Goal: Task Accomplishment & Management: Complete application form

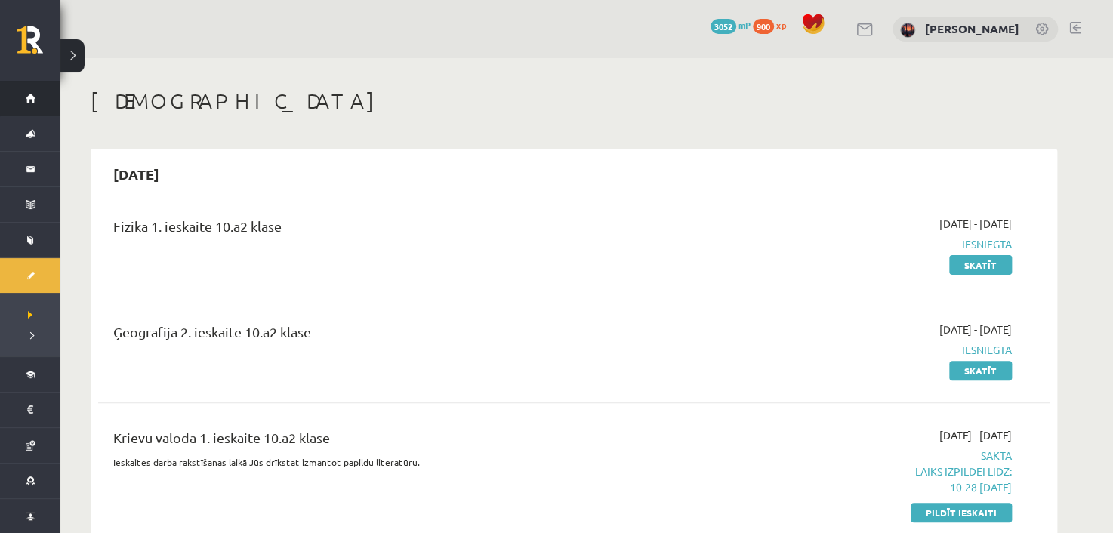
click at [9, 97] on li "Sākums" at bounding box center [30, 98] width 60 height 35
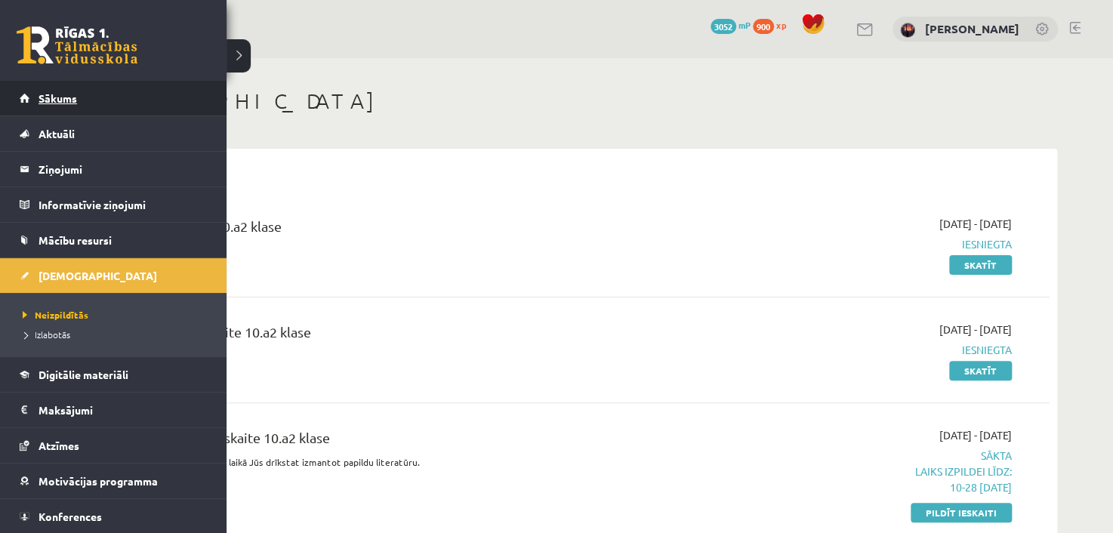
click at [37, 91] on link "Sākums" at bounding box center [114, 98] width 188 height 35
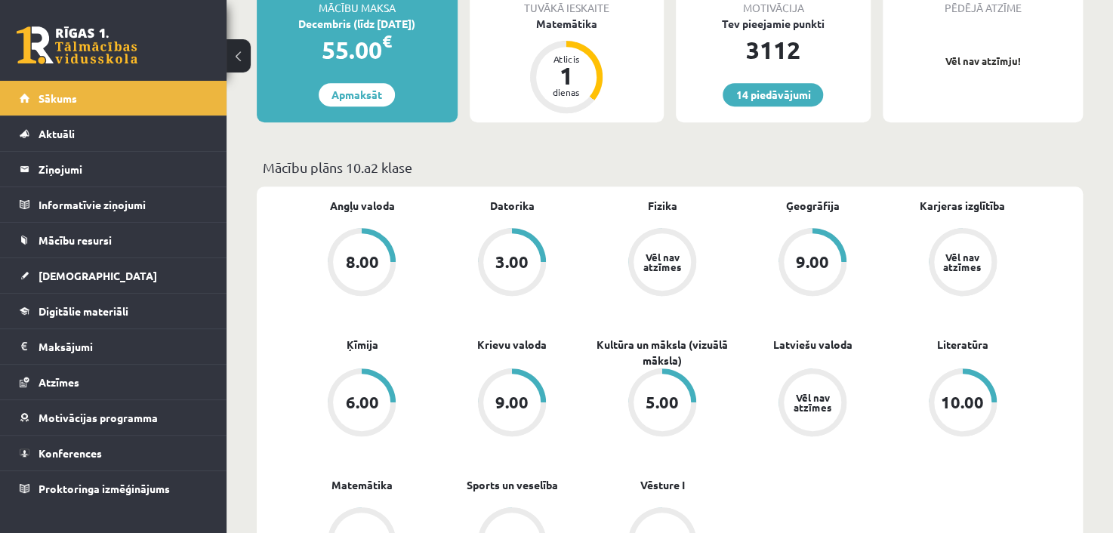
scroll to position [378, 0]
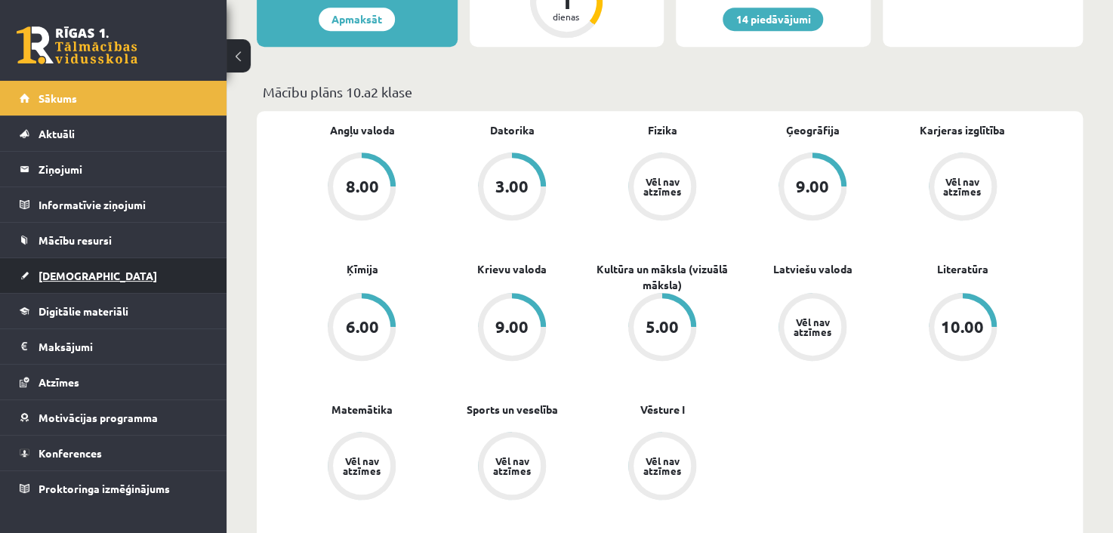
click at [69, 274] on span "[DEMOGRAPHIC_DATA]" at bounding box center [98, 276] width 119 height 14
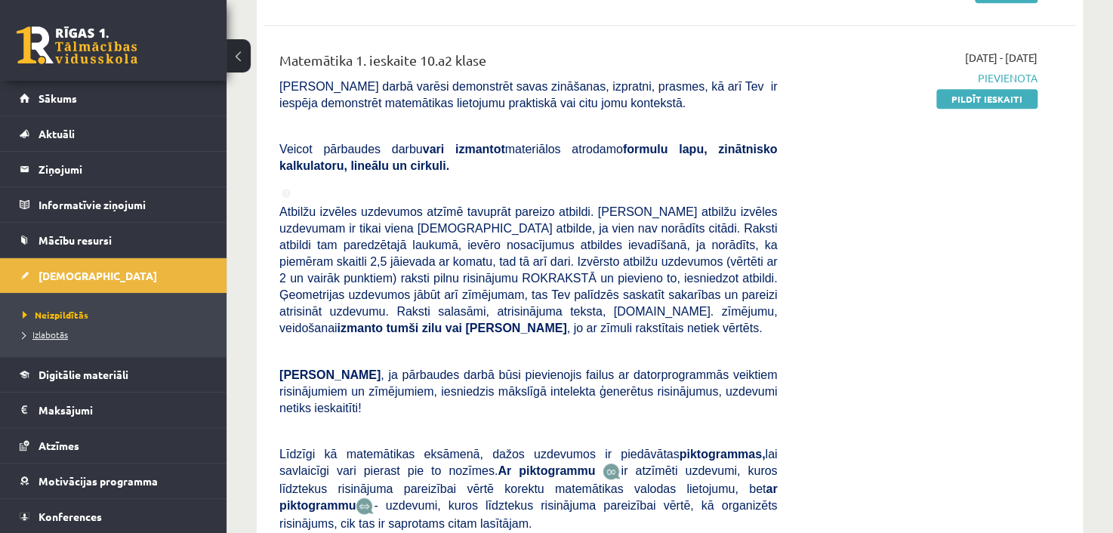
click at [69, 333] on link "Izlabotās" at bounding box center [117, 335] width 189 height 14
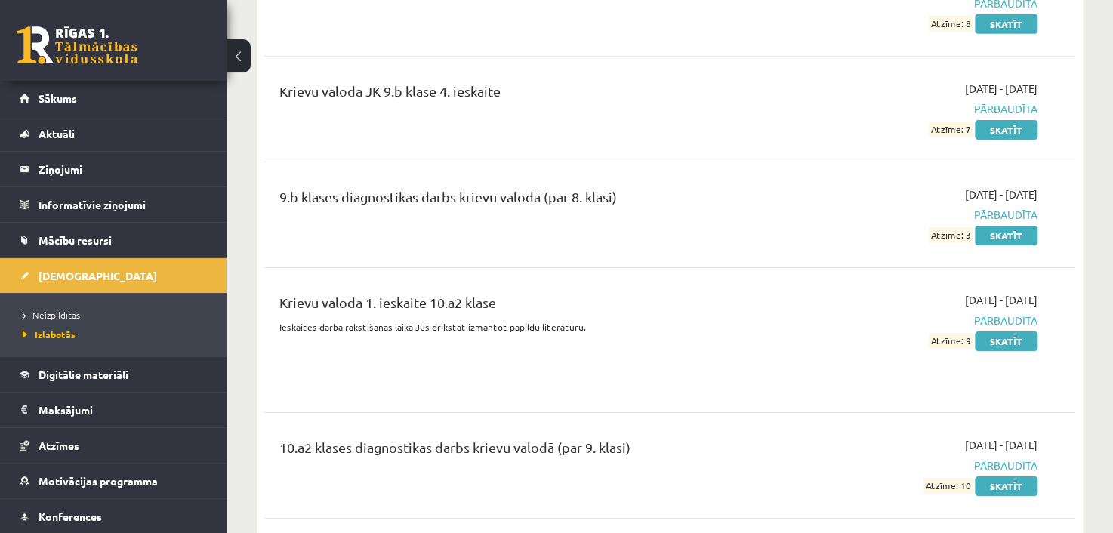
scroll to position [5135, 0]
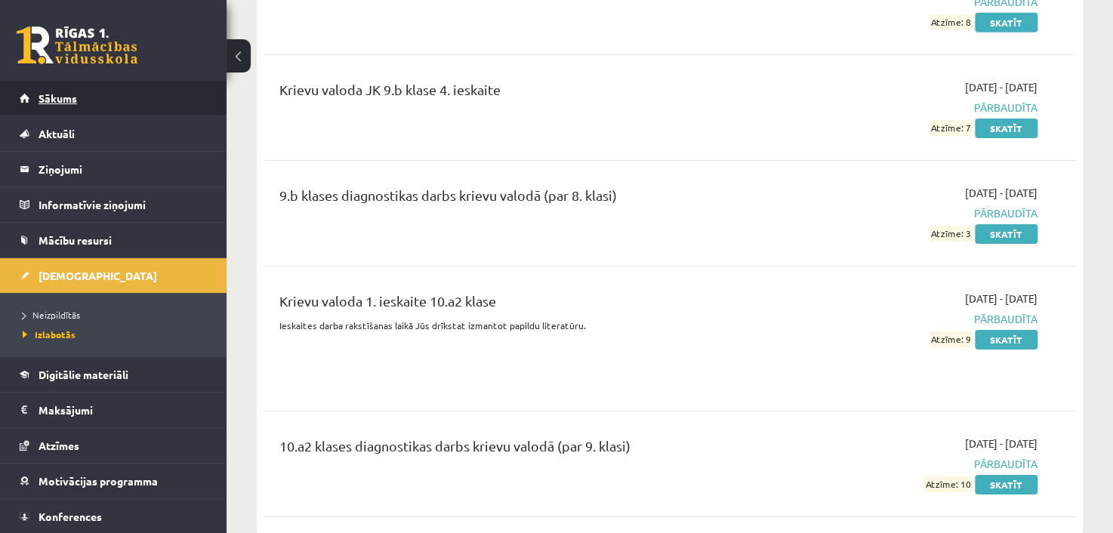
click at [98, 94] on link "Sākums" at bounding box center [114, 98] width 188 height 35
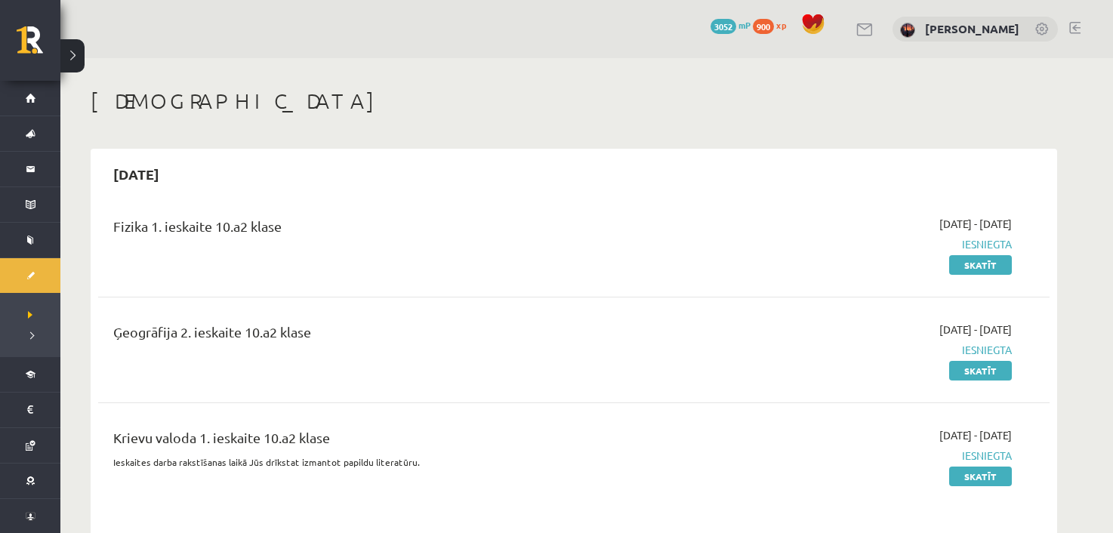
scroll to position [453, 0]
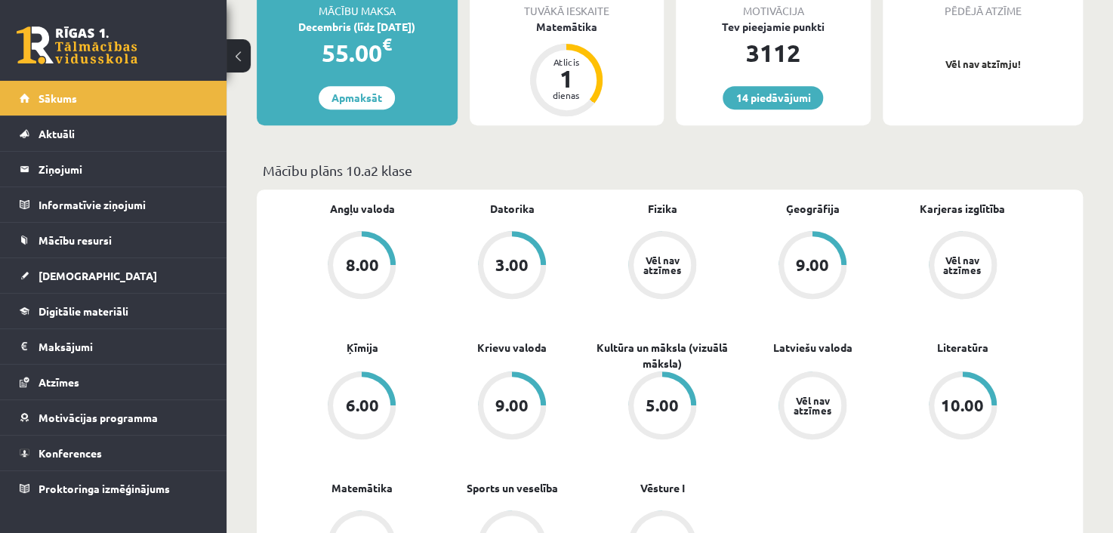
scroll to position [302, 0]
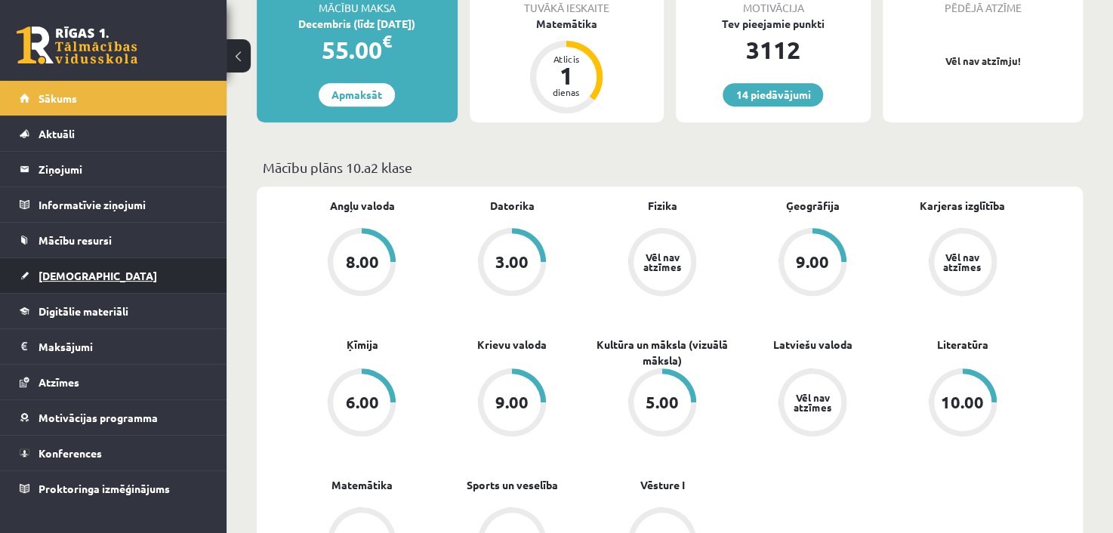
click at [66, 284] on link "[DEMOGRAPHIC_DATA]" at bounding box center [114, 275] width 188 height 35
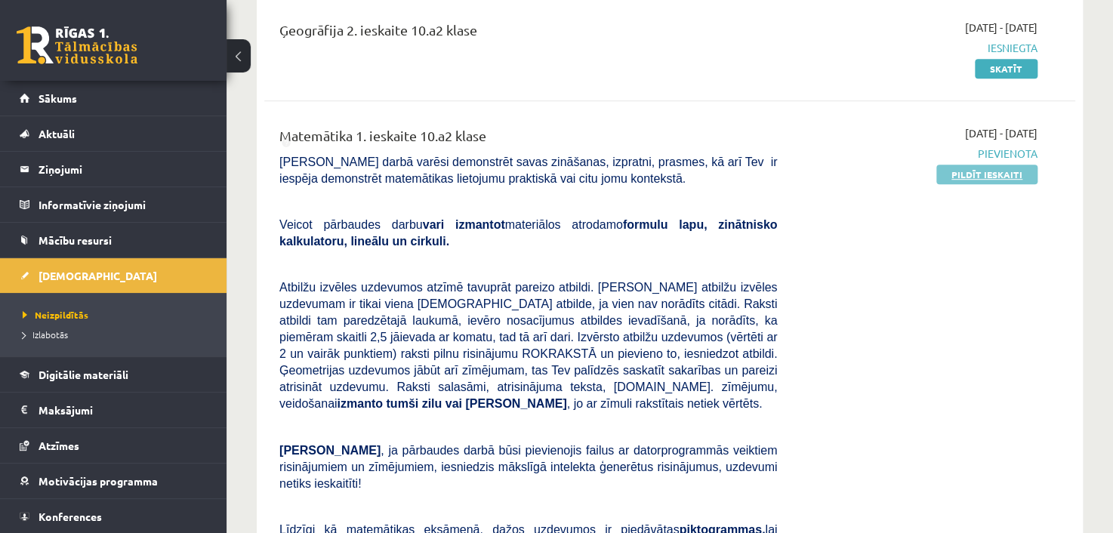
click at [956, 172] on link "Pildīt ieskaiti" at bounding box center [986, 175] width 101 height 20
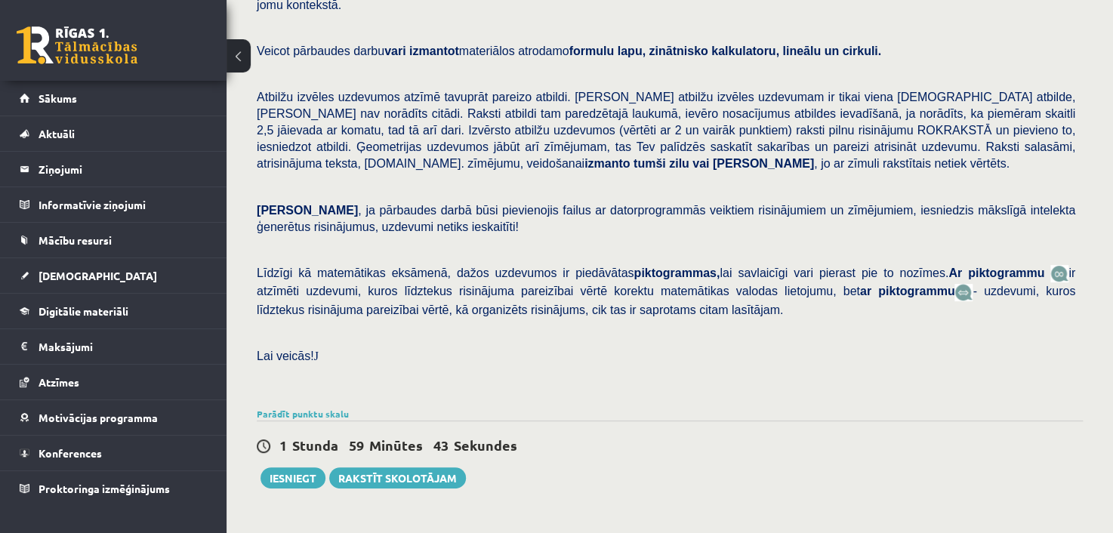
scroll to position [175, 0]
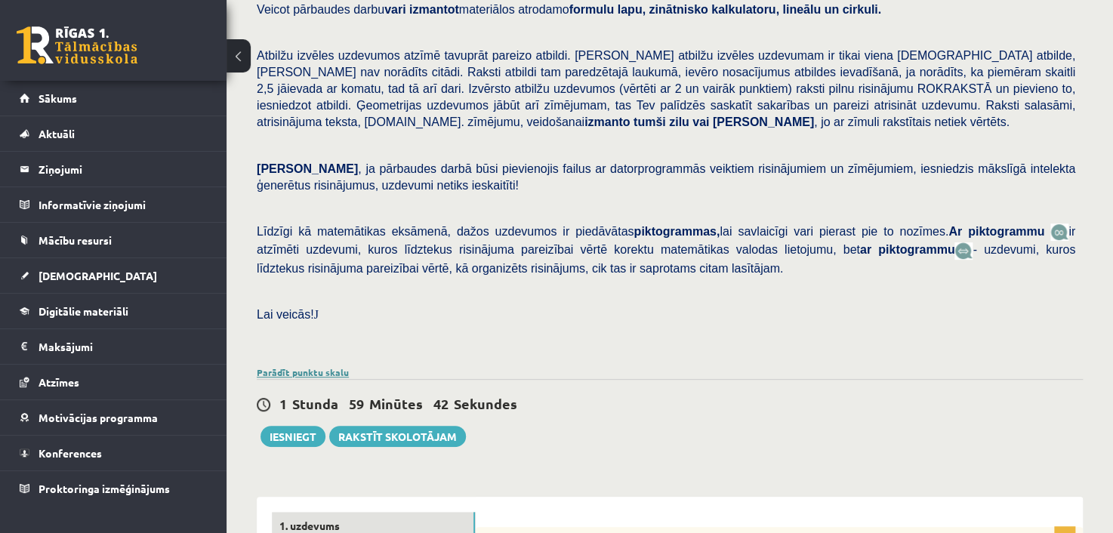
click at [321, 366] on link "Parādīt punktu skalu" at bounding box center [303, 372] width 92 height 12
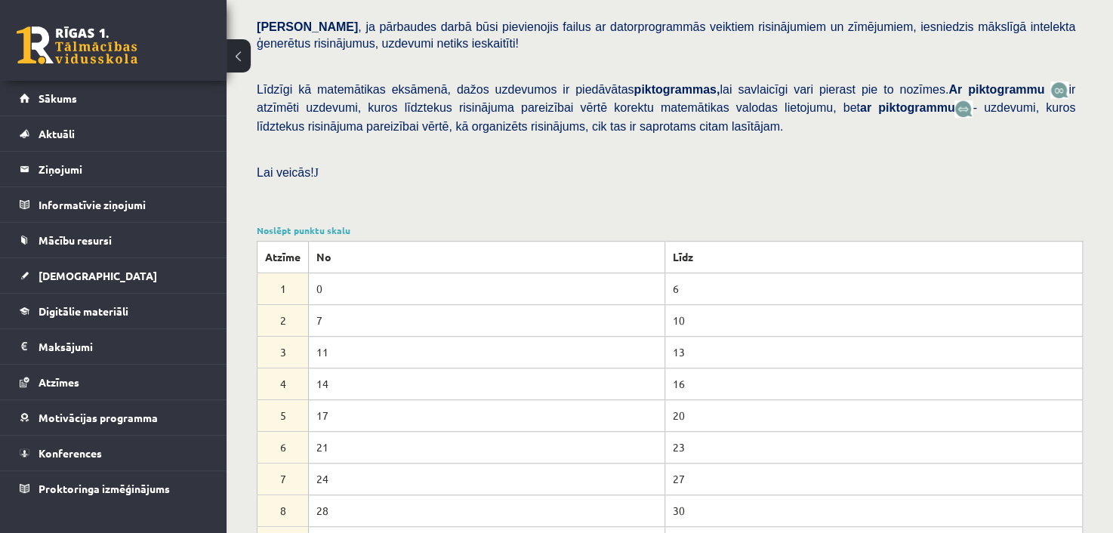
scroll to position [326, 0]
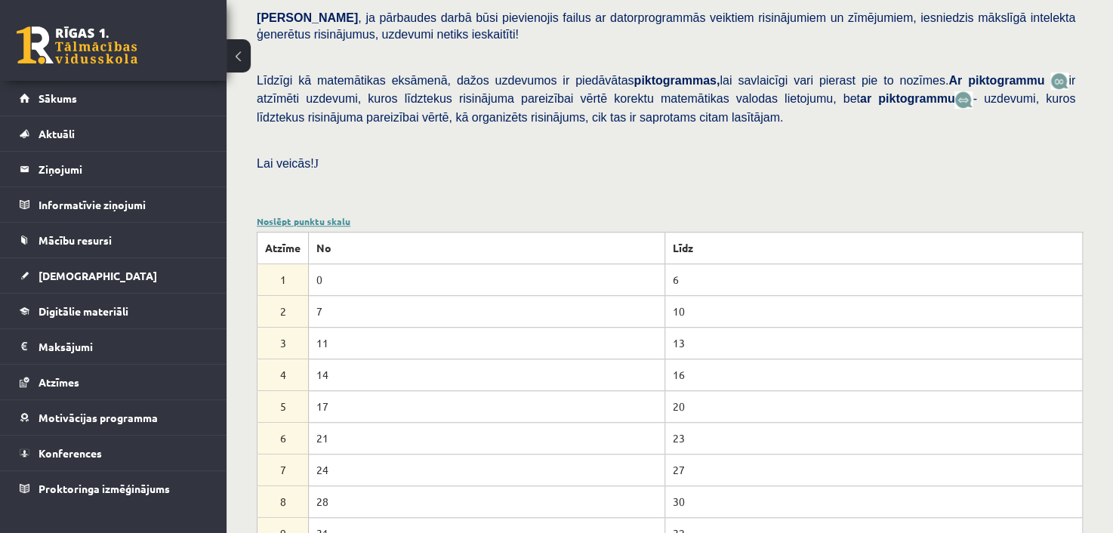
click at [329, 215] on link "Noslēpt punktu skalu" at bounding box center [304, 221] width 94 height 12
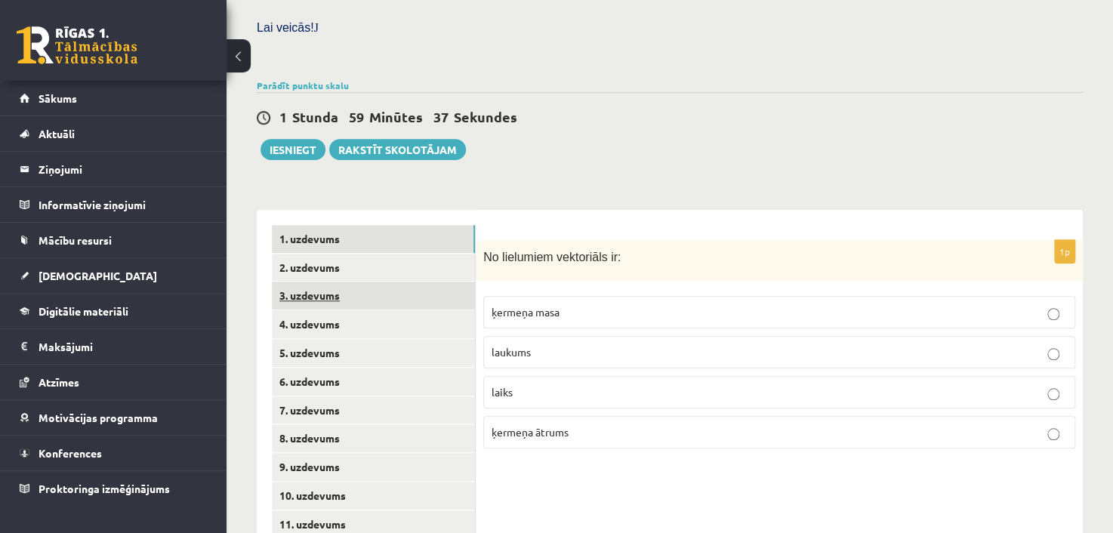
scroll to position [477, 0]
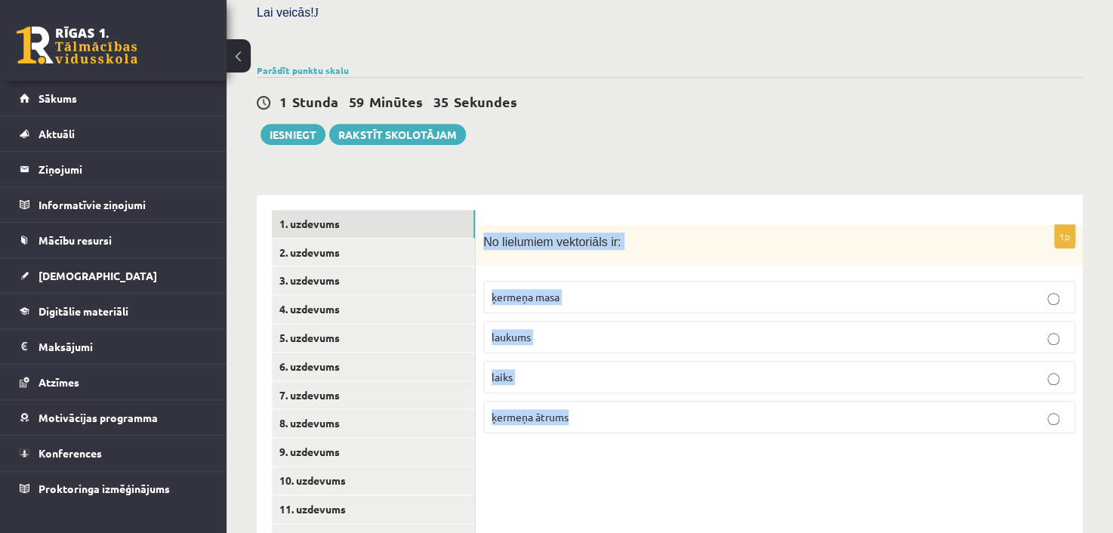
drag, startPoint x: 479, startPoint y: 203, endPoint x: 638, endPoint y: 409, distance: 260.1
click at [638, 409] on div "1p No lielumiem vektoriāls ir: ķermeņa masa laukums laiks ķermeņa ātrums" at bounding box center [779, 395] width 607 height 401
copy div "No lielumiem vektoriāls ir: ķermeņa masa laukums laiks ķermeņa ātrums"
click at [550, 410] on span "ķermeņa ātrums" at bounding box center [530, 417] width 77 height 14
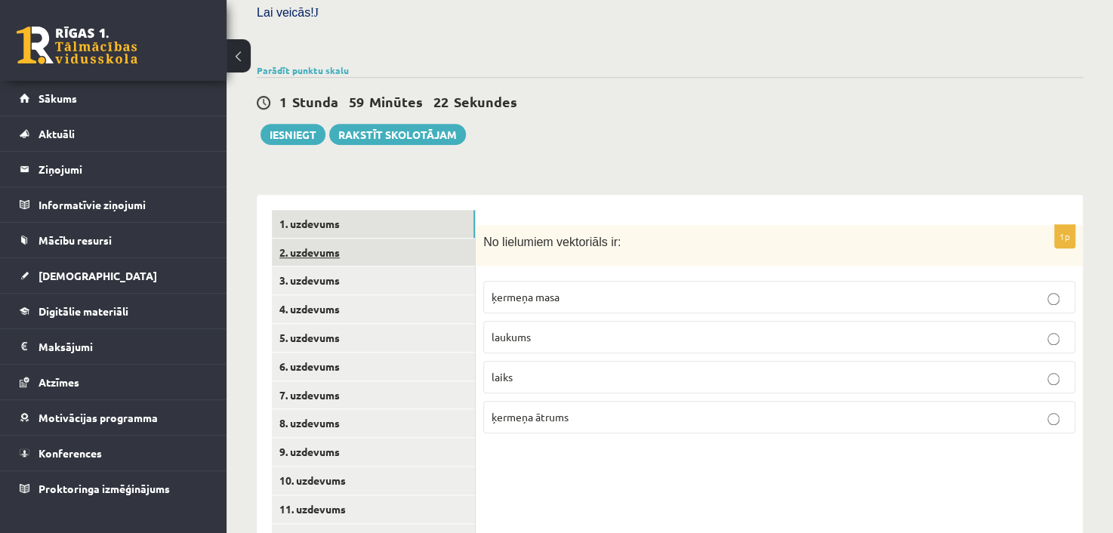
click at [355, 239] on link "2. uzdevums" at bounding box center [373, 253] width 203 height 28
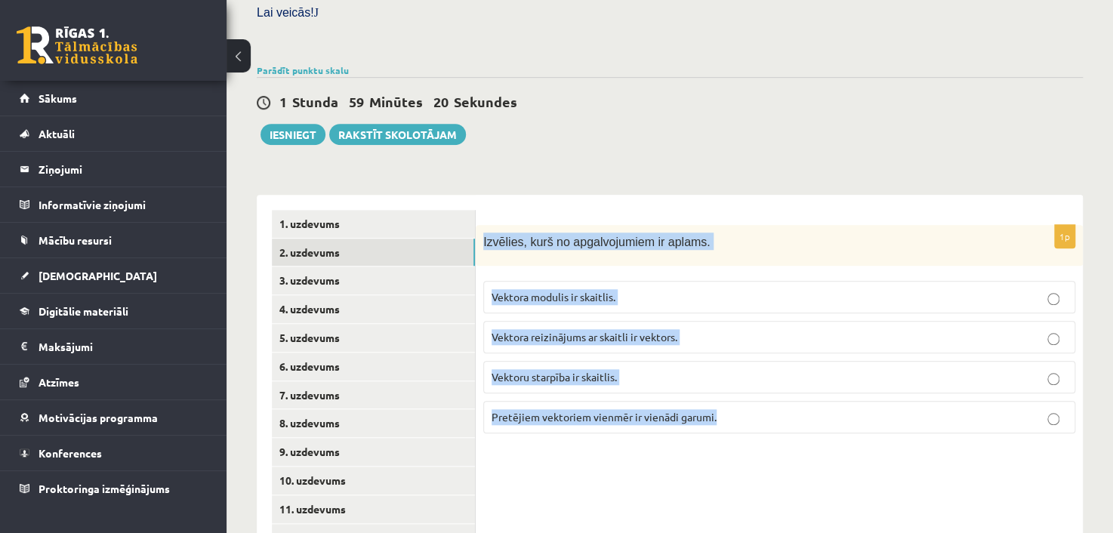
drag, startPoint x: 484, startPoint y: 221, endPoint x: 748, endPoint y: 395, distance: 316.2
click at [748, 395] on div "1p Izvēlies, kurš no apgalvojumiem ir aplams. Vektora modulis ir skaitlis. Vekt…" at bounding box center [779, 335] width 607 height 221
copy div "Izvēlies, kurš no apgalvojumiem ir aplams. Vektora modulis ir skaitlis. Vektora…"
click at [539, 370] on span "Vektoru starpība ir skaitlis." at bounding box center [554, 377] width 125 height 14
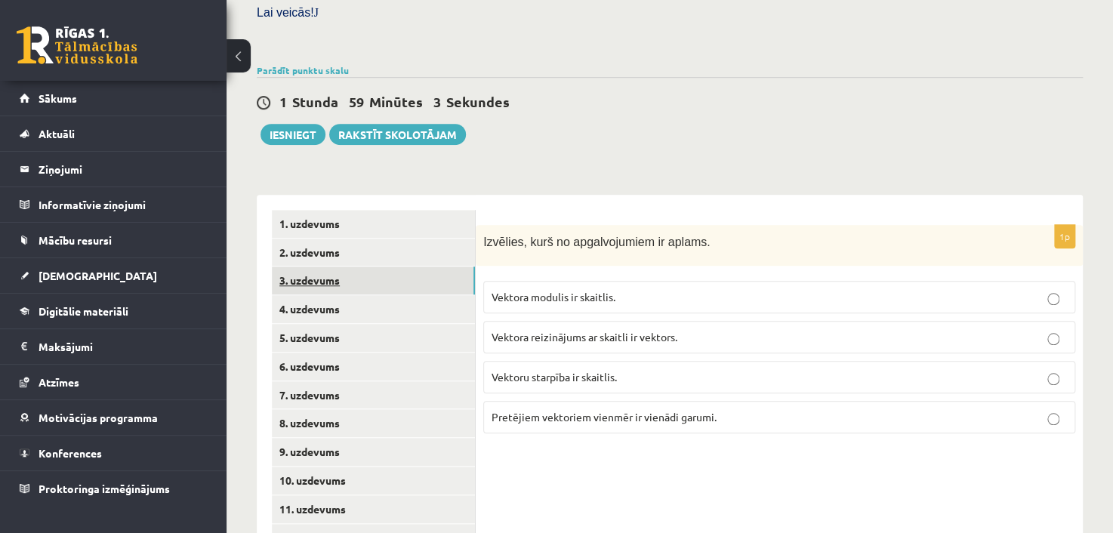
click at [343, 267] on link "3. uzdevums" at bounding box center [373, 281] width 203 height 28
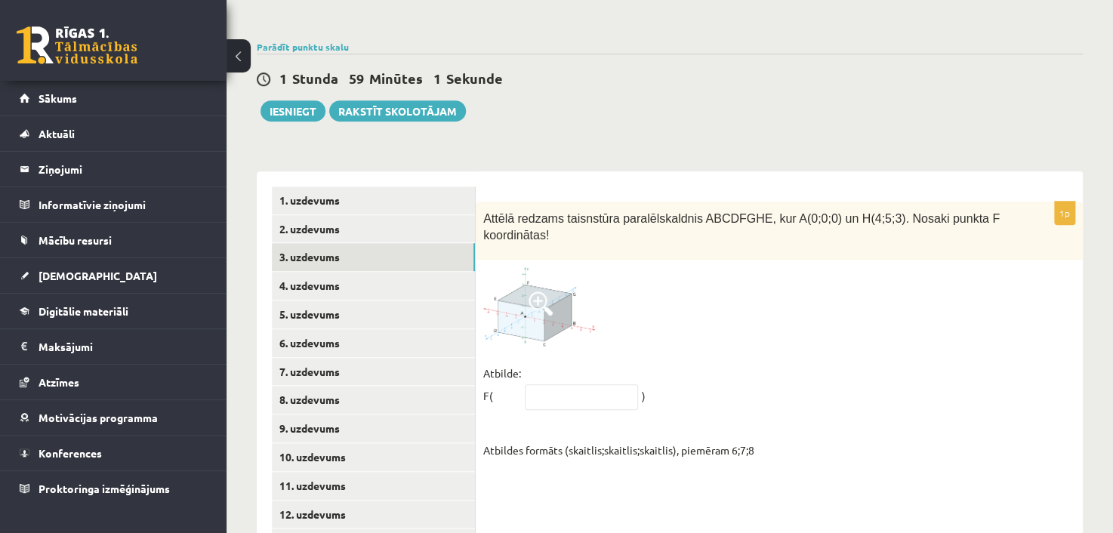
scroll to position [553, 0]
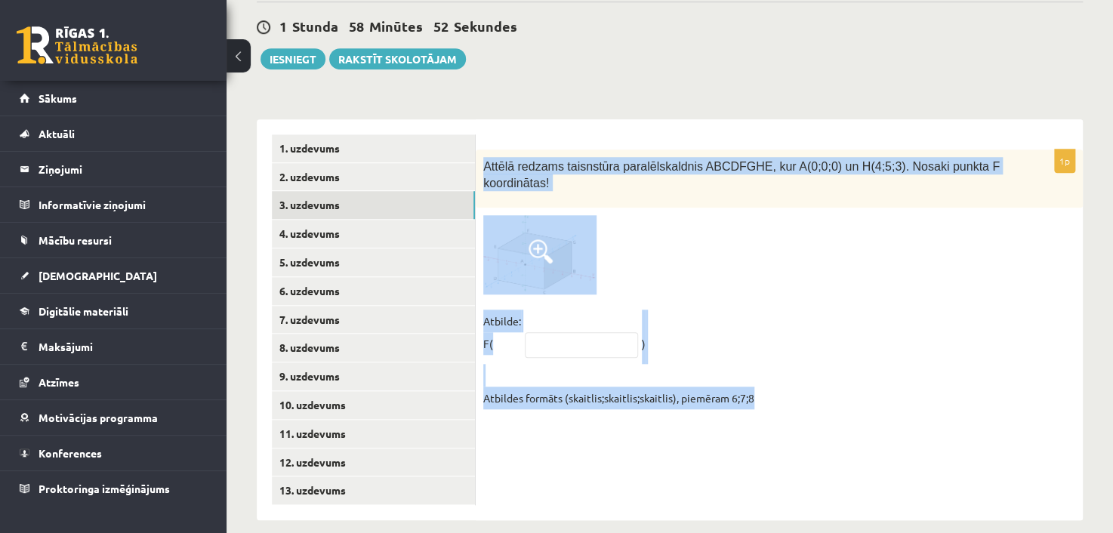
drag, startPoint x: 482, startPoint y: 144, endPoint x: 797, endPoint y: 393, distance: 401.5
click at [797, 393] on div "1p Attēlā redzams taisnstūra paralēlskaldnis ABCDFGHE, kur A(0;0;0) un H(4;5;3)…" at bounding box center [779, 283] width 607 height 267
copy div "Attēlā redzams taisnstūra paralēlskaldnis ABCDFGHE, kur A(0;0;0) un H(4;5;3). N…"
drag, startPoint x: 520, startPoint y: 314, endPoint x: 521, endPoint y: 324, distance: 9.8
click at [522, 314] on fieldset "Atbilde: F( ) Atbildes formāts (skaitlis;skaitlis;skaitlis), piemēram 6;7;8" at bounding box center [779, 360] width 592 height 100
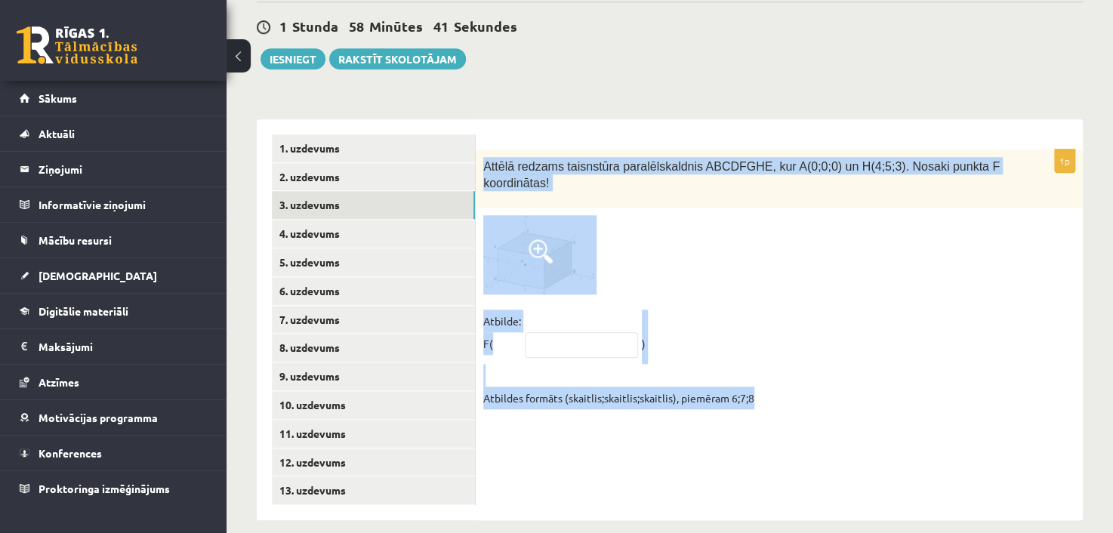
click at [522, 337] on span at bounding box center [581, 344] width 121 height 14
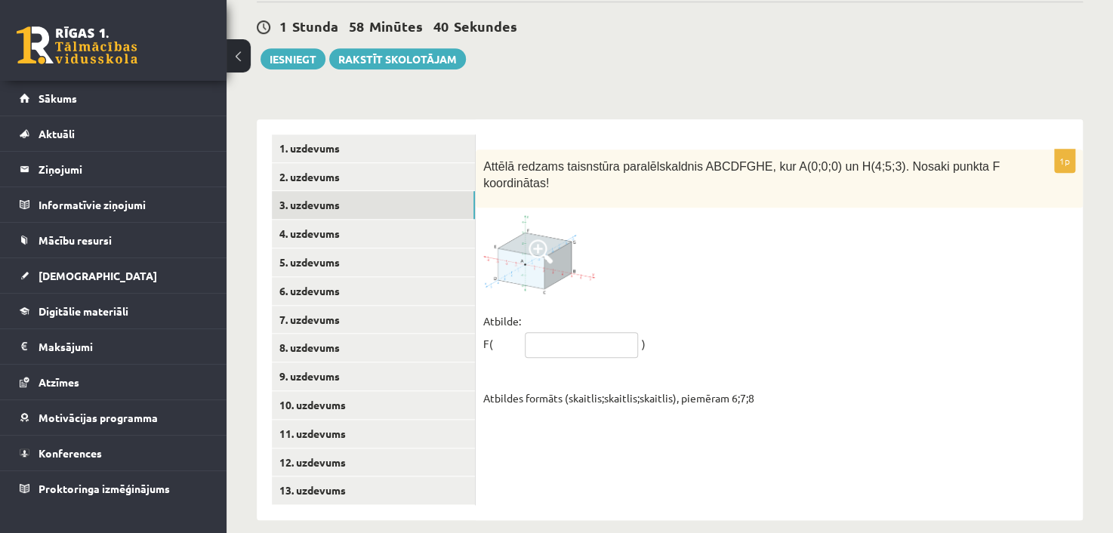
click at [599, 332] on input "text" at bounding box center [581, 345] width 113 height 26
click at [506, 324] on p "Atbilde: F(" at bounding box center [502, 332] width 38 height 45
click at [535, 332] on input "text" at bounding box center [581, 345] width 113 height 26
paste input "********"
type input "********"
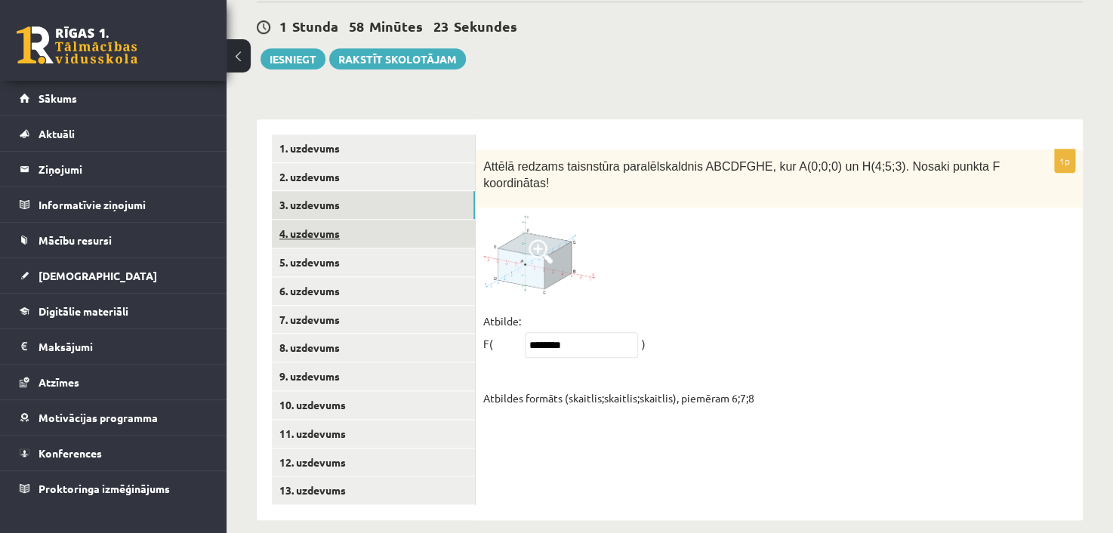
click at [343, 220] on link "4. uzdevums" at bounding box center [373, 234] width 203 height 28
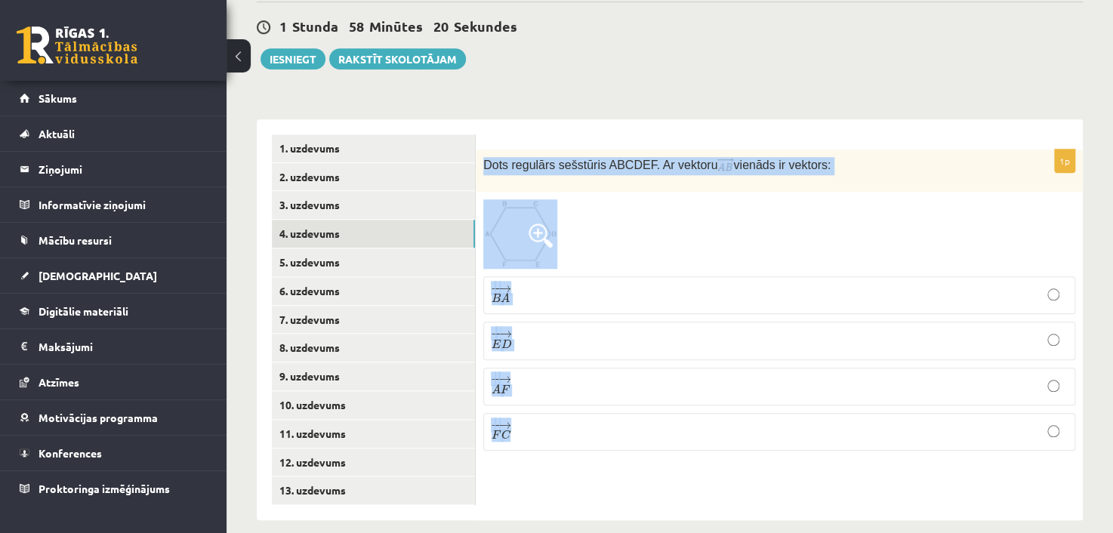
drag, startPoint x: 482, startPoint y: 147, endPoint x: 631, endPoint y: 408, distance: 301.0
click at [631, 408] on div "1p Dots regulārs sešstūris ABCDEF. Ar vektoru vienāds ir vektors: − − → B A B A…" at bounding box center [779, 307] width 607 height 314
copy div "Dots regulārs sešstūris ABCDEF. Ar vektoru vienāds ir vektors: − − → B A B A → …"
click at [528, 330] on p "− − → E D E D →" at bounding box center [779, 340] width 575 height 21
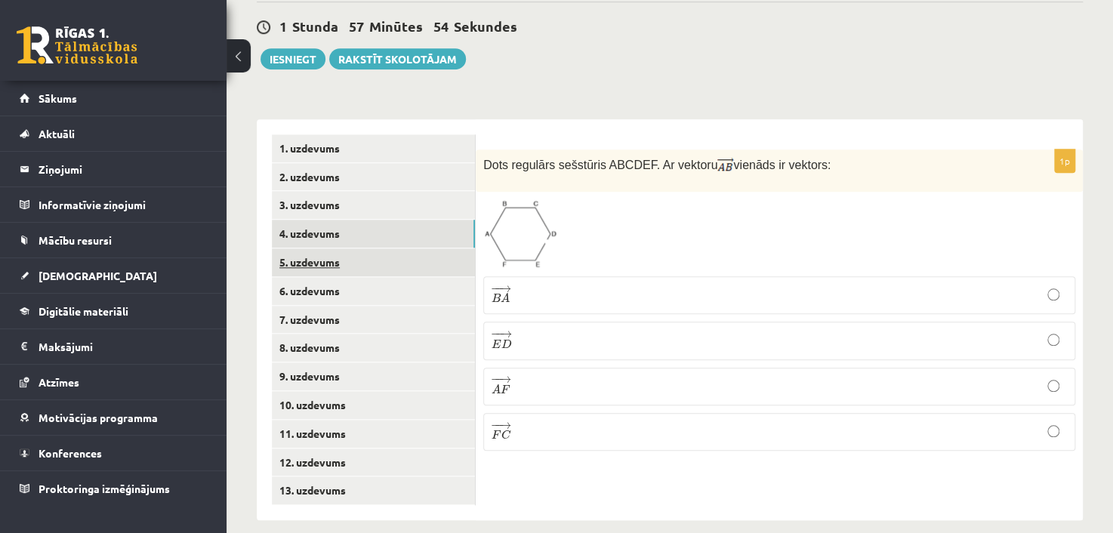
click at [299, 248] on link "5. uzdevums" at bounding box center [373, 262] width 203 height 28
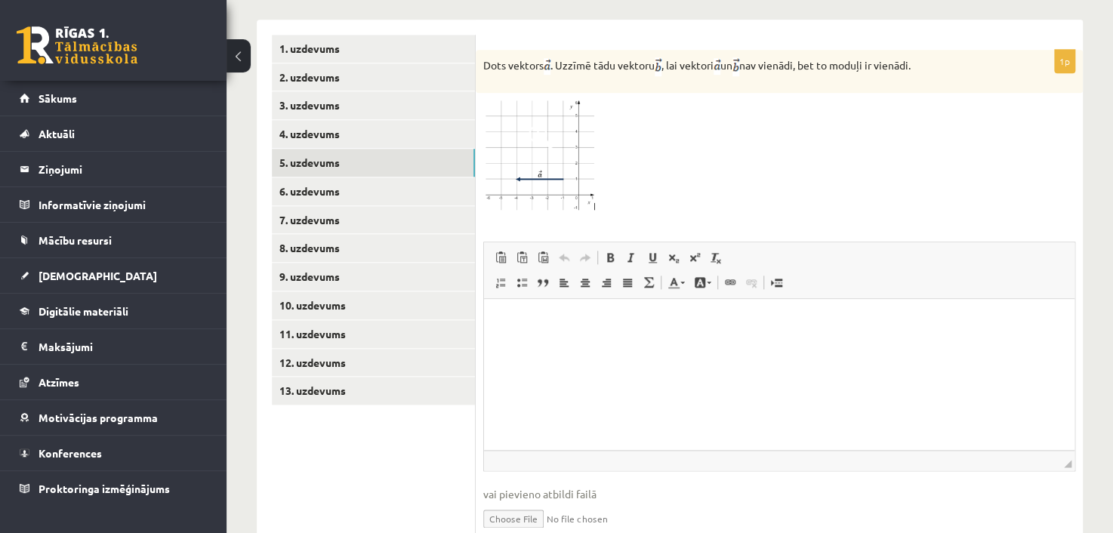
scroll to position [701, 0]
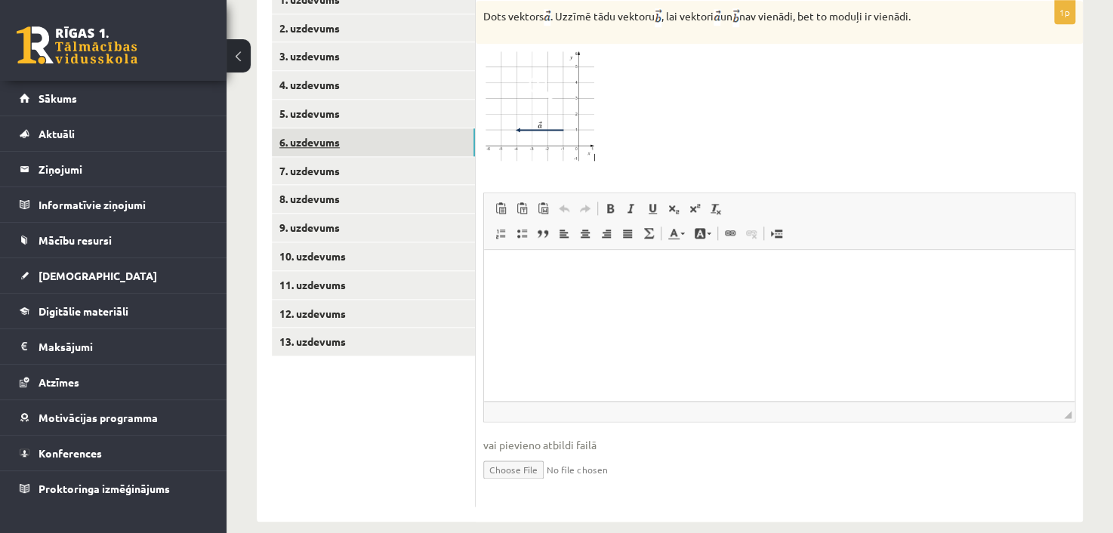
click at [319, 128] on link "6. uzdevums" at bounding box center [373, 142] width 203 height 28
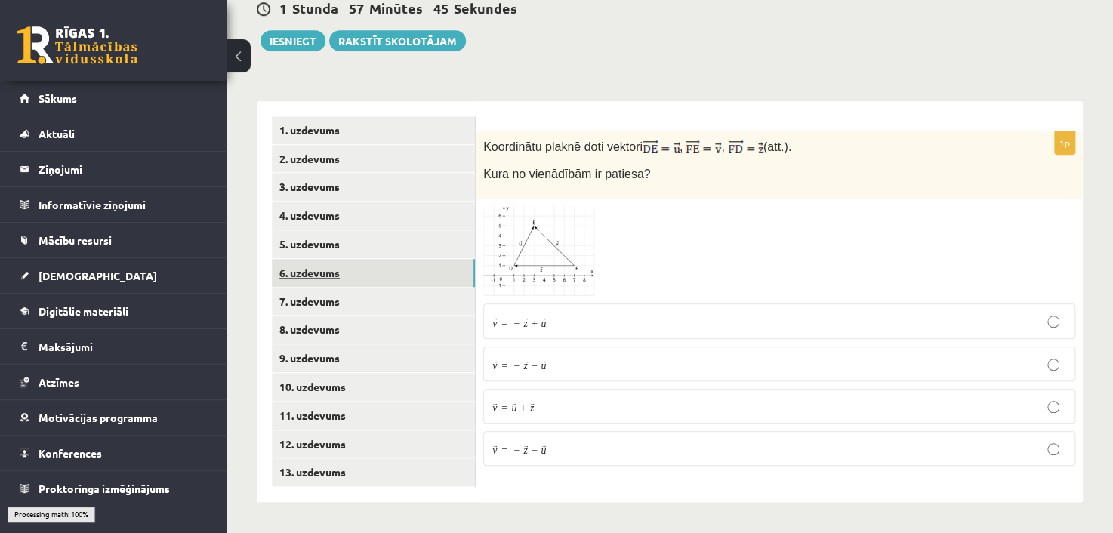
scroll to position [553, 0]
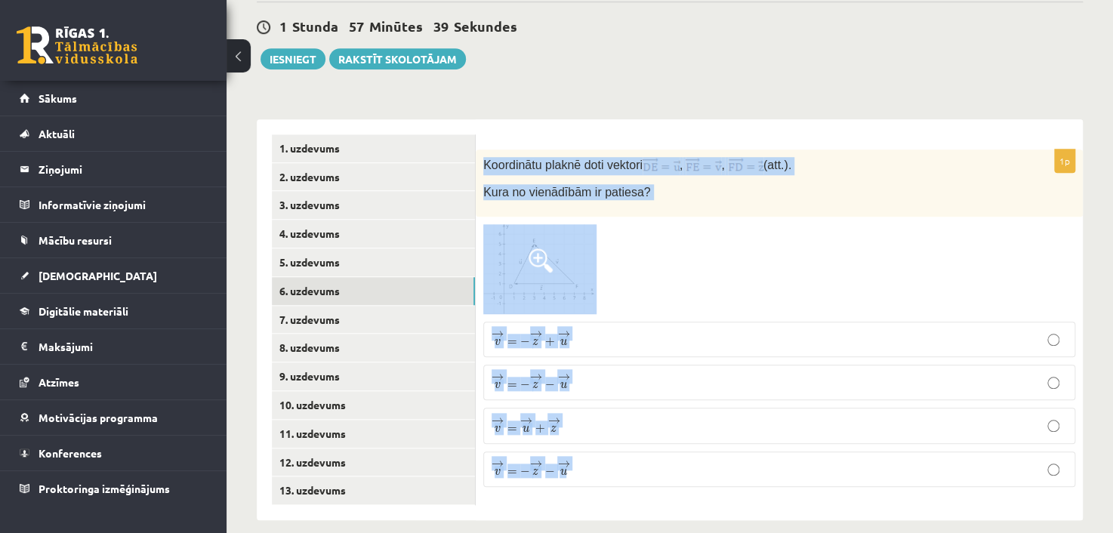
drag, startPoint x: 482, startPoint y: 143, endPoint x: 647, endPoint y: 430, distance: 330.8
click at [647, 430] on div "1p Koordinātu plaknē doti vektori , , (att.). Kura no vienādībām ir patiesa? → …" at bounding box center [779, 325] width 607 height 350
copy div "Koordinātu plaknē doti vektori , , (att.). Kura no vienādībām ir patiesa? → v =…"
click at [532, 248] on span at bounding box center [541, 260] width 24 height 24
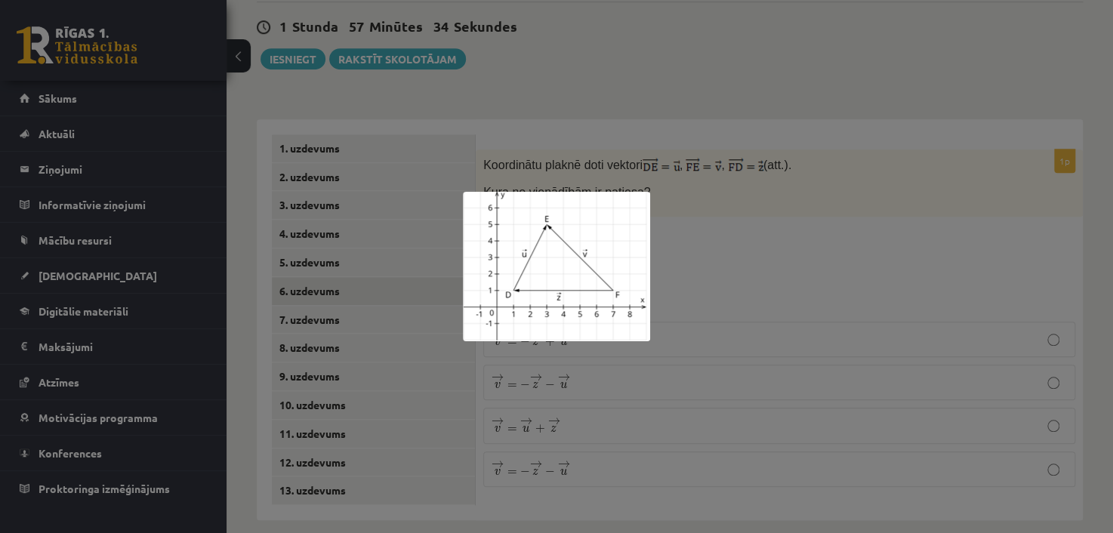
click at [745, 223] on div at bounding box center [556, 266] width 1113 height 533
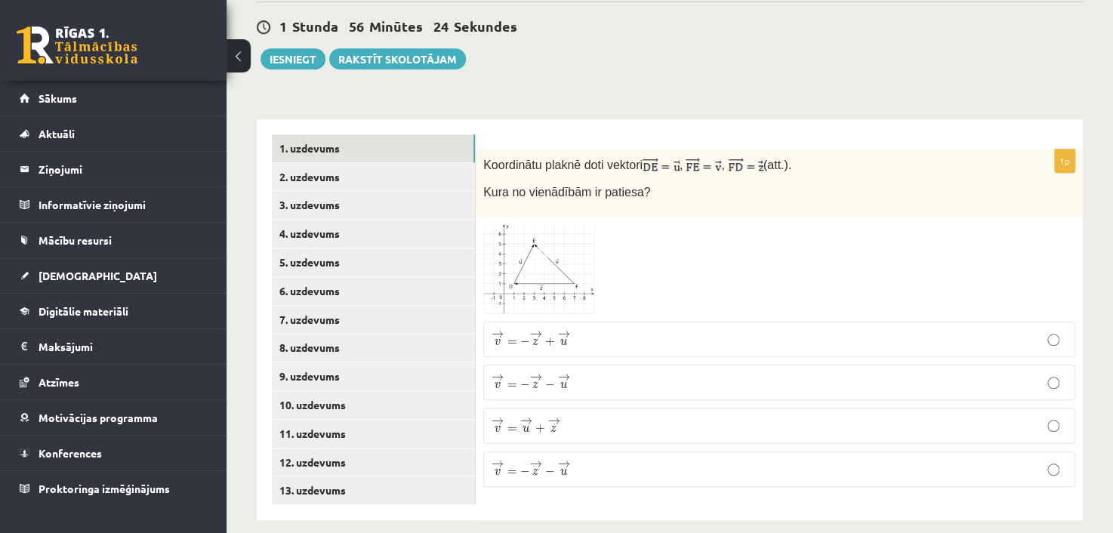
drag, startPoint x: 465, startPoint y: 135, endPoint x: 536, endPoint y: 187, distance: 88.0
drag, startPoint x: 541, startPoint y: 113, endPoint x: 530, endPoint y: 119, distance: 12.6
click at [540, 119] on div "1p Koordinātu plaknē doti vektori , , (att.). Kura no vienādībām ir patiesa? → …" at bounding box center [779, 319] width 607 height 401
click at [498, 150] on div "Koordinātu plaknē doti vektori , , (att.). Kura no vienādībām ir patiesa?" at bounding box center [779, 183] width 607 height 67
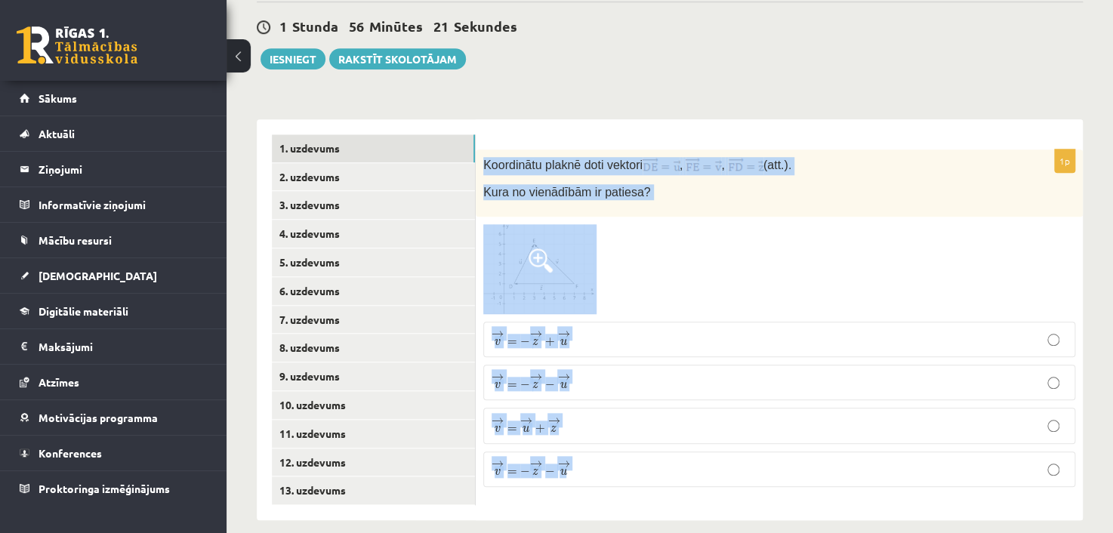
drag, startPoint x: 486, startPoint y: 143, endPoint x: 637, endPoint y: 507, distance: 394.0
click at [637, 507] on div "Matemātika 1. ieskaite 10.a2 klase , Mārcis Līvens (10.a2 klase) Pārbaudes darb…" at bounding box center [670, 27] width 886 height 1045
copy div "Koordinātu plaknē doti vektori , , (att.). Kura no vienādībām ir patiesa? → v =…"
click at [597, 246] on div at bounding box center [779, 269] width 592 height 91
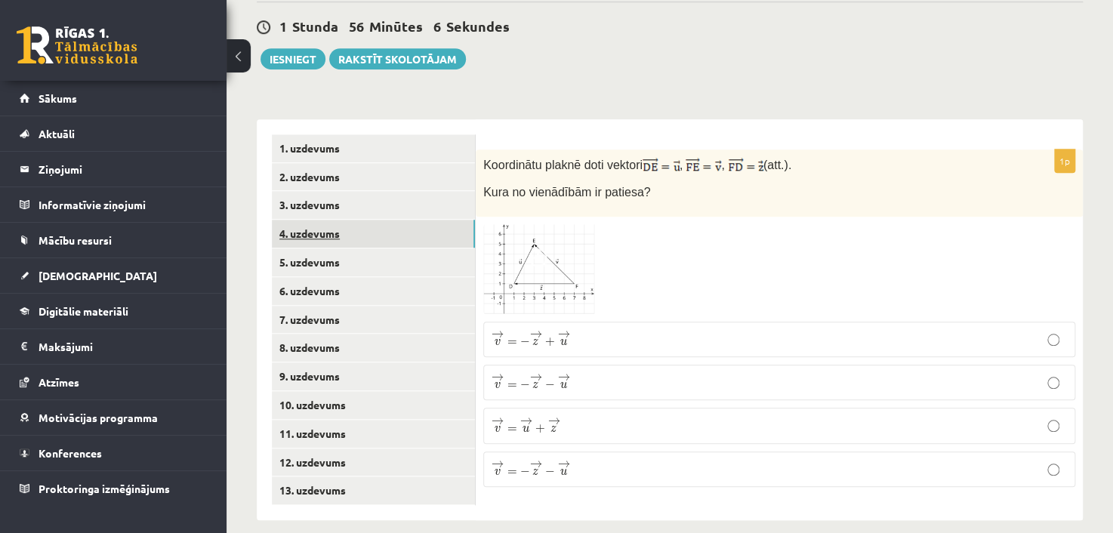
click at [436, 220] on link "4. uzdevums" at bounding box center [373, 234] width 203 height 28
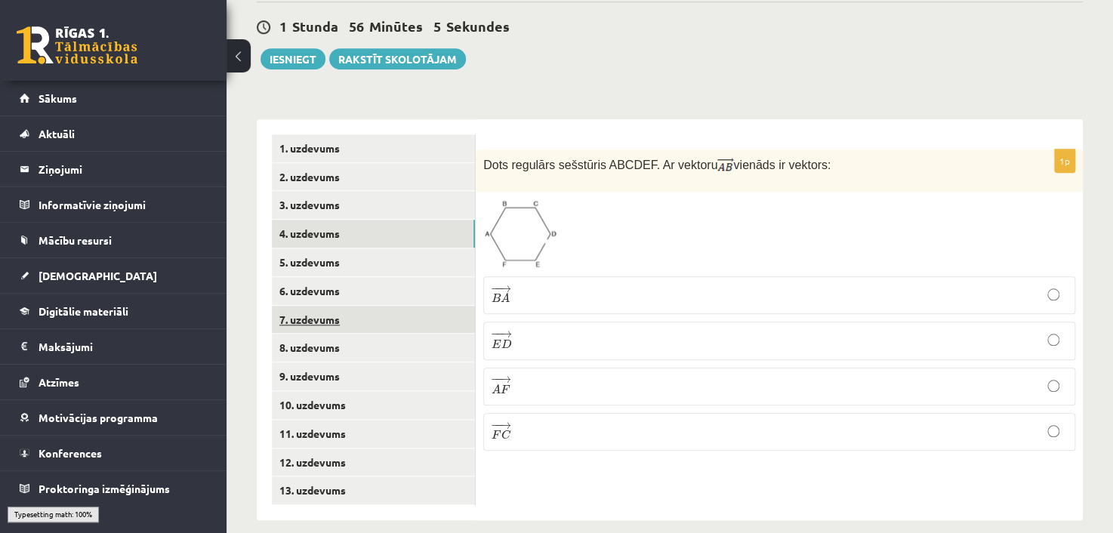
click at [400, 306] on link "7. uzdevums" at bounding box center [373, 320] width 203 height 28
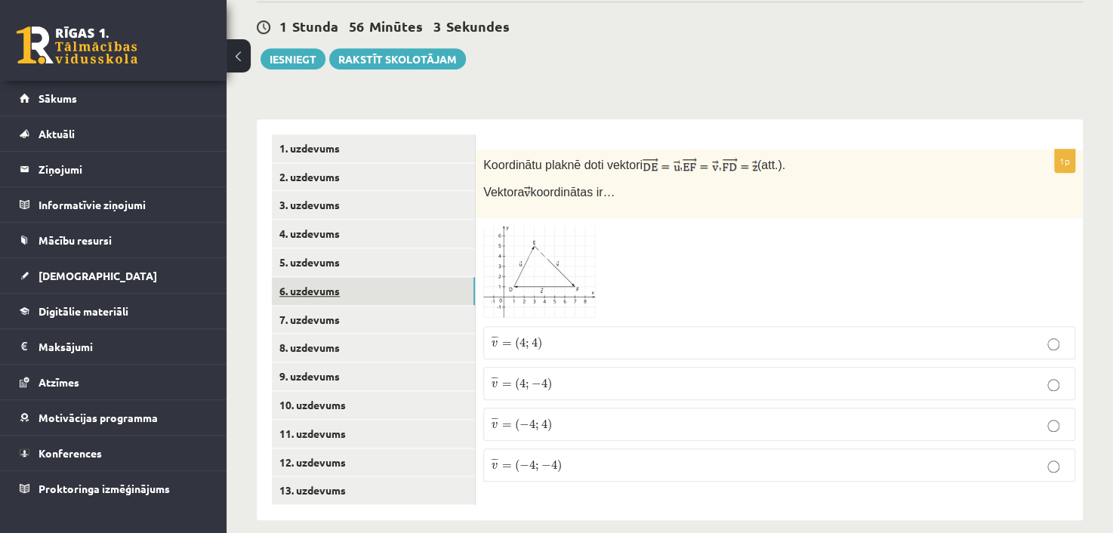
click at [407, 277] on link "6. uzdevums" at bounding box center [373, 291] width 203 height 28
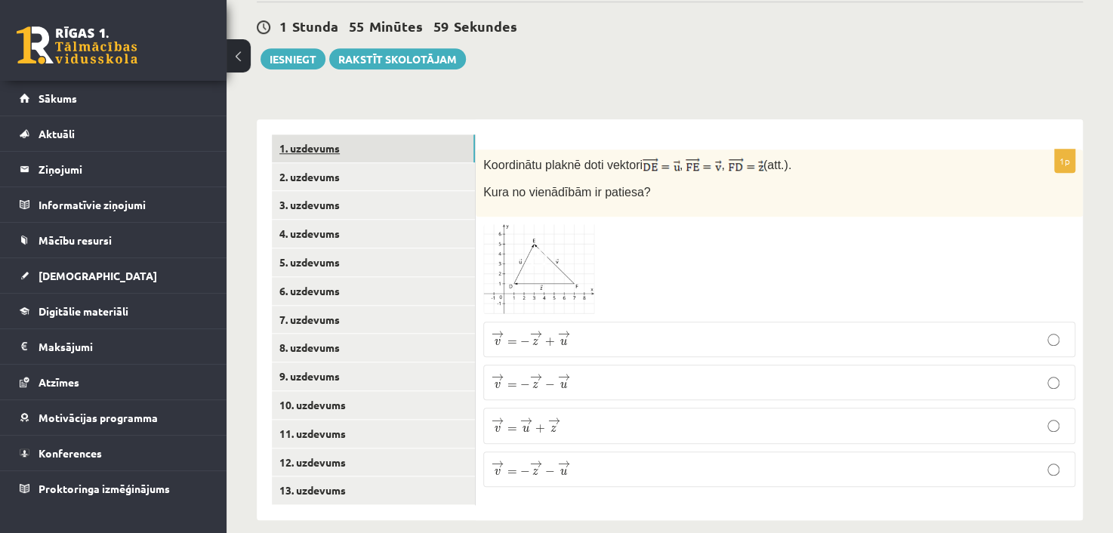
click at [356, 134] on link "1. uzdevums" at bounding box center [373, 148] width 203 height 28
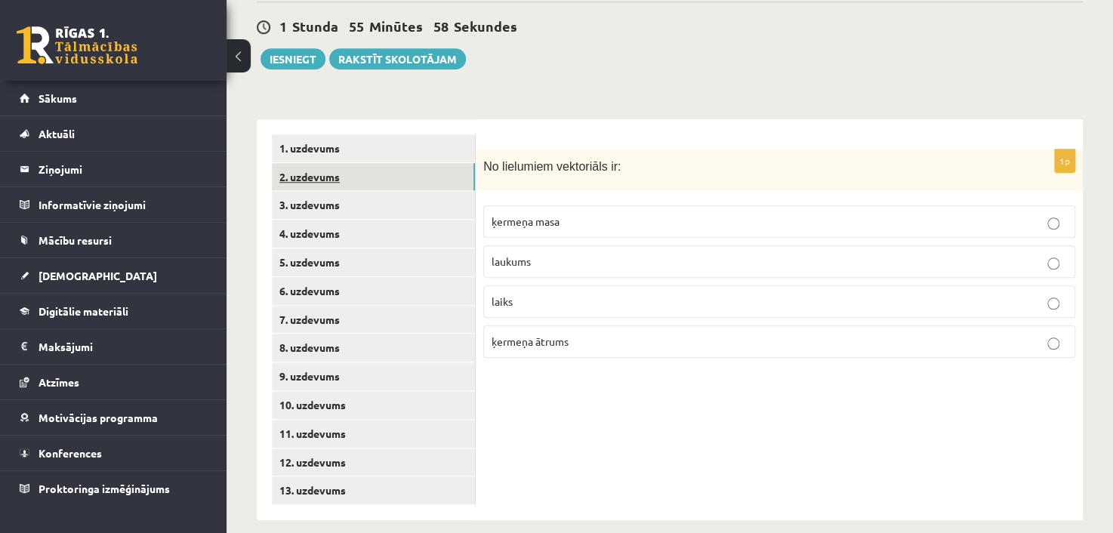
click at [310, 163] on link "2. uzdevums" at bounding box center [373, 177] width 203 height 28
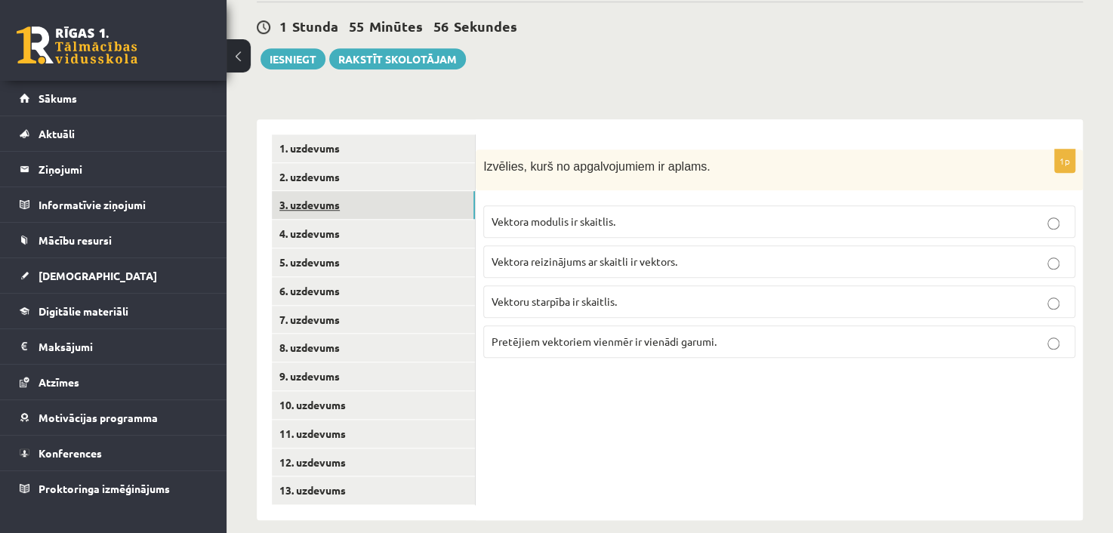
click at [316, 191] on link "3. uzdevums" at bounding box center [373, 205] width 203 height 28
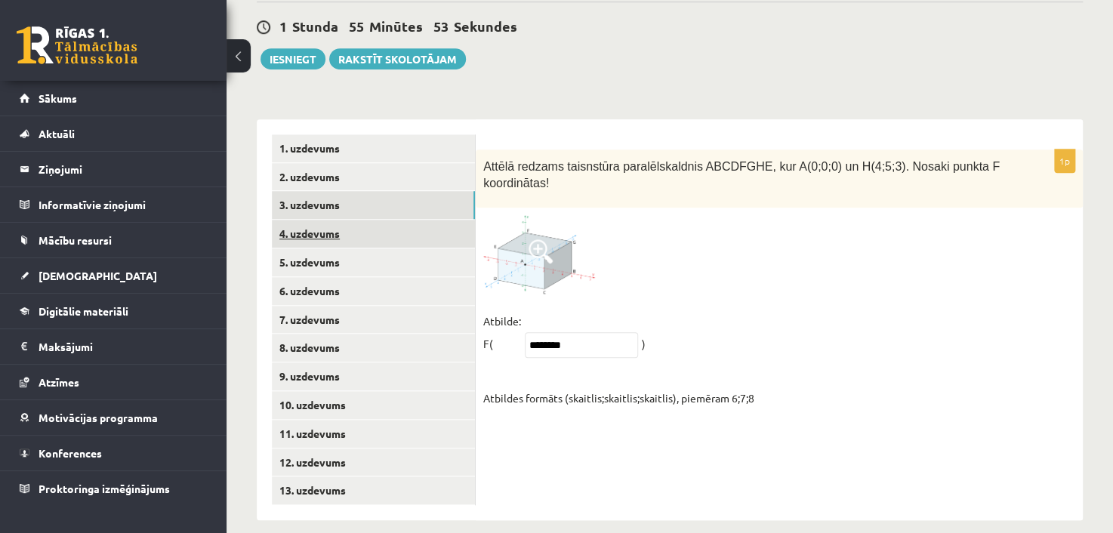
click at [322, 220] on link "4. uzdevums" at bounding box center [373, 234] width 203 height 28
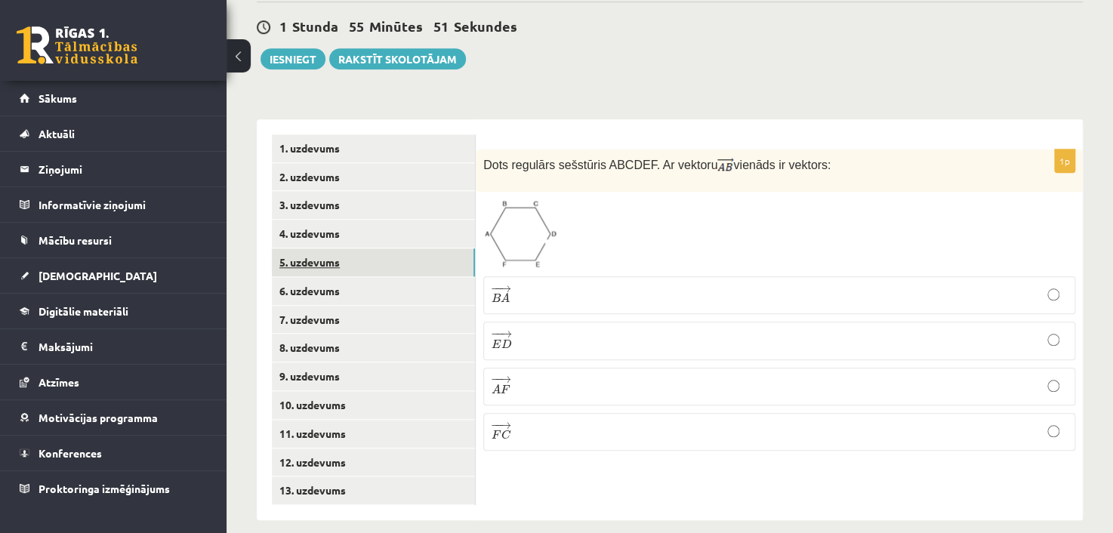
click at [319, 248] on link "5. uzdevums" at bounding box center [373, 262] width 203 height 28
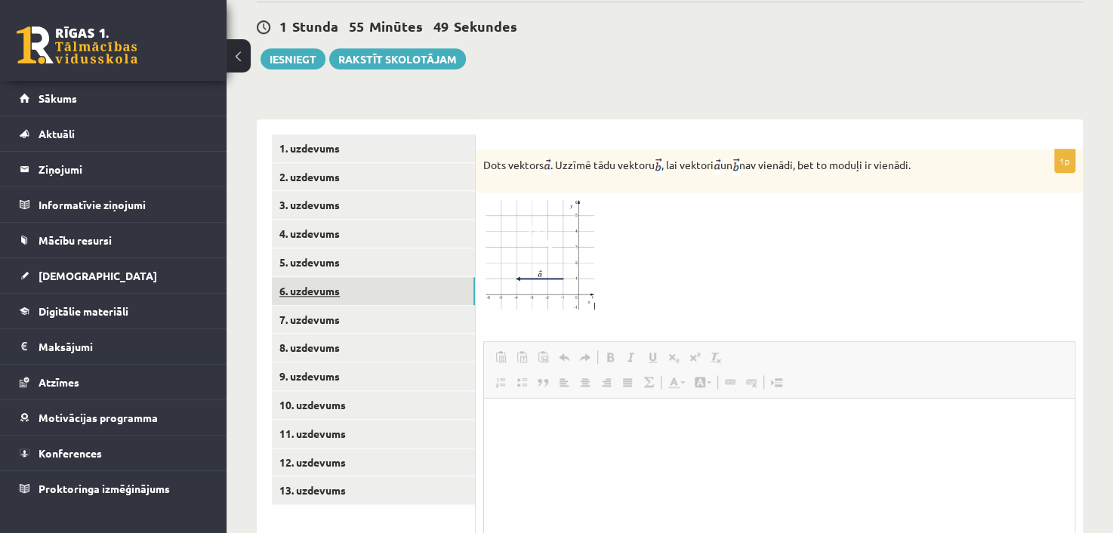
click at [317, 277] on link "6. uzdevums" at bounding box center [373, 291] width 203 height 28
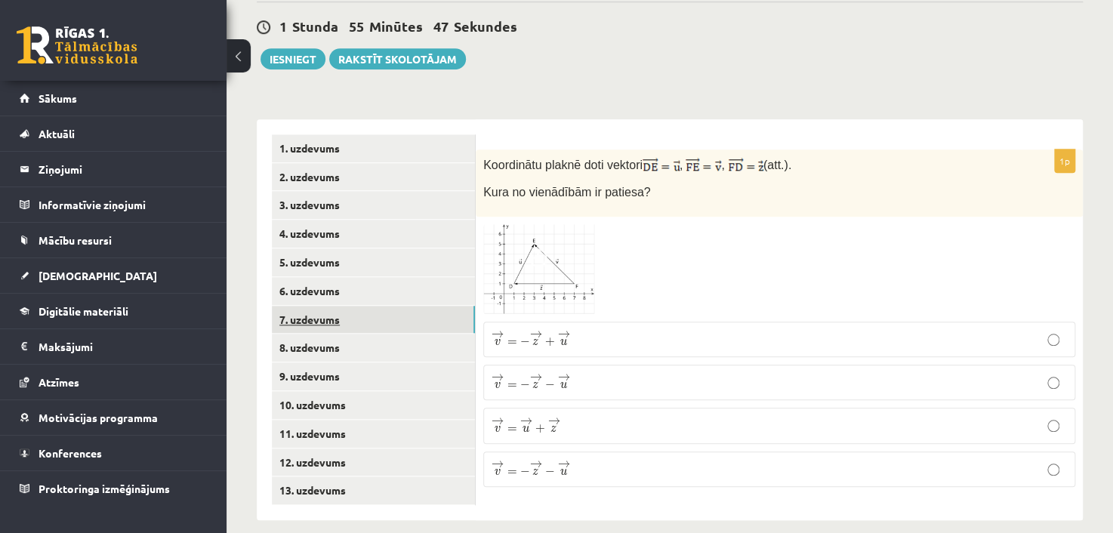
click at [317, 306] on link "7. uzdevums" at bounding box center [373, 320] width 203 height 28
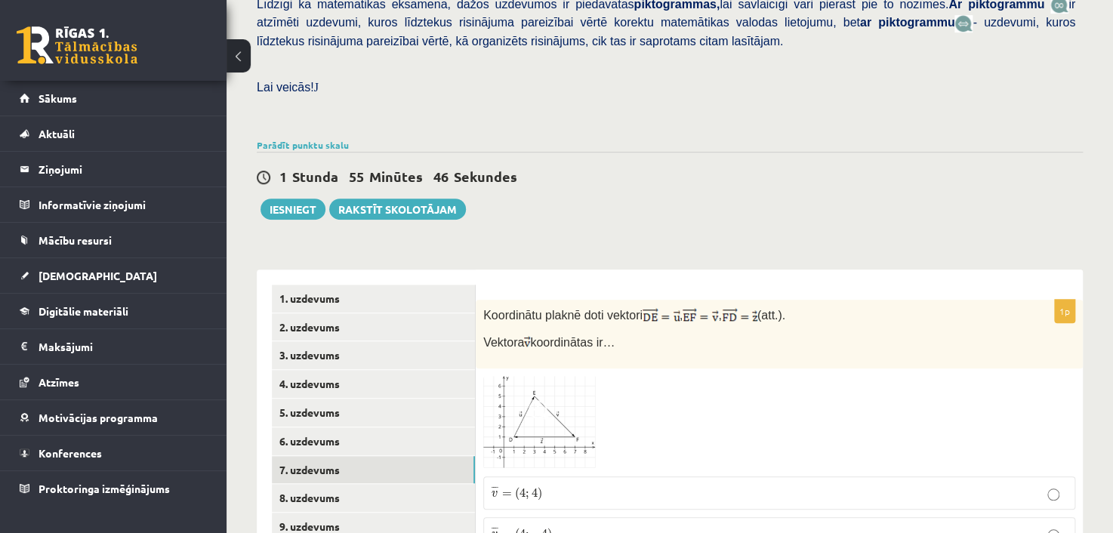
scroll to position [402, 0]
click at [307, 140] on link "Parādīt punktu skalu" at bounding box center [303, 146] width 92 height 12
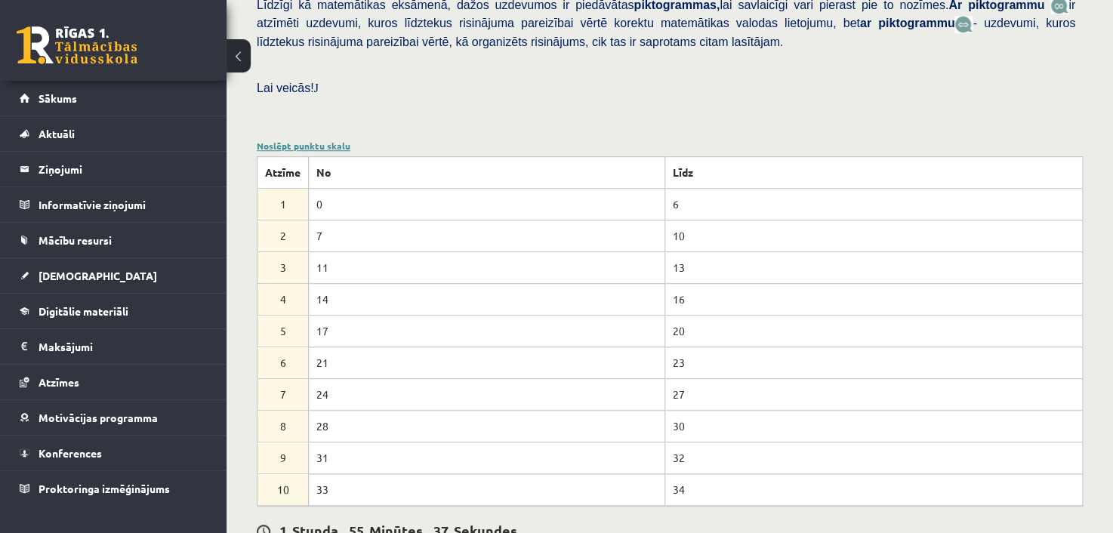
click at [296, 140] on link "Noslēpt punktu skalu" at bounding box center [304, 146] width 94 height 12
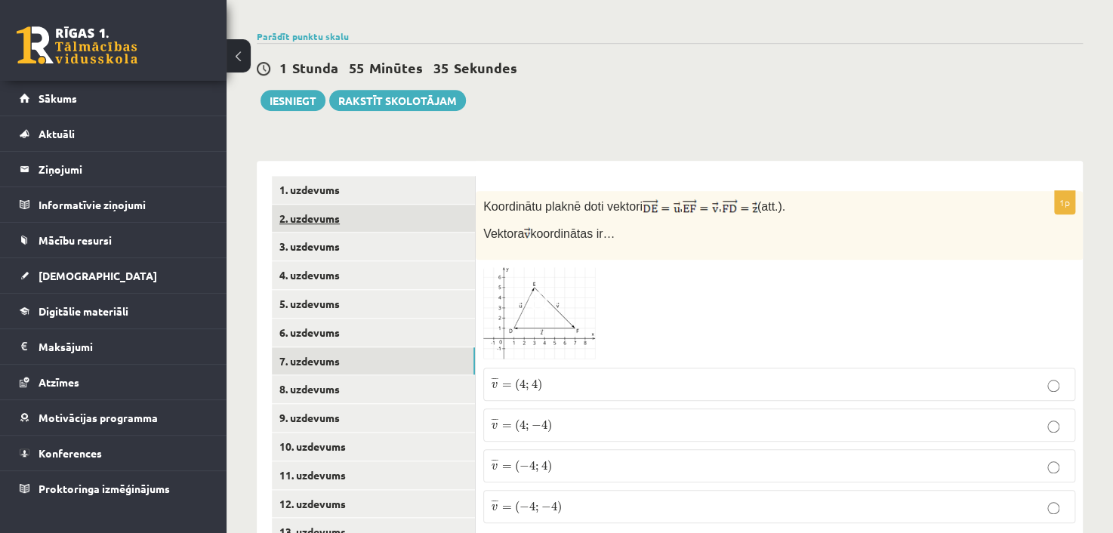
scroll to position [553, 0]
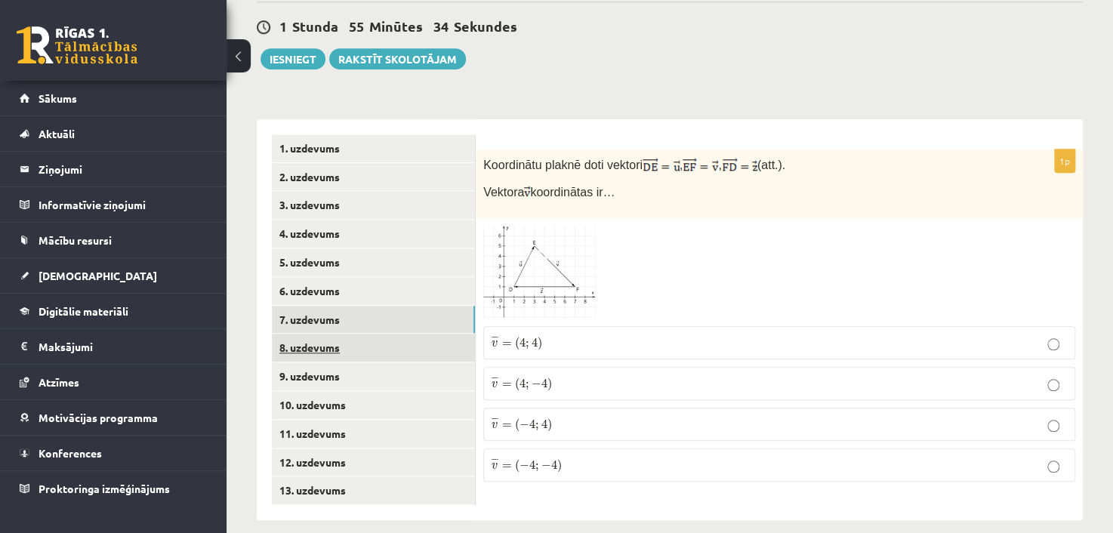
click at [313, 336] on link "8. uzdevums" at bounding box center [373, 348] width 203 height 28
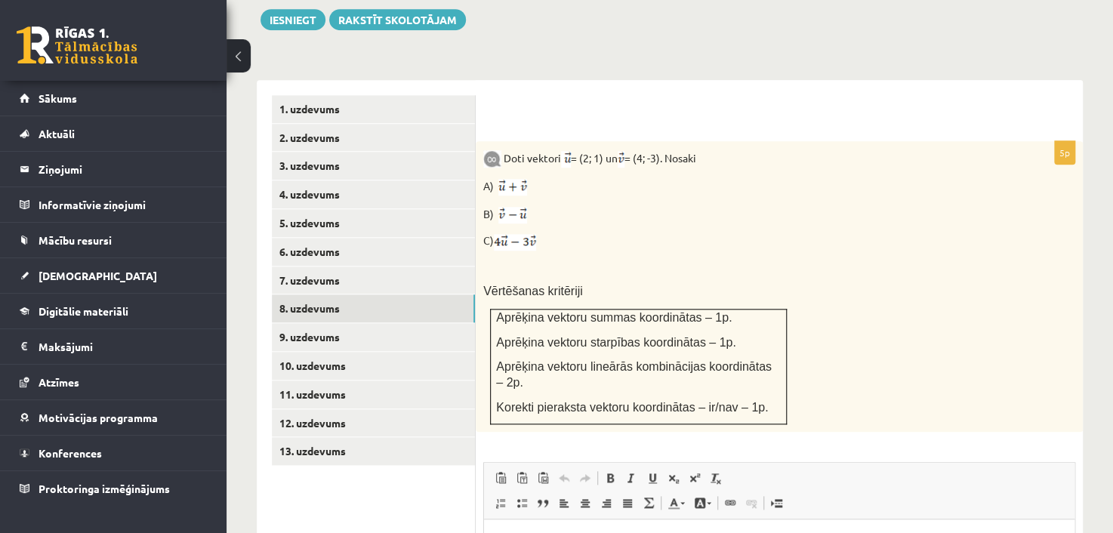
scroll to position [628, 0]
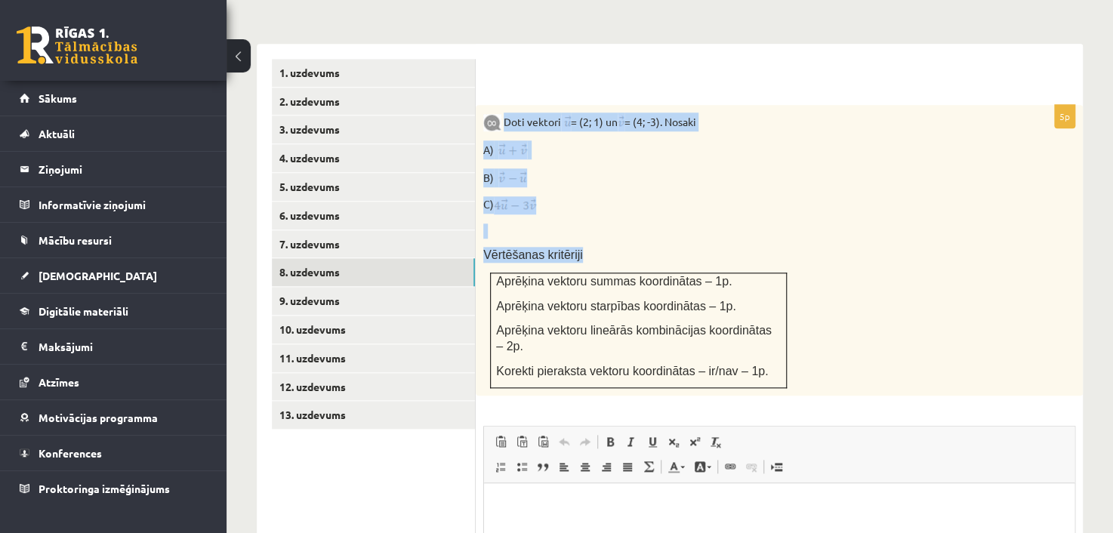
drag, startPoint x: 504, startPoint y: 103, endPoint x: 800, endPoint y: 329, distance: 372.7
click at [800, 329] on div "Doti vektori = (2; 1) un = (4; -3). Nosaki A) B) C) Vērtēšanas kritēriji Aprēķi…" at bounding box center [779, 250] width 607 height 291
copy div "Doti vektori = (2; 1) un = (4; -3). Nosaki A) B) C) Vērtēšanas kritēriji"
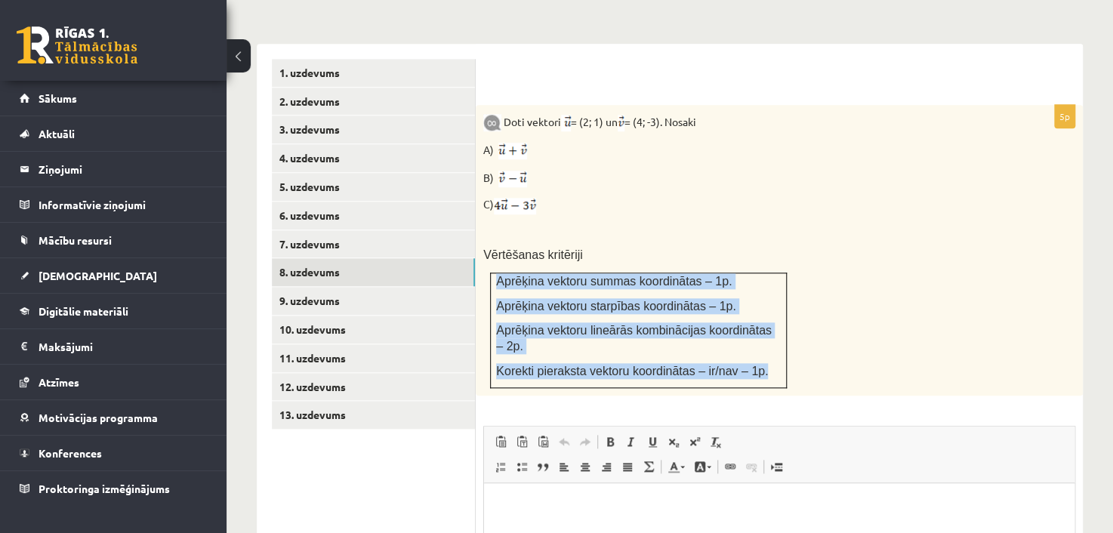
drag, startPoint x: 497, startPoint y: 260, endPoint x: 764, endPoint y: 347, distance: 281.0
click at [764, 347] on td "Aprēķina vektoru summas koordinātas – 1p. Aprēķina vektoru starpības koordināta…" at bounding box center [639, 330] width 296 height 115
copy td "Aprēķina vektoru summas koordinātas – 1p. Aprēķina vektoru starpības koordināta…"
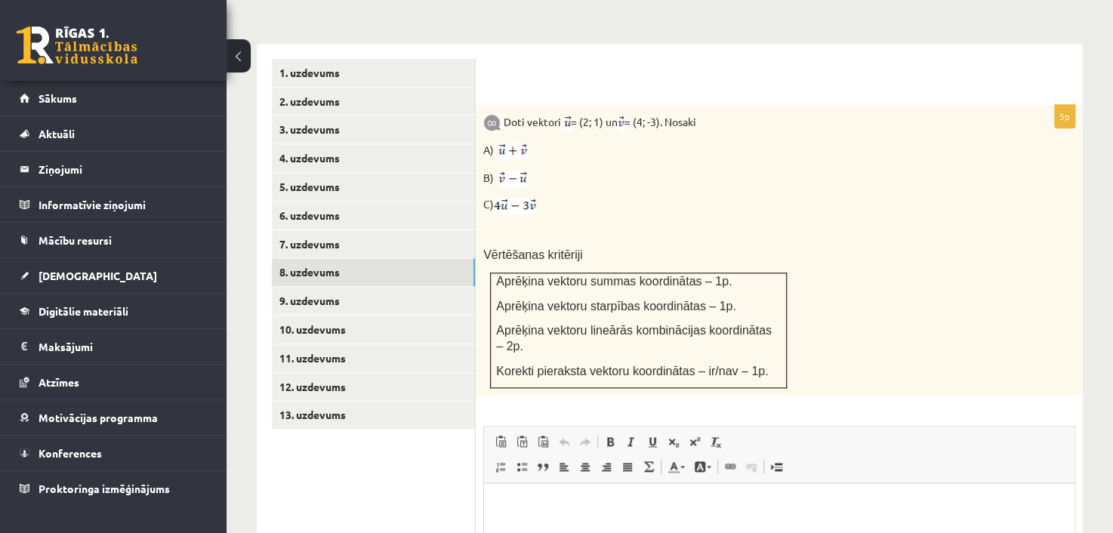
click at [769, 196] on p "C)" at bounding box center [741, 204] width 516 height 17
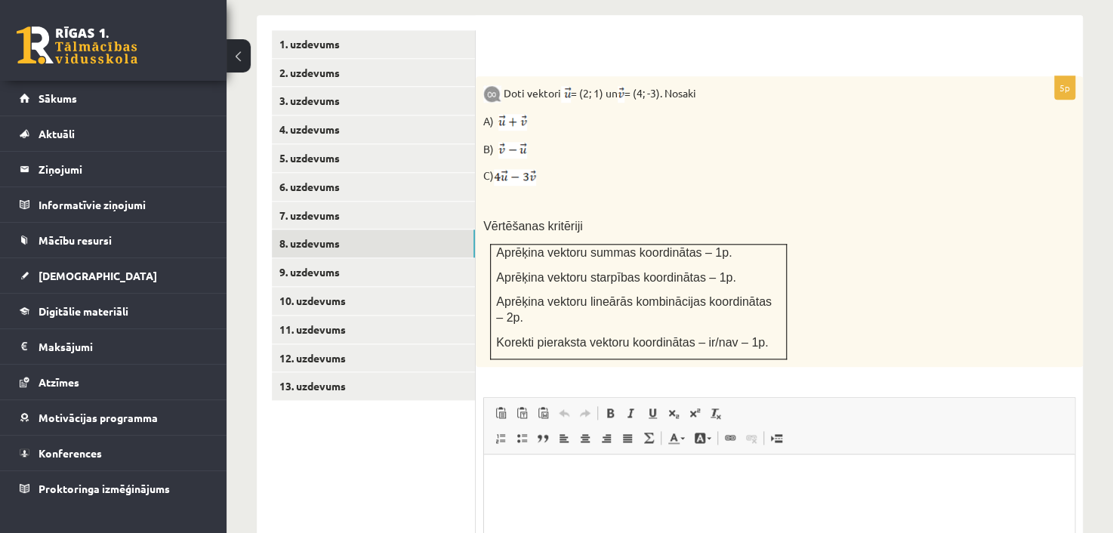
scroll to position [704, 0]
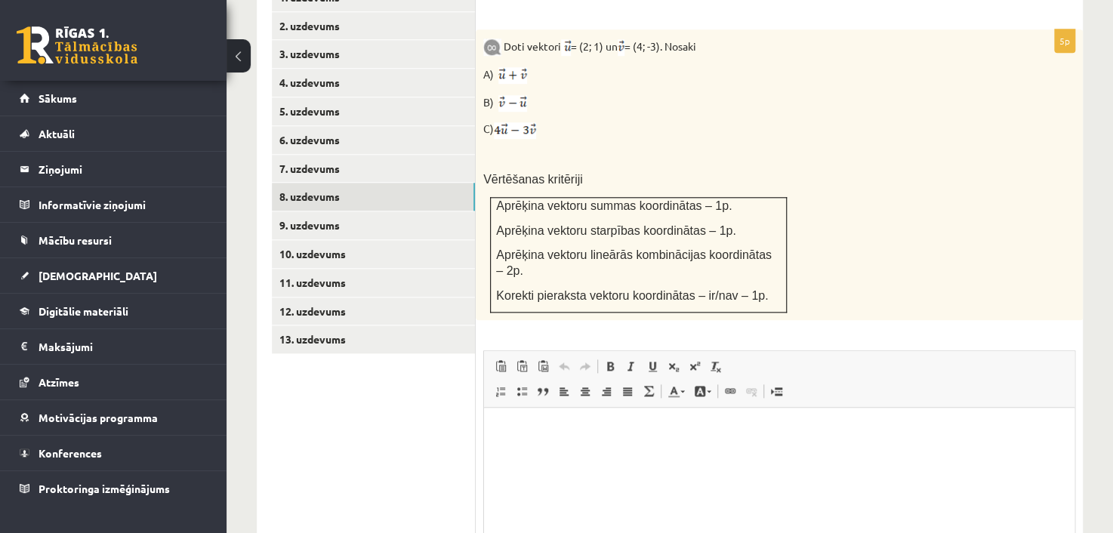
click at [529, 454] on html at bounding box center [779, 431] width 590 height 46
click at [526, 433] on p "**" at bounding box center [779, 431] width 560 height 16
click at [519, 453] on p "** *********" at bounding box center [779, 465] width 560 height 32
click at [541, 482] on html "**********" at bounding box center [779, 451] width 590 height 87
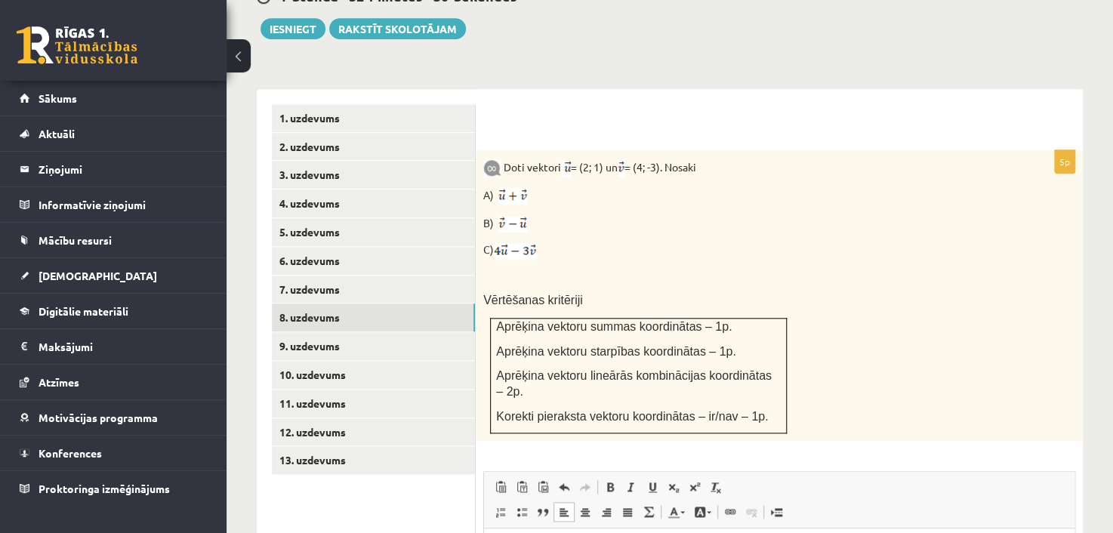
scroll to position [553, 0]
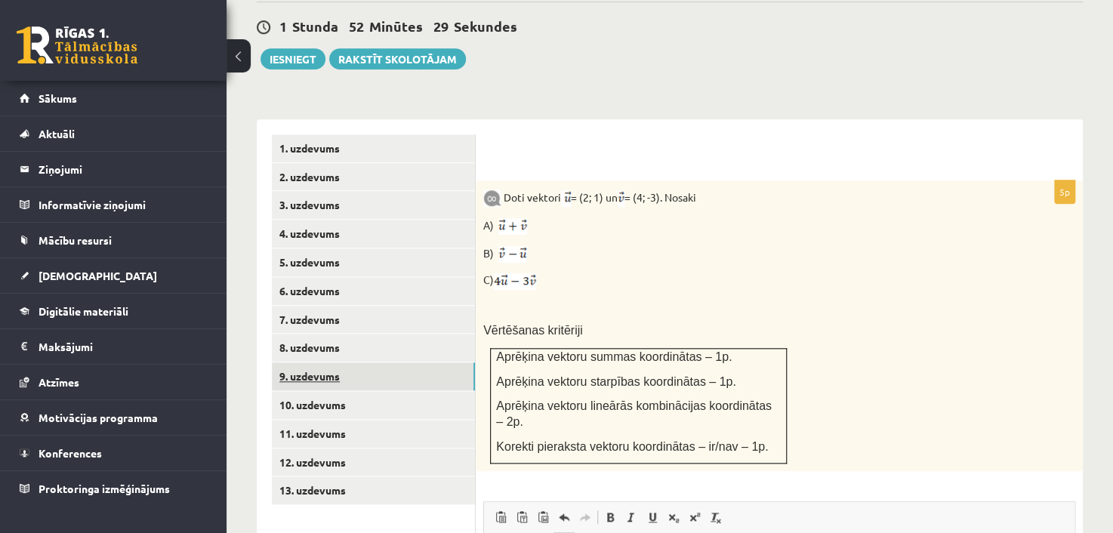
click at [349, 362] on link "9. uzdevums" at bounding box center [373, 376] width 203 height 28
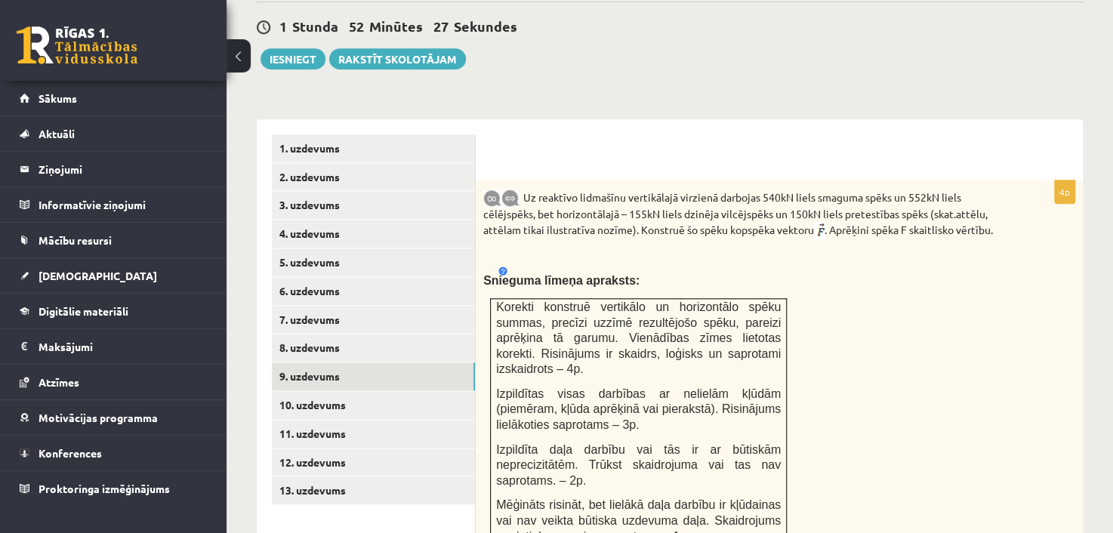
scroll to position [0, 0]
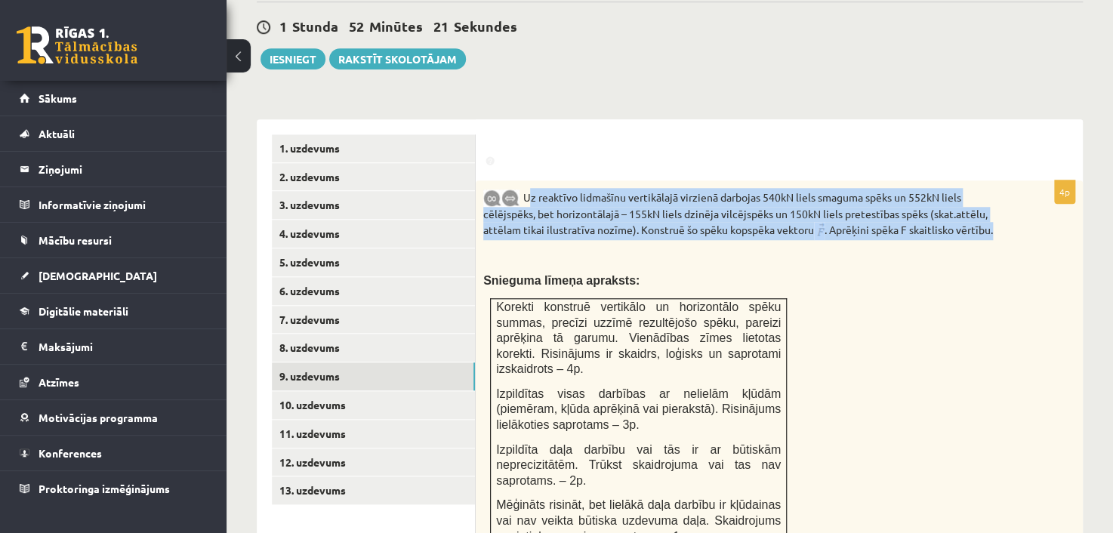
drag, startPoint x: 526, startPoint y: 175, endPoint x: 1059, endPoint y: 214, distance: 533.7
click at [1059, 214] on div "Uz reaktīvo lidmašīnu vertikālajā virzienā darbojas 540kN liels smaguma spēks u…" at bounding box center [779, 370] width 607 height 381
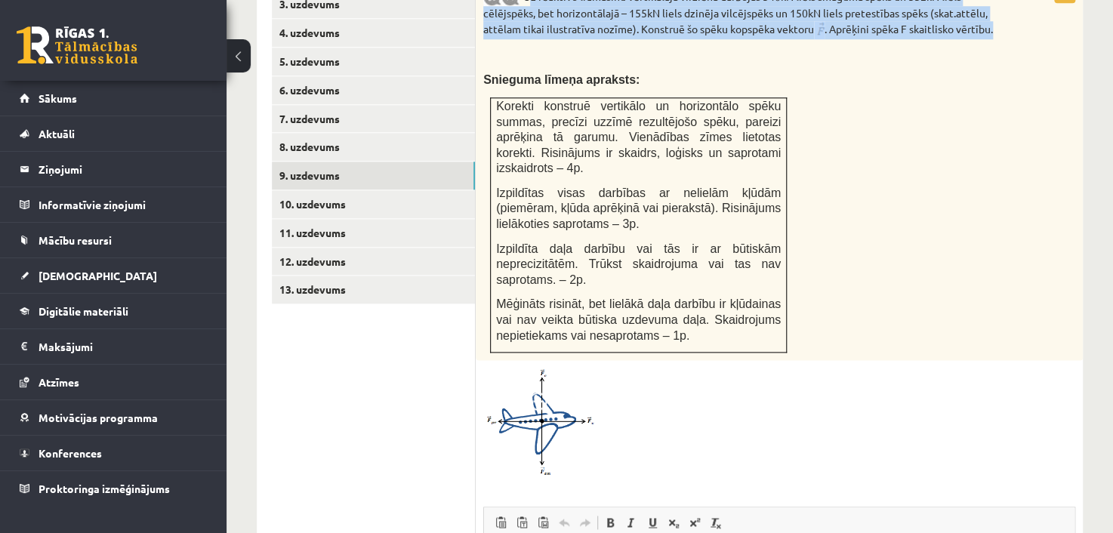
scroll to position [855, 0]
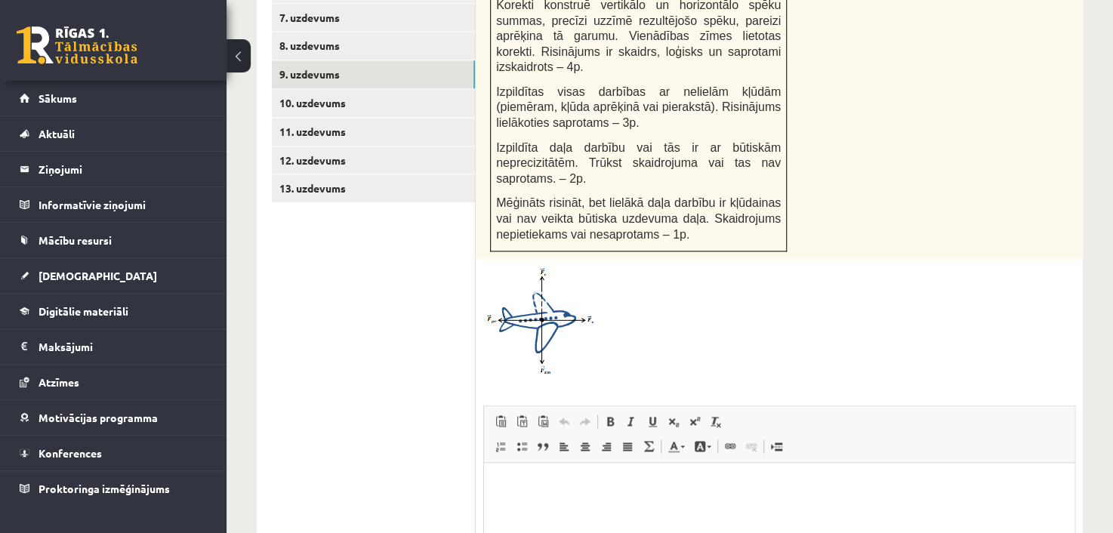
click at [945, 267] on div at bounding box center [779, 321] width 592 height 108
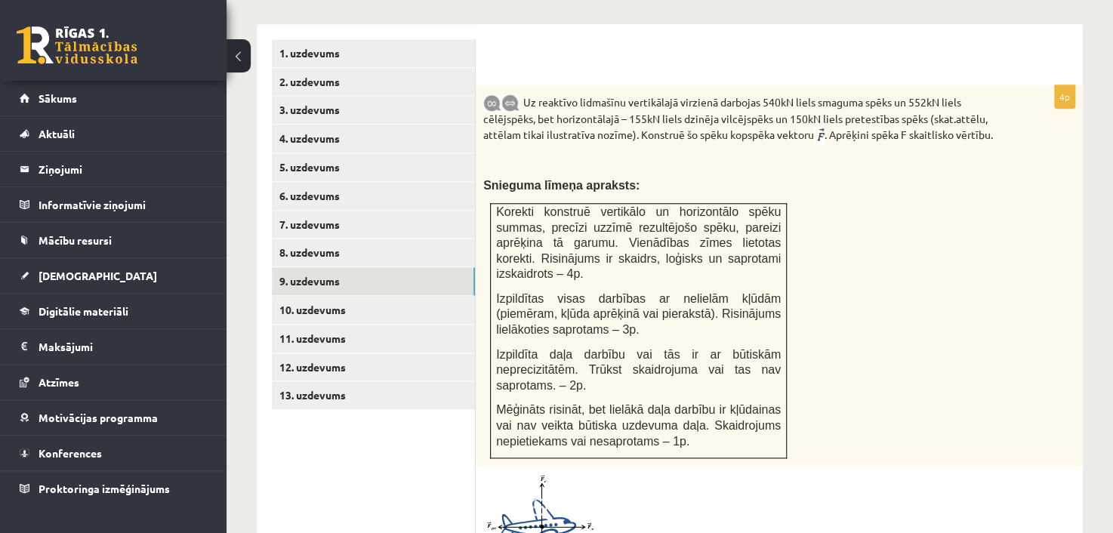
scroll to position [628, 0]
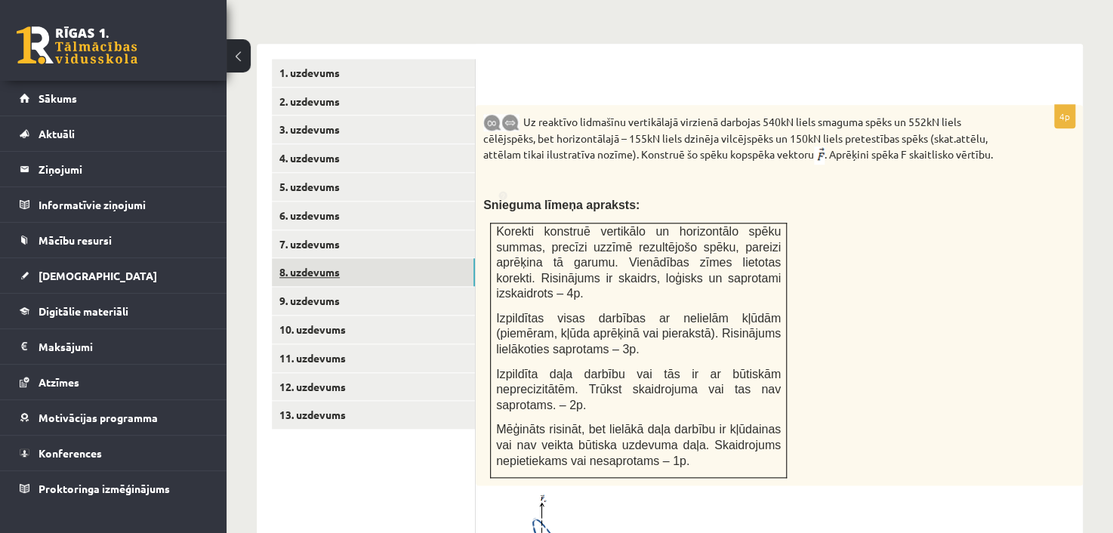
click at [362, 259] on link "8. uzdevums" at bounding box center [373, 272] width 203 height 28
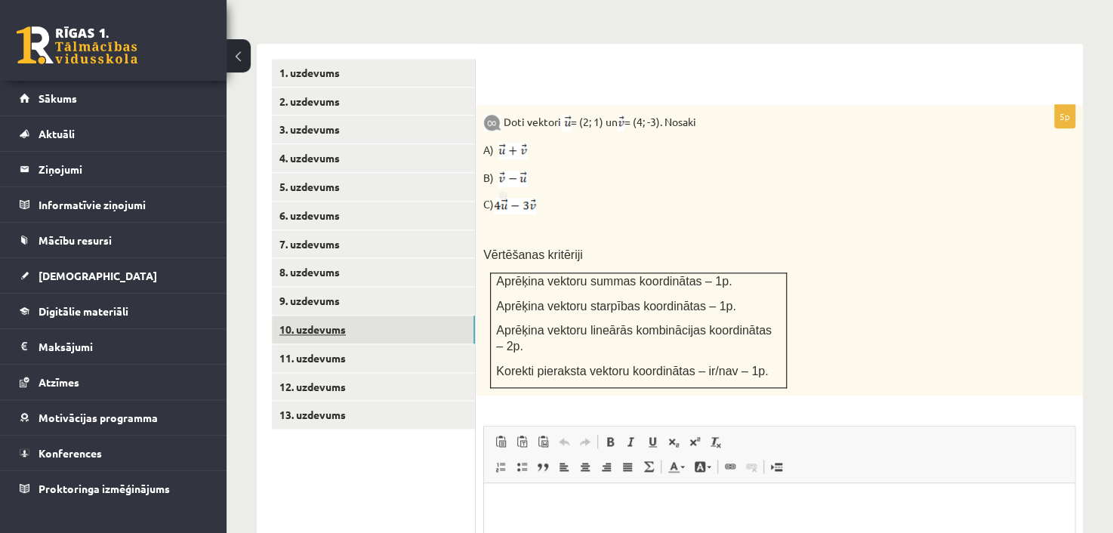
click at [324, 316] on link "10. uzdevums" at bounding box center [373, 330] width 203 height 28
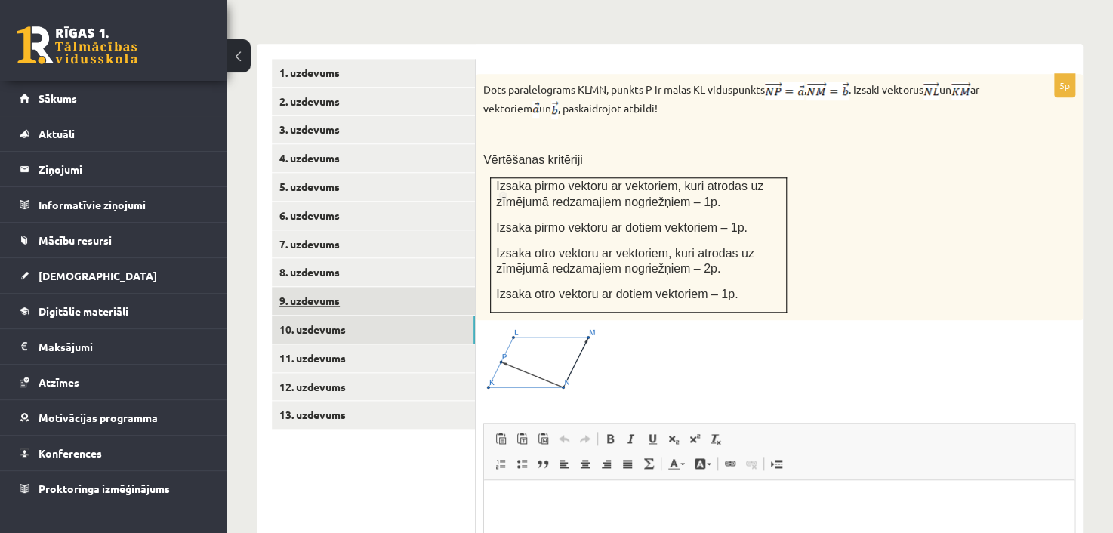
scroll to position [0, 0]
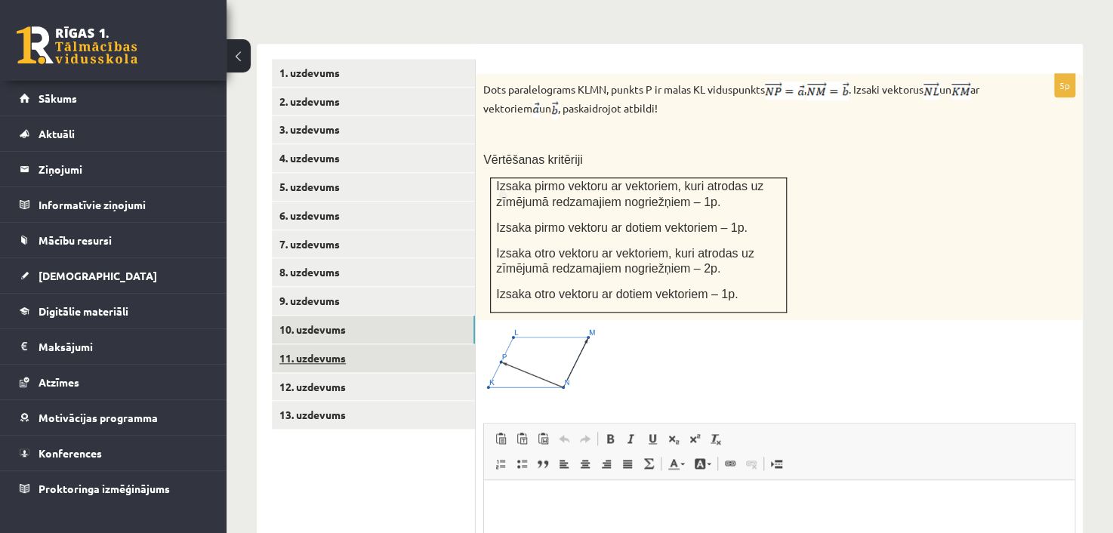
click at [368, 344] on link "11. uzdevums" at bounding box center [373, 358] width 203 height 28
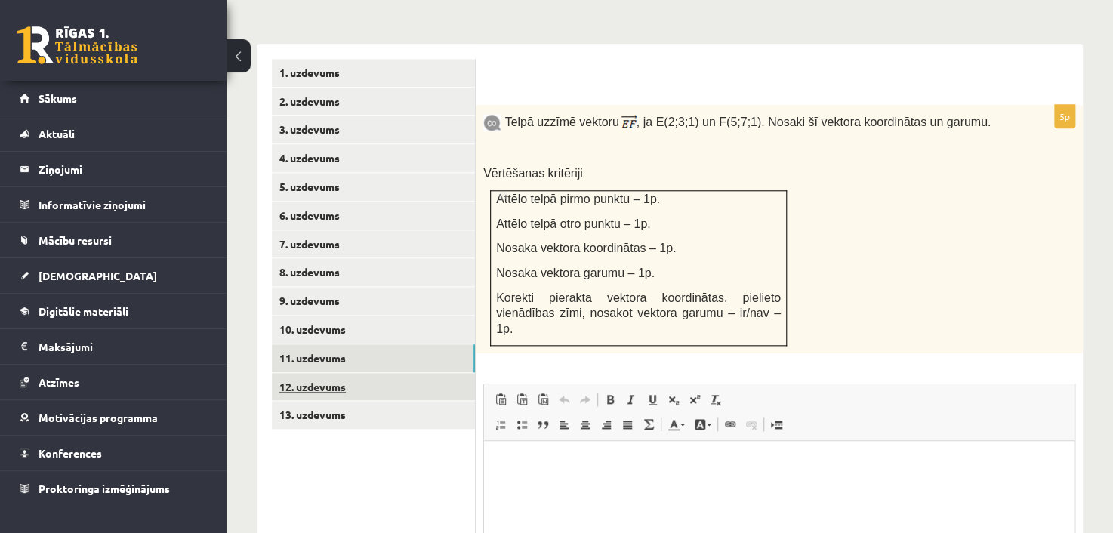
click at [334, 375] on link "12. uzdevums" at bounding box center [373, 387] width 203 height 28
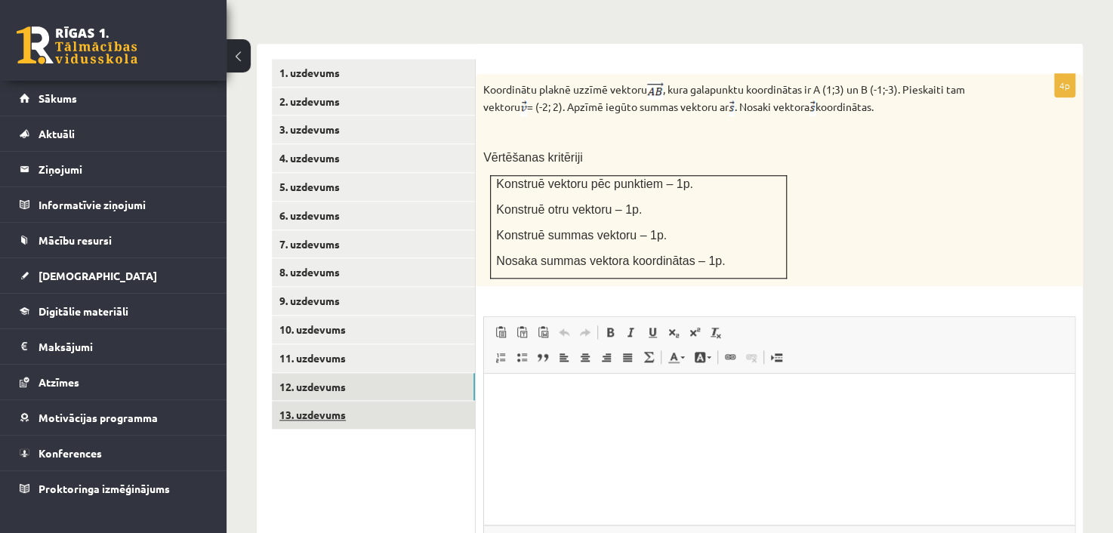
click at [335, 405] on link "13. uzdevums" at bounding box center [373, 415] width 203 height 28
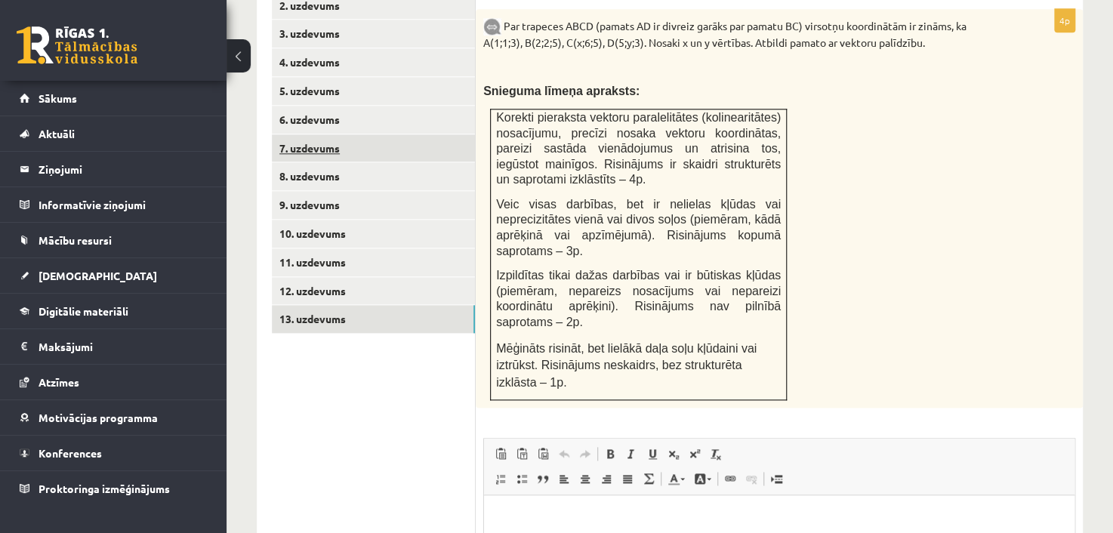
scroll to position [628, 0]
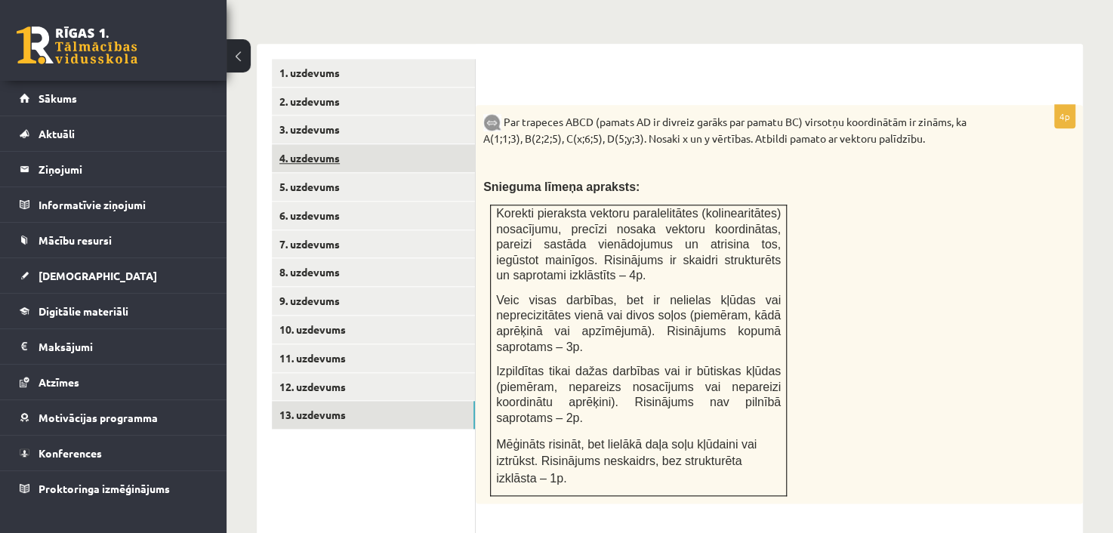
click at [310, 144] on link "4. uzdevums" at bounding box center [373, 158] width 203 height 28
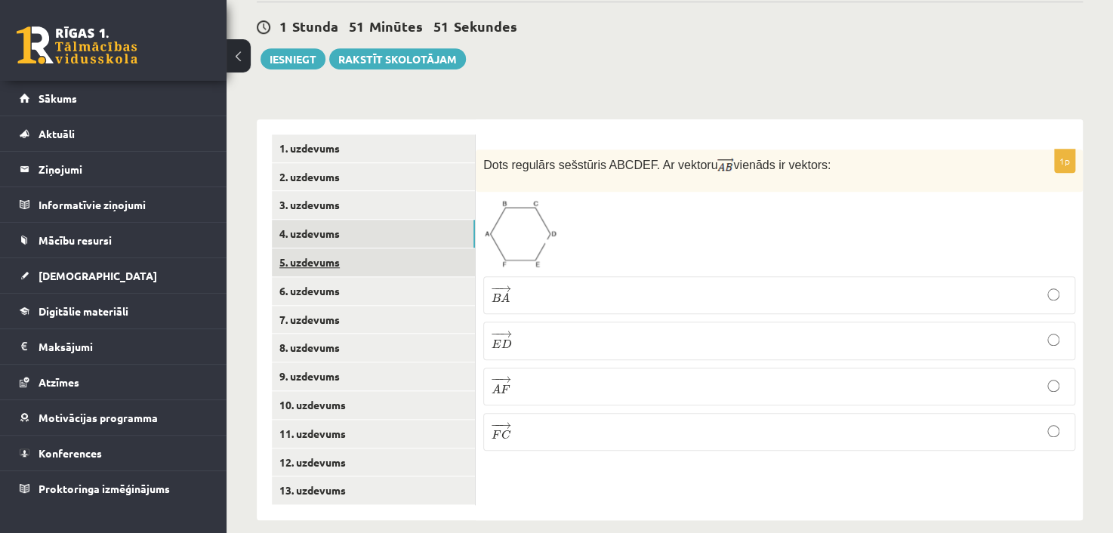
click at [304, 248] on link "5. uzdevums" at bounding box center [373, 262] width 203 height 28
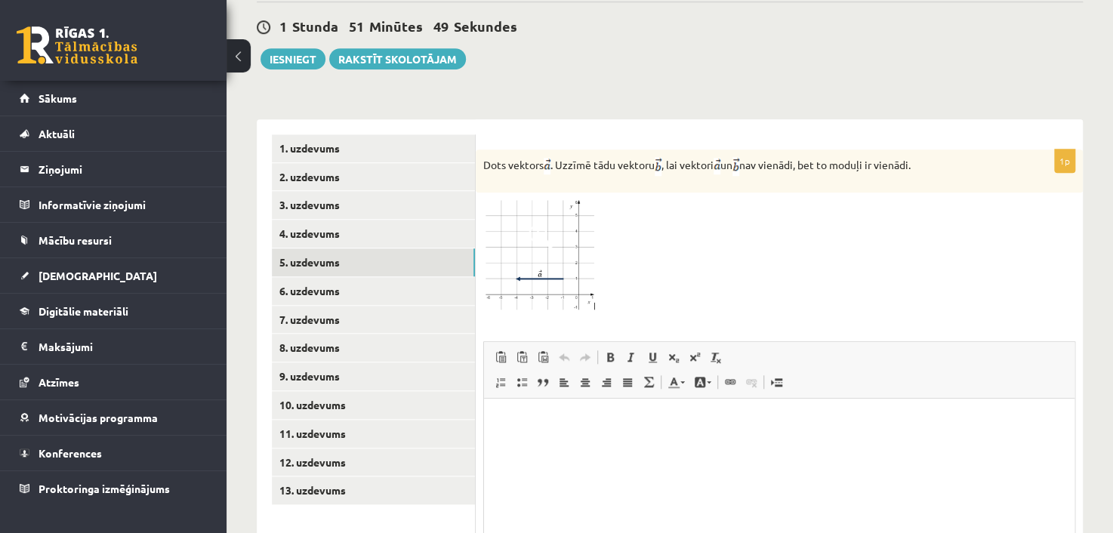
scroll to position [0, 0]
click at [525, 119] on div "1p Dots vektors . Uzzīmē tādu vektoru , lai vektori un nav vienādi, bet to modu…" at bounding box center [779, 394] width 607 height 551
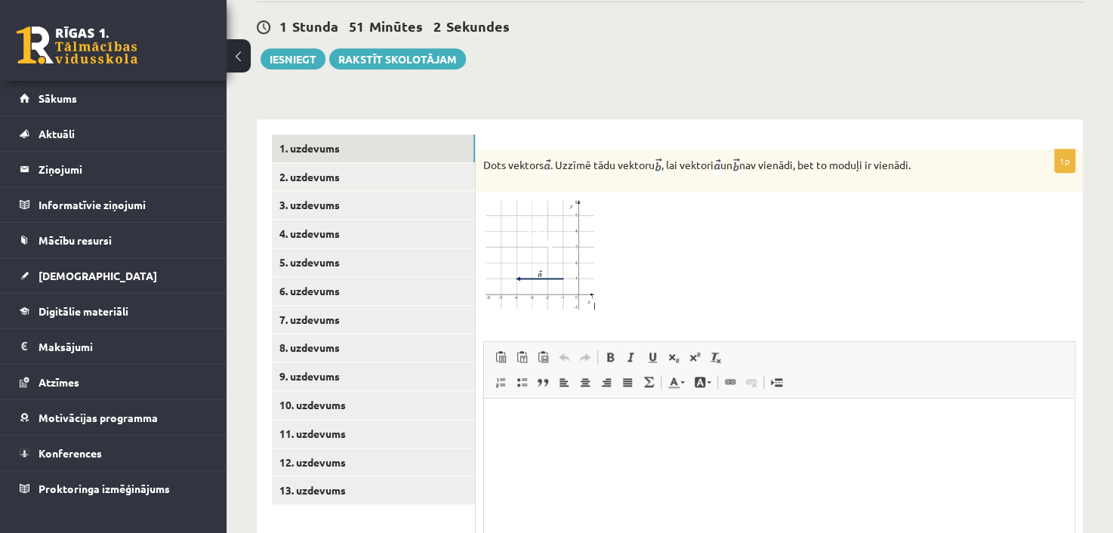
drag, startPoint x: 472, startPoint y: 140, endPoint x: 481, endPoint y: 142, distance: 9.2
click at [507, 134] on form "1p Dots vektors . Uzzīmē tādu vektoru , lai vektori un nav vienādi, bet to modu…" at bounding box center [779, 394] width 577 height 521
drag, startPoint x: 486, startPoint y: 146, endPoint x: 943, endPoint y: 146, distance: 457.6
click at [943, 157] on p "Dots vektors . Uzzīmē tādu vektoru , lai vektori un nav vienādi, bet to moduļi …" at bounding box center [741, 166] width 516 height 19
copy p "Dots vektors . Uzzīmē tādu vektoru , lai vektori un nav vienādi, bet to moduļi …"
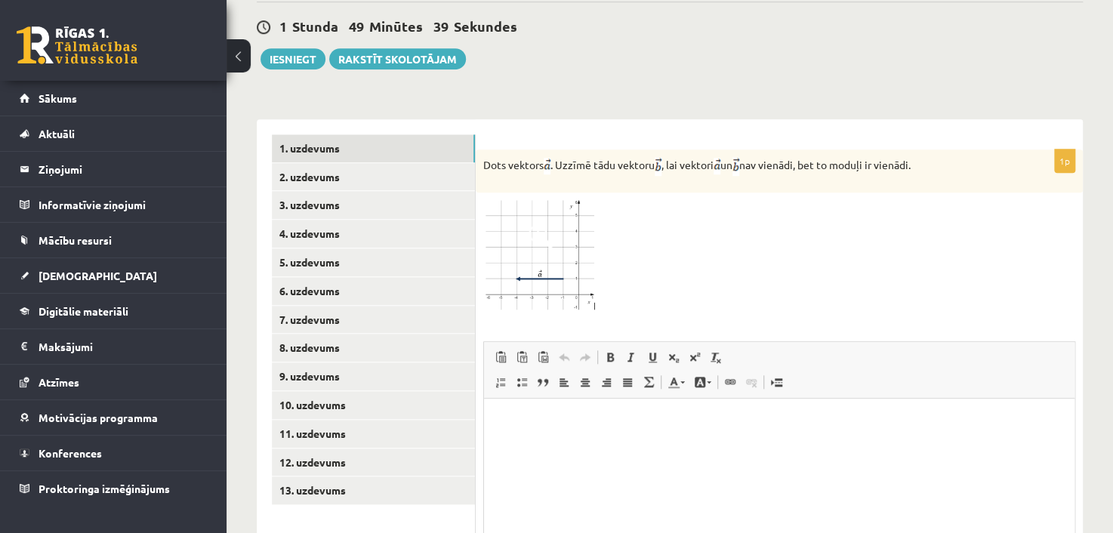
click at [624, 104] on div "**********" at bounding box center [670, 387] width 826 height 566
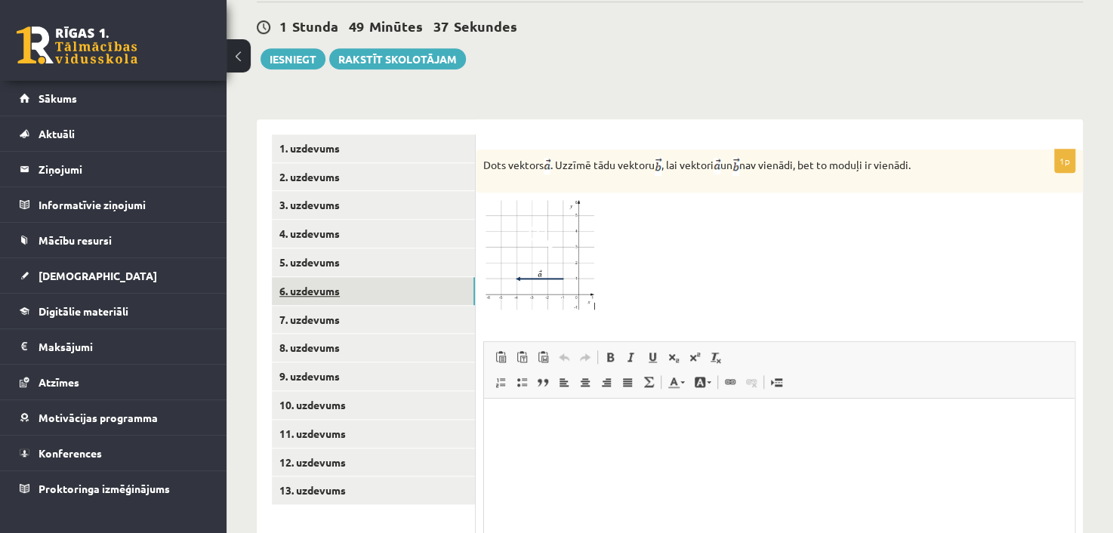
click at [352, 277] on link "6. uzdevums" at bounding box center [373, 291] width 203 height 28
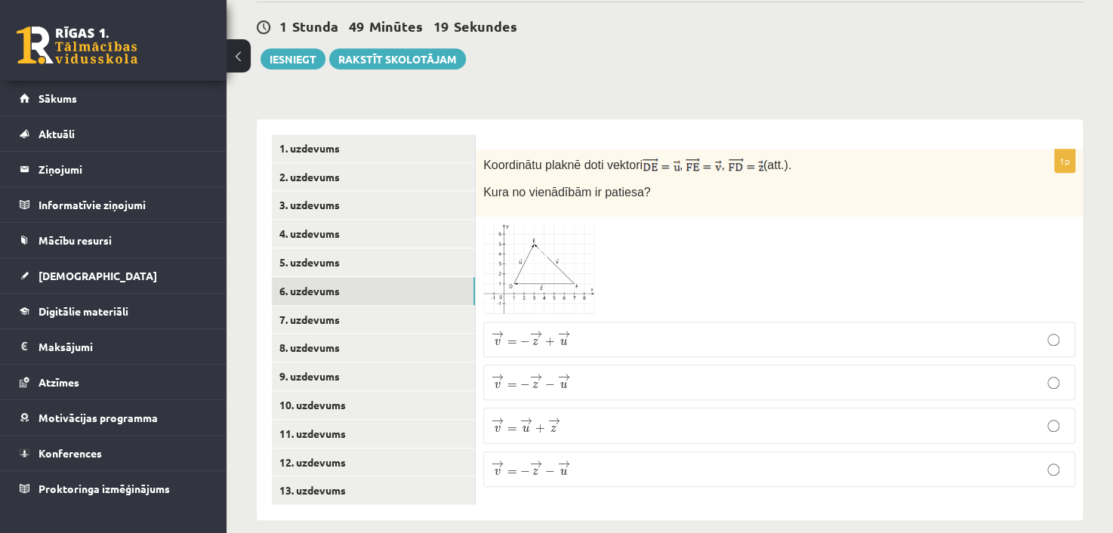
click at [626, 119] on div "1p Koordinātu plaknē doti vektori , , (att.). Kura no vienādībām ir patiesa? → …" at bounding box center [779, 319] width 607 height 401
click at [673, 119] on div "1p Koordinātu plaknē doti vektori , , (att.). Kura no vienādībām ir patiesa? → …" at bounding box center [779, 319] width 607 height 401
drag, startPoint x: 511, startPoint y: 91, endPoint x: 499, endPoint y: 108, distance: 21.2
click at [510, 104] on div "**********" at bounding box center [670, 312] width 826 height 416
drag, startPoint x: 486, startPoint y: 143, endPoint x: 543, endPoint y: 157, distance: 58.2
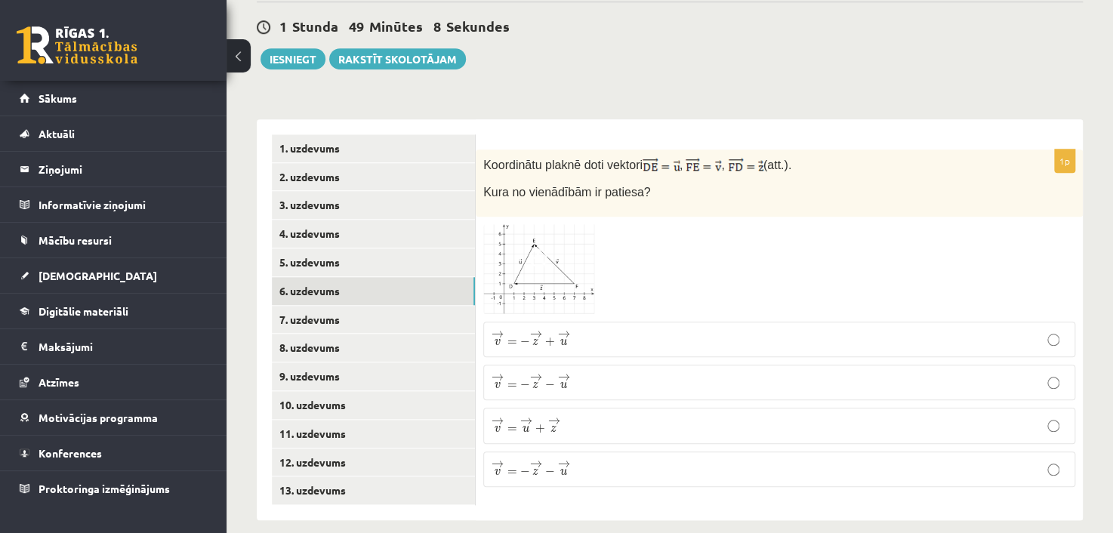
click at [563, 170] on div "Koordinātu plaknē doti vektori , , (att.). Kura no vienādībām ir patiesa?" at bounding box center [779, 183] width 607 height 67
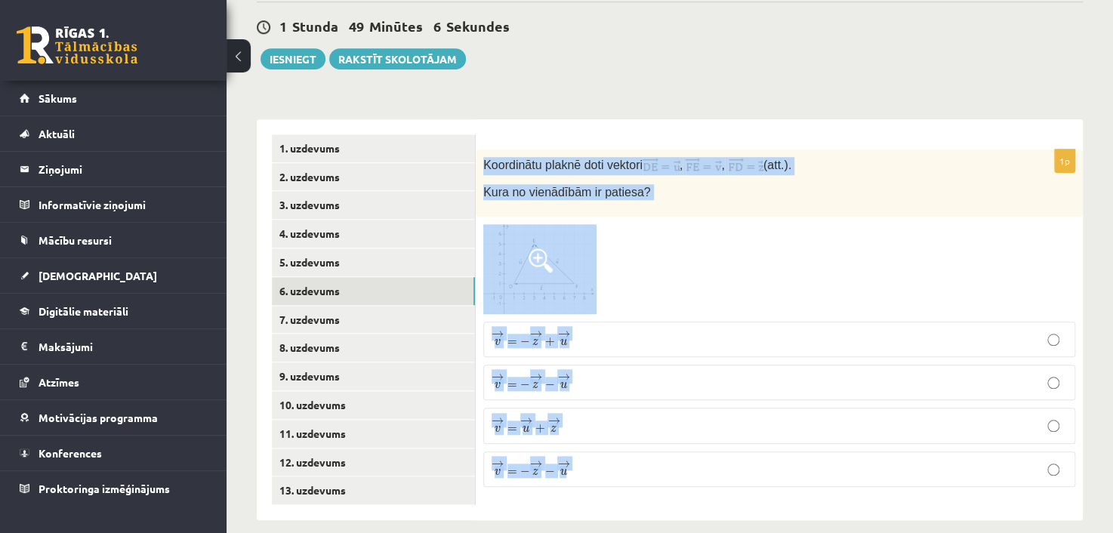
drag, startPoint x: 484, startPoint y: 146, endPoint x: 652, endPoint y: 461, distance: 357.4
click at [663, 464] on div "1p Koordinātu plaknē doti vektori , , (att.). Kura no vienādībām ir patiesa? → …" at bounding box center [779, 325] width 607 height 350
copy div "Koordinātu plaknē doti vektori , , (att.). Kura no vienādībām ir patiesa? → v =…"
click at [603, 104] on div "**********" at bounding box center [670, 312] width 826 height 416
click at [624, 224] on div at bounding box center [779, 269] width 592 height 91
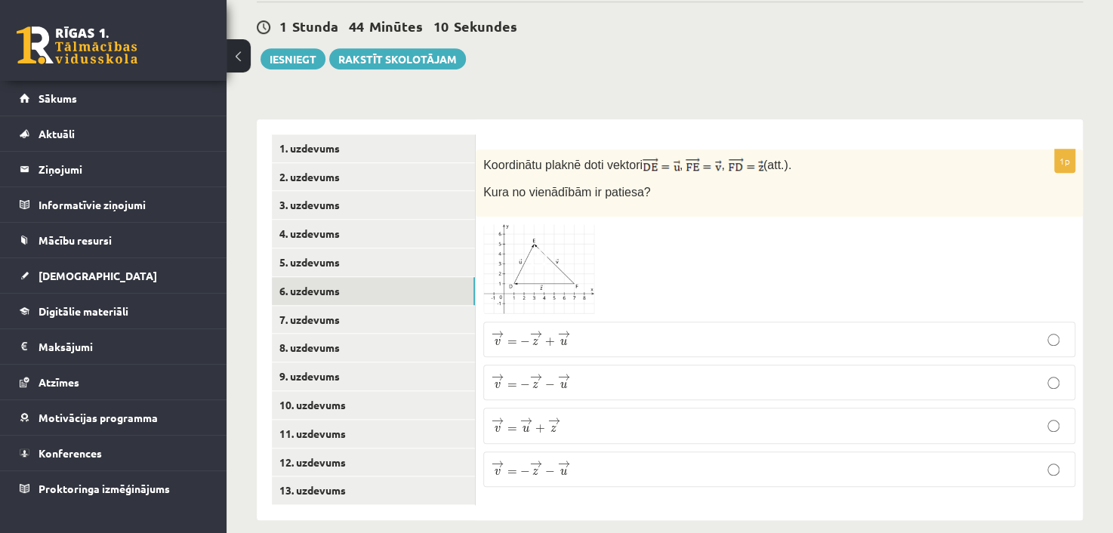
click at [591, 119] on div "1p Koordinātu plaknē doti vektori , , (att.). Kura no vienādībām ir patiesa? → …" at bounding box center [779, 319] width 607 height 401
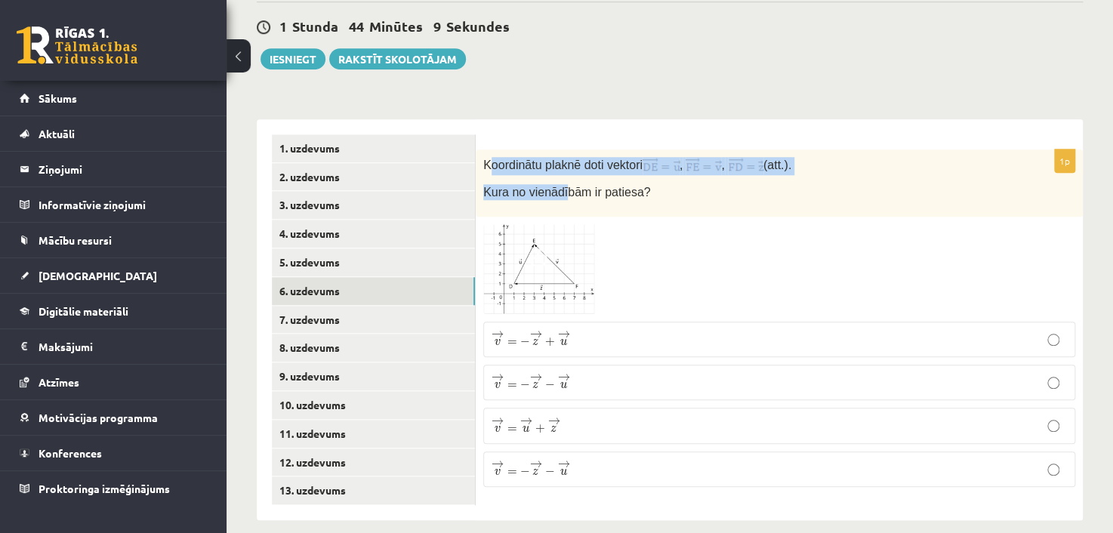
drag, startPoint x: 488, startPoint y: 145, endPoint x: 561, endPoint y: 161, distance: 74.9
click at [561, 161] on div "Koordinātu plaknē doti vektori , , (att.). Kura no vienādībām ir patiesa?" at bounding box center [779, 183] width 607 height 67
click at [543, 104] on div "**********" at bounding box center [670, 312] width 826 height 416
drag, startPoint x: 479, startPoint y: 143, endPoint x: 640, endPoint y: 171, distance: 162.5
click at [640, 171] on div "Koordinātu plaknē doti vektori , , (att.). Kura no vienādībām ir patiesa?" at bounding box center [779, 183] width 607 height 67
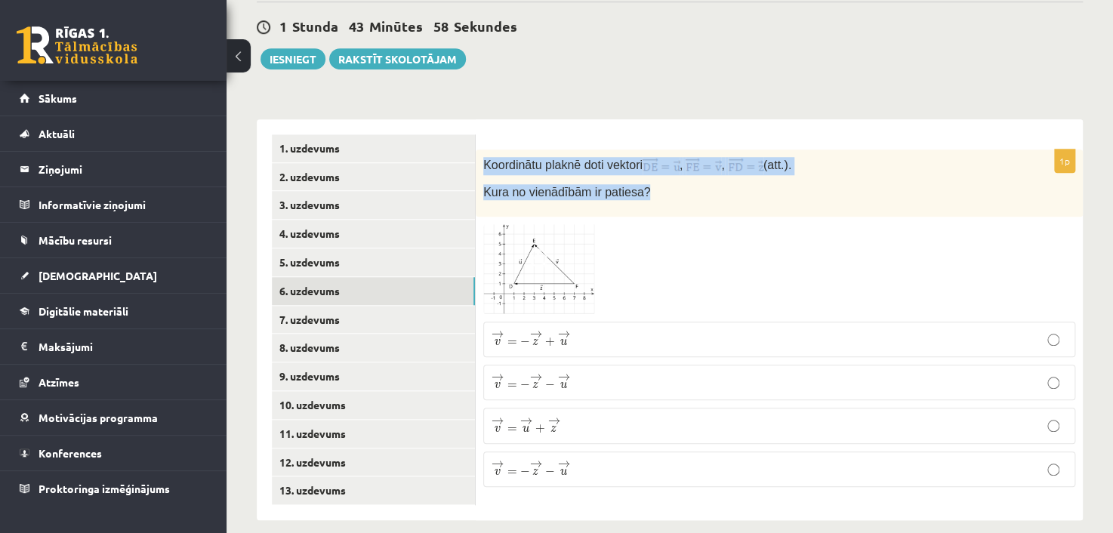
click at [506, 134] on form "1p Koordinātu plaknē doti vektori , , (att.). Kura no vienādībām ir patiesa? → …" at bounding box center [779, 316] width 577 height 365
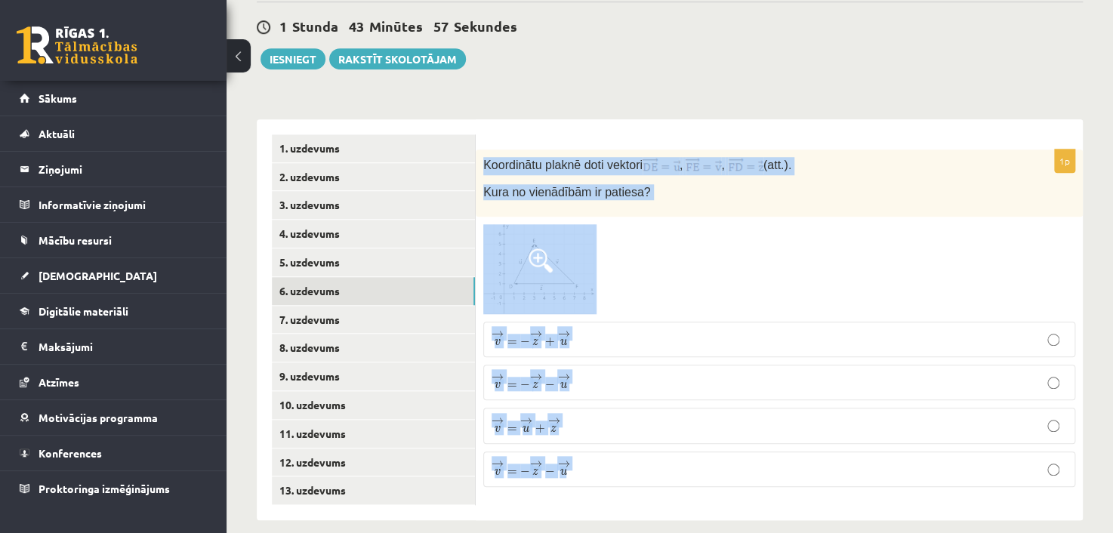
drag, startPoint x: 578, startPoint y: 171, endPoint x: 661, endPoint y: 463, distance: 303.8
click at [661, 463] on div "1p Koordinātu plaknē doti vektori , , (att.). Kura no vienādībām ir patiesa? → …" at bounding box center [779, 325] width 607 height 350
click at [592, 119] on div "1p Koordinātu plaknē doti vektori , , (att.). Kura no vienādībām ir patiesa? → …" at bounding box center [779, 319] width 607 height 401
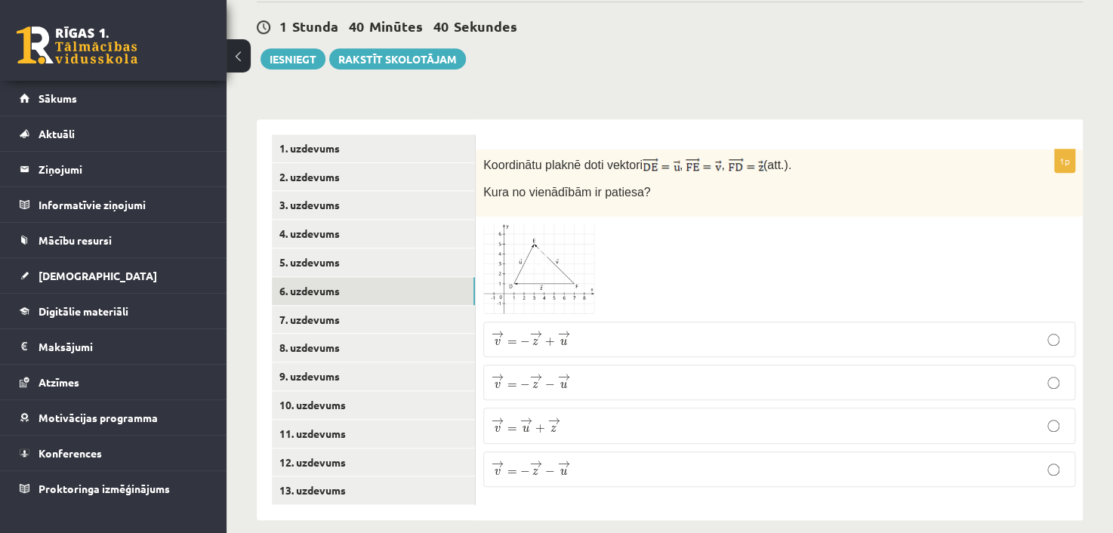
click at [631, 81] on div "Matemātika 1. ieskaite 10.a2 klase , Mārcis Līvens (10.a2 klase) Pārbaudes darb…" at bounding box center [670, 27] width 886 height 1045
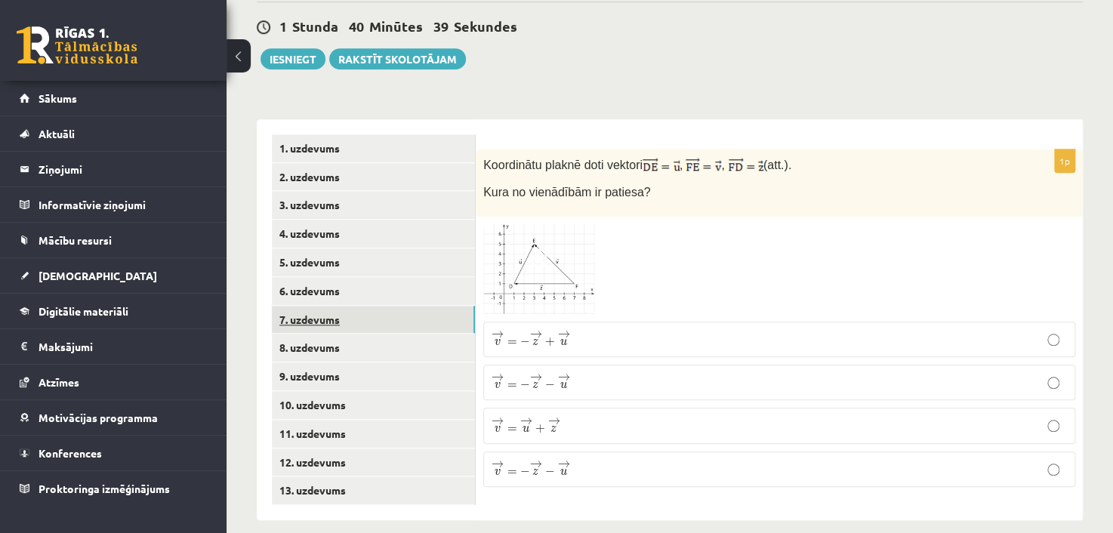
click at [389, 308] on link "7. uzdevums" at bounding box center [373, 320] width 203 height 28
click at [375, 306] on link "7. uzdevums" at bounding box center [373, 320] width 203 height 28
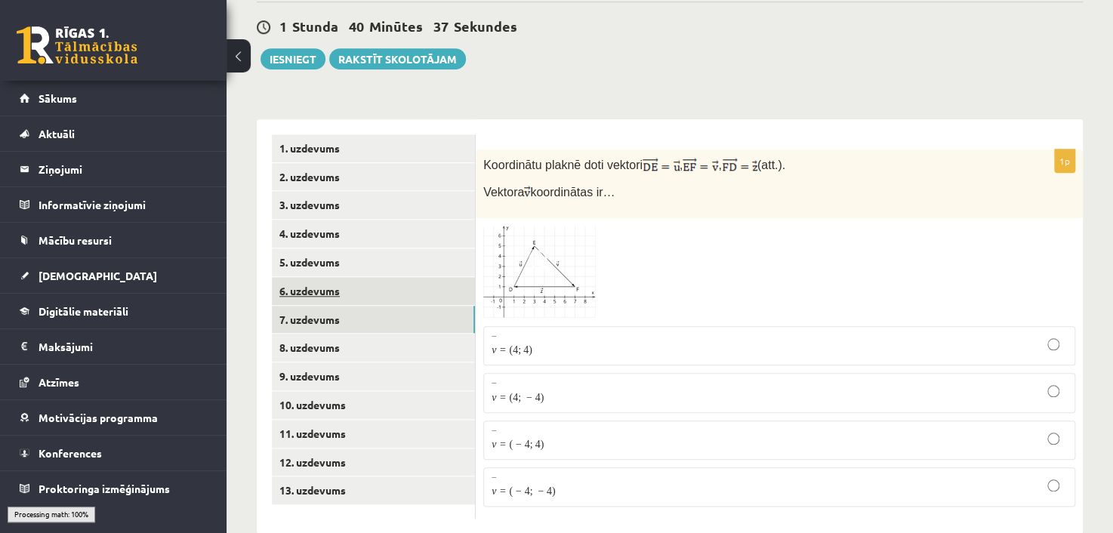
click at [374, 277] on link "6. uzdevums" at bounding box center [373, 291] width 203 height 28
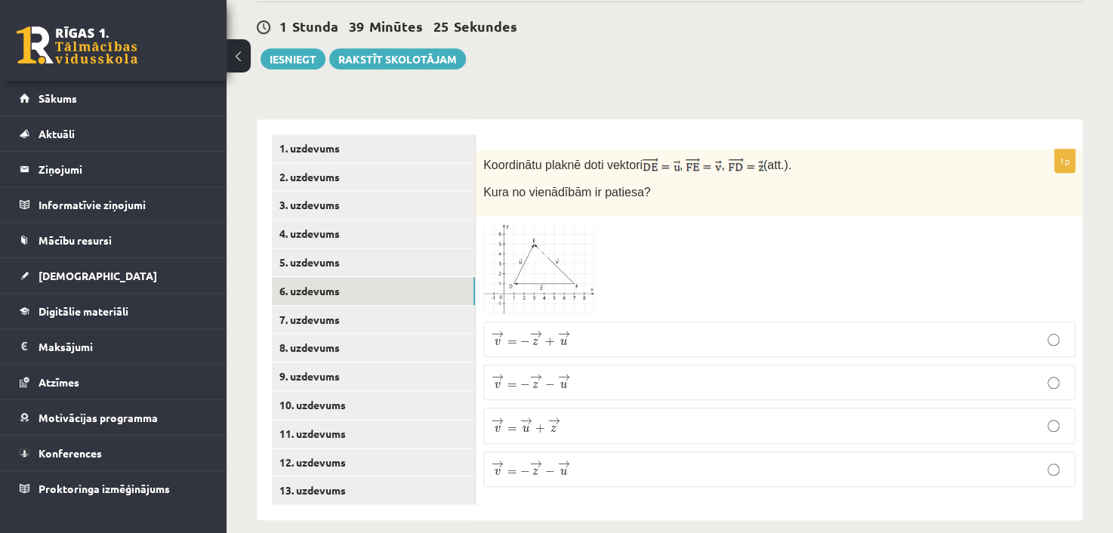
click at [536, 424] on span "+" at bounding box center [540, 428] width 10 height 9
click at [325, 248] on link "5. uzdevums" at bounding box center [373, 262] width 203 height 28
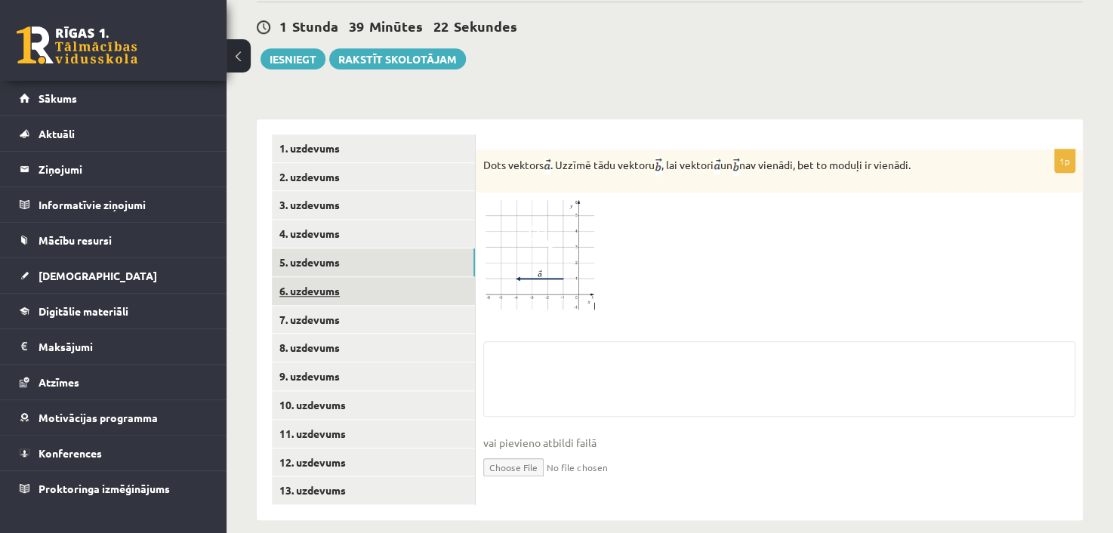
click at [324, 277] on link "6. uzdevums" at bounding box center [373, 291] width 203 height 28
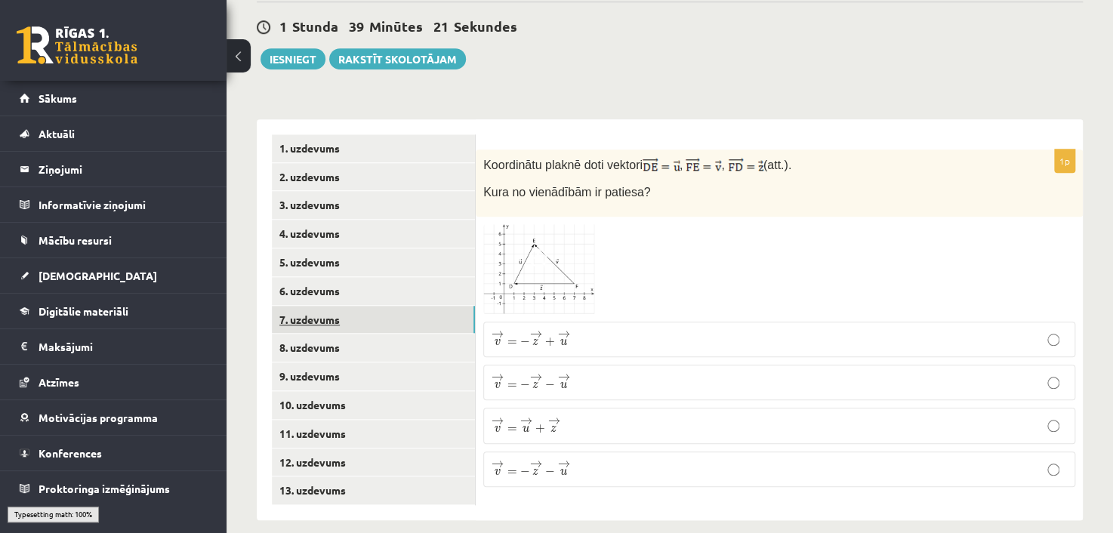
click at [327, 306] on link "7. uzdevums" at bounding box center [373, 320] width 203 height 28
click at [558, 375] on p "¯ ¯ ¯ v = ( 4 ; − 4 ) v ¯ = ( 4 ; − 4 )" at bounding box center [779, 383] width 575 height 17
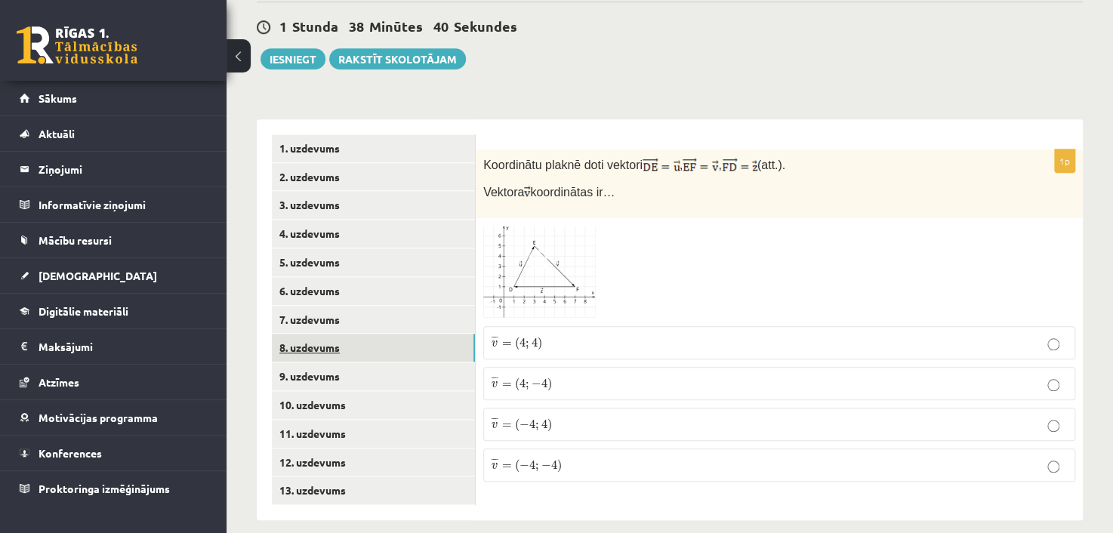
click at [352, 336] on link "8. uzdevums" at bounding box center [373, 348] width 203 height 28
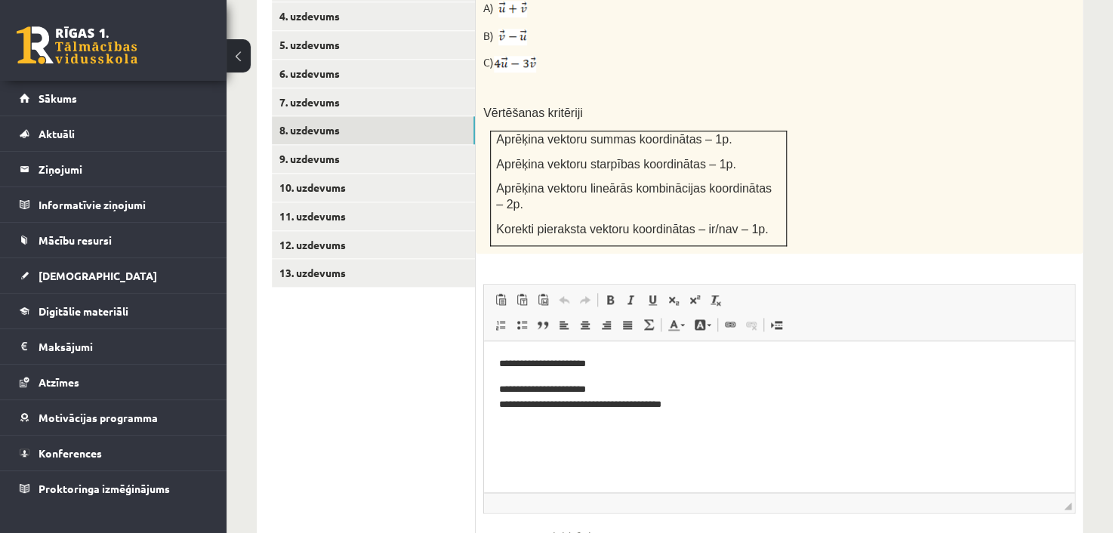
scroll to position [769, 0]
drag, startPoint x: 721, startPoint y: 406, endPoint x: 725, endPoint y: 461, distance: 55.3
click at [725, 430] on html "**********" at bounding box center [779, 386] width 590 height 87
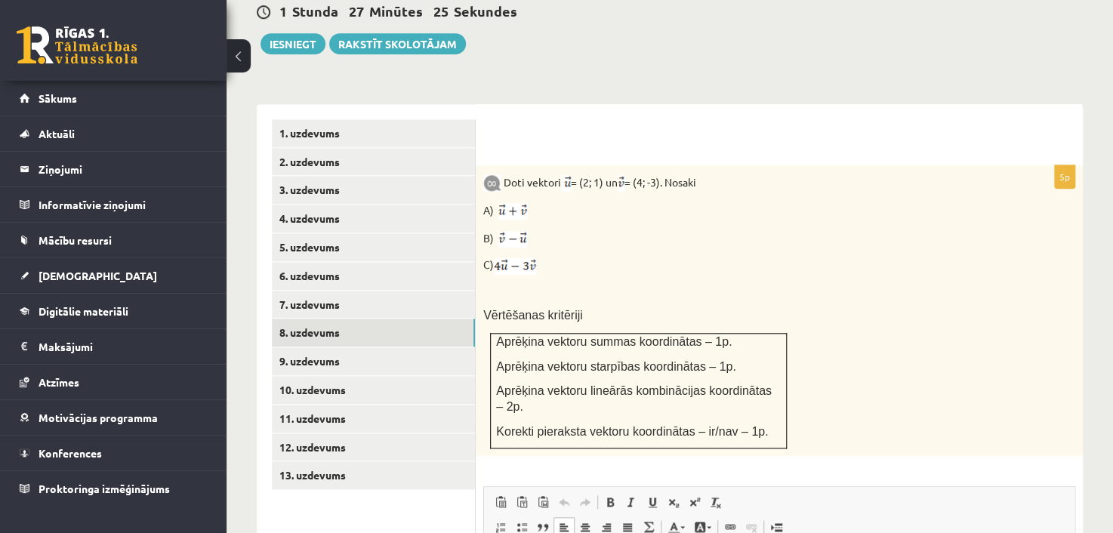
scroll to position [542, 0]
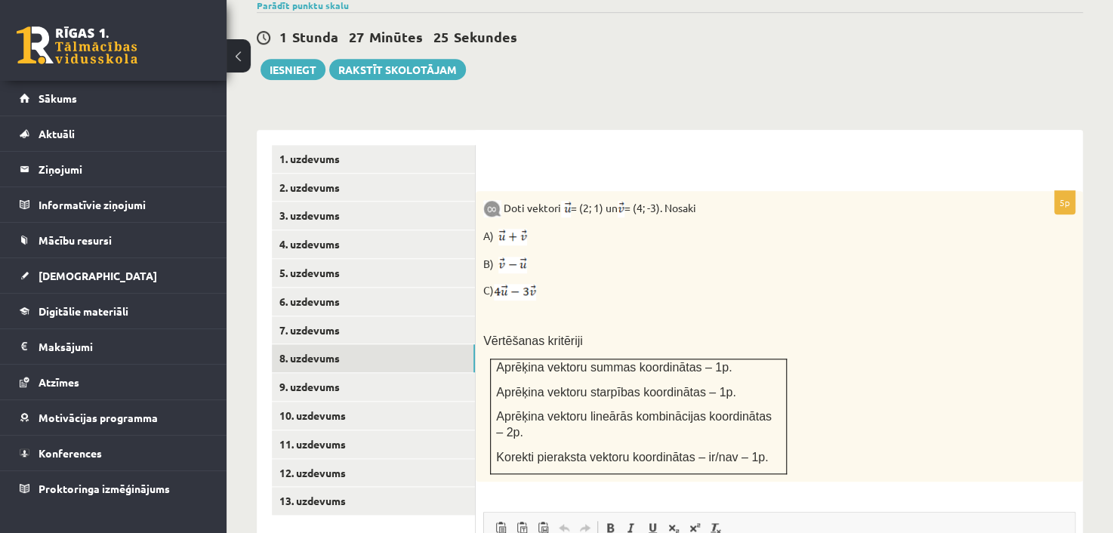
click at [595, 130] on div "**********" at bounding box center [779, 485] width 607 height 711
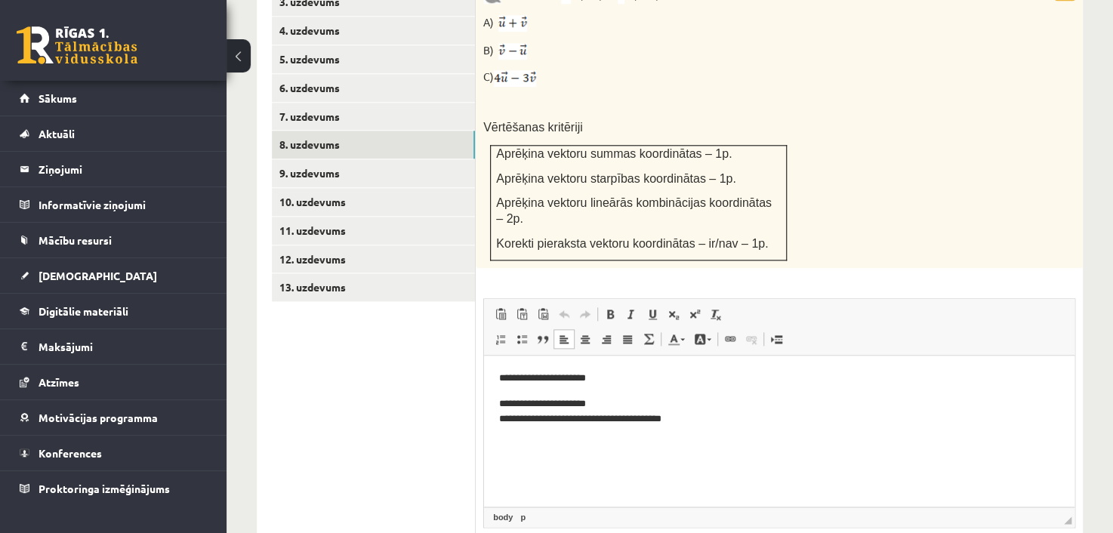
scroll to position [769, 0]
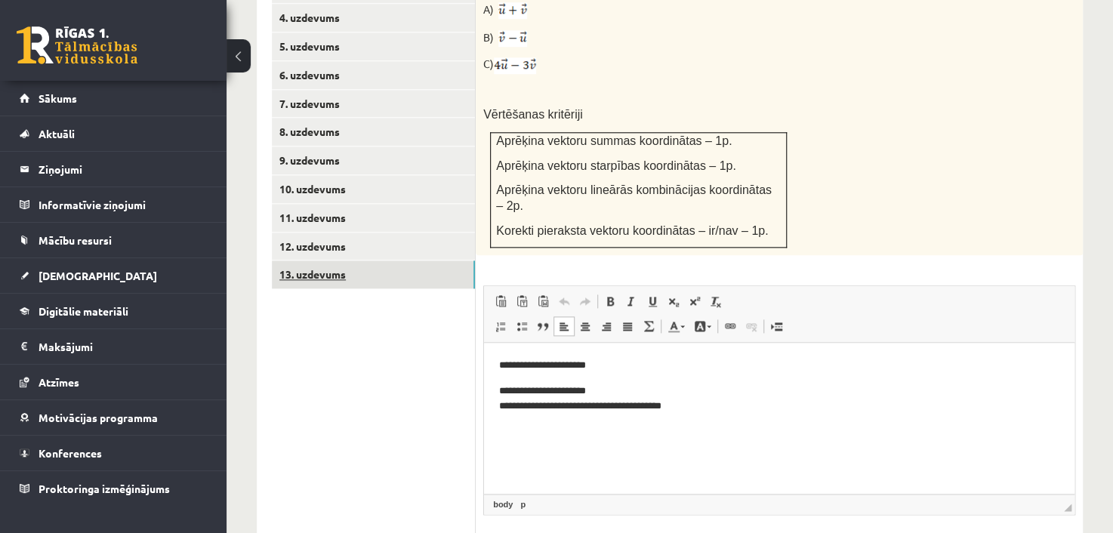
click at [468, 261] on link "13. uzdevums" at bounding box center [373, 275] width 203 height 28
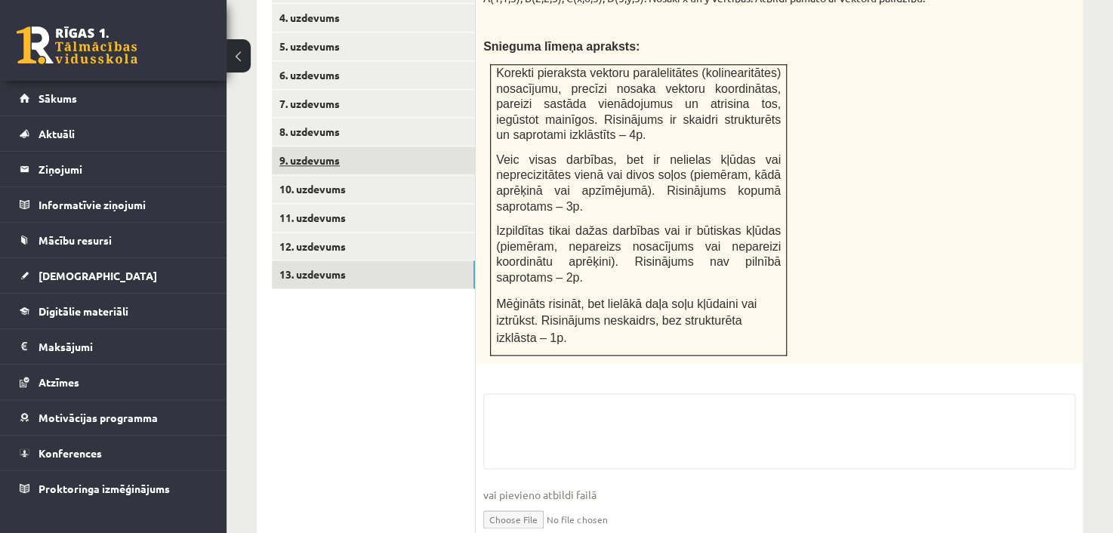
click at [369, 146] on link "9. uzdevums" at bounding box center [373, 160] width 203 height 28
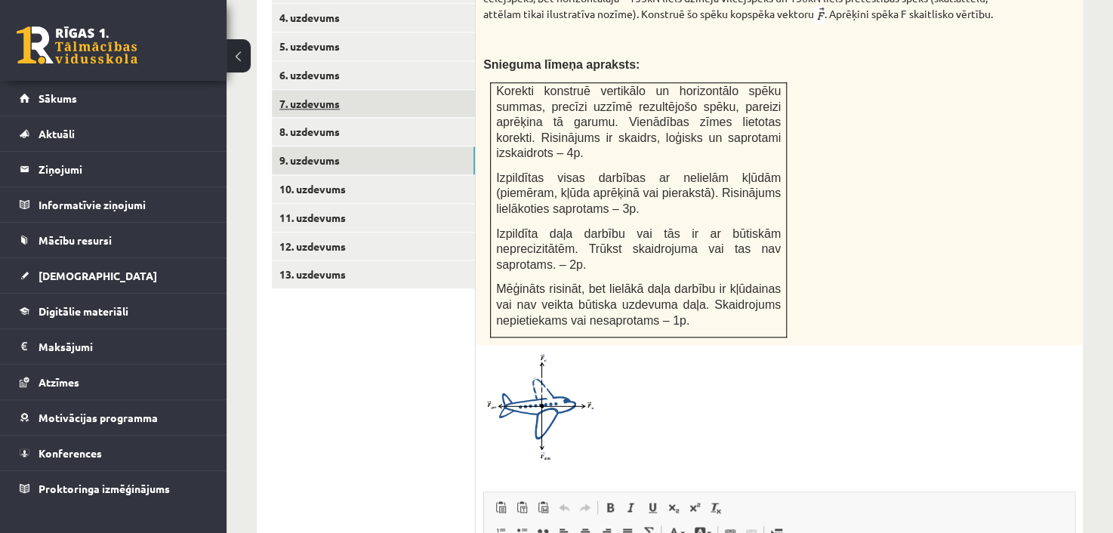
scroll to position [0, 0]
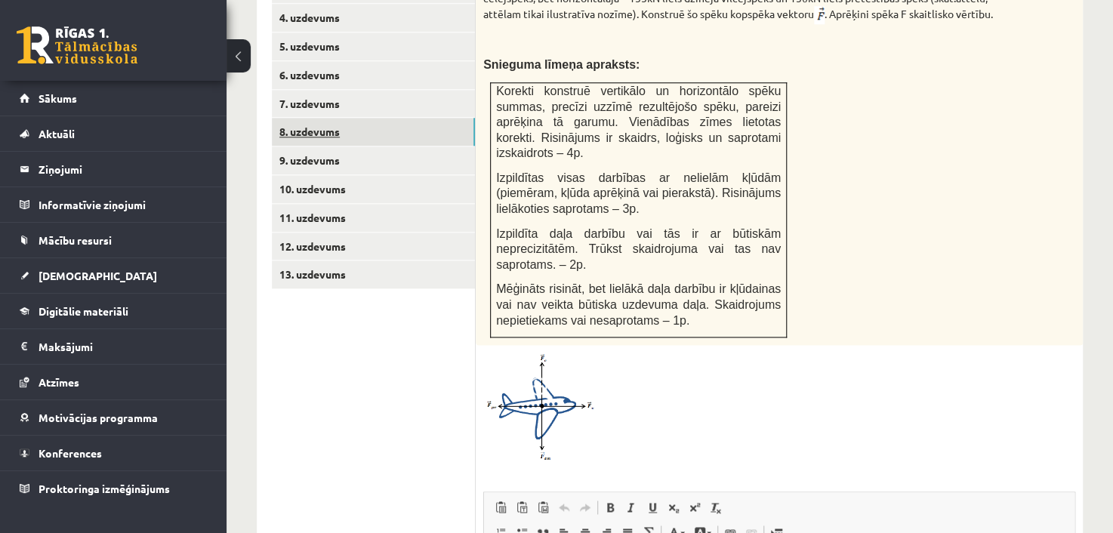
click at [357, 118] on link "8. uzdevums" at bounding box center [373, 132] width 203 height 28
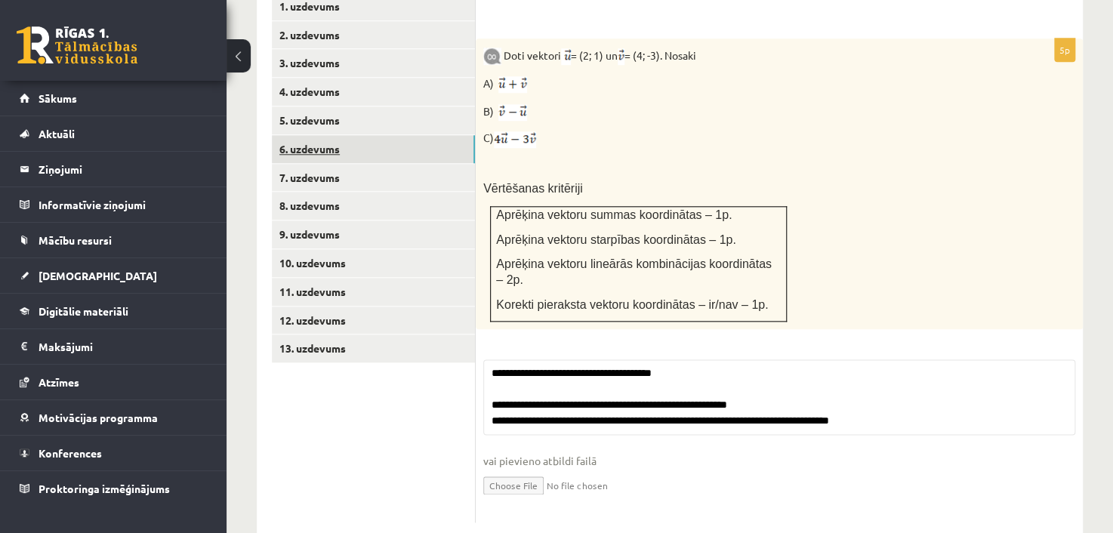
click at [353, 135] on link "6. uzdevums" at bounding box center [373, 149] width 203 height 28
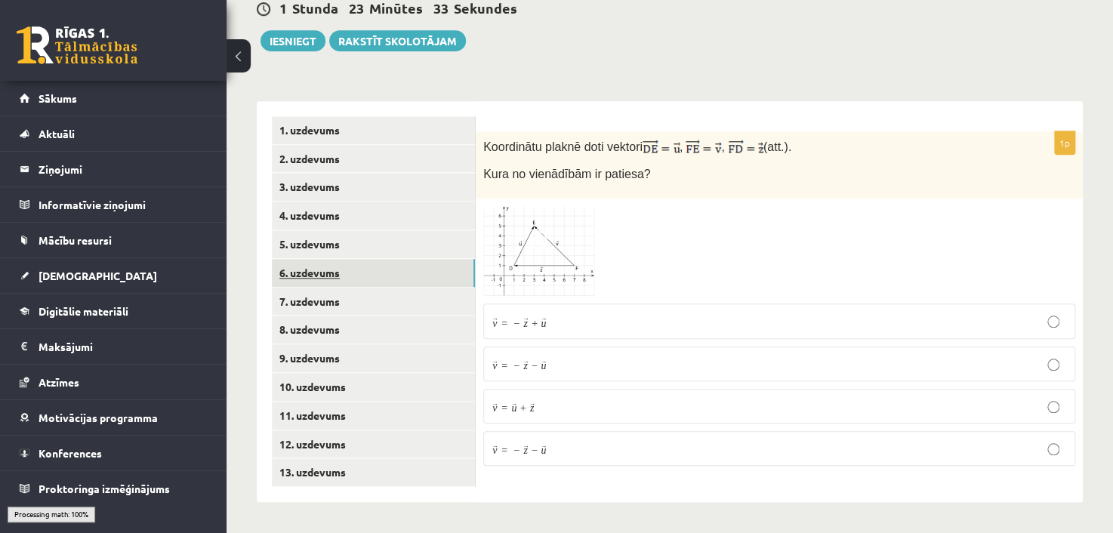
scroll to position [553, 0]
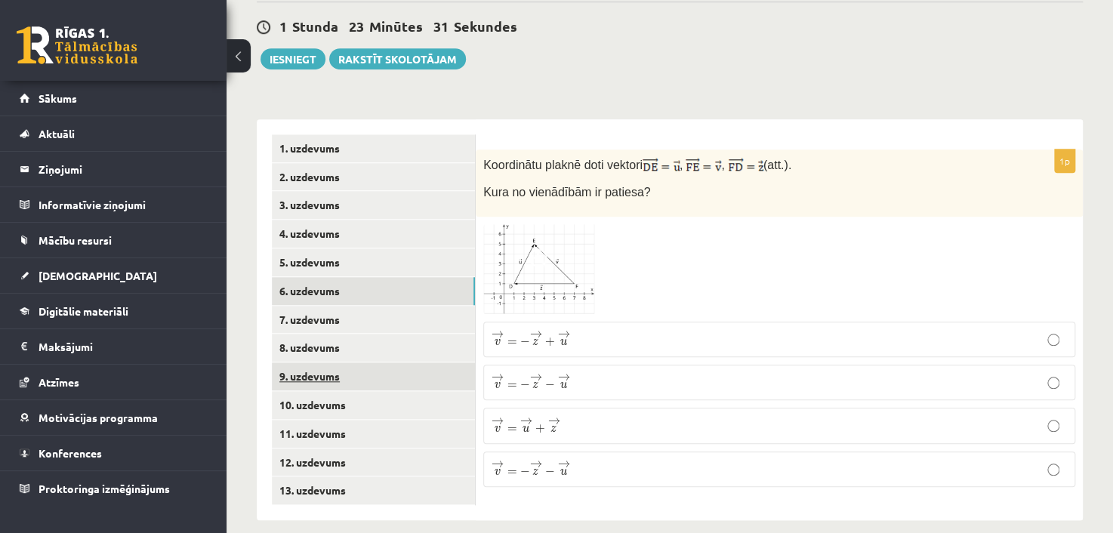
click at [335, 369] on link "9. uzdevums" at bounding box center [373, 376] width 203 height 28
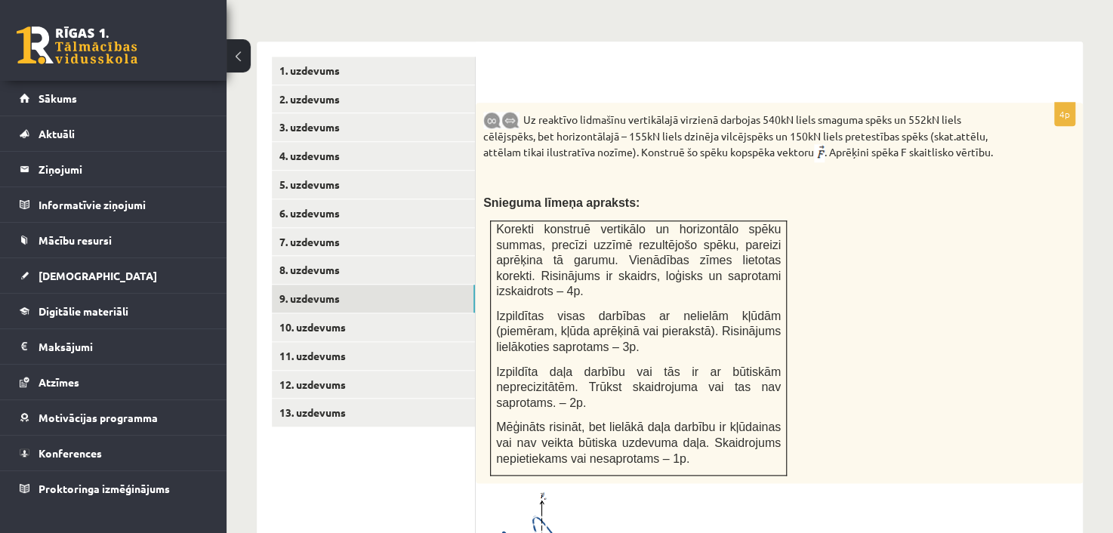
scroll to position [598, 0]
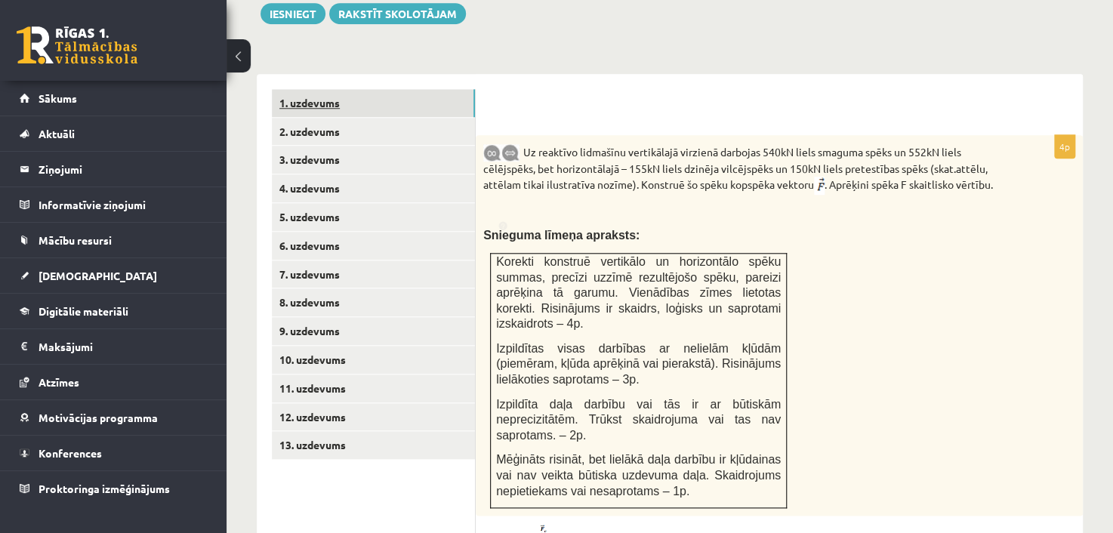
click at [355, 89] on link "1. uzdevums" at bounding box center [373, 103] width 203 height 28
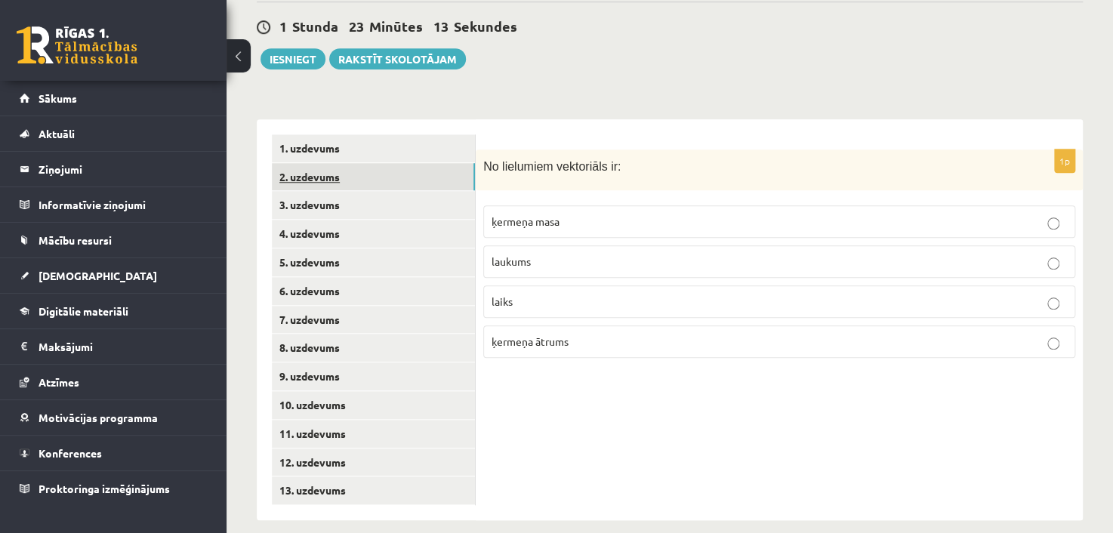
click at [396, 163] on link "2. uzdevums" at bounding box center [373, 177] width 203 height 28
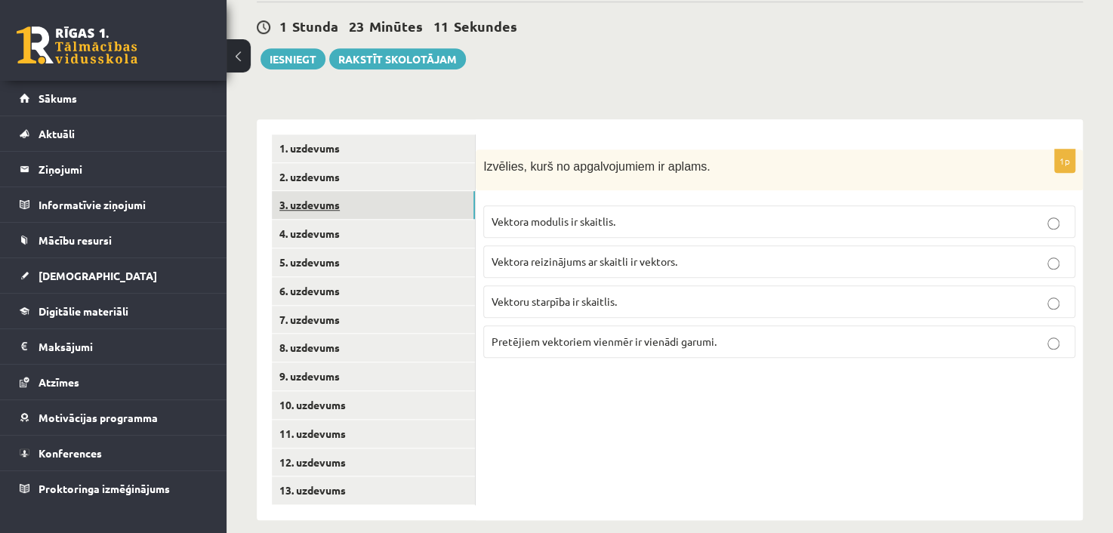
click at [340, 194] on link "3. uzdevums" at bounding box center [373, 205] width 203 height 28
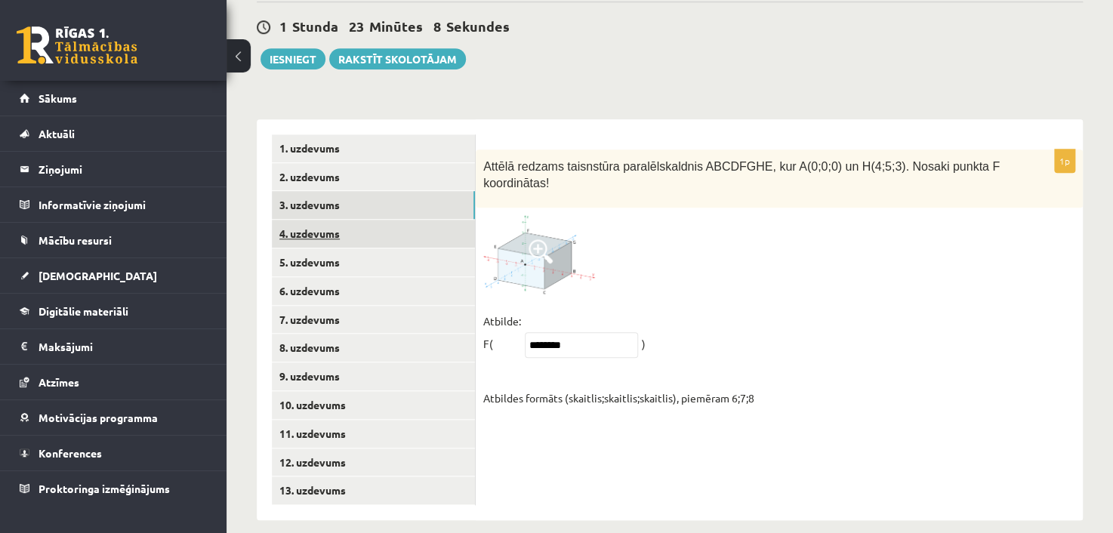
click at [329, 220] on link "4. uzdevums" at bounding box center [373, 234] width 203 height 28
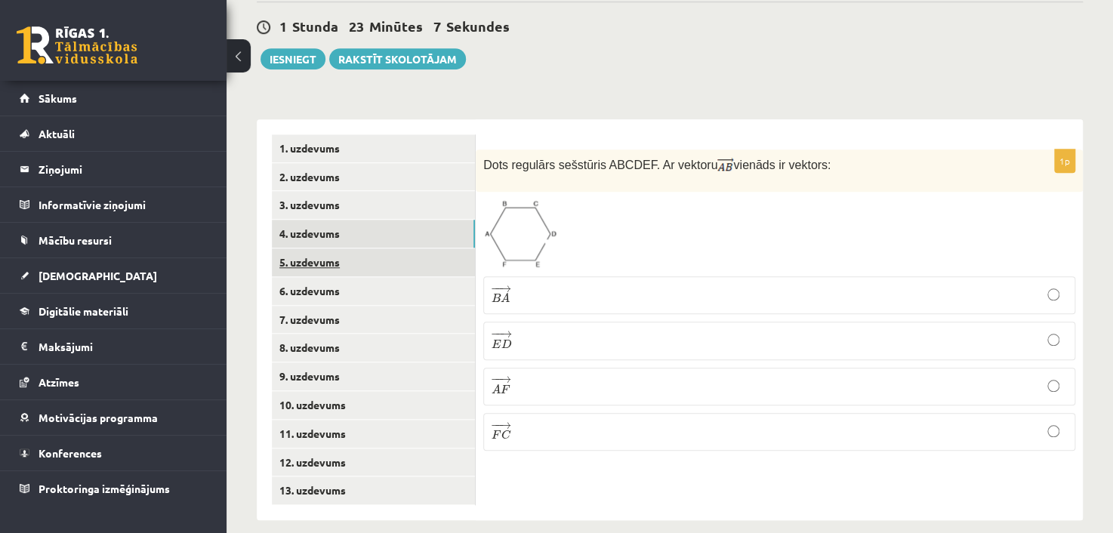
click at [336, 248] on link "5. uzdevums" at bounding box center [373, 262] width 203 height 28
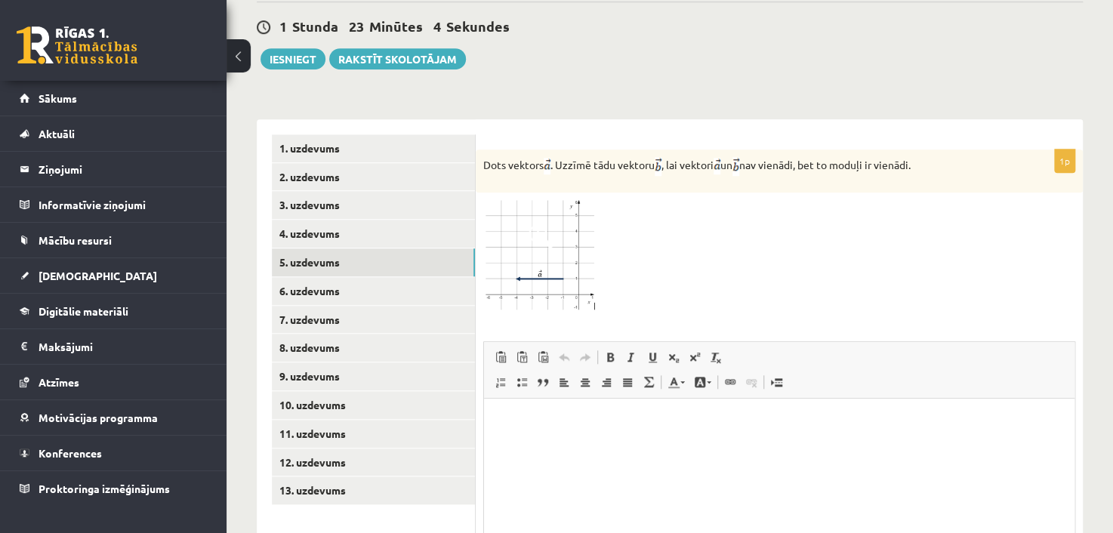
scroll to position [550, 0]
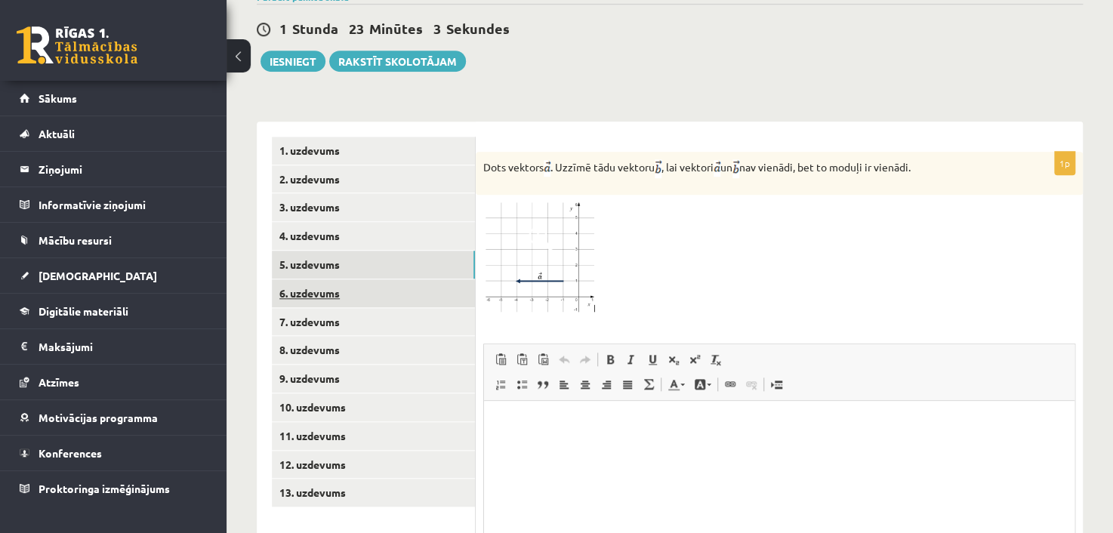
click at [329, 279] on link "6. uzdevums" at bounding box center [373, 293] width 203 height 28
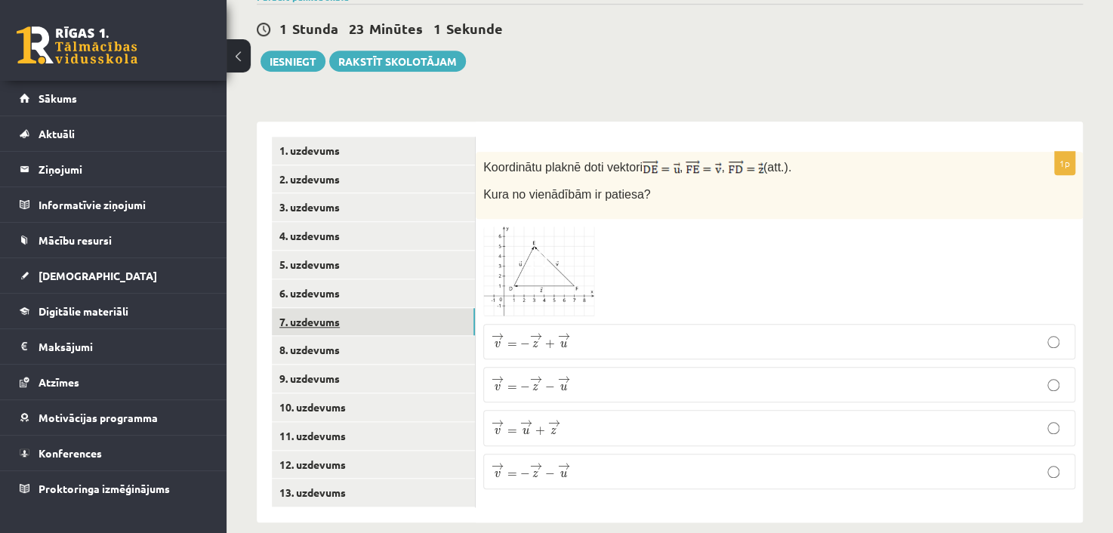
click at [301, 308] on link "7. uzdevums" at bounding box center [373, 322] width 203 height 28
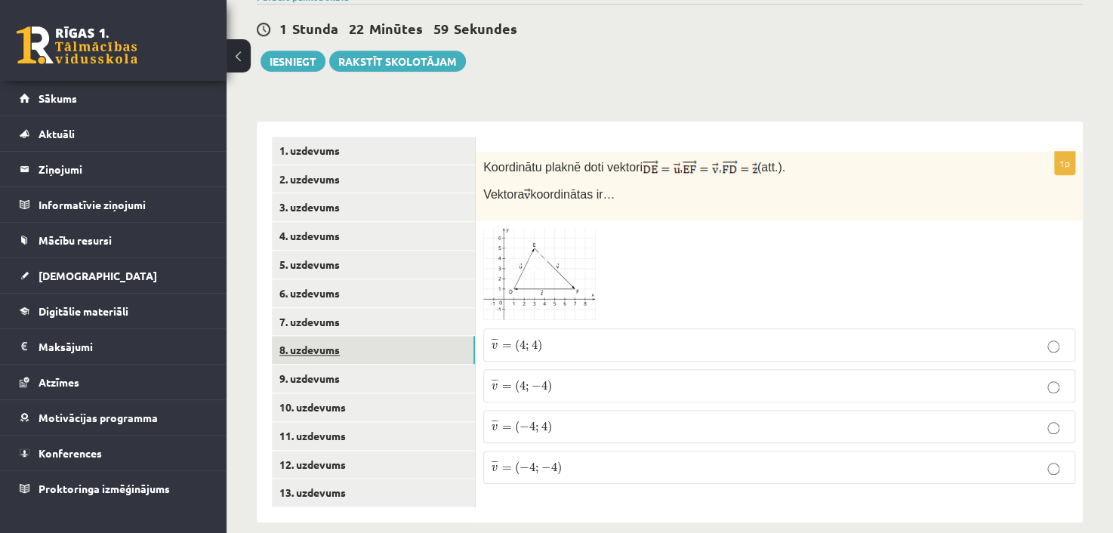
click at [331, 336] on link "8. uzdevums" at bounding box center [373, 350] width 203 height 28
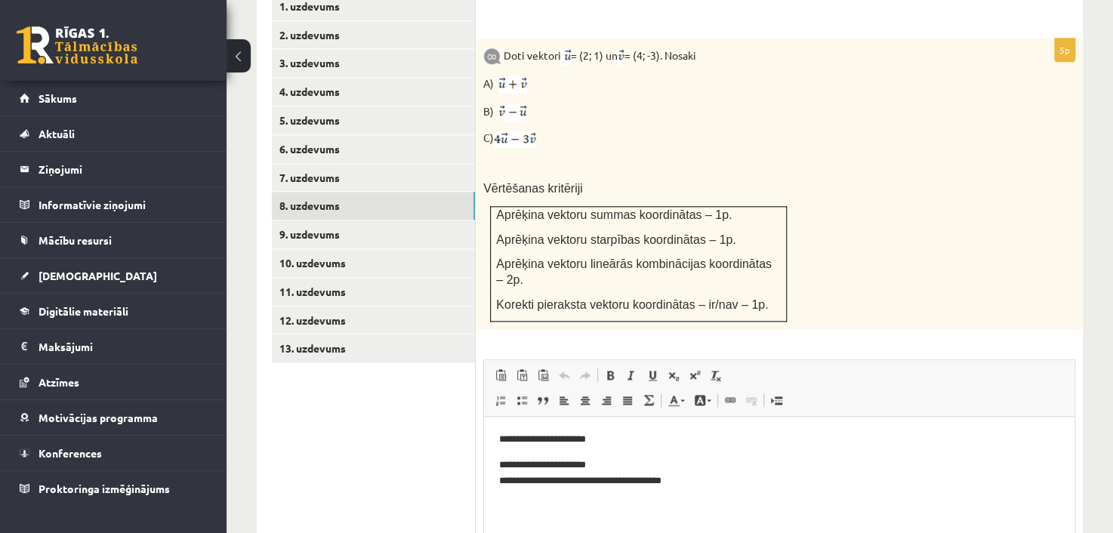
scroll to position [0, 0]
click at [371, 220] on link "9. uzdevums" at bounding box center [373, 234] width 203 height 28
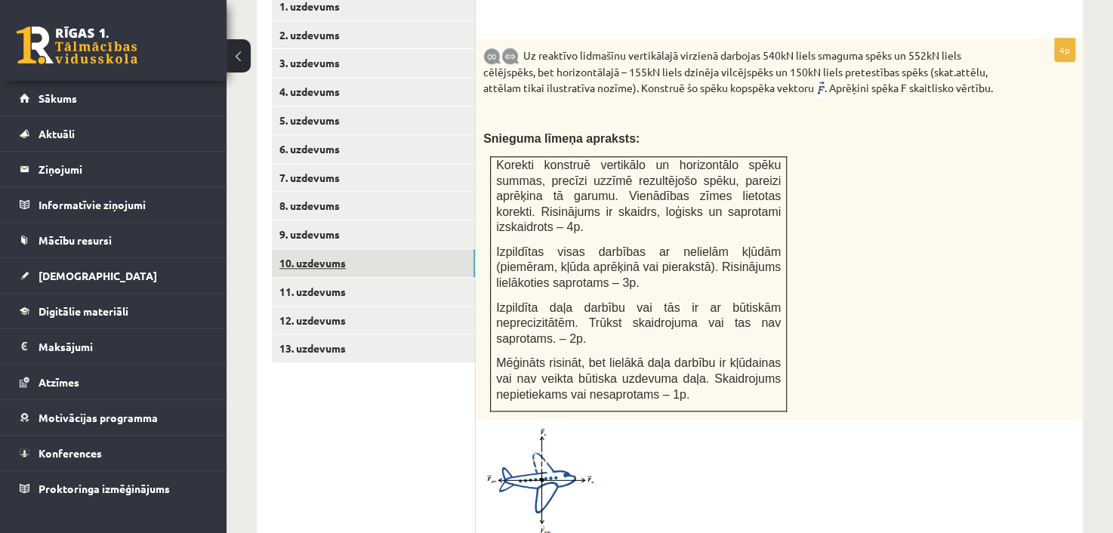
click at [359, 249] on link "10. uzdevums" at bounding box center [373, 263] width 203 height 28
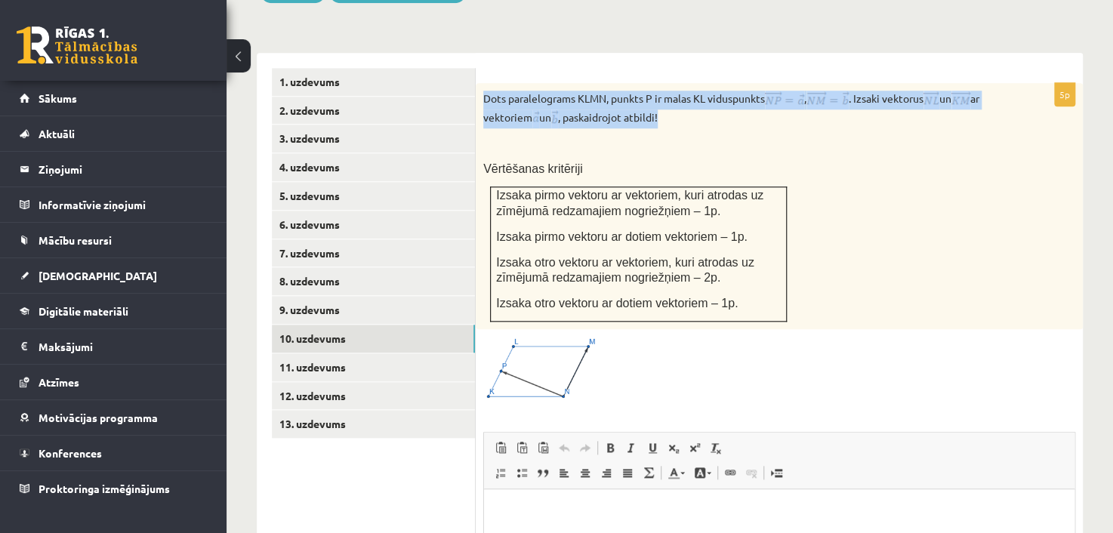
drag, startPoint x: 484, startPoint y: 79, endPoint x: 703, endPoint y: 97, distance: 219.7
click at [703, 97] on p "Dots paralelograms KLMN, punkts P ir malas KL viduspunkts , . Izsaki vektorus u…" at bounding box center [741, 110] width 516 height 38
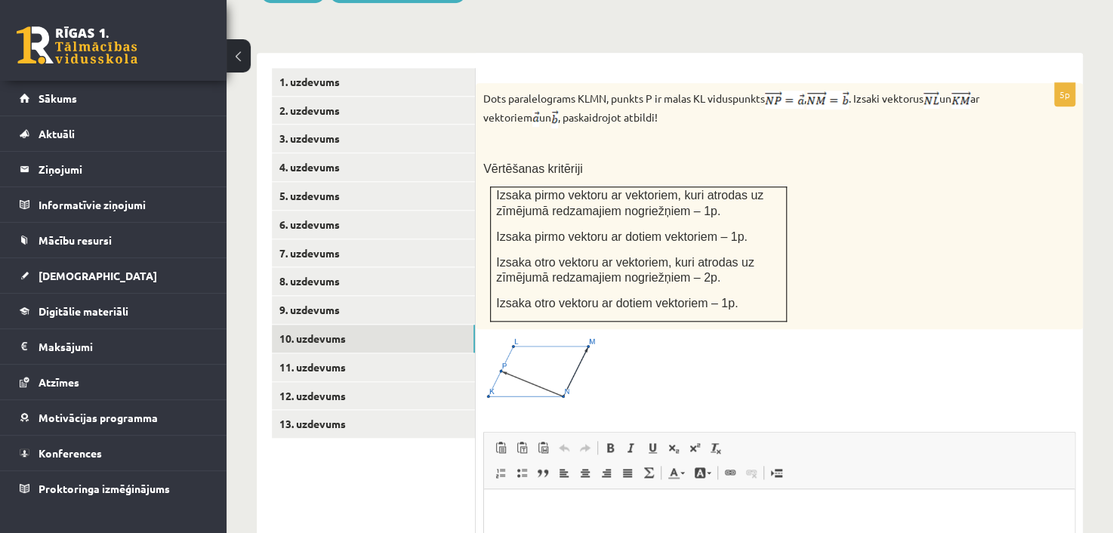
click at [710, 142] on div "Dots paralelograms KLMN, punkts P ir malas KL viduspunkts , . Izsaki vektorus u…" at bounding box center [779, 206] width 607 height 246
click at [554, 68] on form "5p Dots paralelograms KLMN, punkts P ir malas KL viduspunkts , . Izsaki vektoru…" at bounding box center [779, 407] width 577 height 678
click at [522, 53] on div "5p Dots paralelograms KLMN, punkts P ir malas KL viduspunkts , . Izsaki vektoru…" at bounding box center [779, 407] width 607 height 708
click at [335, 296] on link "9. uzdevums" at bounding box center [373, 310] width 203 height 28
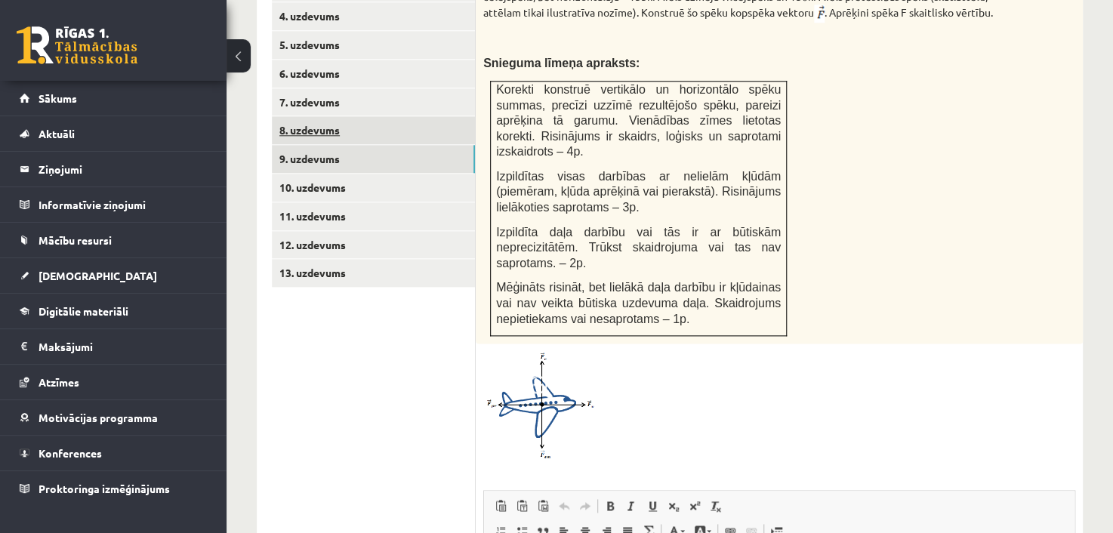
click at [367, 116] on link "8. uzdevums" at bounding box center [373, 130] width 203 height 28
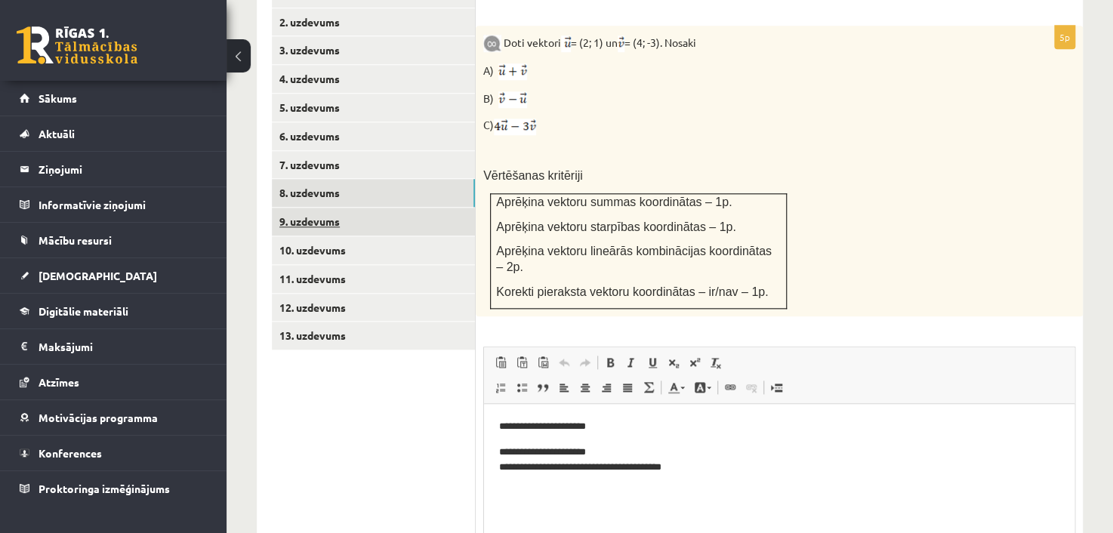
scroll to position [693, 0]
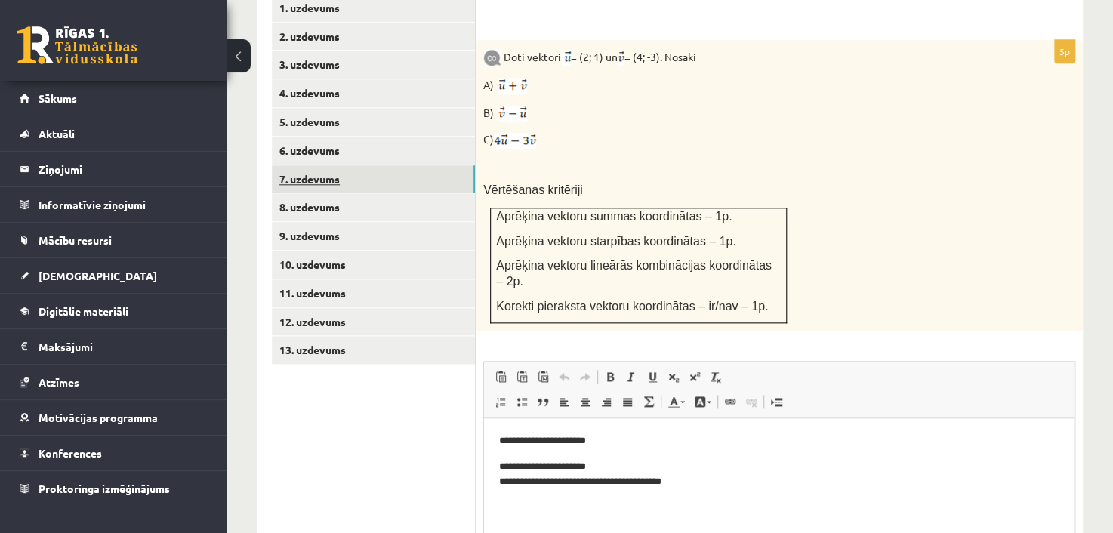
click at [359, 165] on link "7. uzdevums" at bounding box center [373, 179] width 203 height 28
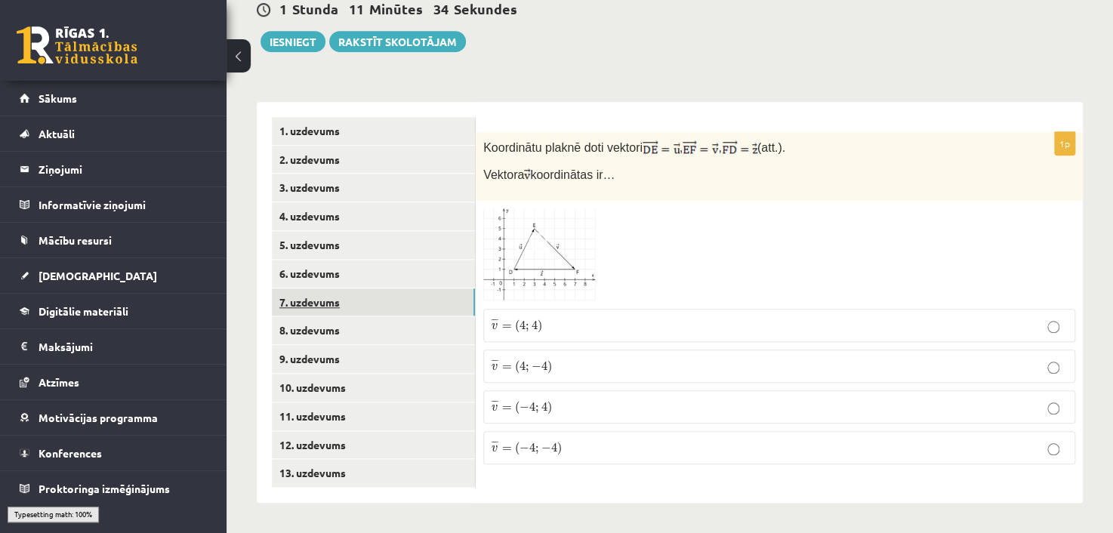
scroll to position [553, 0]
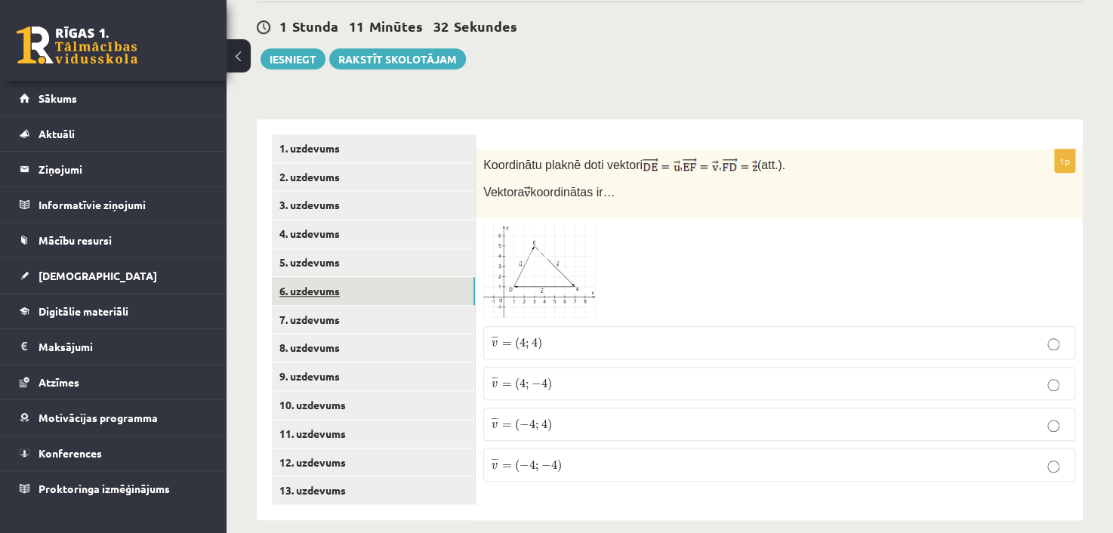
click at [325, 277] on link "6. uzdevums" at bounding box center [373, 291] width 203 height 28
click at [363, 134] on link "1. uzdevums" at bounding box center [373, 148] width 203 height 28
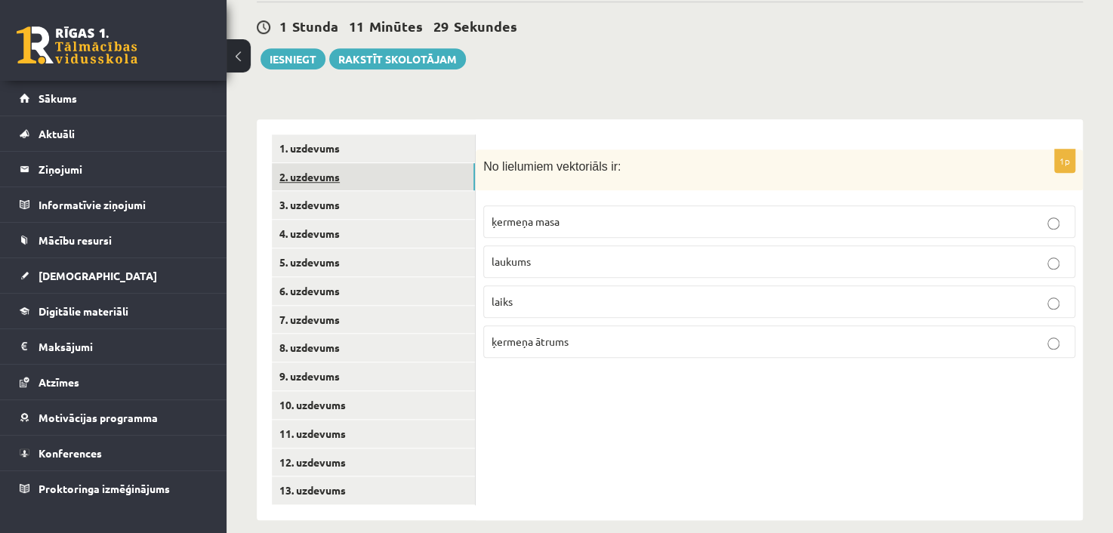
click at [353, 163] on link "2. uzdevums" at bounding box center [373, 177] width 203 height 28
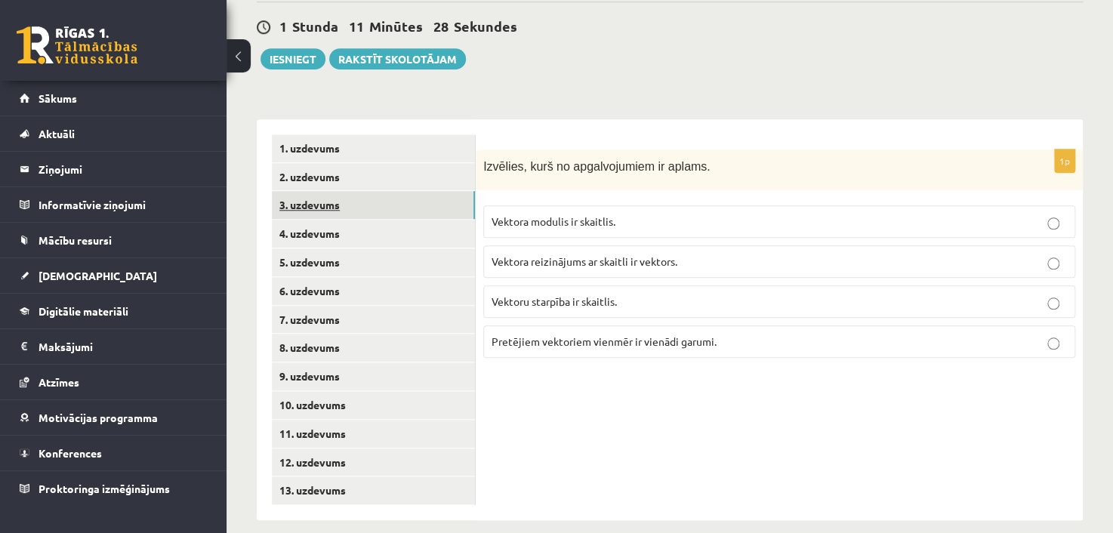
click at [347, 191] on link "3. uzdevums" at bounding box center [373, 205] width 203 height 28
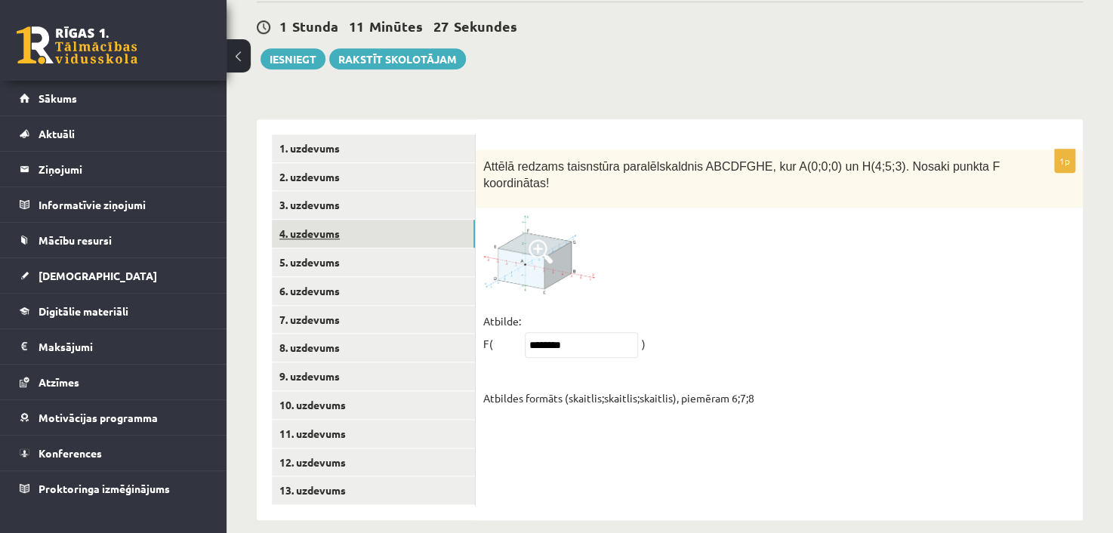
click at [345, 220] on link "4. uzdevums" at bounding box center [373, 234] width 203 height 28
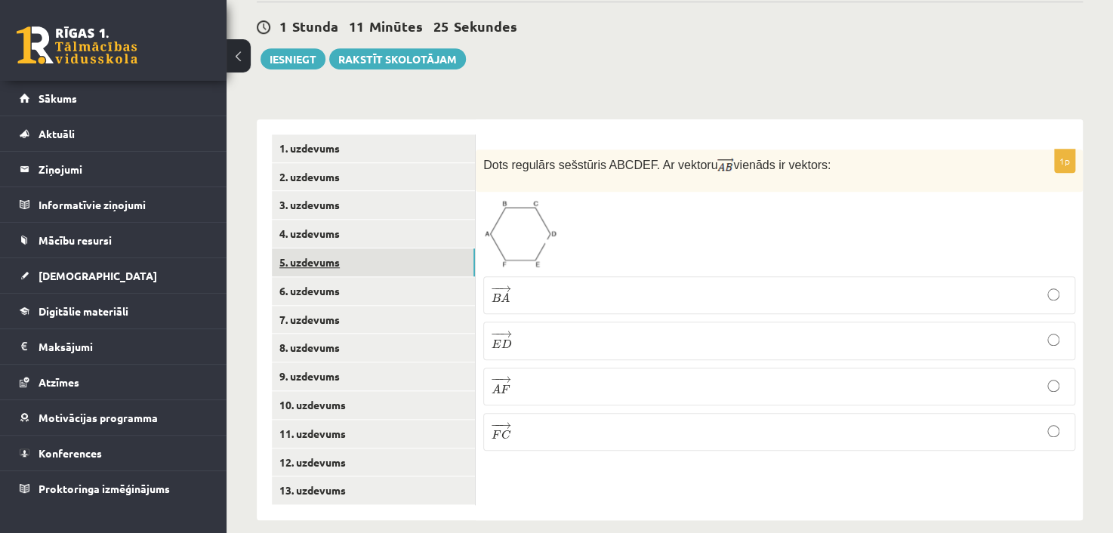
click at [344, 248] on link "5. uzdevums" at bounding box center [373, 262] width 203 height 28
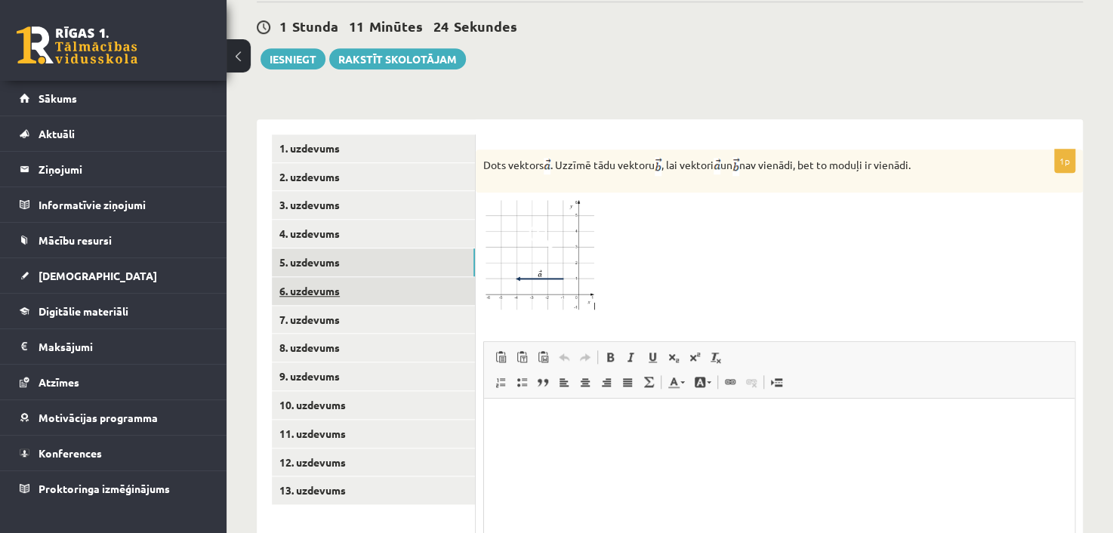
scroll to position [0, 0]
click at [330, 277] on link "6. uzdevums" at bounding box center [373, 291] width 203 height 28
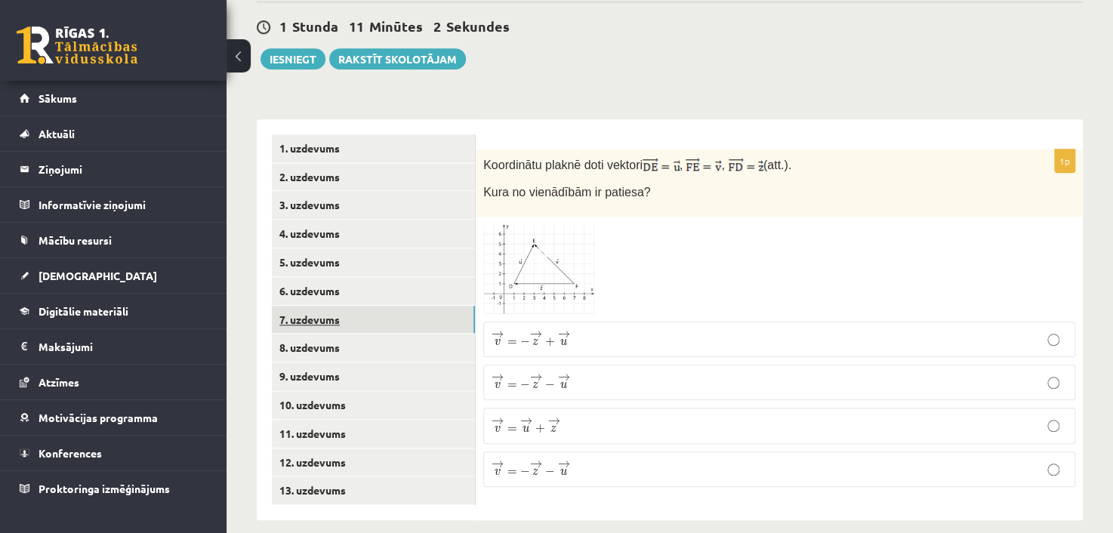
click at [344, 306] on link "7. uzdevums" at bounding box center [373, 320] width 203 height 28
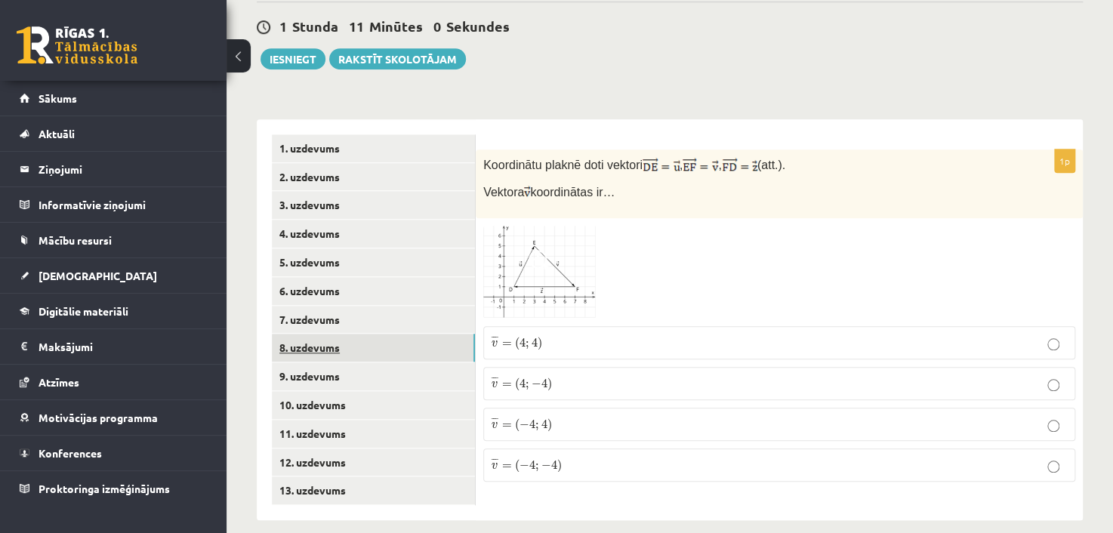
click at [341, 334] on link "8. uzdevums" at bounding box center [373, 348] width 203 height 28
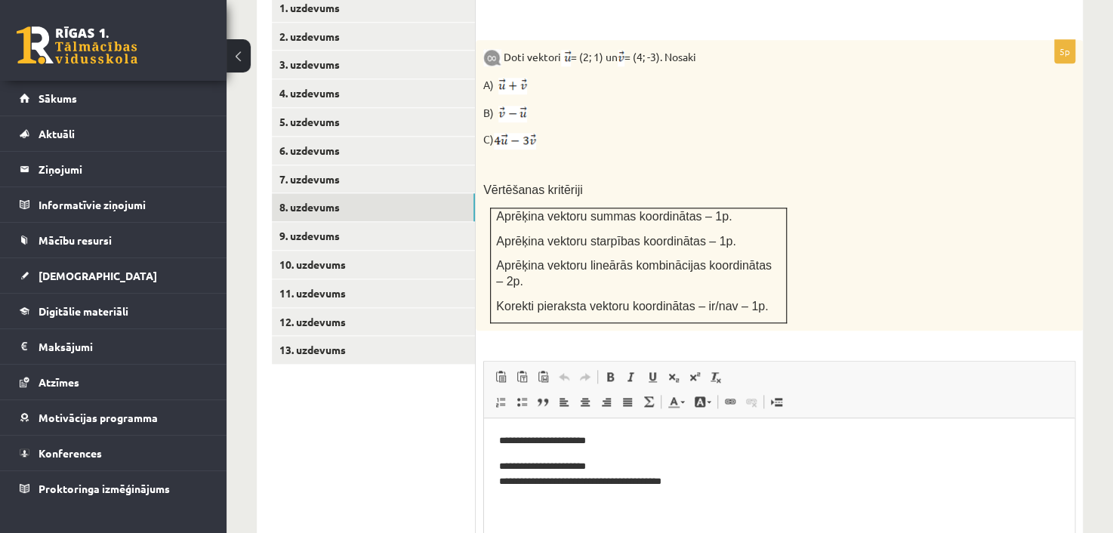
scroll to position [695, 0]
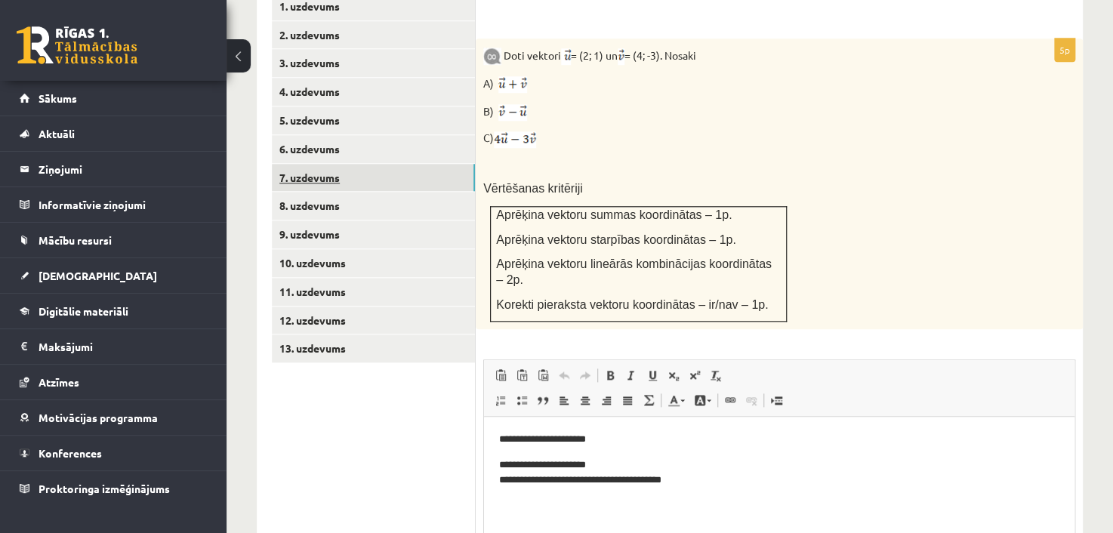
click at [331, 167] on link "7. uzdevums" at bounding box center [373, 178] width 203 height 28
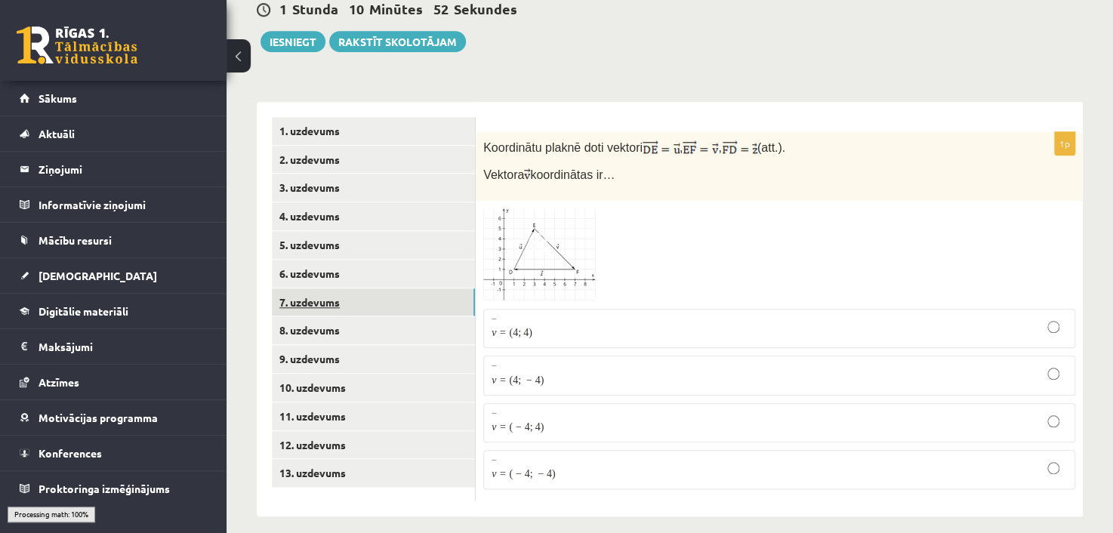
scroll to position [553, 0]
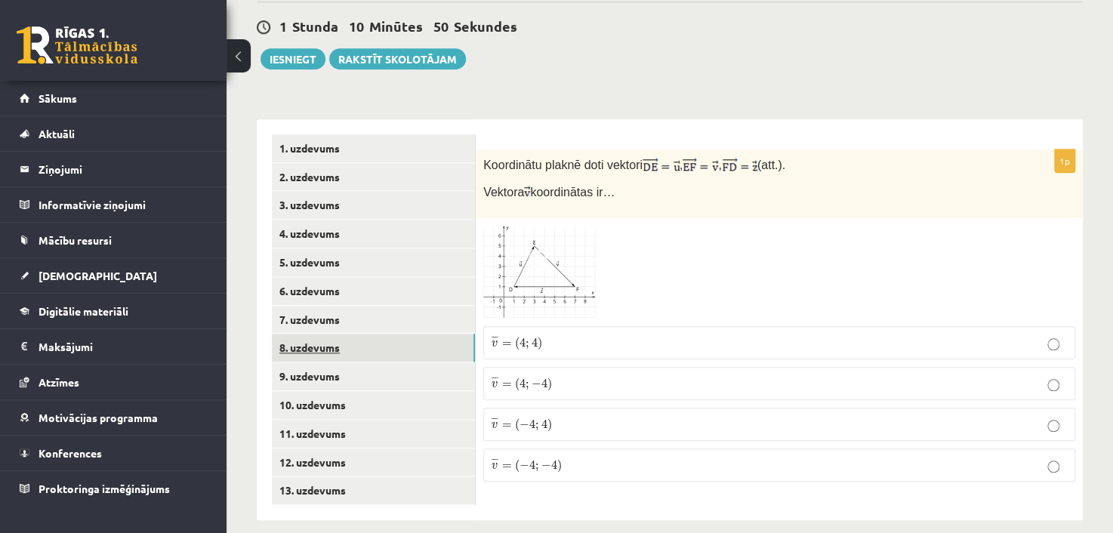
click at [322, 334] on link "8. uzdevums" at bounding box center [373, 348] width 203 height 28
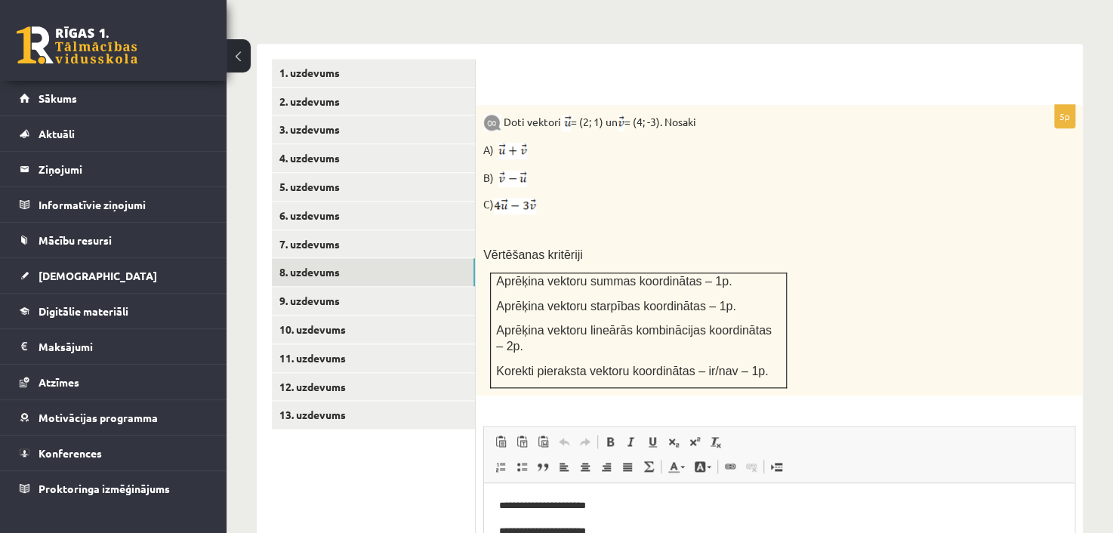
scroll to position [0, 0]
click at [298, 287] on link "9. uzdevums" at bounding box center [373, 301] width 203 height 28
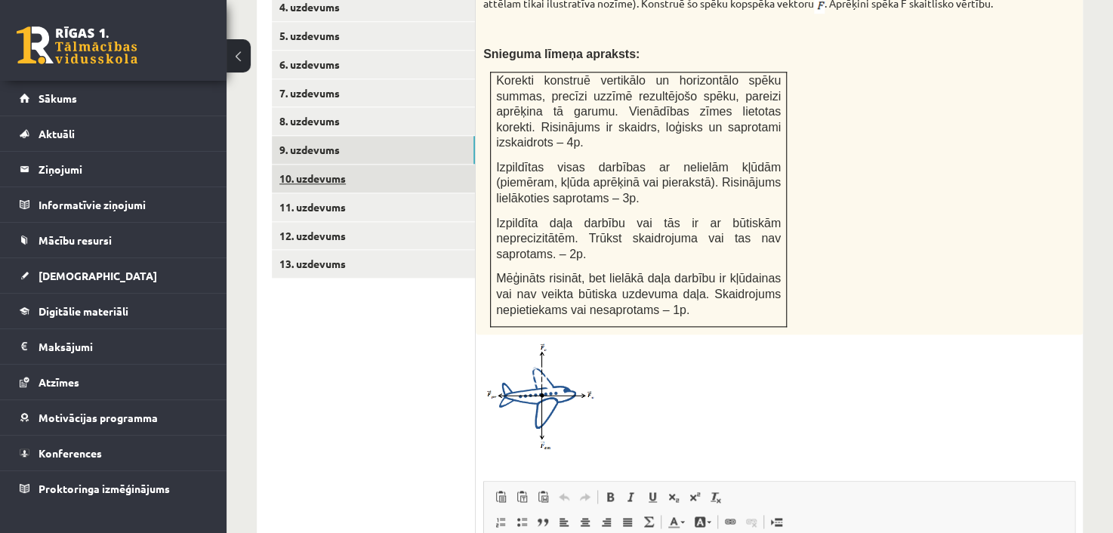
click at [306, 166] on link "10. uzdevums" at bounding box center [373, 179] width 203 height 28
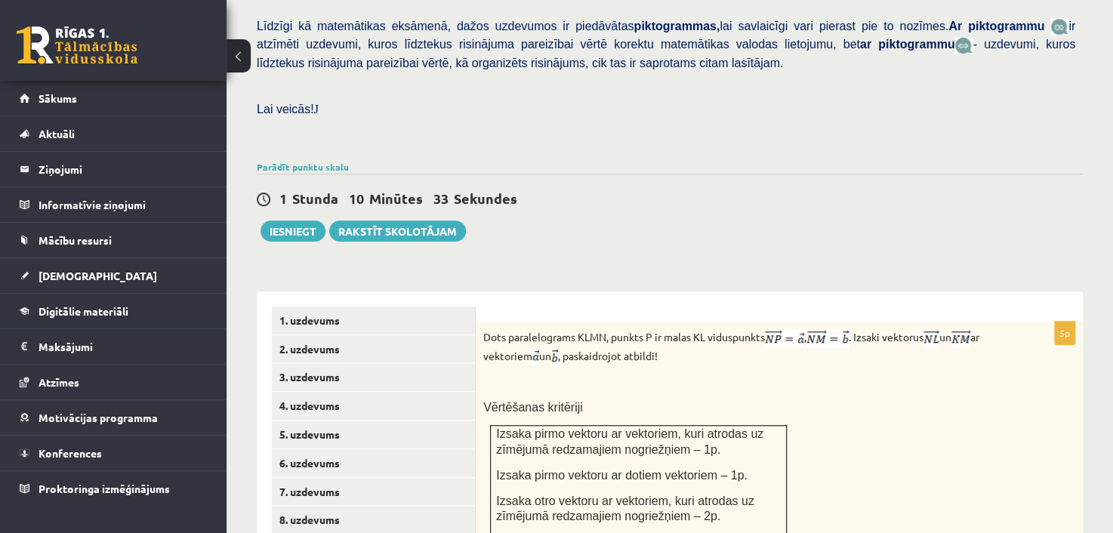
scroll to position [331, 0]
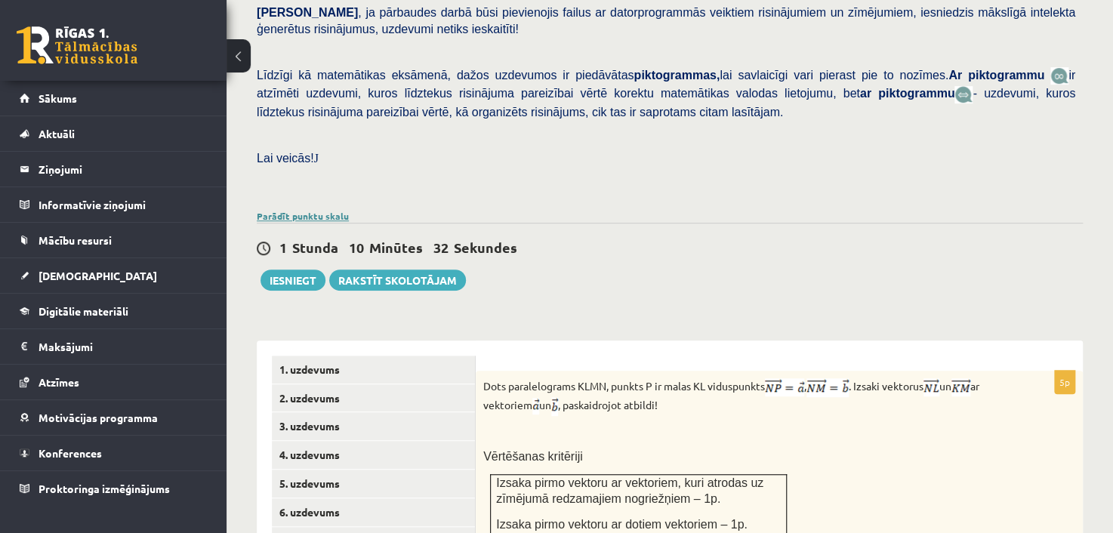
click at [301, 210] on link "Parādīt punktu skalu" at bounding box center [303, 216] width 92 height 12
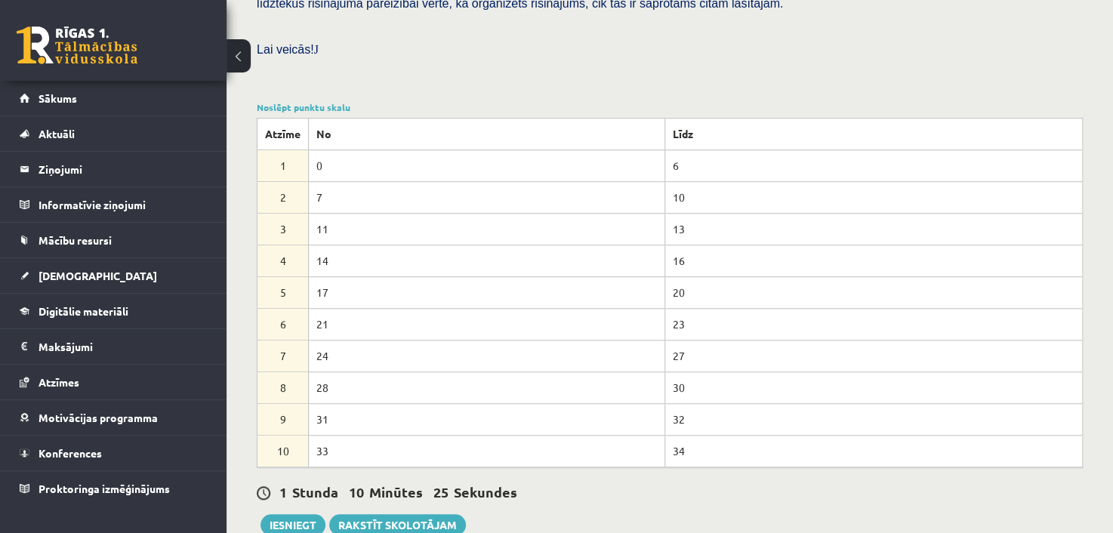
scroll to position [482, 0]
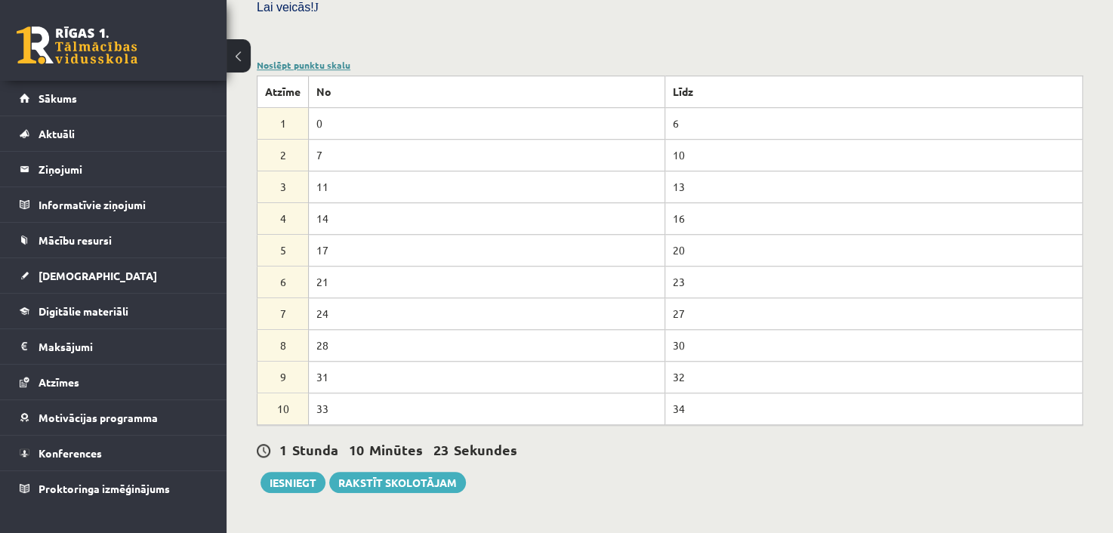
click at [332, 59] on link "Noslēpt punktu skalu" at bounding box center [304, 65] width 94 height 12
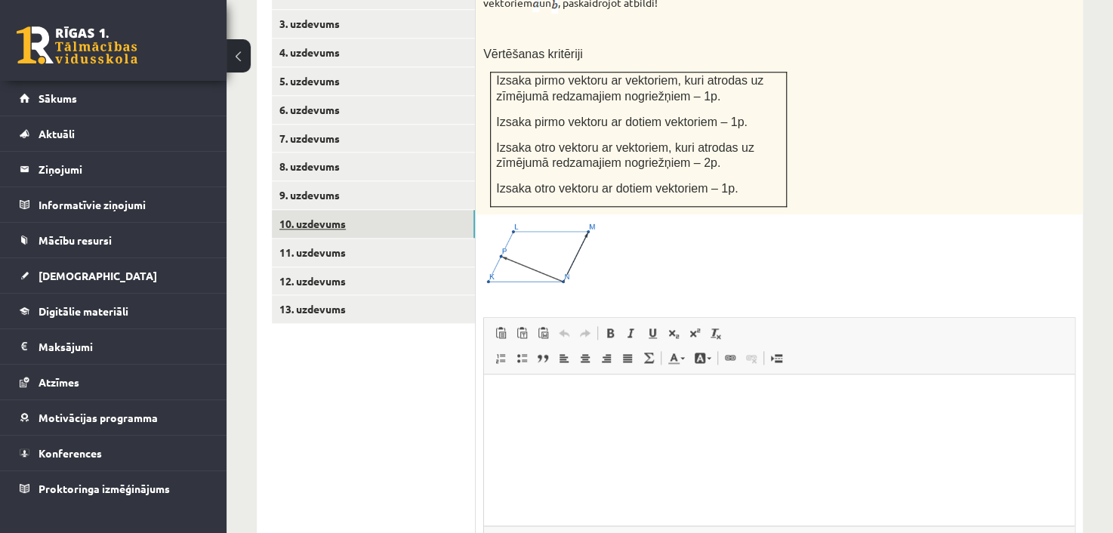
scroll to position [707, 0]
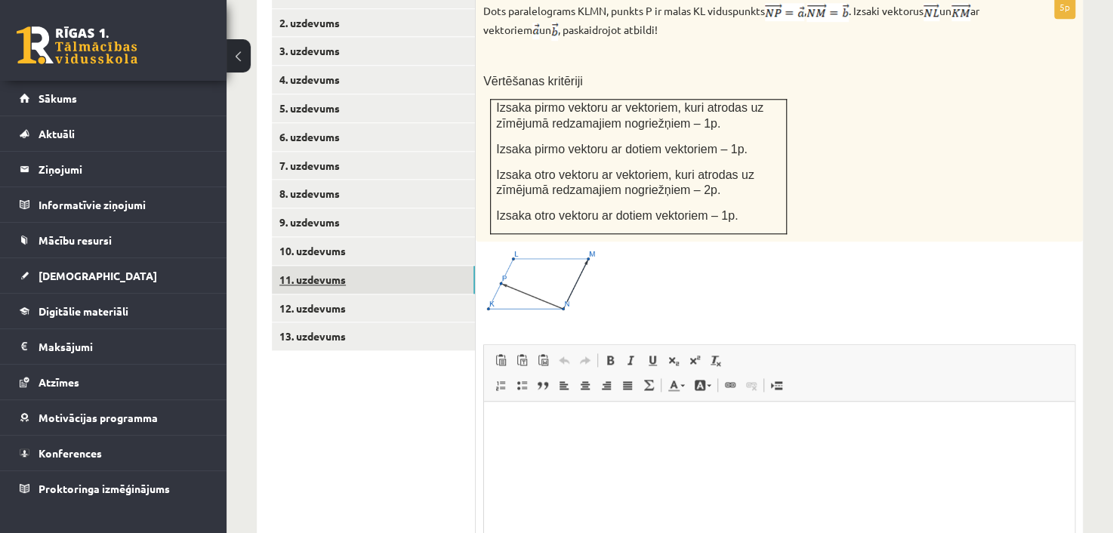
click at [331, 266] on link "11. uzdevums" at bounding box center [373, 280] width 203 height 28
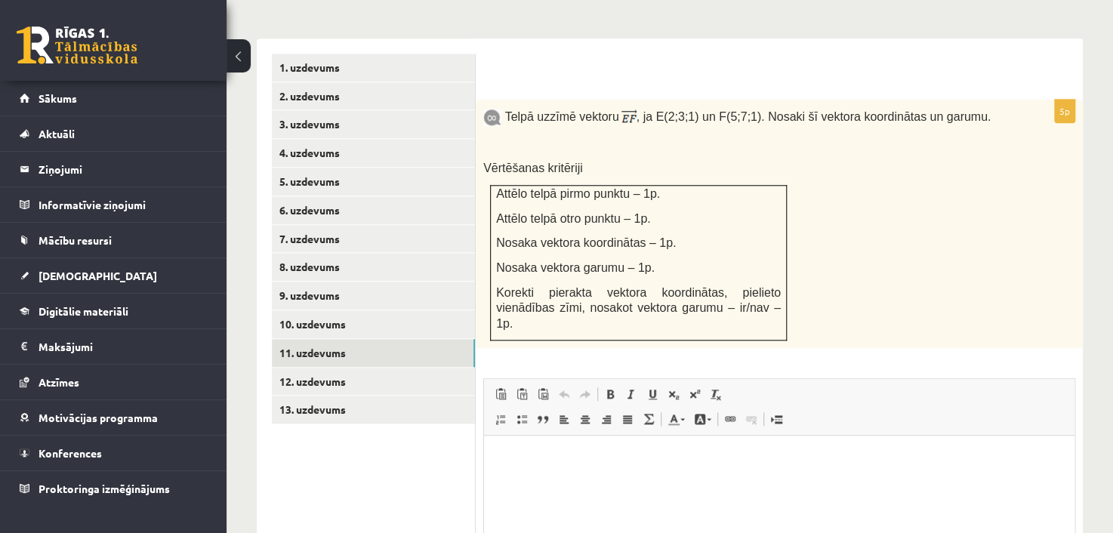
scroll to position [631, 0]
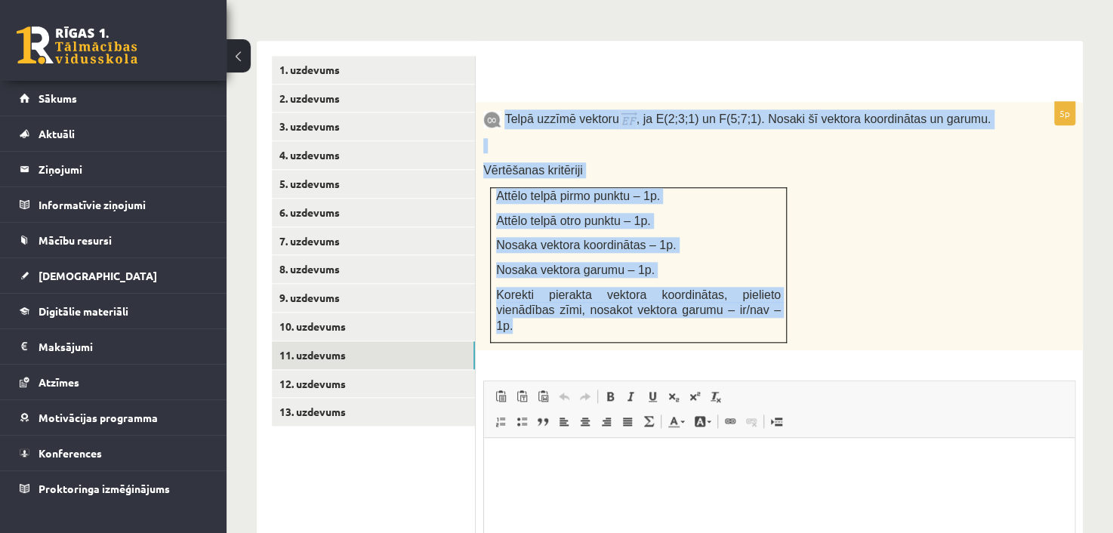
drag, startPoint x: 506, startPoint y: 98, endPoint x: 775, endPoint y: 290, distance: 330.8
click at [775, 290] on div "Telpā uzzīmē vektoru , ja E(2;3;1) un F(5;7;1). Nosaki šī vektora koordinātas u…" at bounding box center [779, 226] width 607 height 248
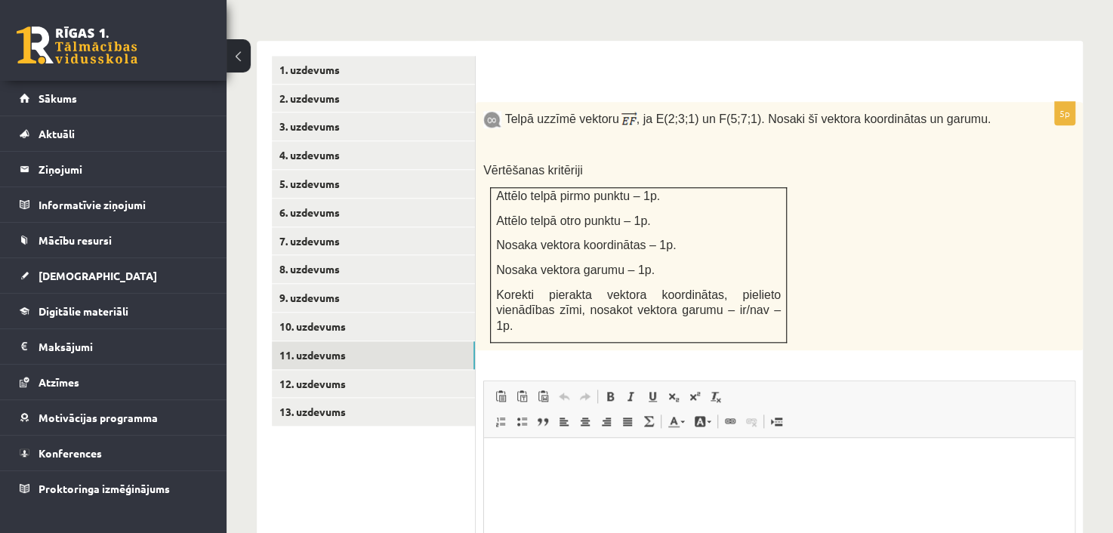
click at [662, 71] on div at bounding box center [779, 79] width 577 height 16
click at [337, 370] on link "12. uzdevums" at bounding box center [373, 384] width 203 height 28
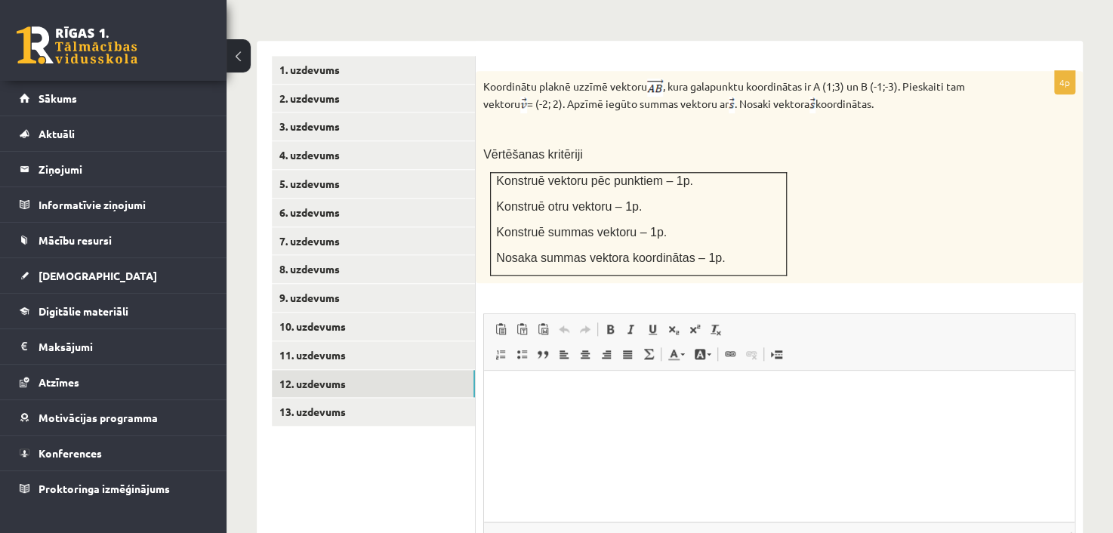
scroll to position [0, 0]
click at [340, 398] on link "13. uzdevums" at bounding box center [373, 412] width 203 height 28
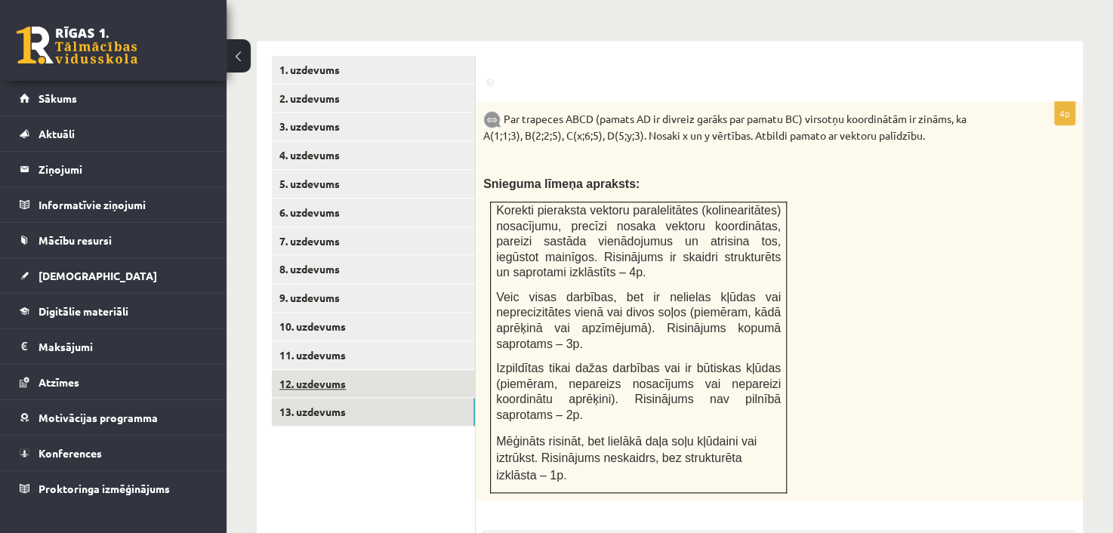
click at [362, 370] on link "12. uzdevums" at bounding box center [373, 384] width 203 height 28
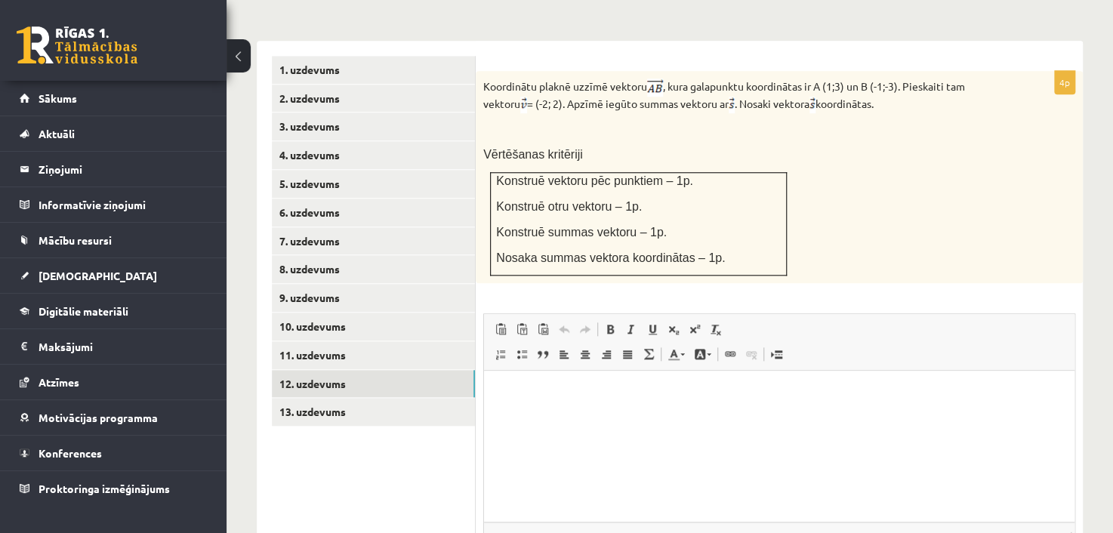
click at [484, 88] on div "Koordinātu plaknē uzzīmē vektoru , kura galapunktu koordinātas ir A (1;3) un B …" at bounding box center [779, 177] width 607 height 213
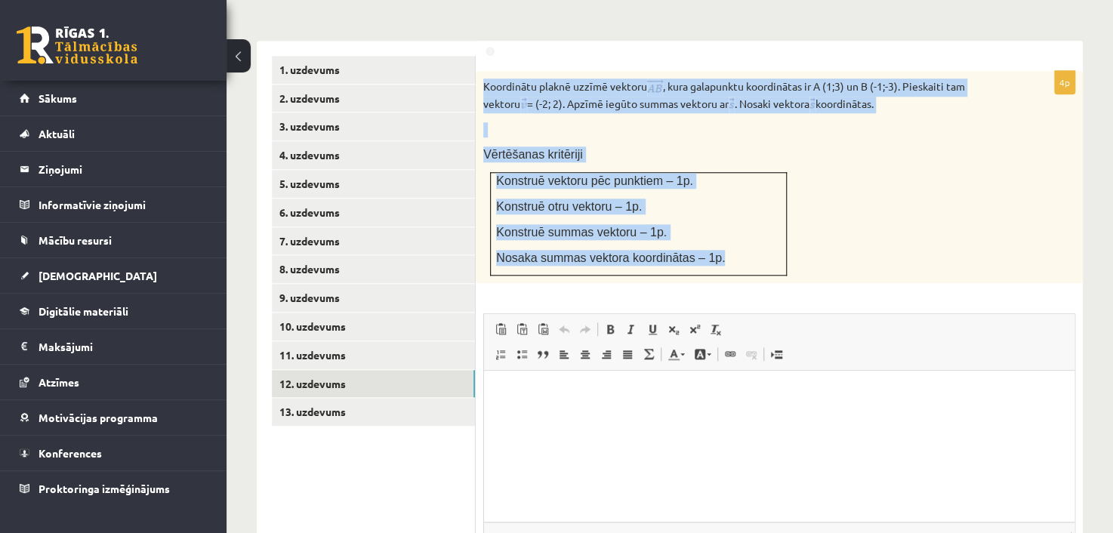
drag, startPoint x: 483, startPoint y: 68, endPoint x: 742, endPoint y: 233, distance: 307.3
click at [742, 233] on div "Koordinātu plaknē uzzīmē vektoru , kura galapunktu koordinātas ir A (1;3) un B …" at bounding box center [779, 177] width 607 height 213
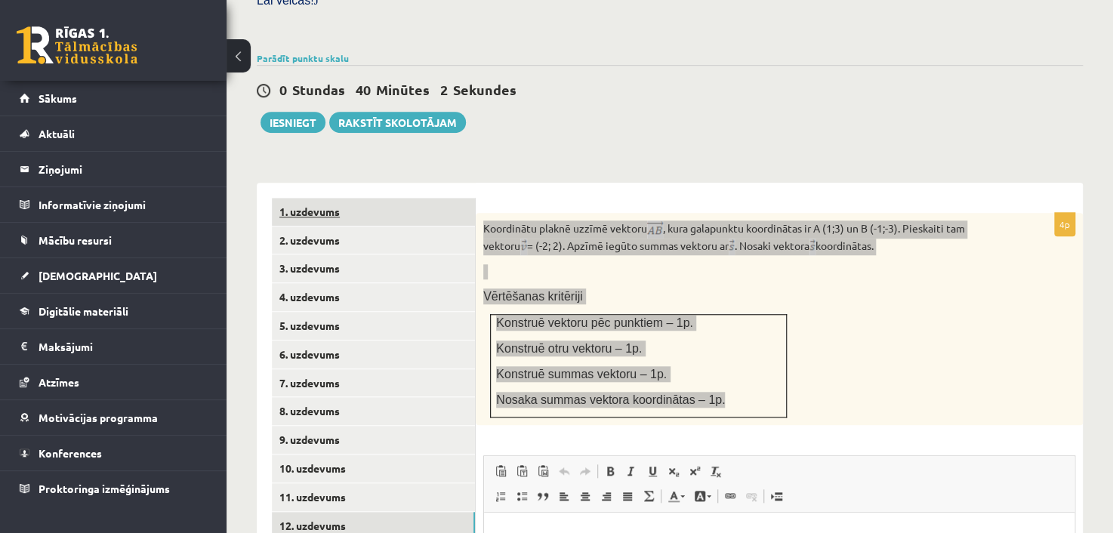
scroll to position [480, 0]
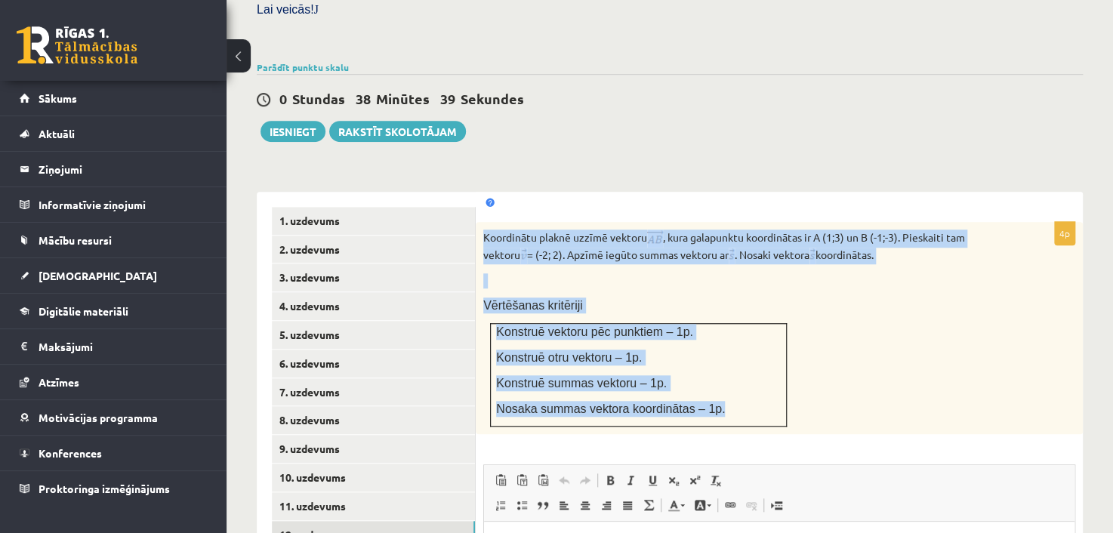
click at [535, 177] on div "**********" at bounding box center [670, 486] width 826 height 618
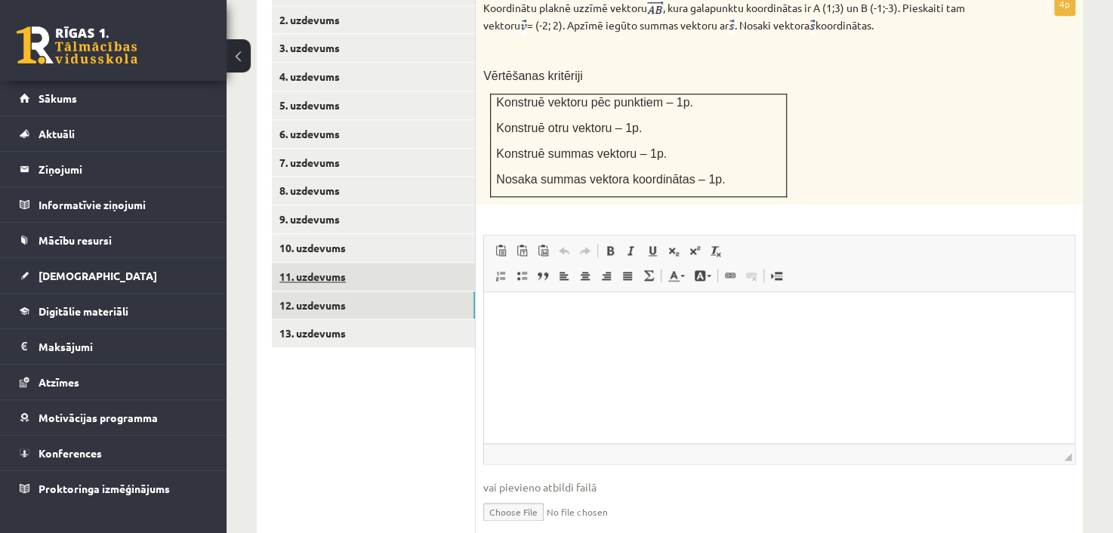
scroll to position [752, 0]
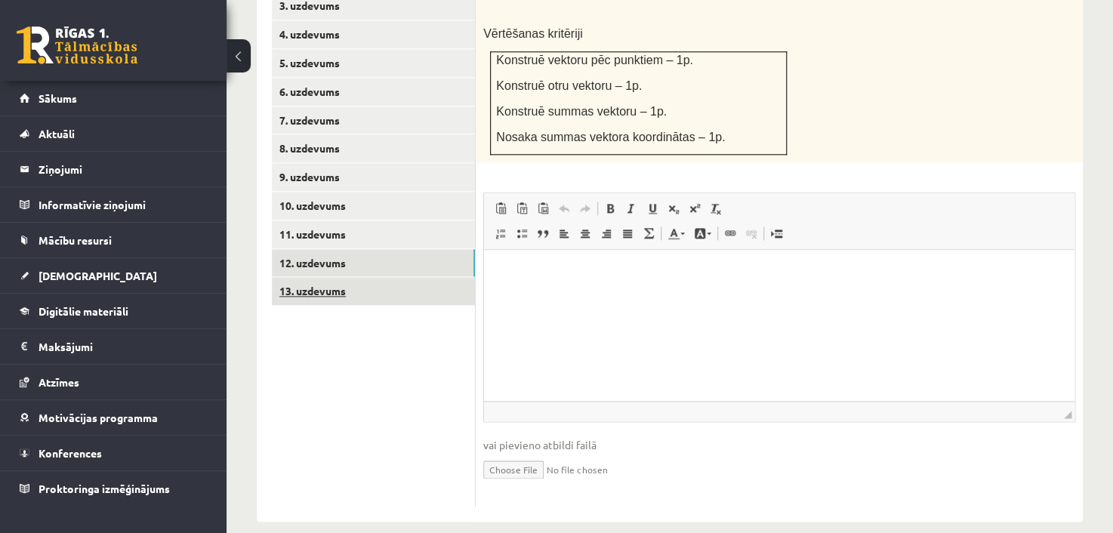
click at [422, 277] on link "13. uzdevums" at bounding box center [373, 291] width 203 height 28
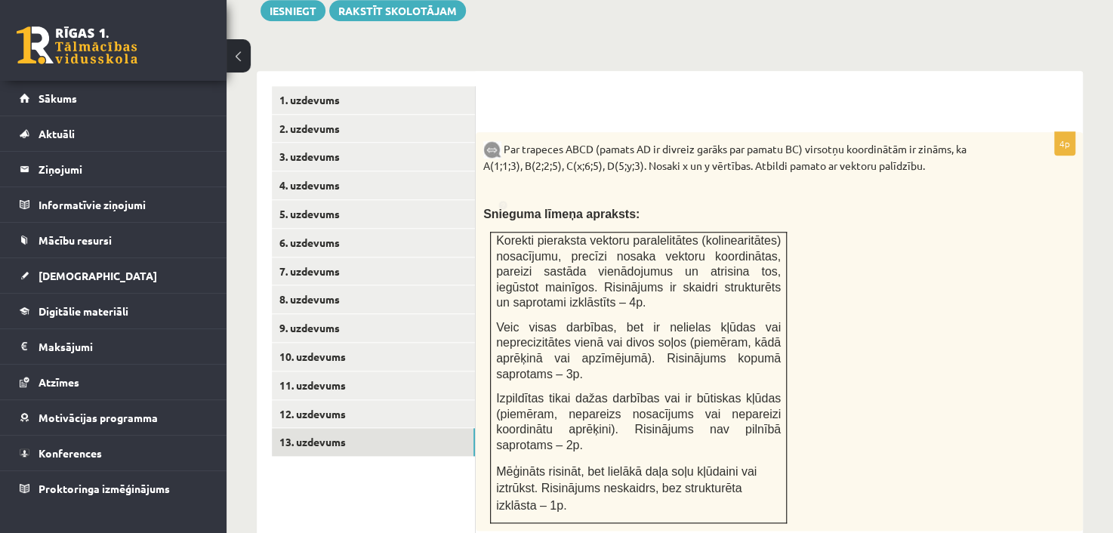
scroll to position [0, 0]
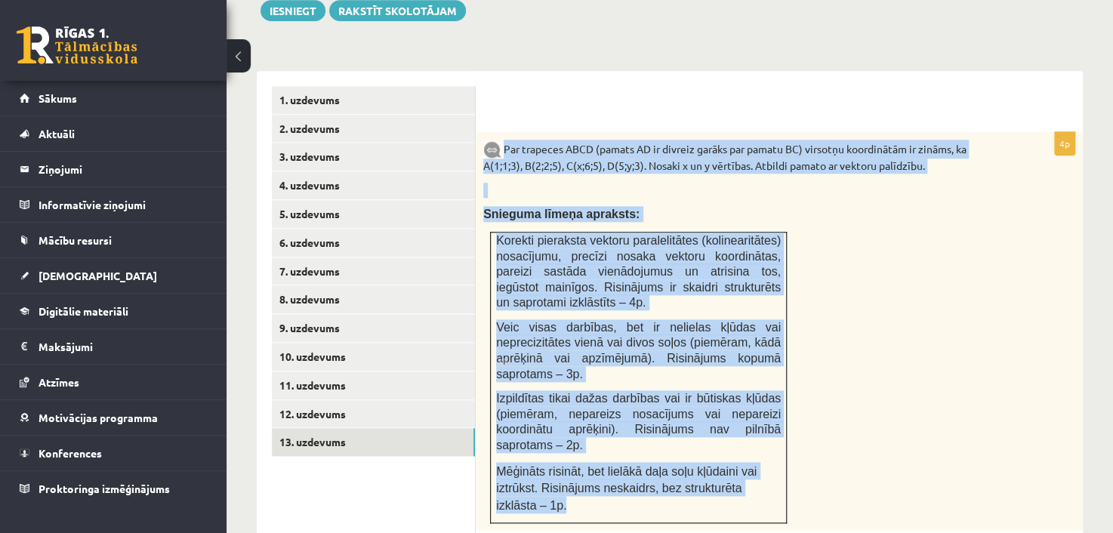
drag, startPoint x: 505, startPoint y: 128, endPoint x: 752, endPoint y: 469, distance: 420.6
click at [752, 469] on div "Par trapeces ABCD (pamats AD ir divreiz garāks par pamatu BC) virsotņu koordinā…" at bounding box center [779, 331] width 607 height 399
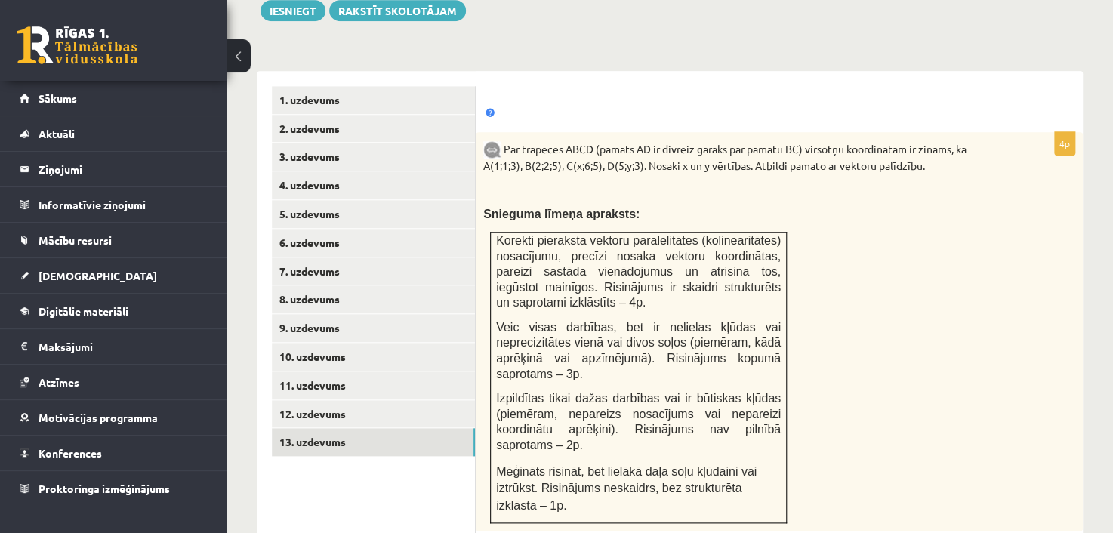
click at [657, 86] on div at bounding box center [779, 101] width 577 height 31
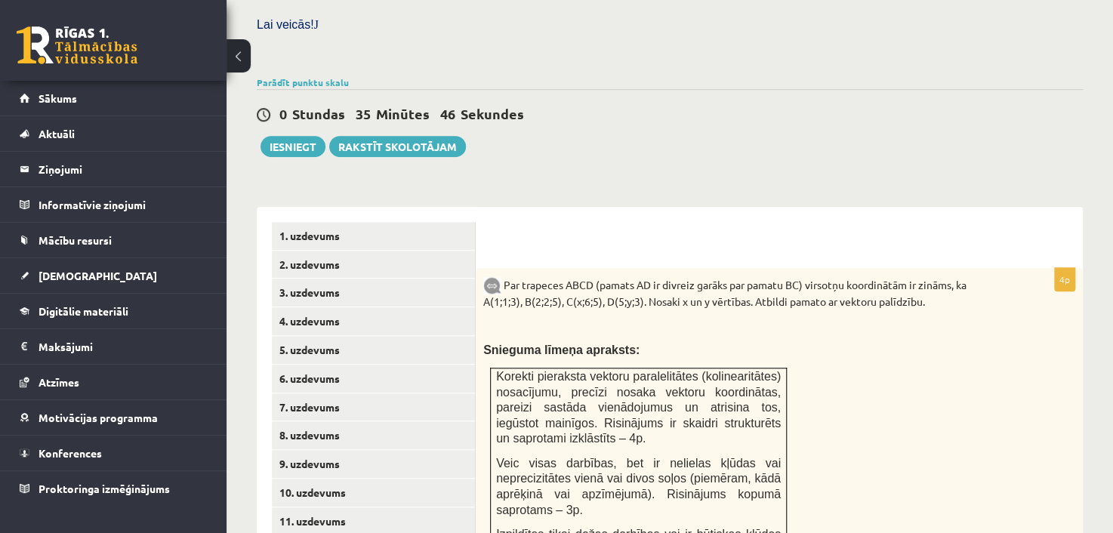
scroll to position [450, 0]
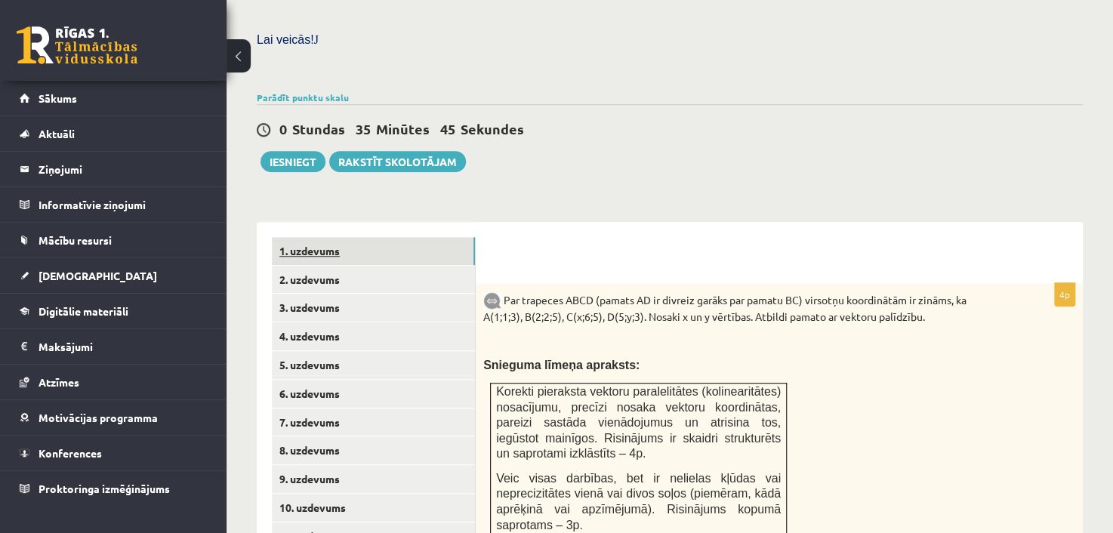
click at [313, 237] on link "1. uzdevums" at bounding box center [373, 251] width 203 height 28
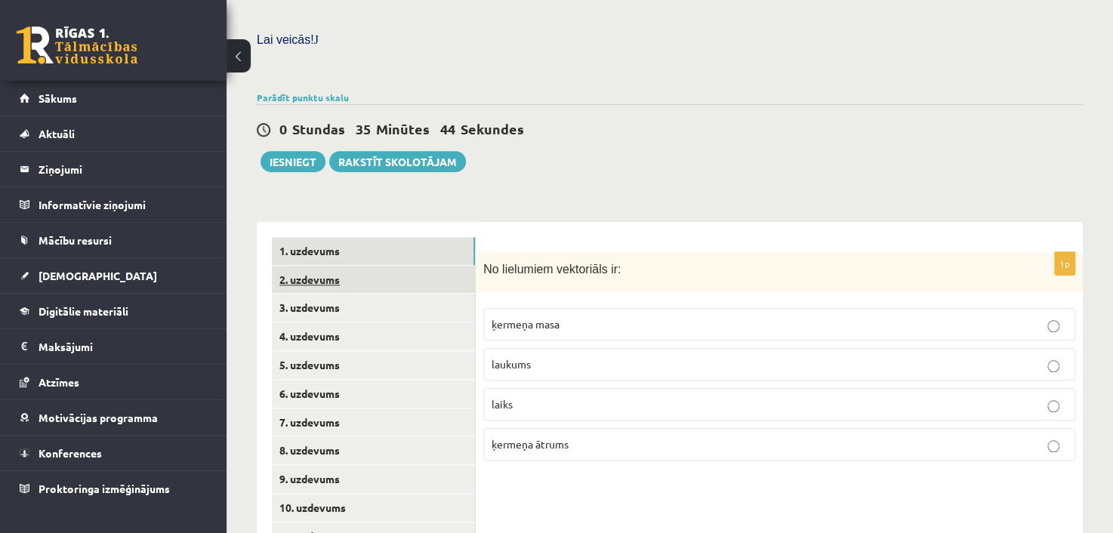
click at [317, 266] on link "2. uzdevums" at bounding box center [373, 280] width 203 height 28
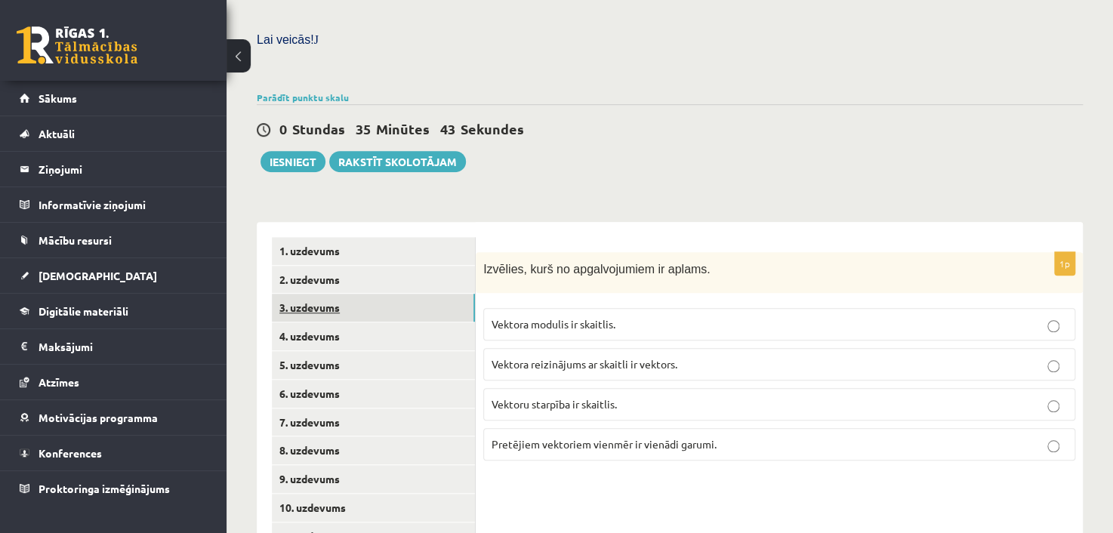
click at [317, 294] on link "3. uzdevums" at bounding box center [373, 308] width 203 height 28
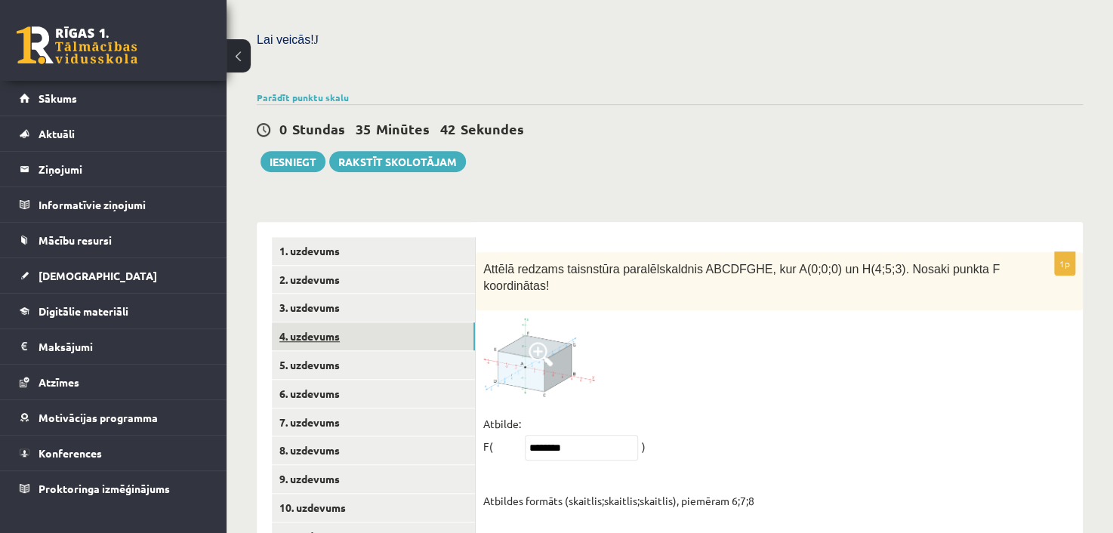
click at [319, 322] on link "4. uzdevums" at bounding box center [373, 336] width 203 height 28
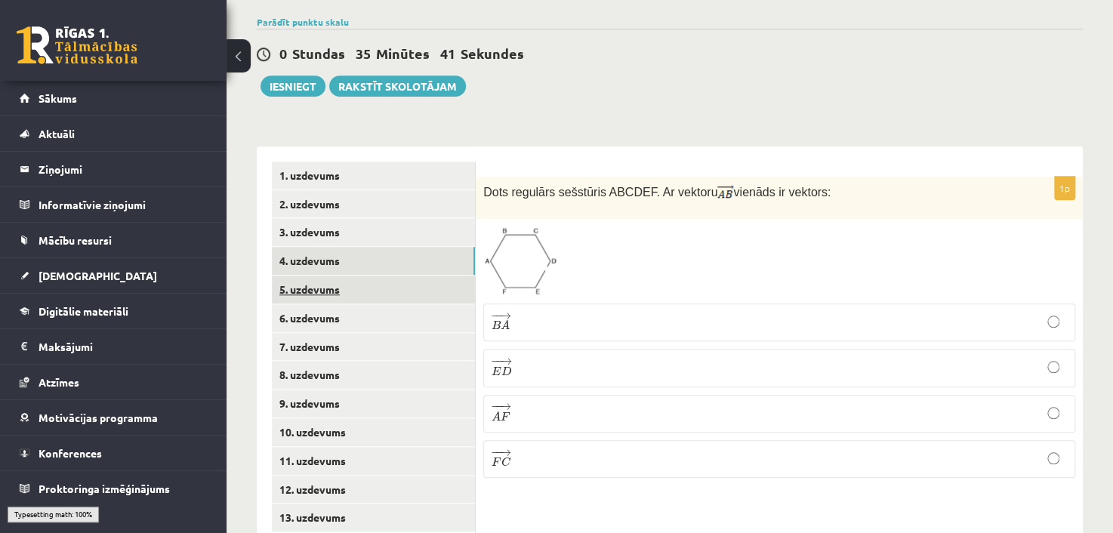
scroll to position [526, 0]
click at [313, 280] on link "5. uzdevums" at bounding box center [373, 290] width 203 height 28
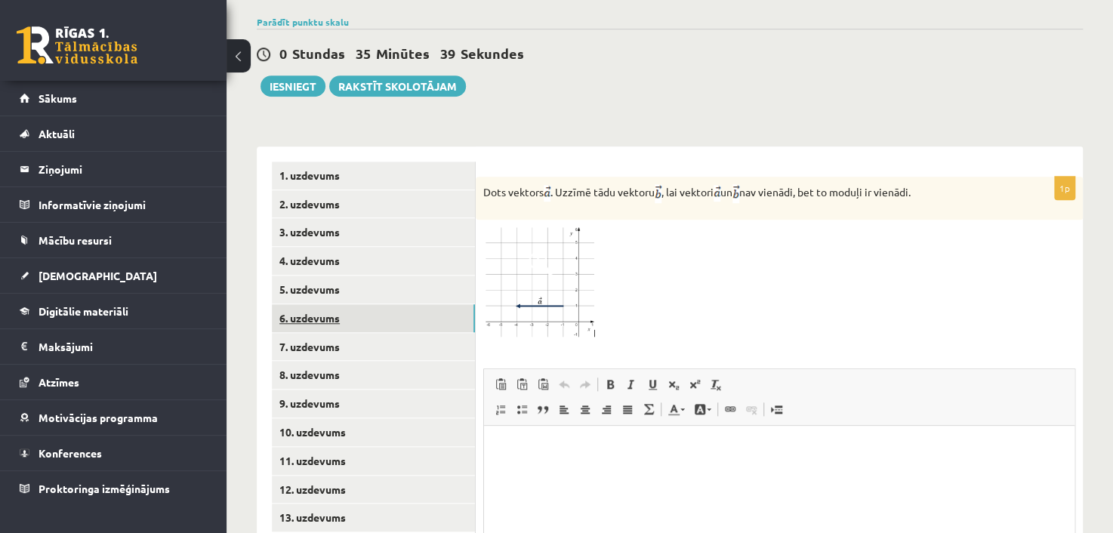
scroll to position [0, 0]
click at [315, 304] on link "6. uzdevums" at bounding box center [373, 318] width 203 height 28
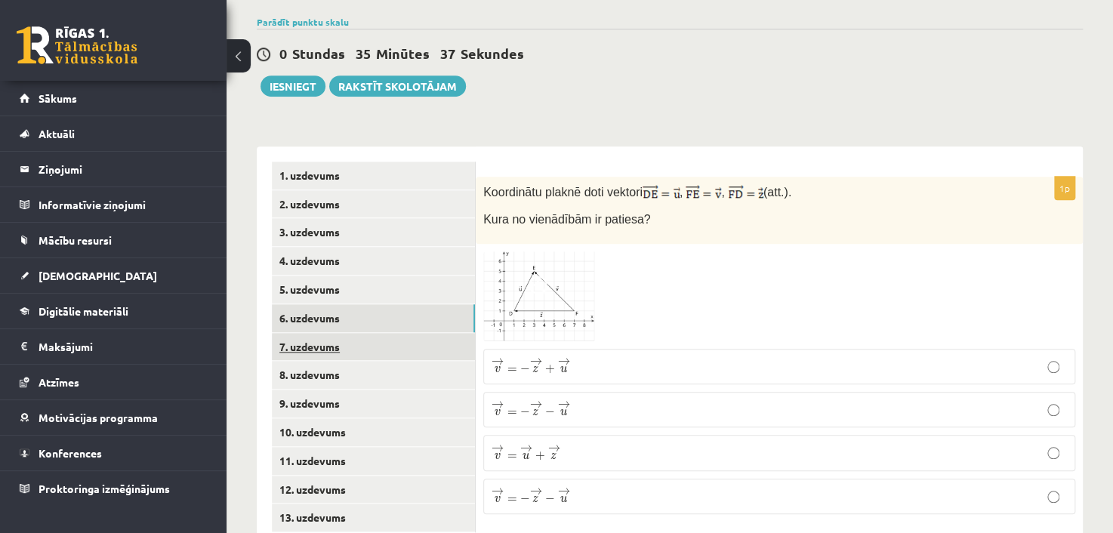
click at [313, 333] on link "7. uzdevums" at bounding box center [373, 347] width 203 height 28
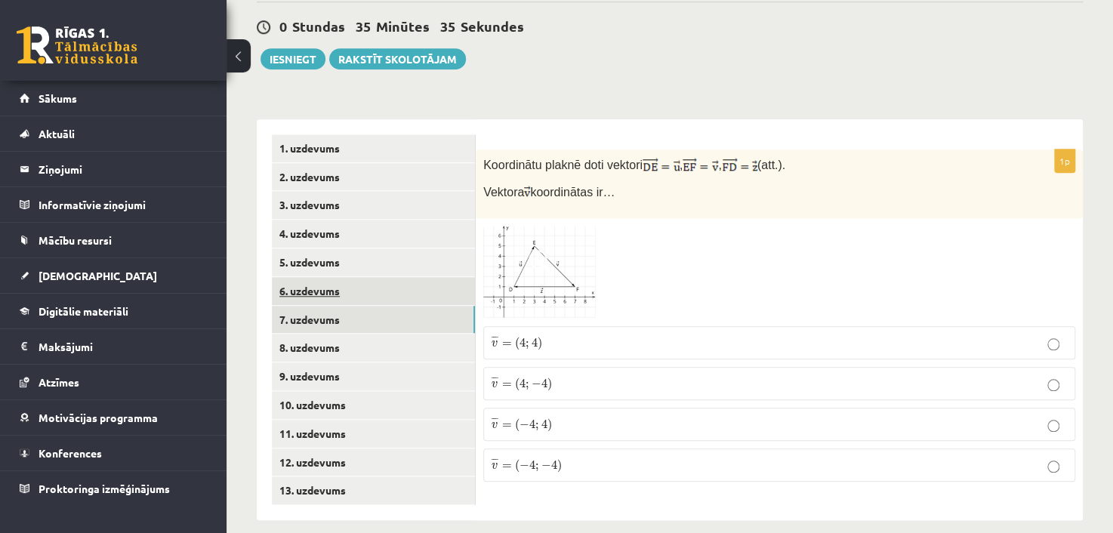
scroll to position [553, 0]
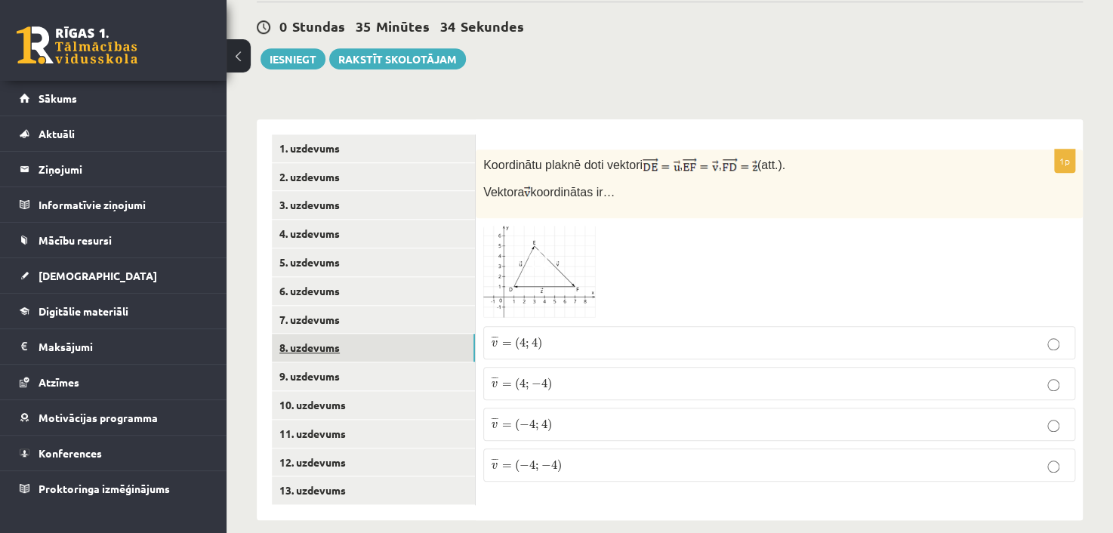
click at [336, 334] on link "8. uzdevums" at bounding box center [373, 348] width 203 height 28
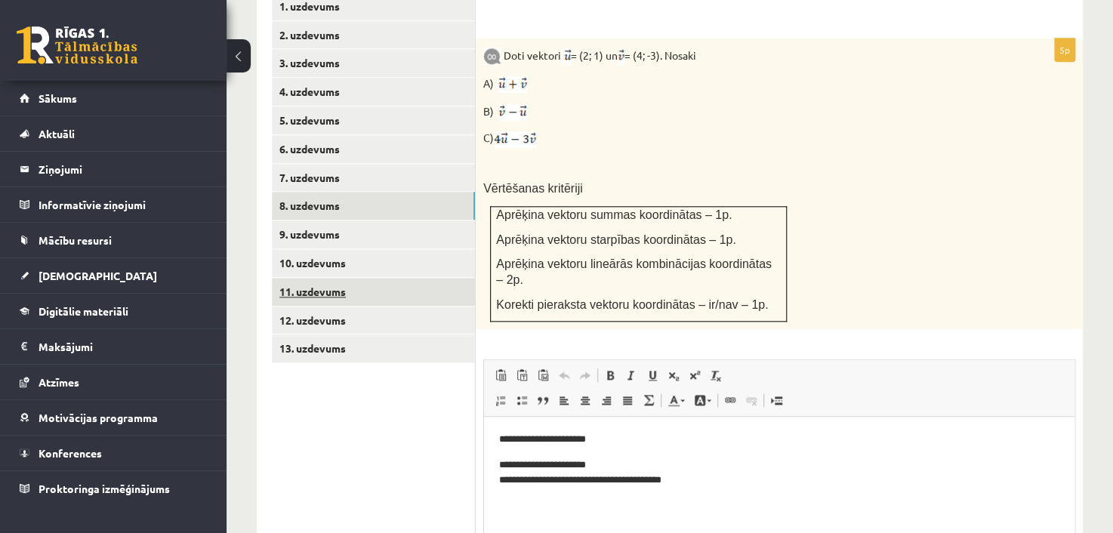
scroll to position [0, 0]
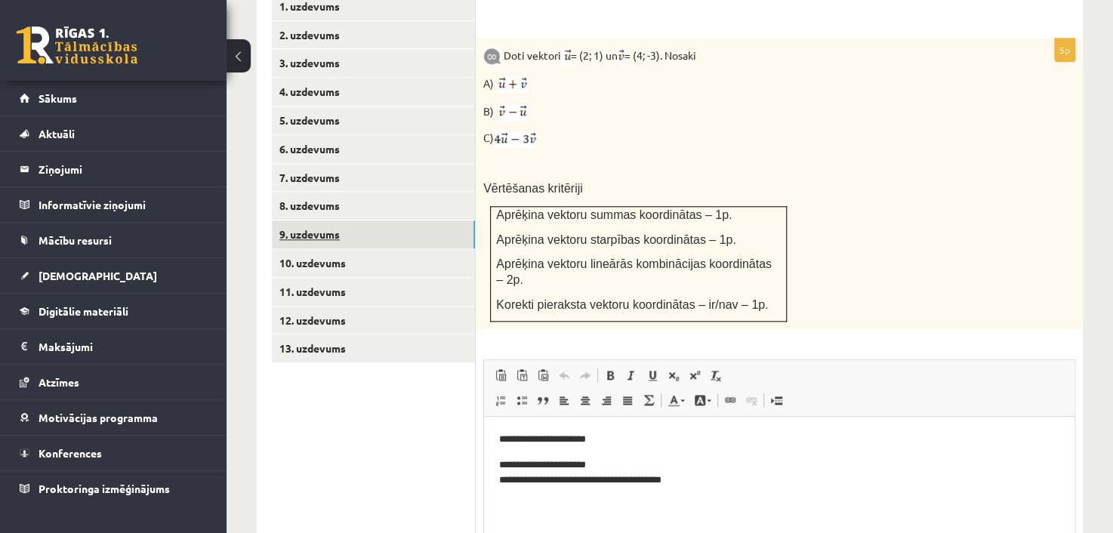
click at [313, 220] on link "9. uzdevums" at bounding box center [373, 234] width 203 height 28
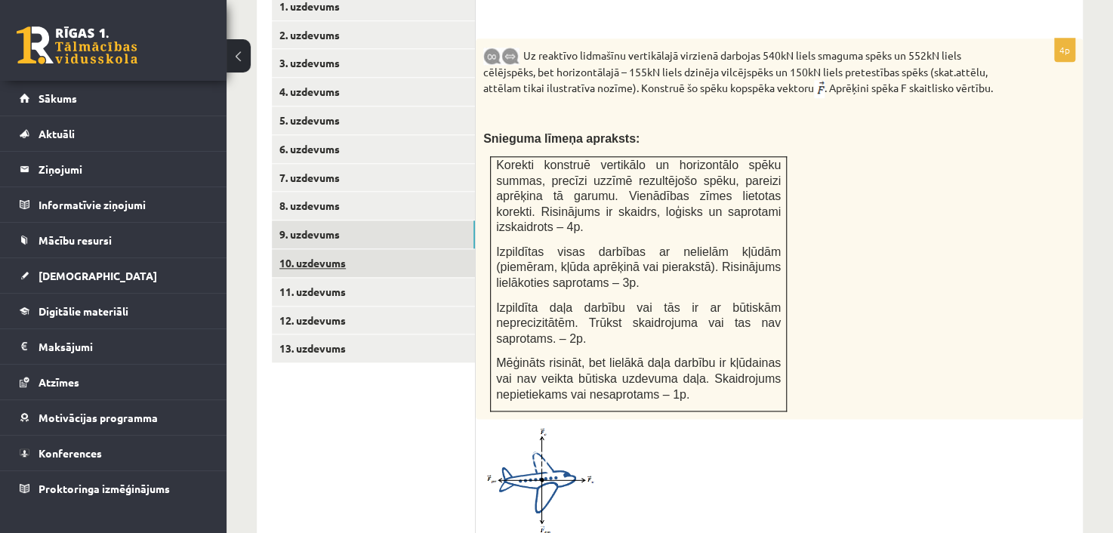
click at [315, 249] on link "10. uzdevums" at bounding box center [373, 263] width 203 height 28
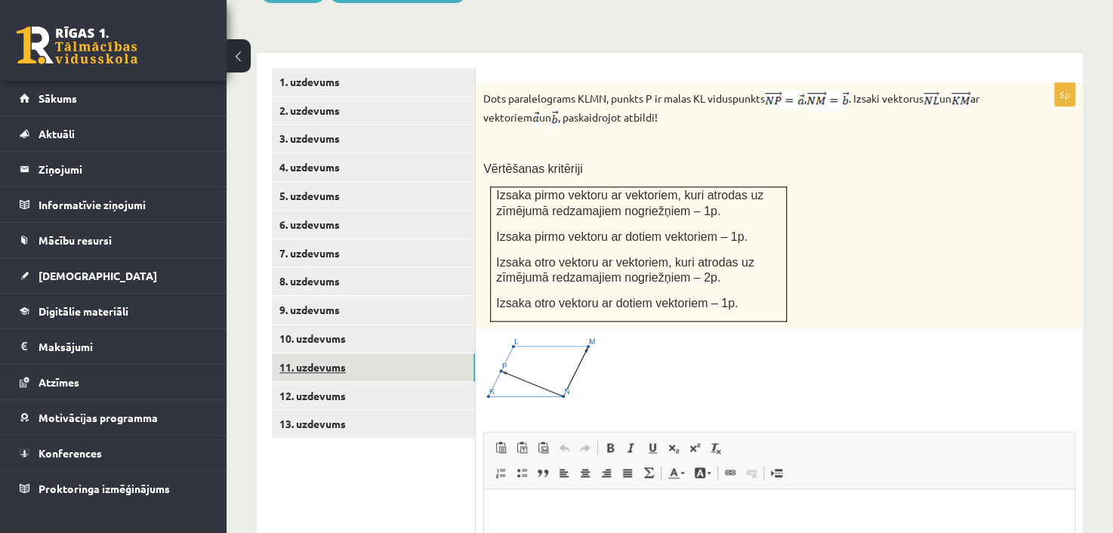
click at [295, 353] on link "11. uzdevums" at bounding box center [373, 367] width 203 height 28
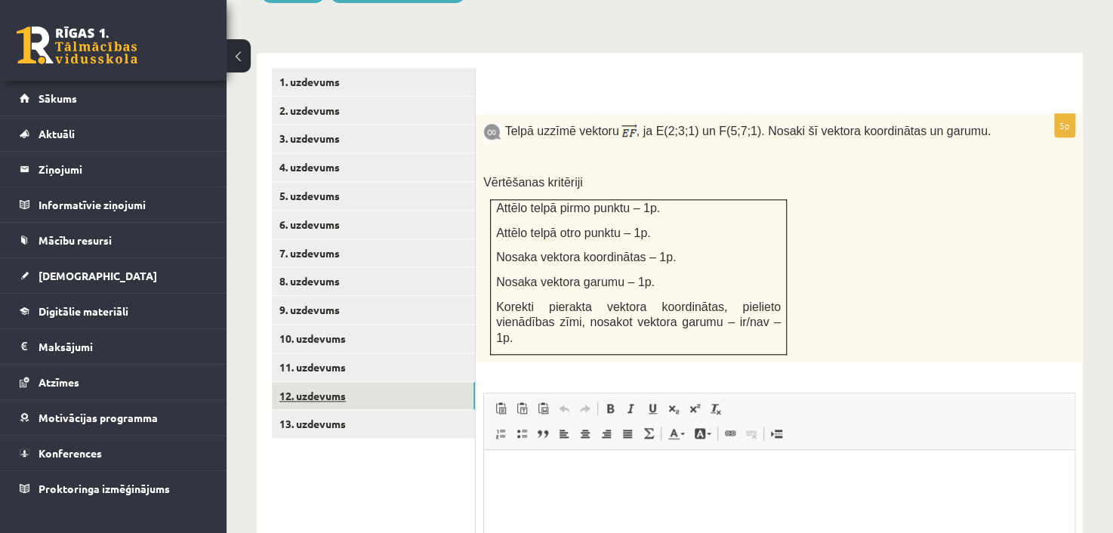
click at [341, 387] on link "12. uzdevums" at bounding box center [373, 396] width 203 height 28
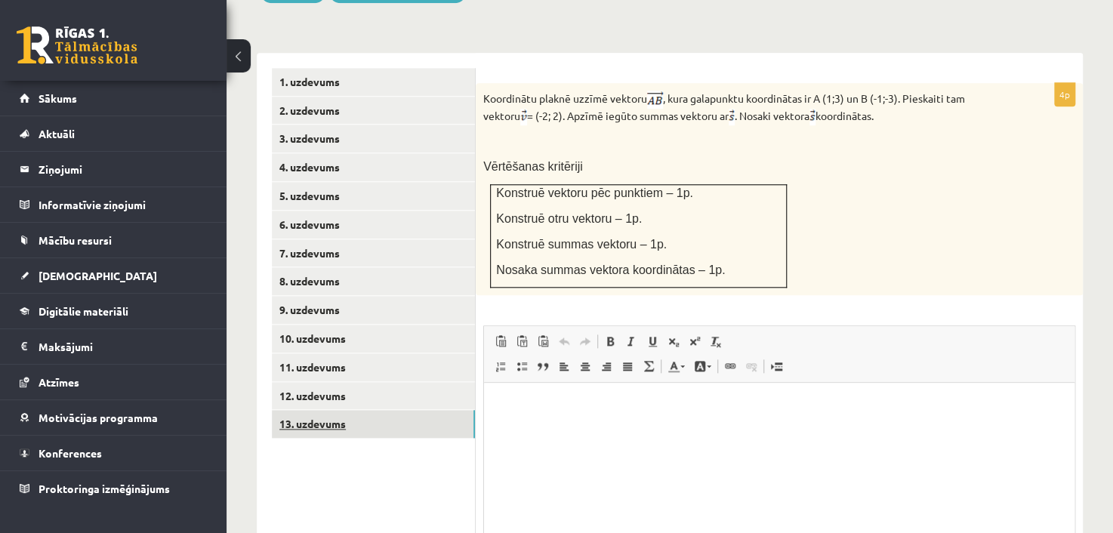
click at [317, 410] on link "13. uzdevums" at bounding box center [373, 424] width 203 height 28
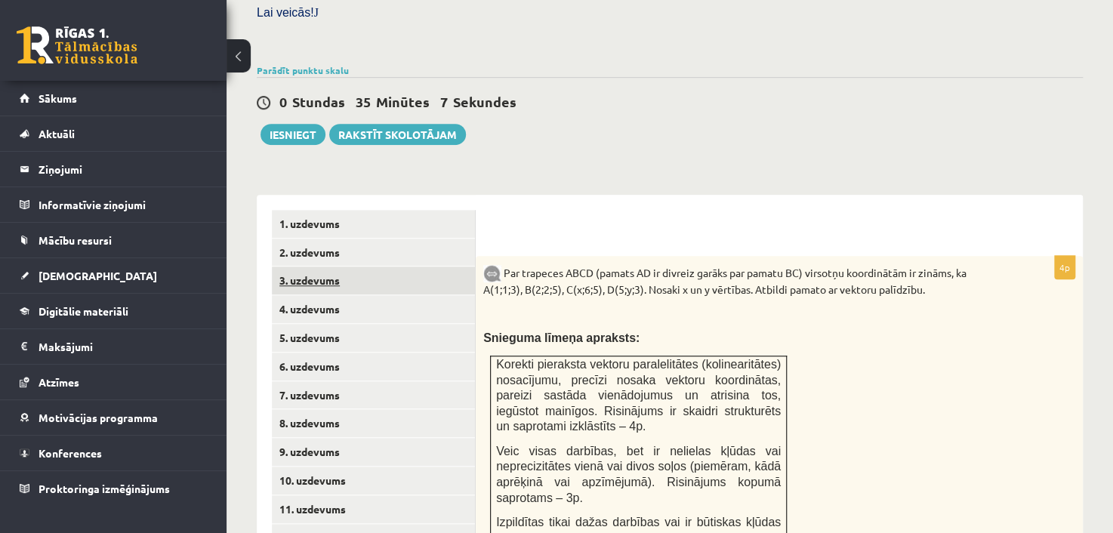
scroll to position [468, 0]
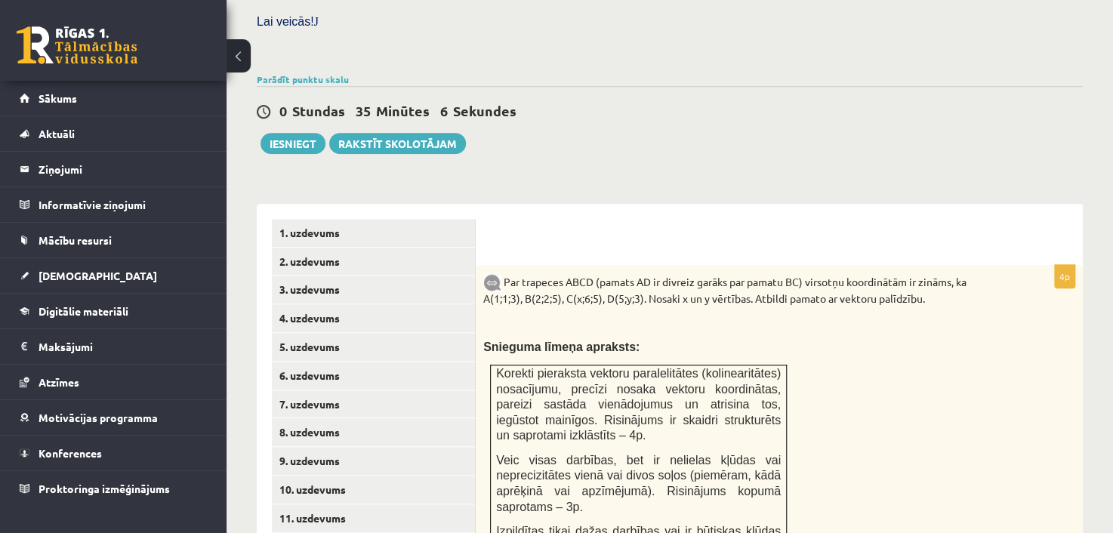
click at [301, 72] on div "Parādīt punktu skalu Atzīme No Līdz 1 0 6 2 7 10 3 11 13 4 14 16 5 17 20 6 21 2…" at bounding box center [670, 79] width 826 height 14
click at [304, 73] on link "Parādīt punktu skalu" at bounding box center [303, 79] width 92 height 12
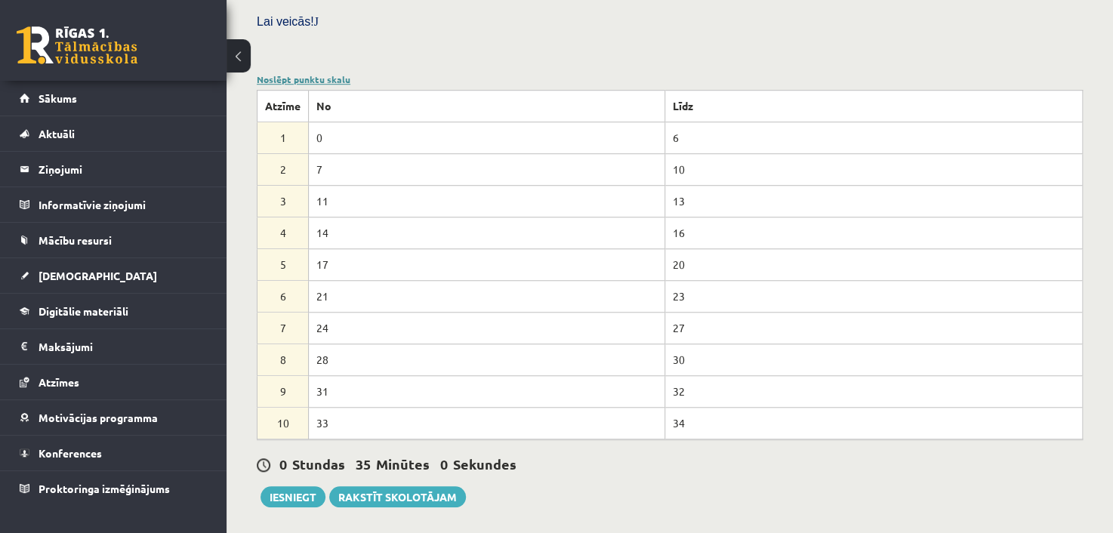
click at [307, 73] on link "Noslēpt punktu skalu" at bounding box center [304, 79] width 94 height 12
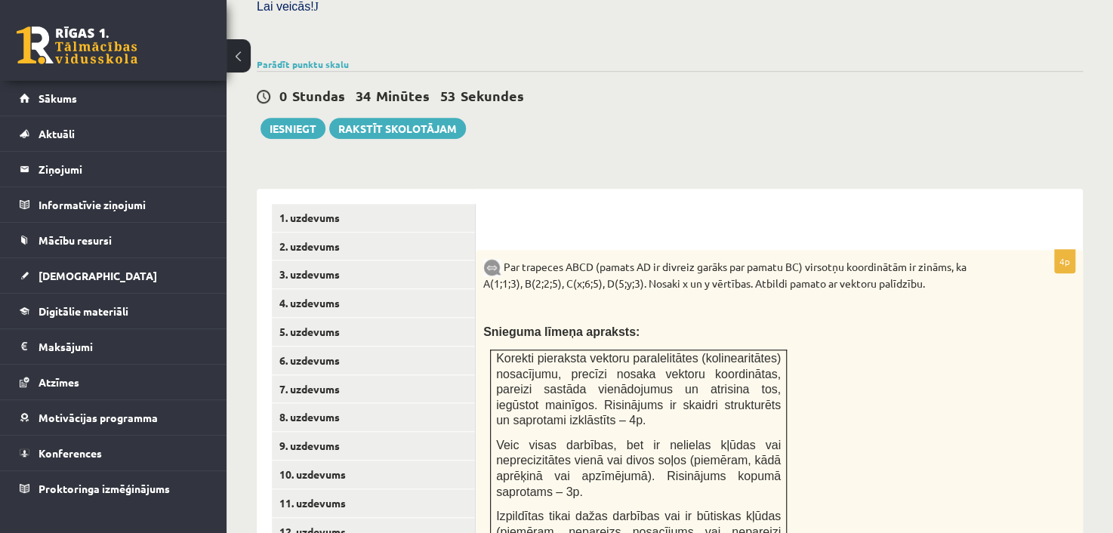
scroll to position [393, 0]
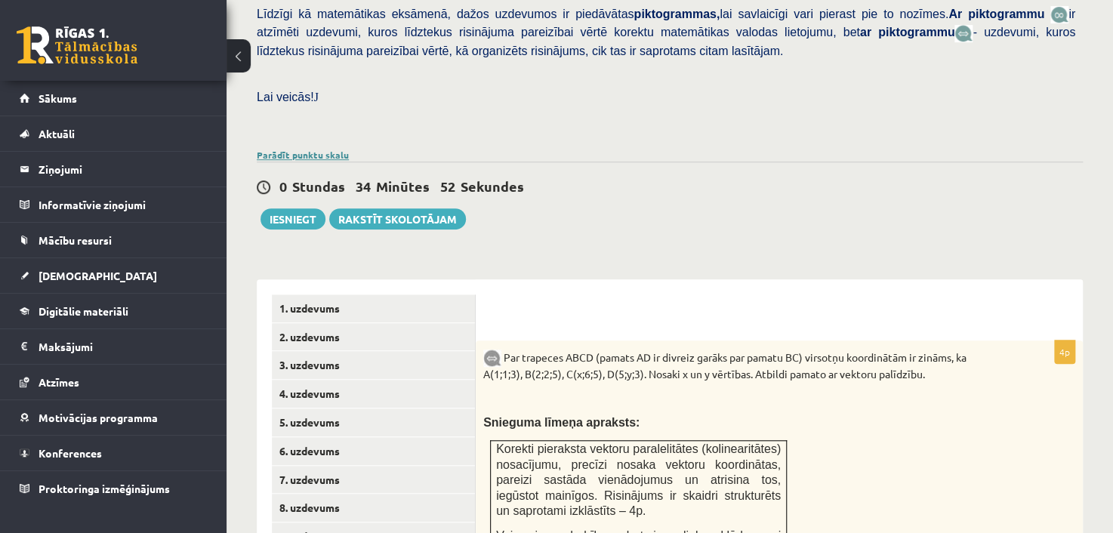
click at [314, 149] on link "Parādīt punktu skalu" at bounding box center [303, 155] width 92 height 12
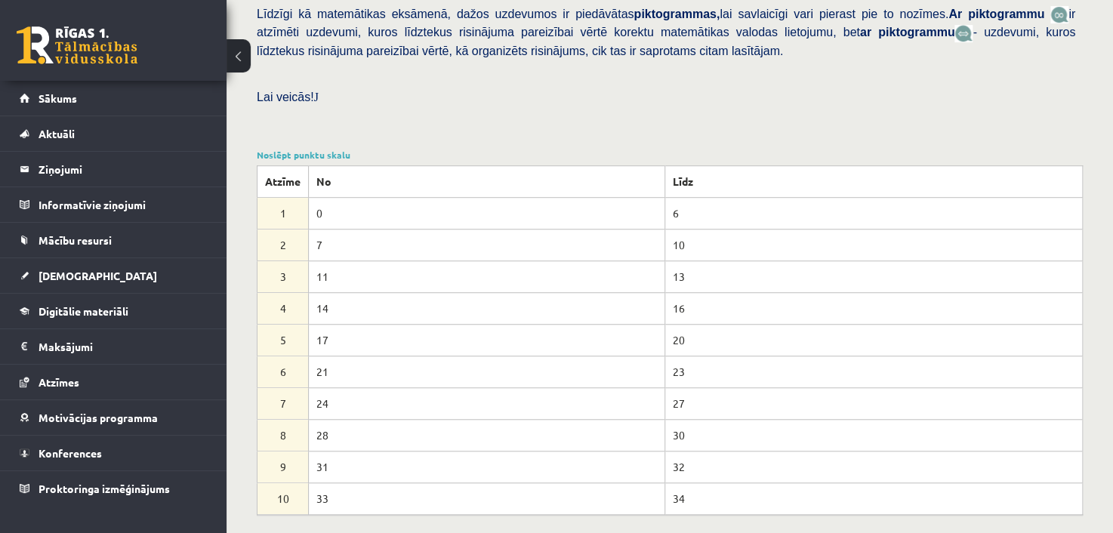
click at [236, 55] on button at bounding box center [239, 55] width 24 height 33
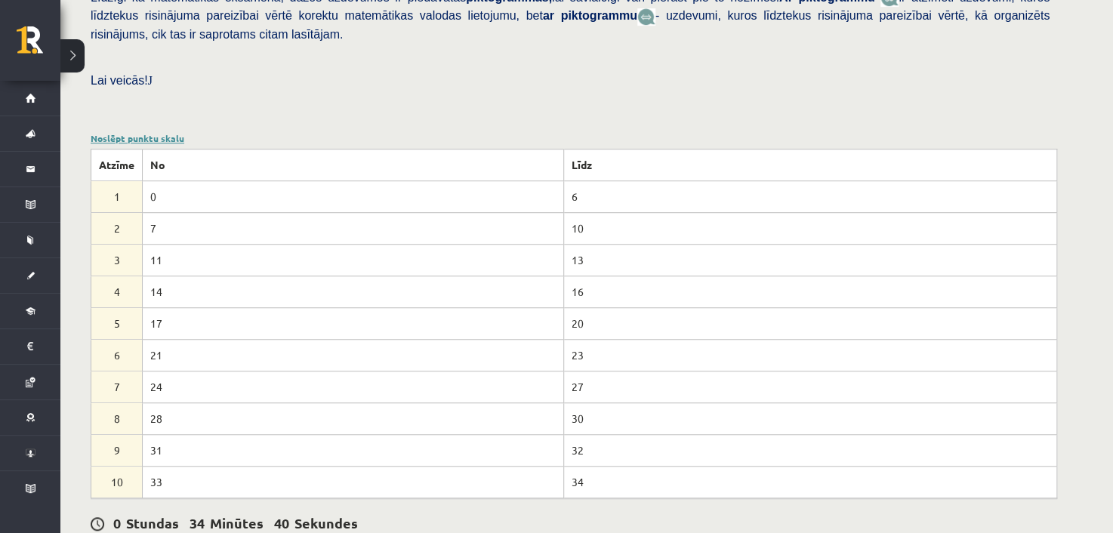
click at [164, 132] on link "Noslēpt punktu skalu" at bounding box center [138, 138] width 94 height 12
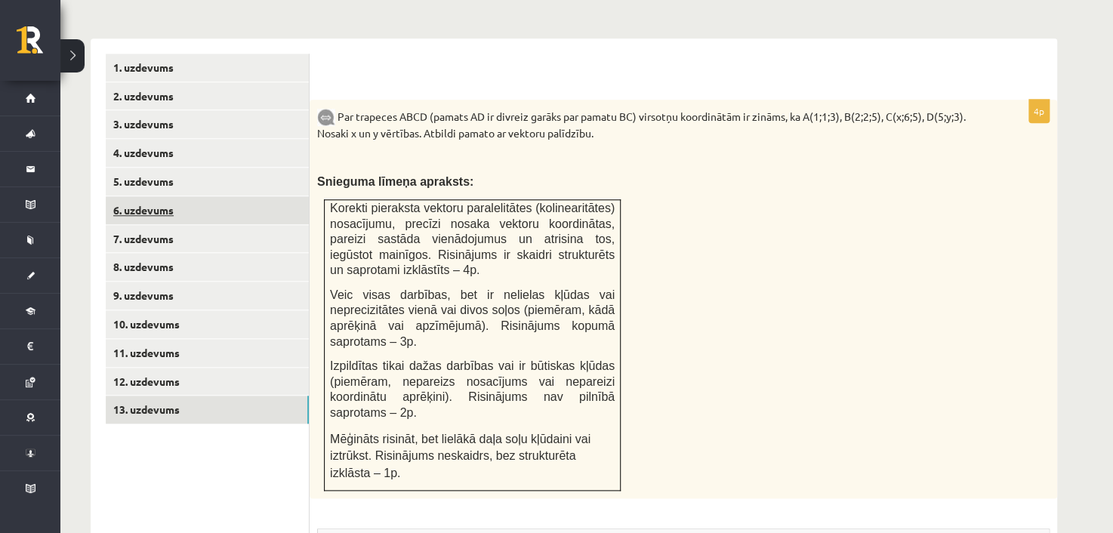
scroll to position [619, 0]
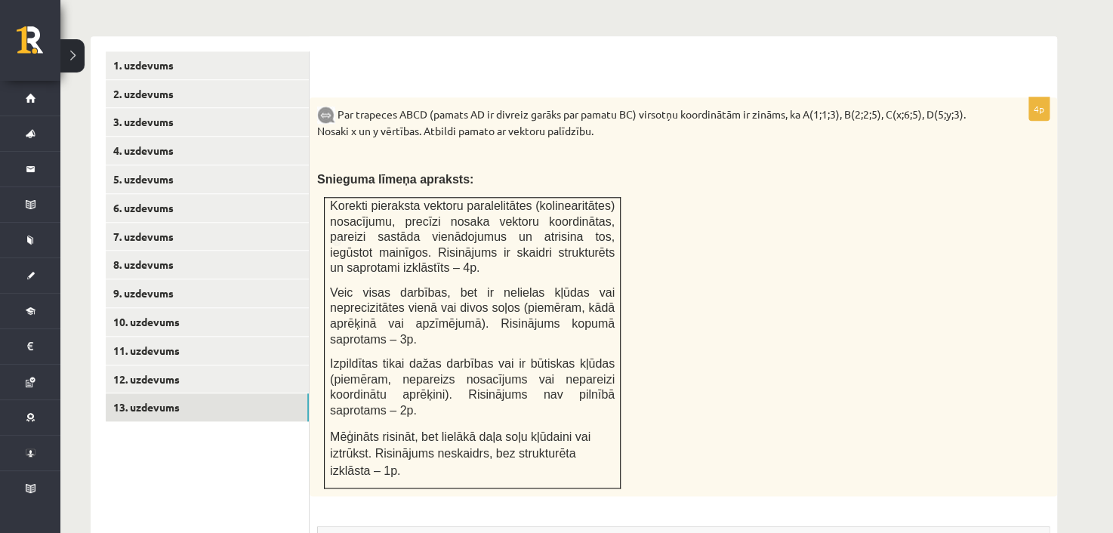
drag, startPoint x: 337, startPoint y: 76, endPoint x: 462, endPoint y: 215, distance: 187.1
click at [471, 231] on div "Par trapeces ABCD (pamats AD ir divreiz garāks par pamatu BC) virsotņu koordinā…" at bounding box center [684, 296] width 748 height 399
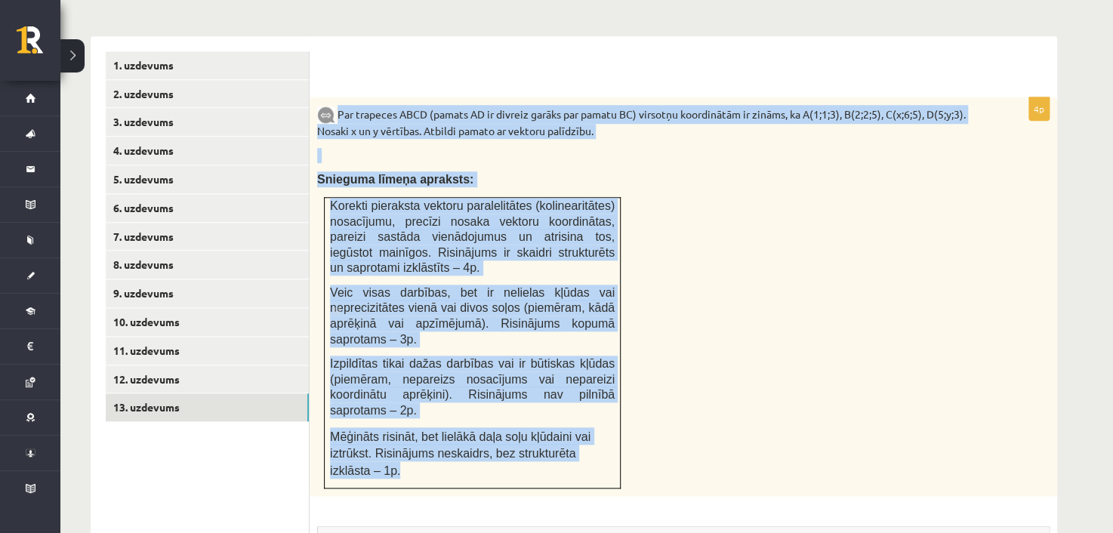
drag, startPoint x: 341, startPoint y: 76, endPoint x: 590, endPoint y: 399, distance: 408.1
click at [590, 399] on div "Par trapeces ABCD (pamats AD ir divreiz garāks par pamatu BC) virsotņu koordinā…" at bounding box center [684, 296] width 748 height 399
click at [722, 171] on div "Par trapeces ABCD (pamats AD ir divreiz garāks par pamatu BC) virsotņu koordinā…" at bounding box center [684, 296] width 748 height 399
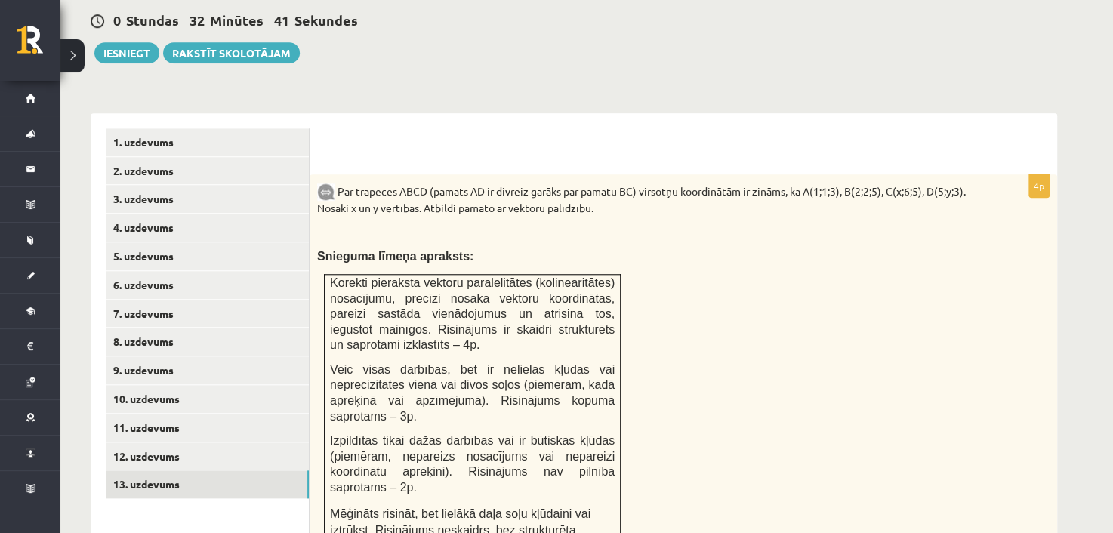
scroll to position [544, 0]
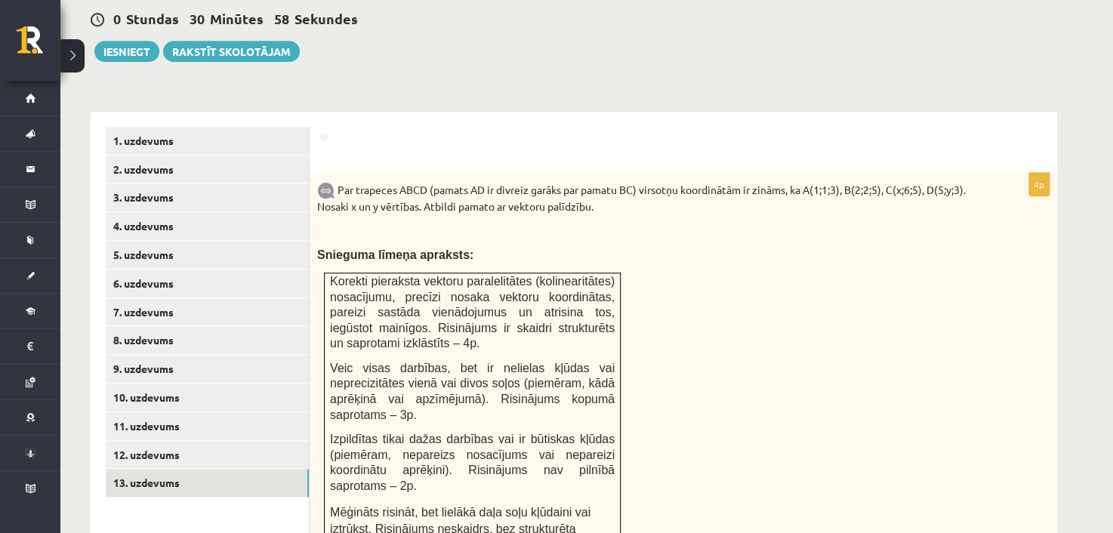
click at [588, 55] on div "Matemātika 1. ieskaite 10.a2 klase , Mārcis Līvens (10.a2 klase) Pārbaudes darb…" at bounding box center [573, 237] width 1027 height 1447
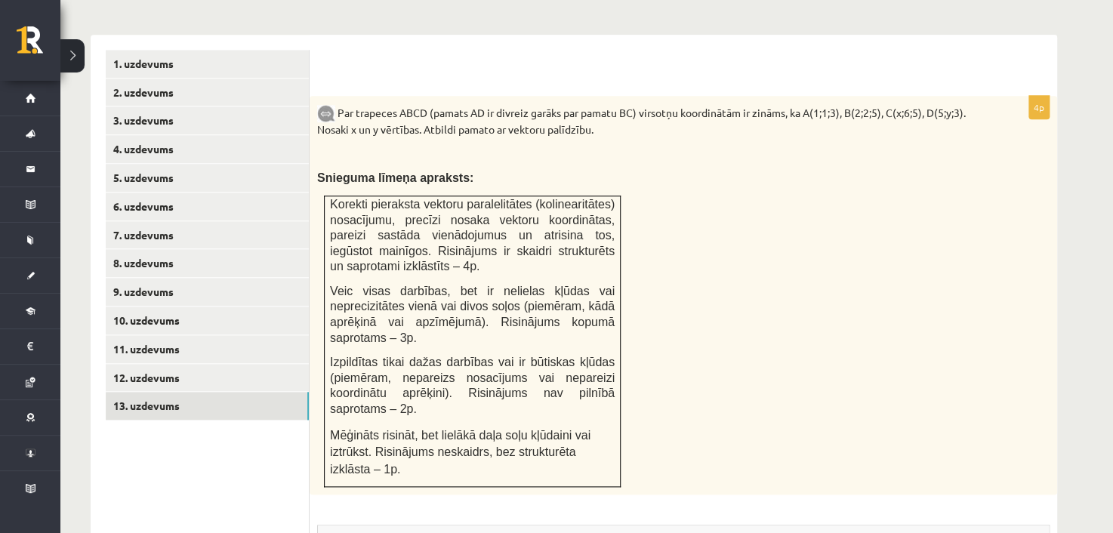
scroll to position [619, 0]
click at [557, 55] on form "4p Par trapeces ABCD (pamats AD ir divreiz garāks par pamatu BC) virsotņu koord…" at bounding box center [683, 446] width 717 height 790
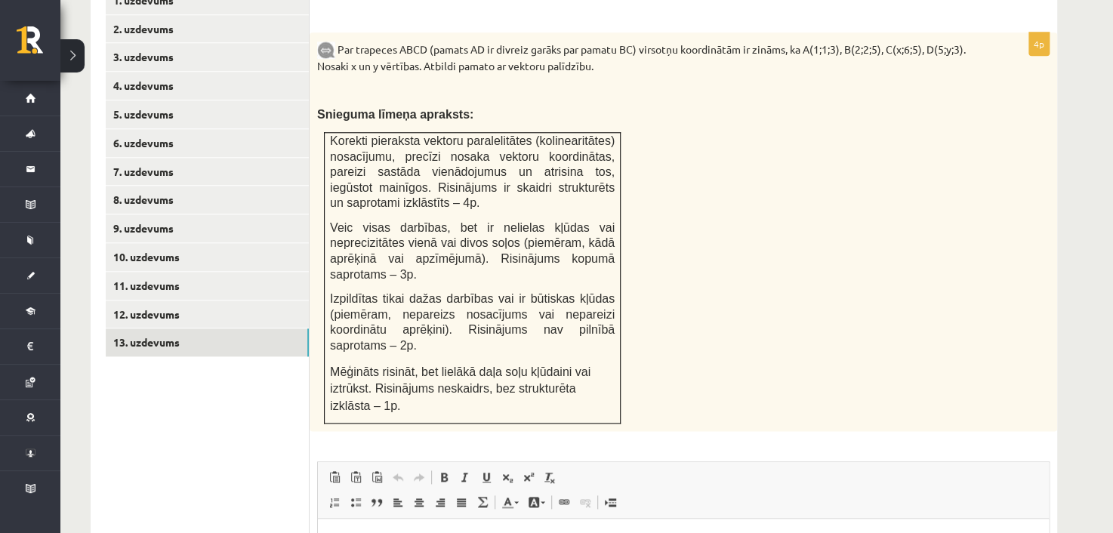
scroll to position [677, 0]
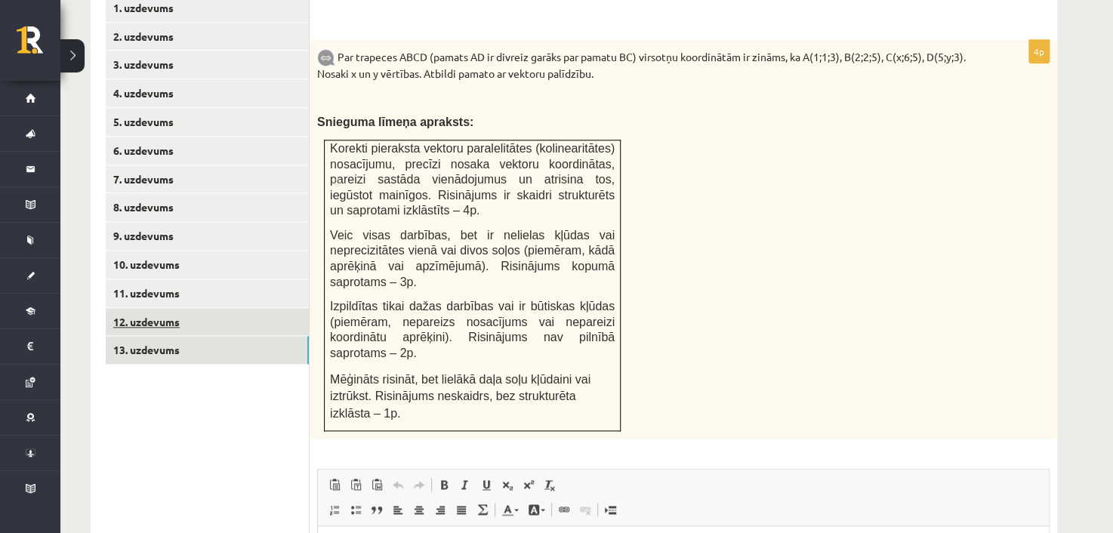
click at [168, 308] on link "12. uzdevums" at bounding box center [207, 322] width 203 height 28
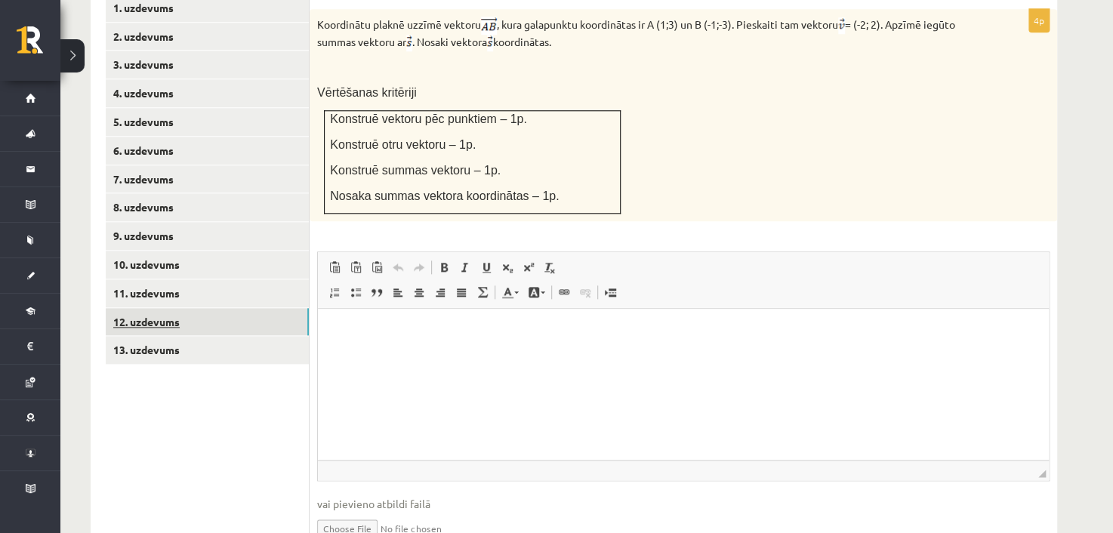
scroll to position [0, 0]
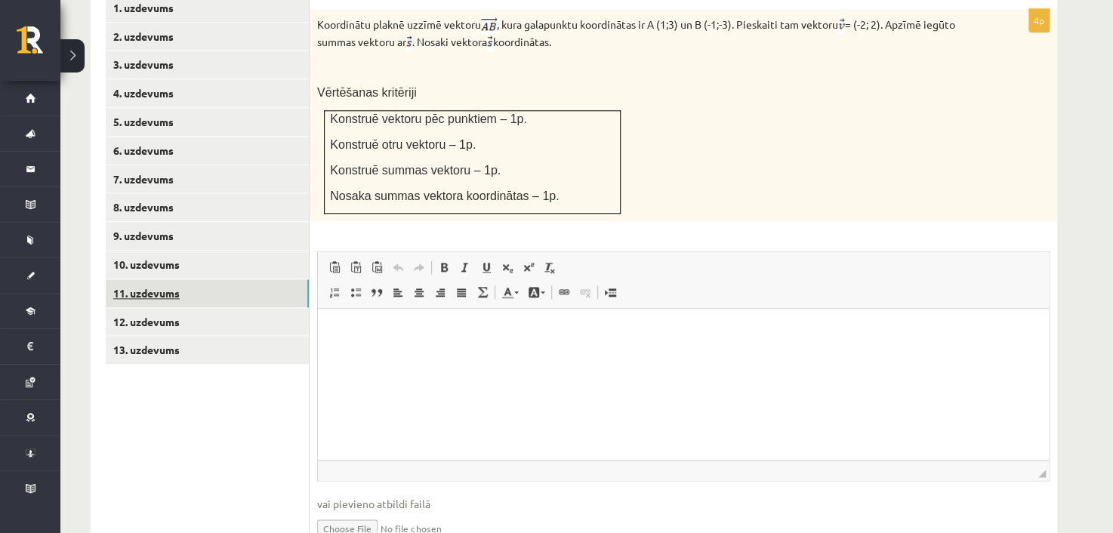
click at [146, 279] on link "11. uzdevums" at bounding box center [207, 293] width 203 height 28
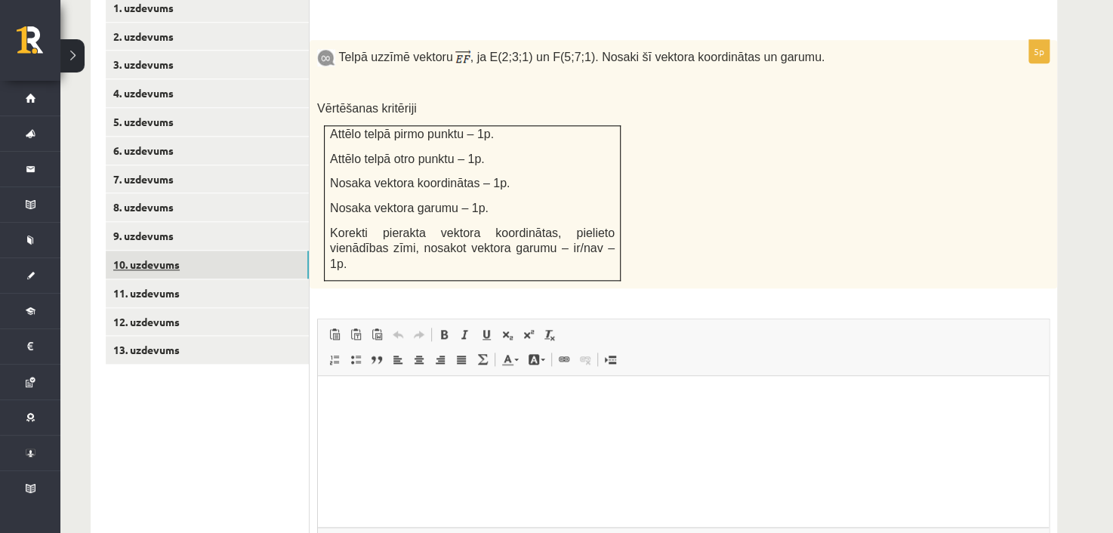
click at [135, 251] on link "10. uzdevums" at bounding box center [207, 265] width 203 height 28
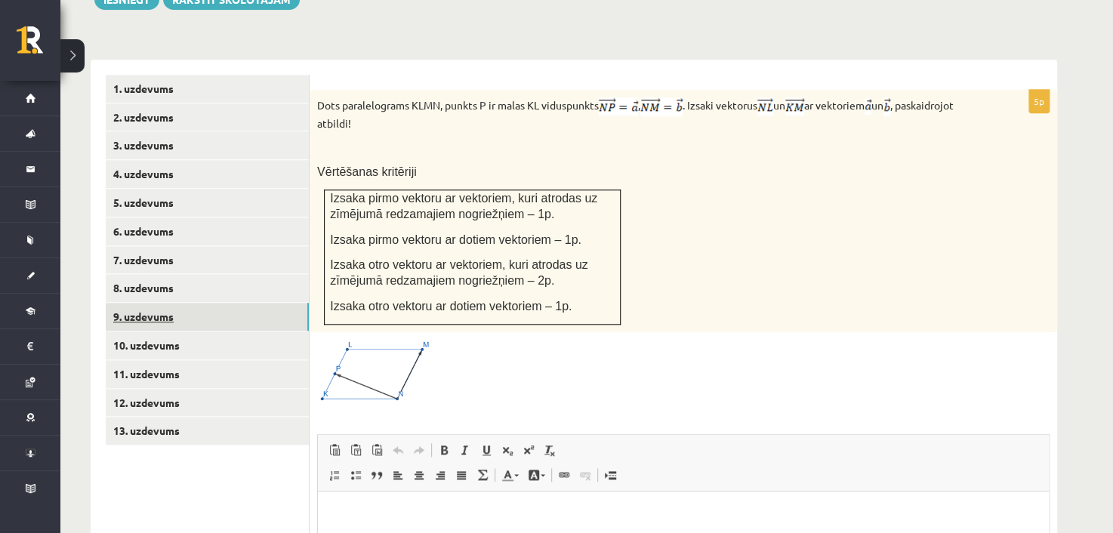
click at [190, 303] on link "9. uzdevums" at bounding box center [207, 317] width 203 height 28
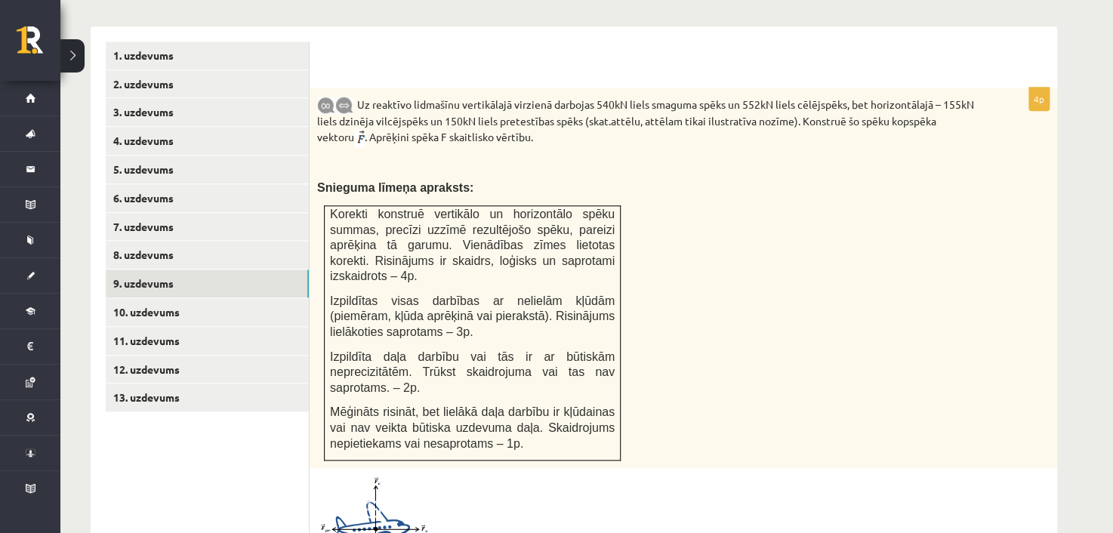
scroll to position [671, 0]
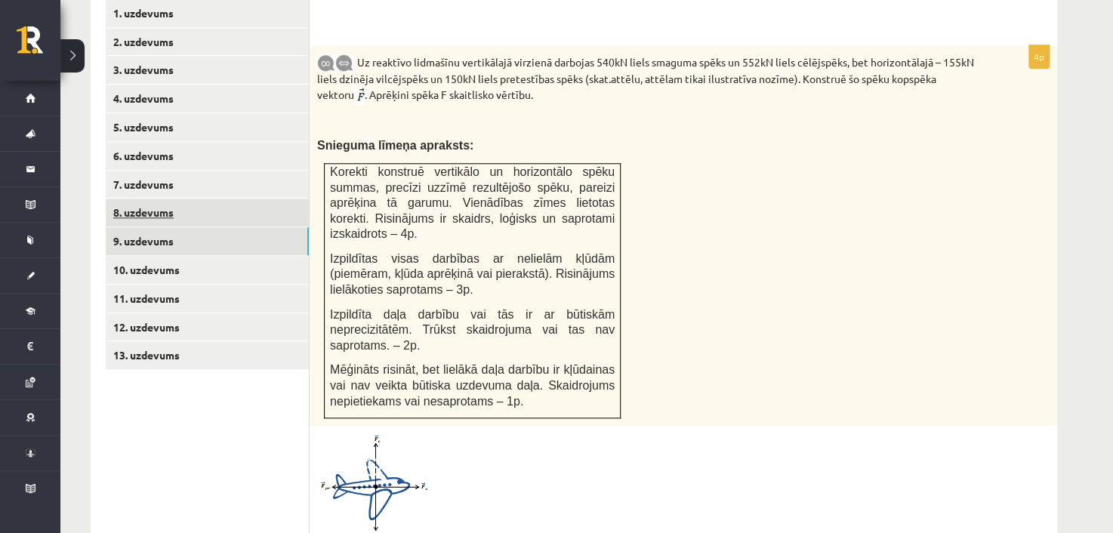
click at [137, 199] on link "8. uzdevums" at bounding box center [207, 213] width 203 height 28
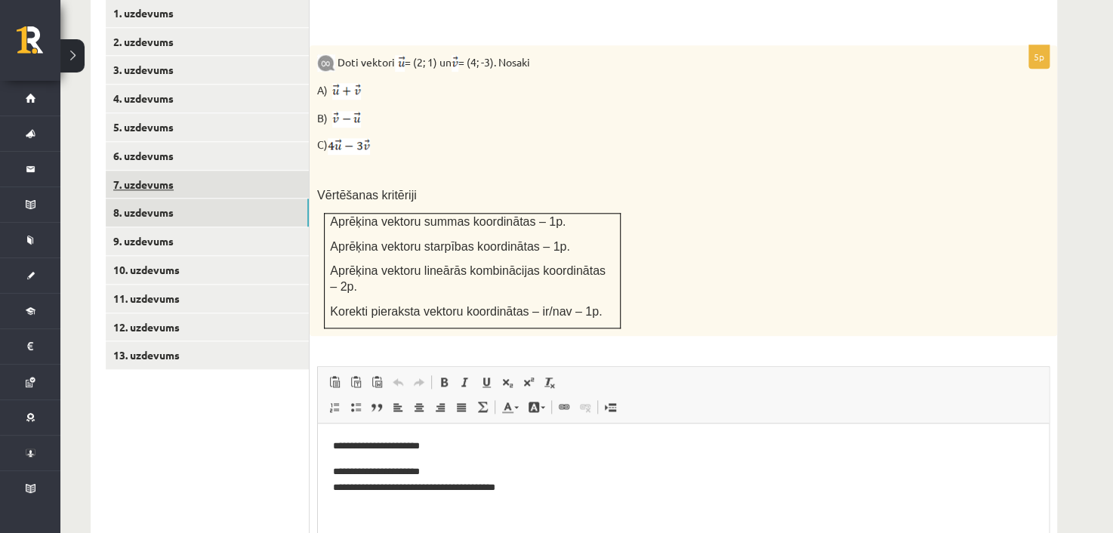
scroll to position [0, 0]
click at [180, 171] on link "7. uzdevums" at bounding box center [207, 185] width 203 height 28
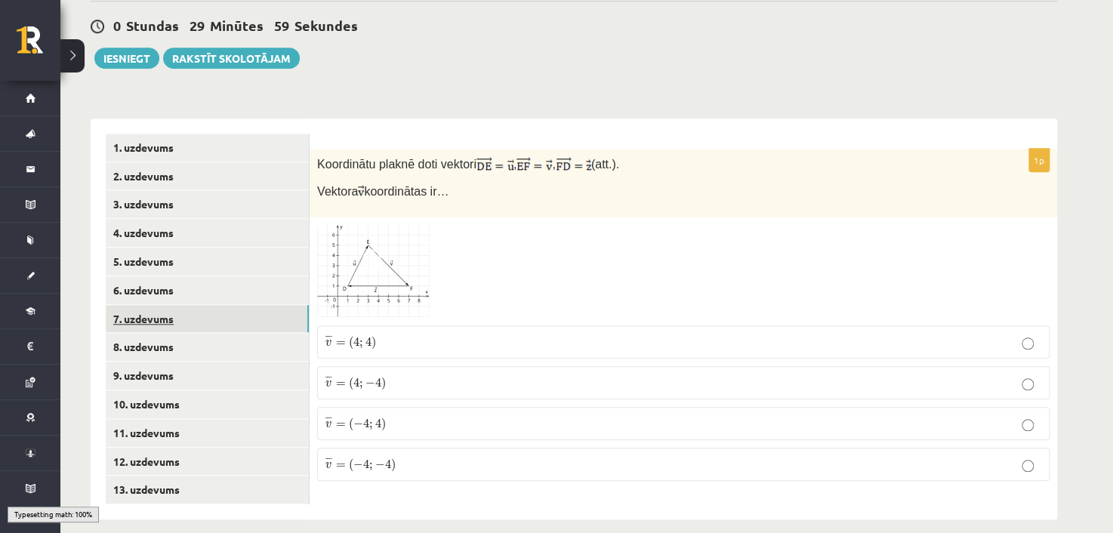
scroll to position [519, 0]
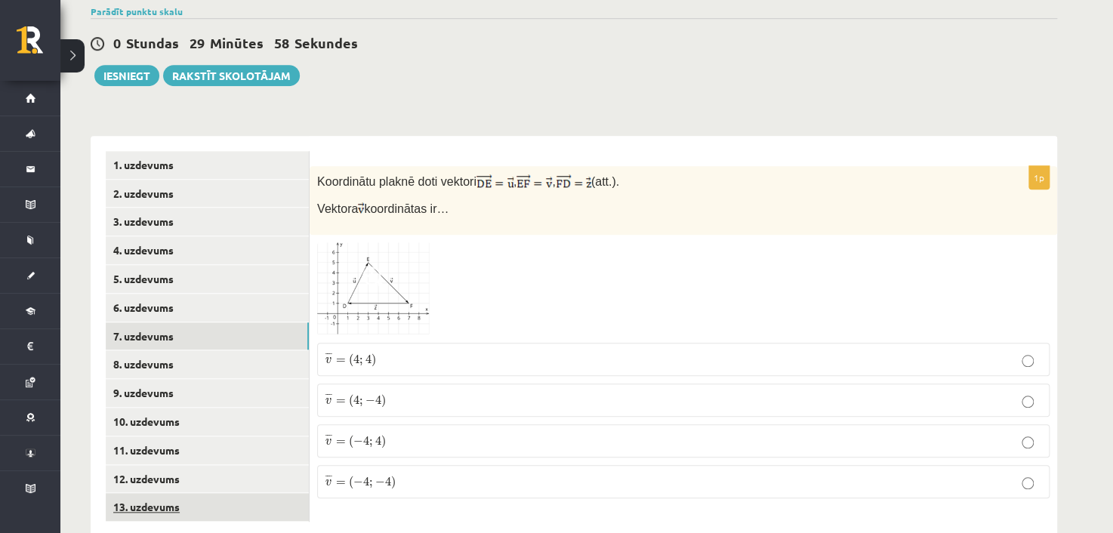
click at [165, 493] on link "13. uzdevums" at bounding box center [207, 507] width 203 height 28
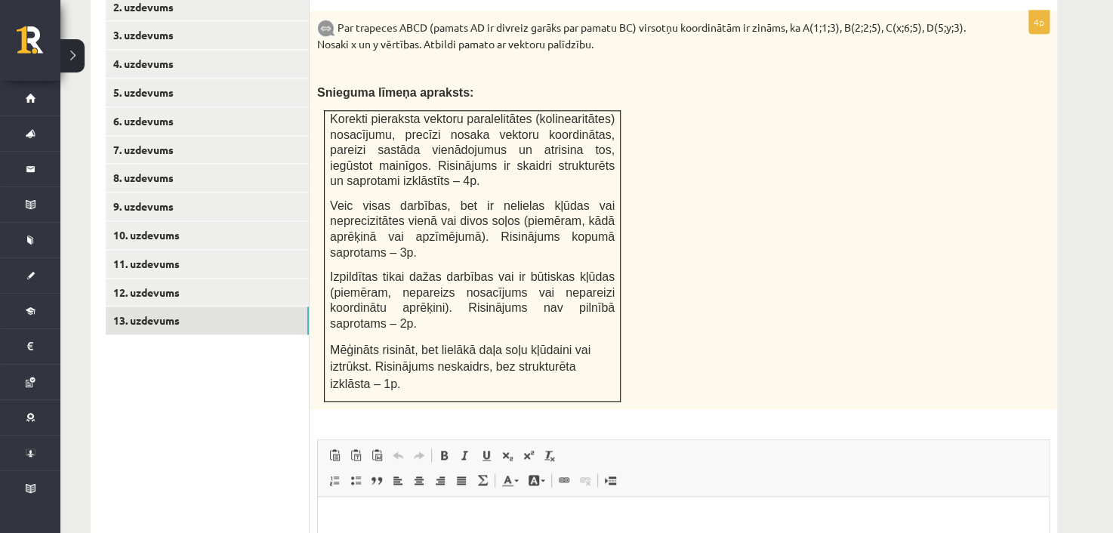
scroll to position [678, 0]
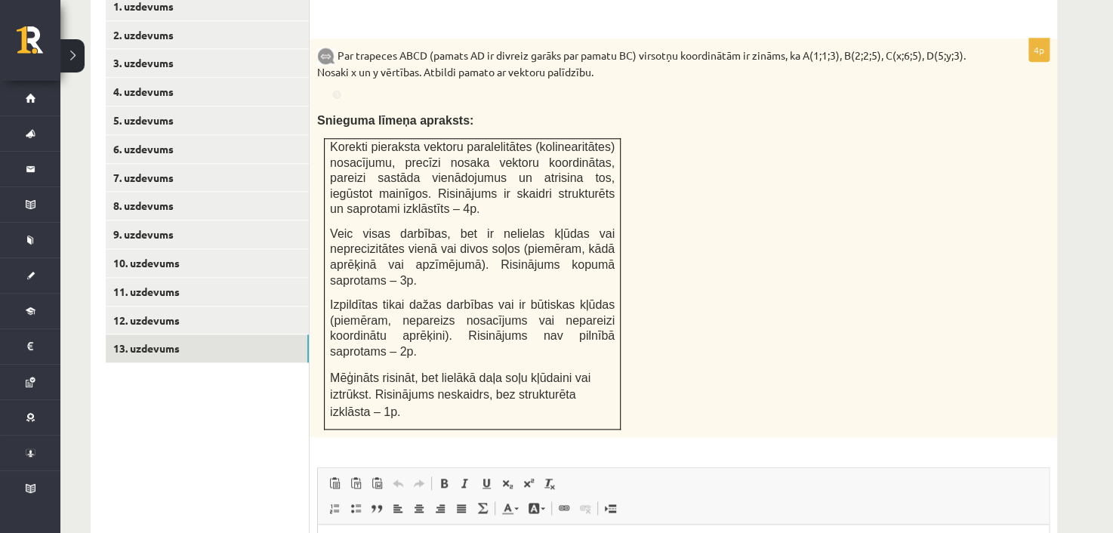
click at [494, 76] on div "Par trapeces ABCD (pamats AD ir divreiz garāks par pamatu BC) virsotņu koordinā…" at bounding box center [684, 238] width 748 height 399
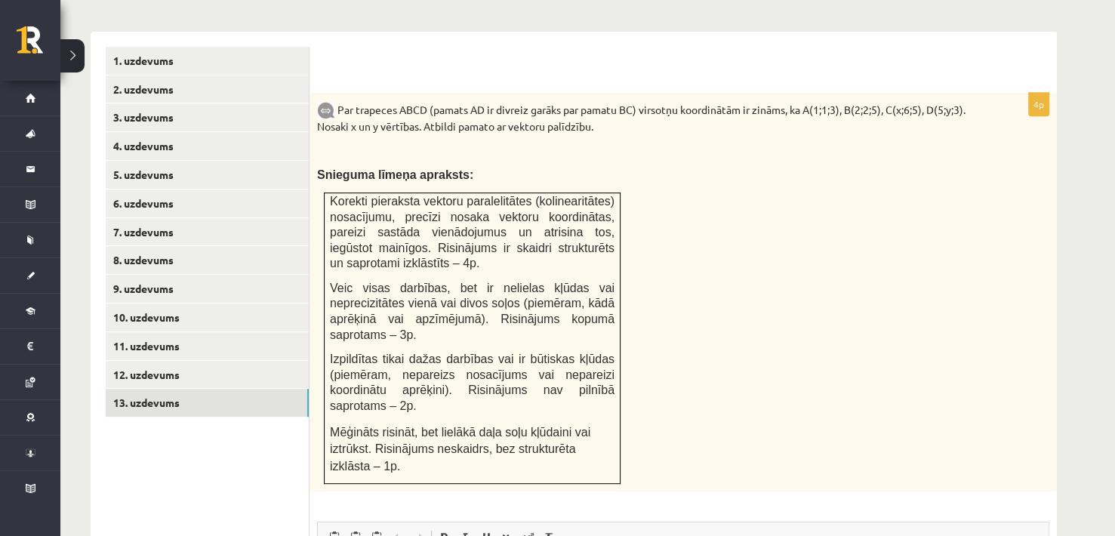
scroll to position [598, 0]
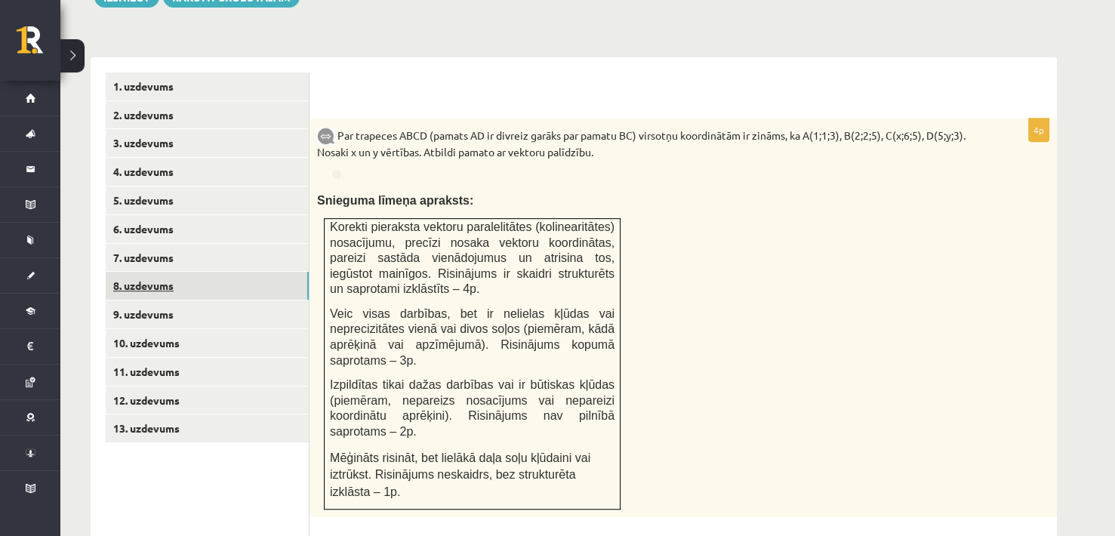
click at [153, 272] on link "8. uzdevums" at bounding box center [207, 286] width 203 height 28
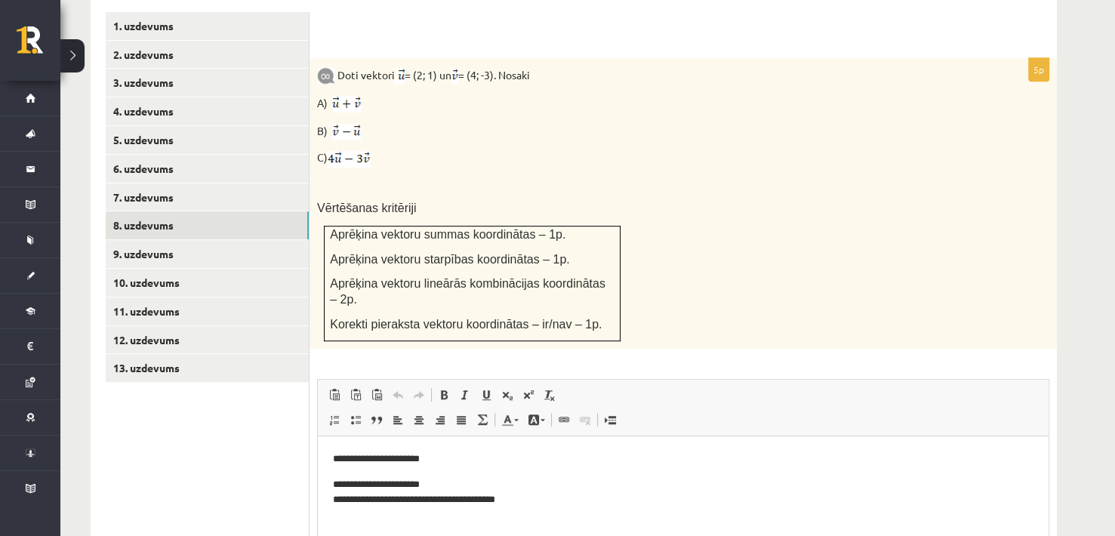
scroll to position [0, 0]
click at [191, 445] on ul "1. uzdevums 2. uzdevums 3. uzdevums 4. uzdevums 5. uzdevums 6. uzdevums 7. uzde…" at bounding box center [208, 352] width 204 height 681
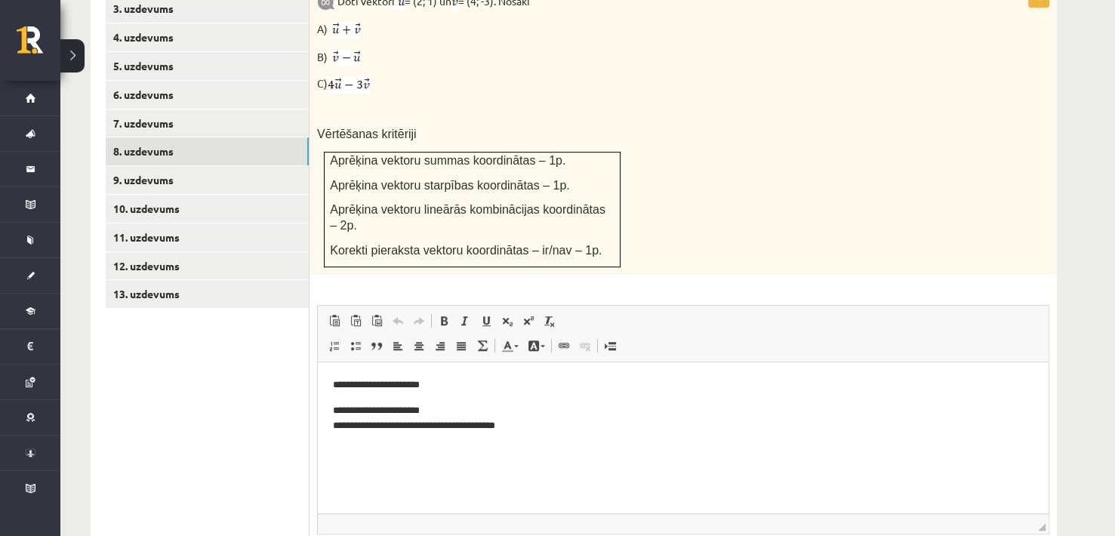
scroll to position [734, 0]
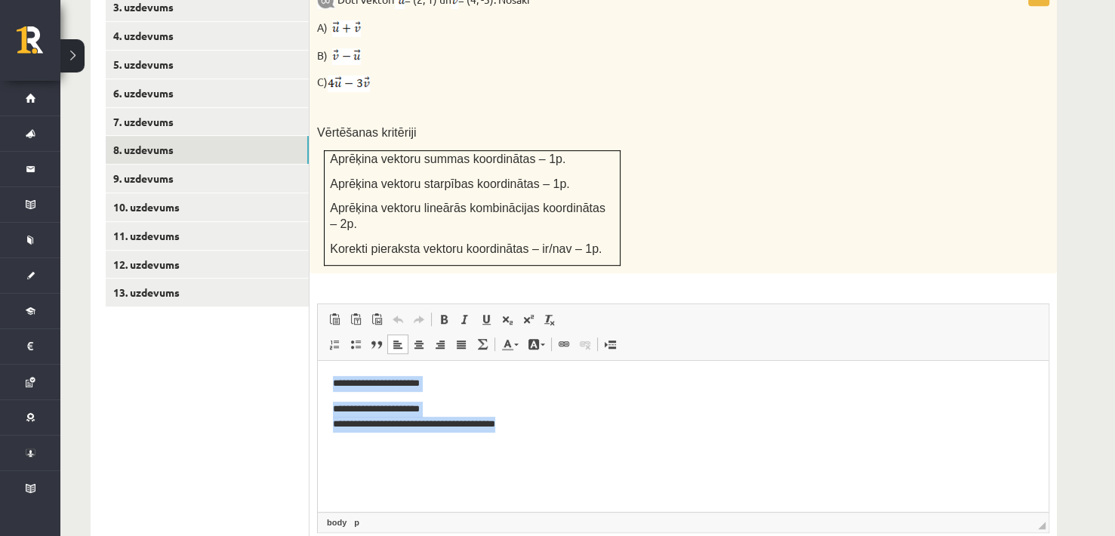
drag, startPoint x: 535, startPoint y: 430, endPoint x: 443, endPoint y: 642, distance: 230.3
click at [318, 361] on html "**********" at bounding box center [683, 404] width 731 height 87
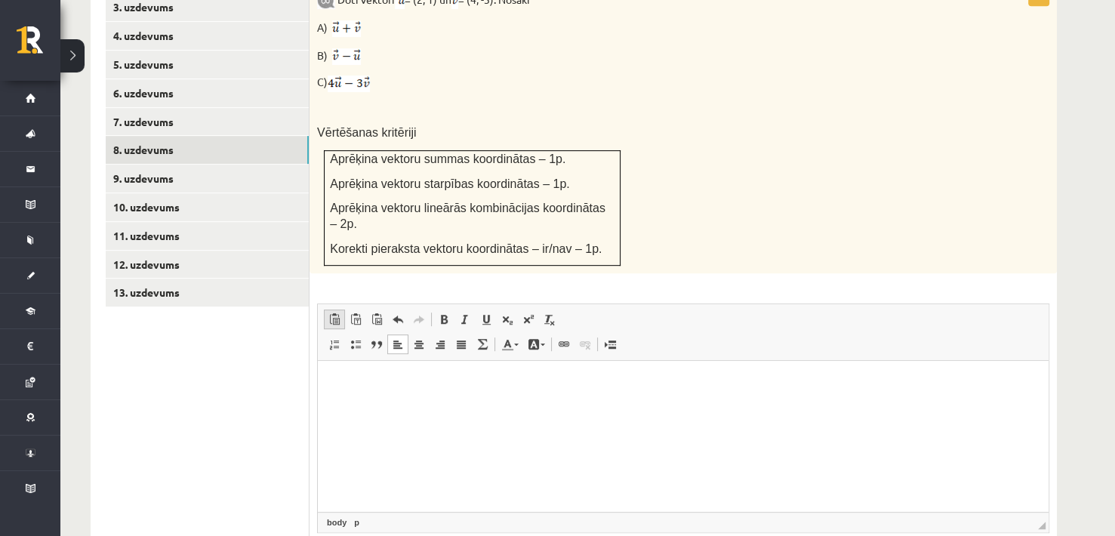
click at [335, 313] on span at bounding box center [334, 319] width 12 height 12
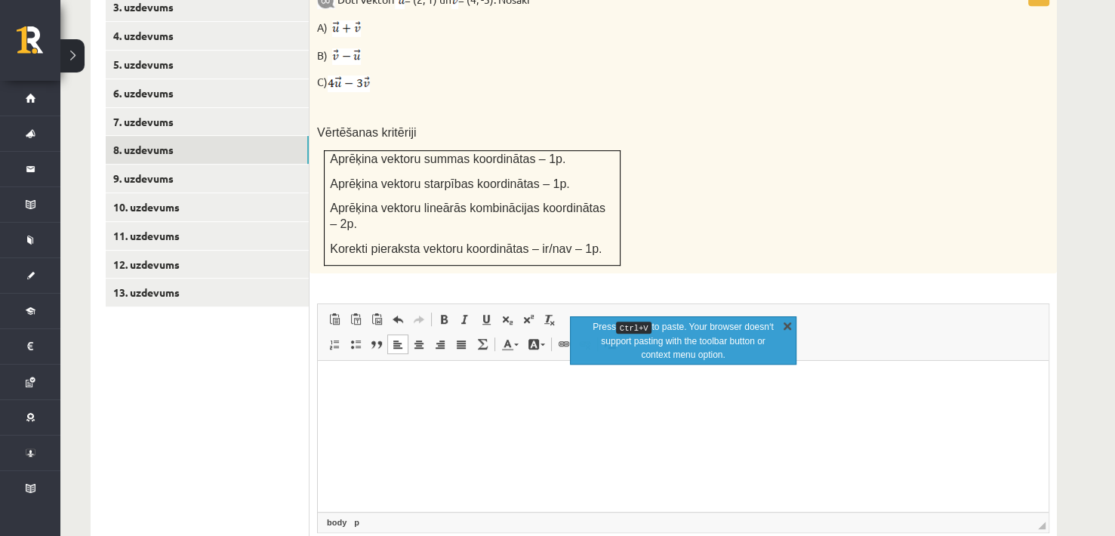
click at [788, 323] on link "X" at bounding box center [787, 325] width 15 height 15
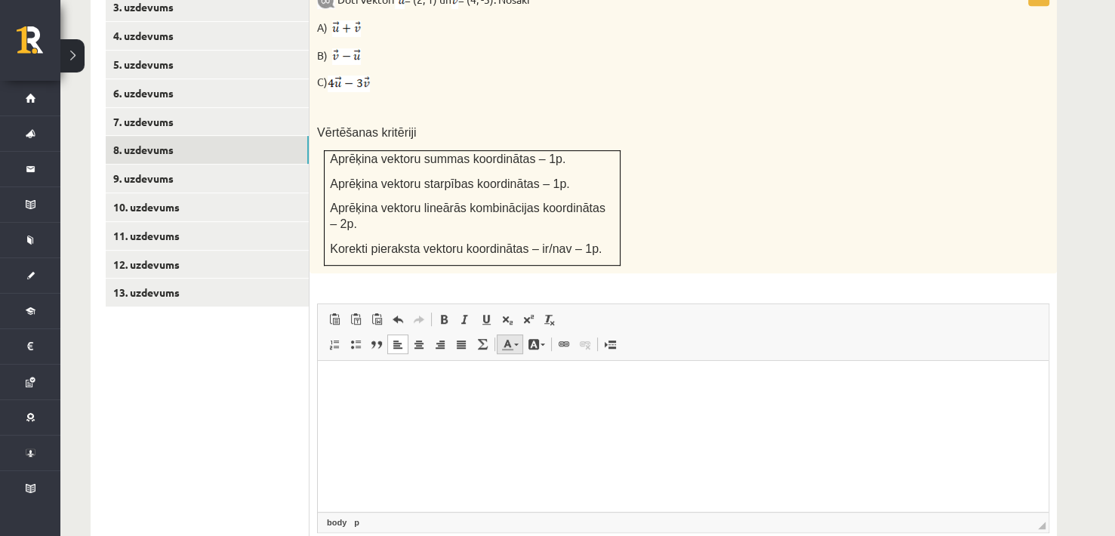
click at [510, 338] on span at bounding box center [507, 344] width 12 height 12
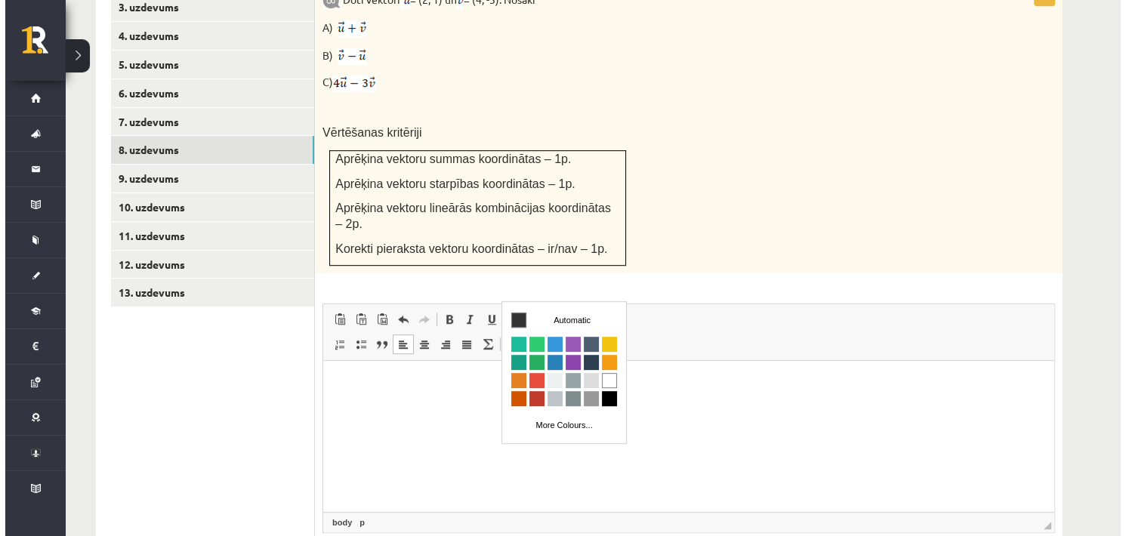
scroll to position [0, 0]
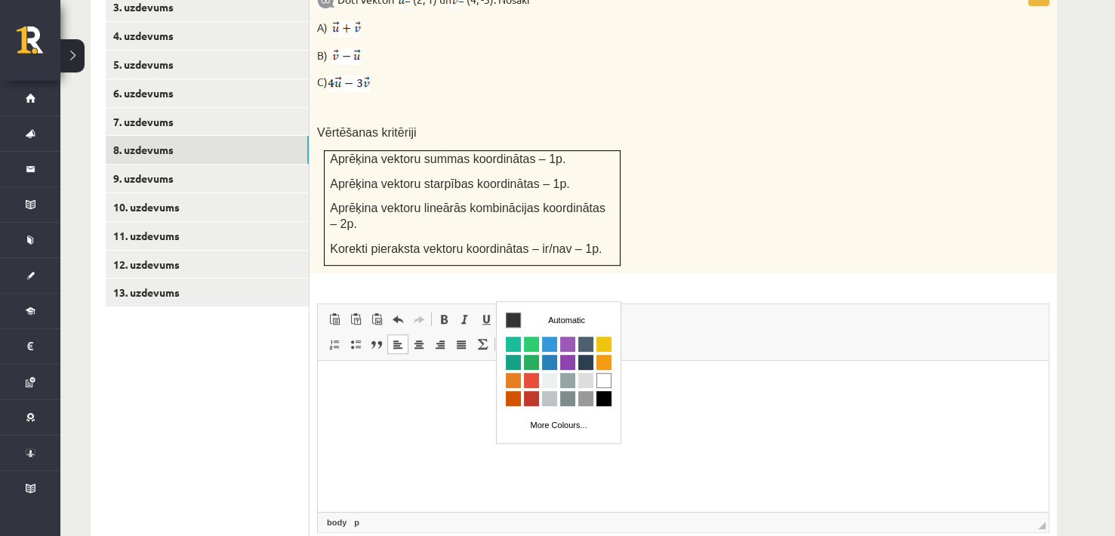
click at [510, 338] on span at bounding box center [507, 344] width 12 height 12
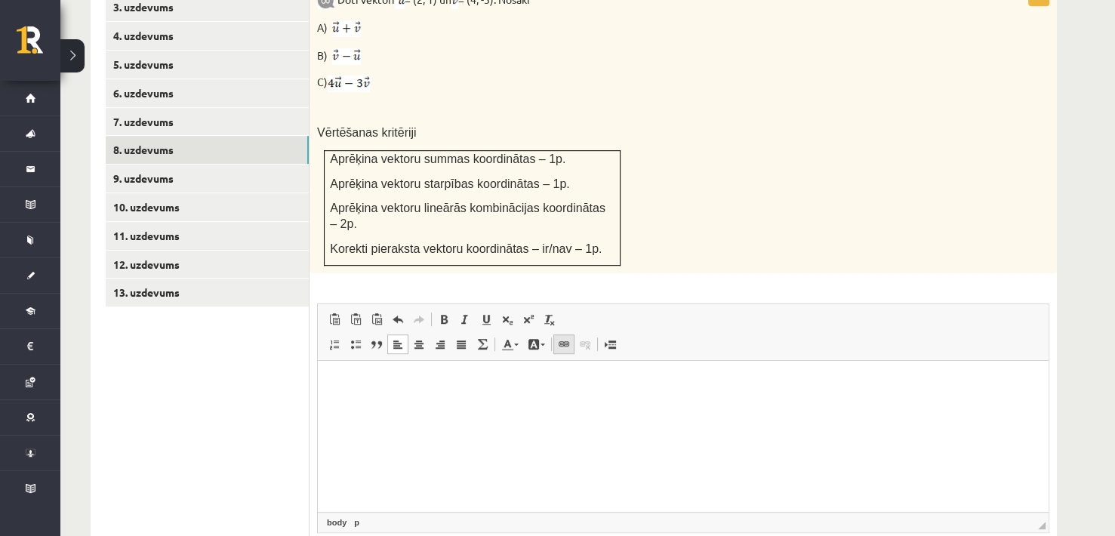
click at [566, 338] on span at bounding box center [564, 344] width 12 height 12
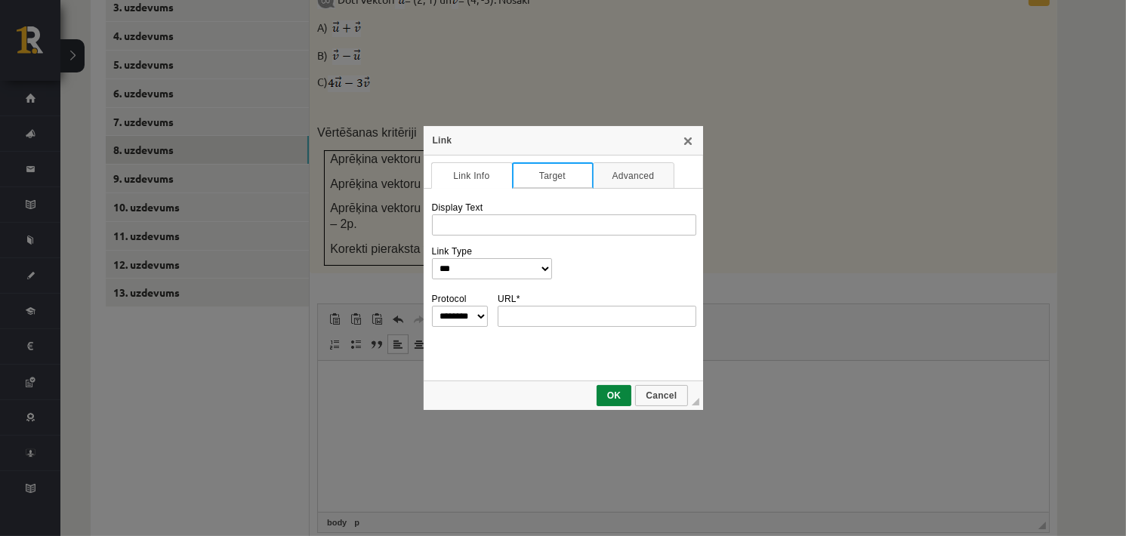
click at [546, 173] on link "Target" at bounding box center [553, 175] width 82 height 26
click at [609, 172] on link "Advanced" at bounding box center [634, 175] width 82 height 26
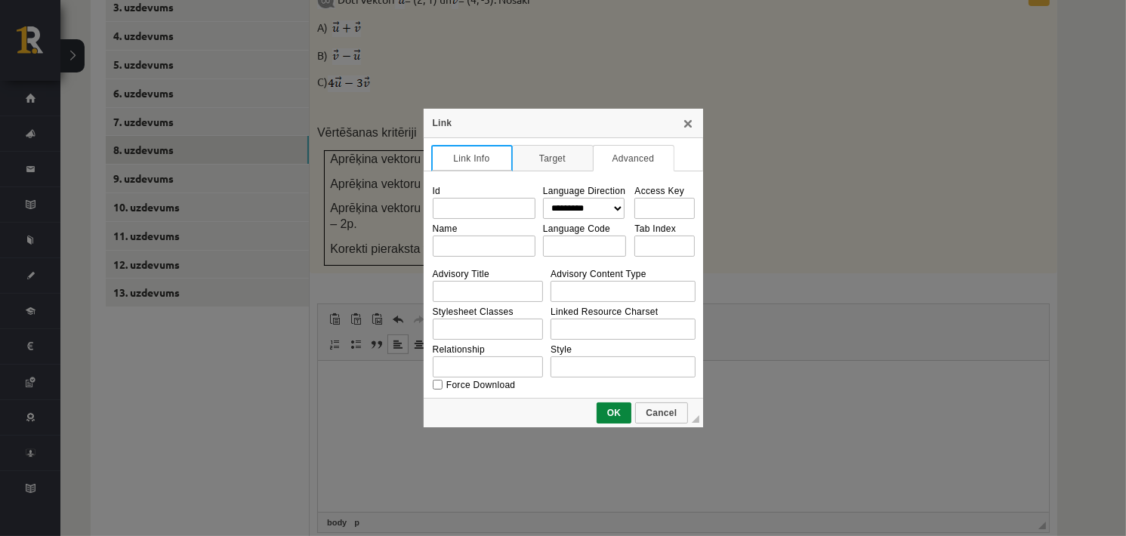
click at [461, 155] on link "Link Info" at bounding box center [472, 158] width 82 height 26
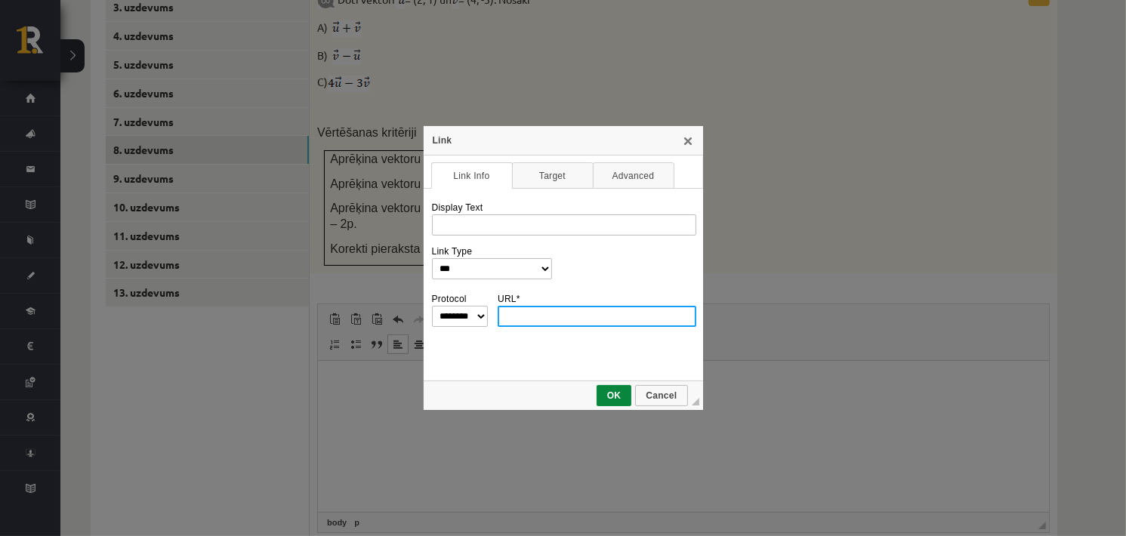
click at [532, 314] on input "URL *" at bounding box center [597, 316] width 199 height 21
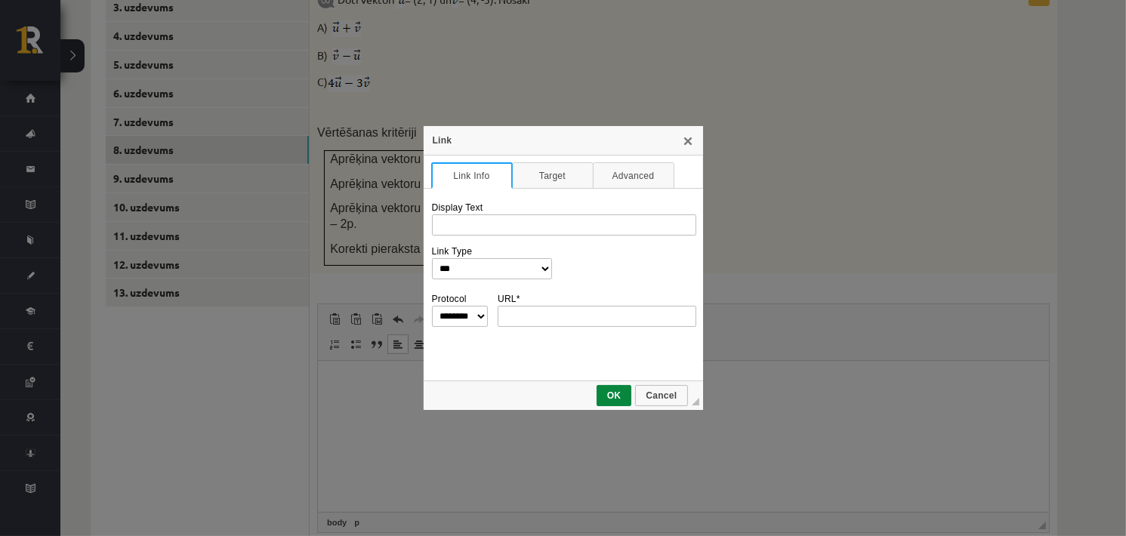
click at [464, 178] on link "Link Info" at bounding box center [472, 175] width 82 height 26
click at [531, 168] on link "Target" at bounding box center [553, 175] width 82 height 26
click at [479, 236] on td "**********" at bounding box center [563, 218] width 264 height 44
click at [612, 179] on link "Advanced" at bounding box center [634, 175] width 82 height 26
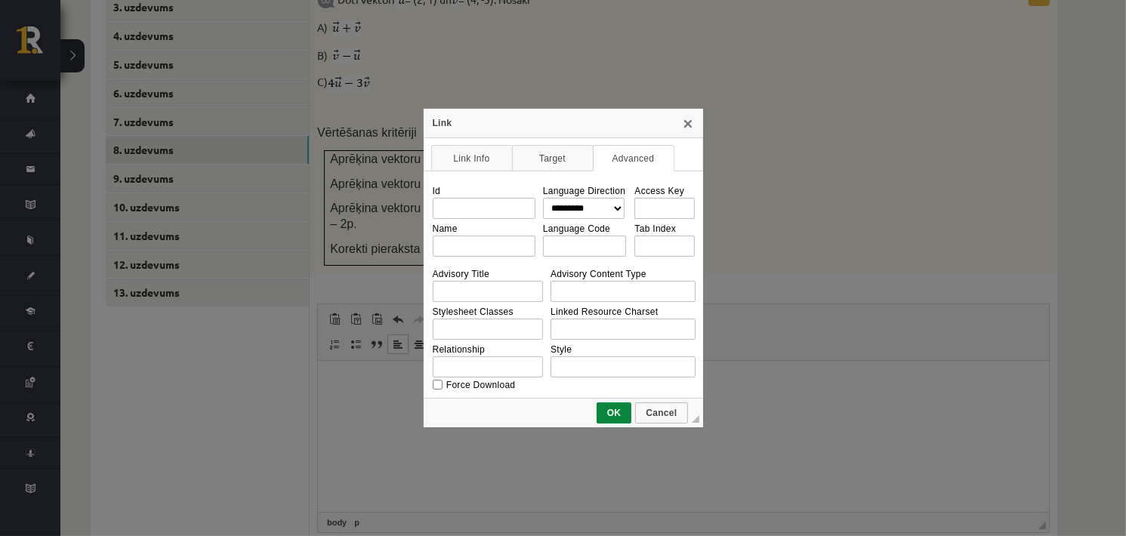
click at [459, 179] on td "**********" at bounding box center [563, 285] width 279 height 228
click at [461, 164] on link "Link Info" at bounding box center [472, 158] width 82 height 26
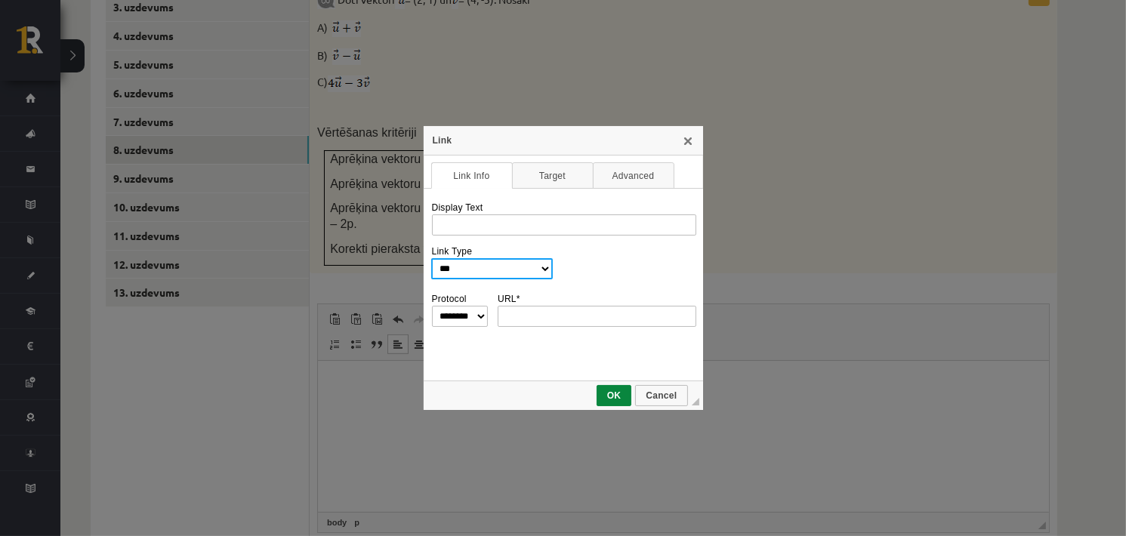
click at [467, 267] on select "**********" at bounding box center [492, 268] width 122 height 21
click at [431, 258] on select "**********" at bounding box center [492, 268] width 122 height 21
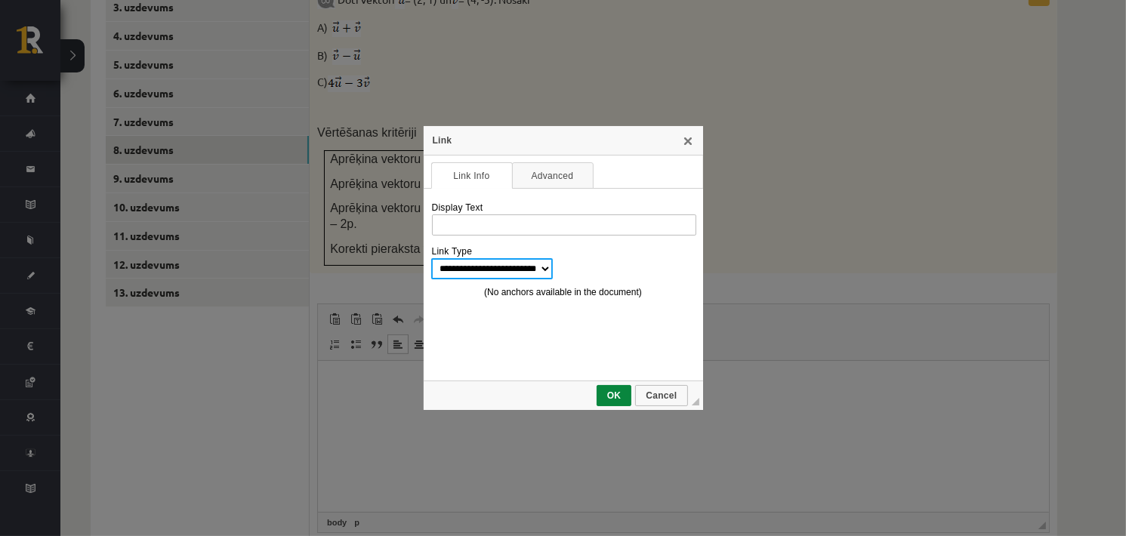
click at [476, 262] on select "**********" at bounding box center [492, 268] width 122 height 21
click at [431, 258] on select "**********" at bounding box center [492, 268] width 122 height 21
click at [463, 269] on select "**********" at bounding box center [492, 268] width 122 height 21
click at [431, 258] on select "**********" at bounding box center [492, 268] width 122 height 21
click at [462, 264] on select "**********" at bounding box center [492, 268] width 122 height 21
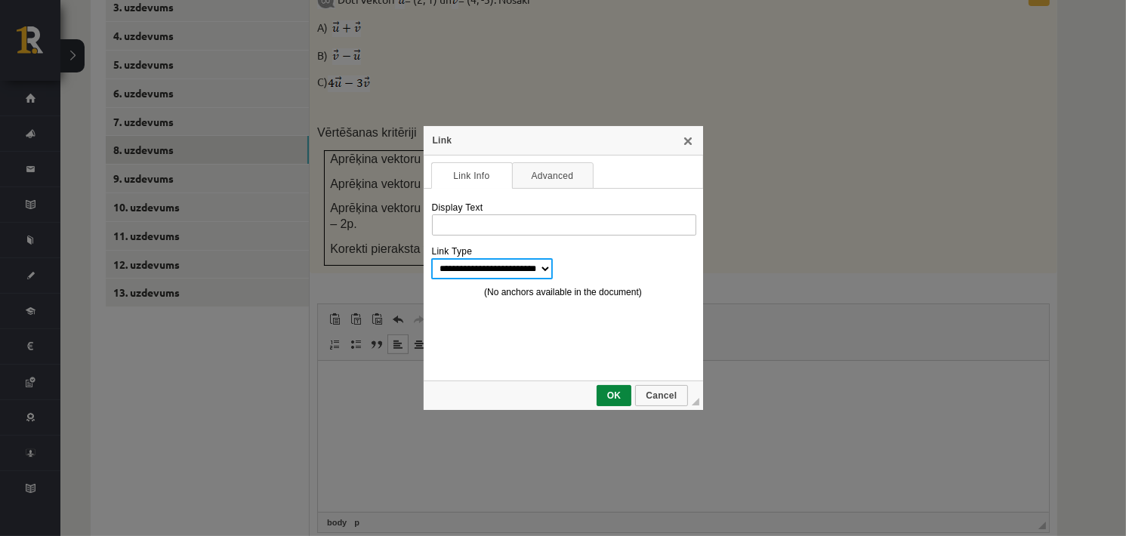
select select "***"
click at [431, 258] on select "**********" at bounding box center [492, 268] width 122 height 21
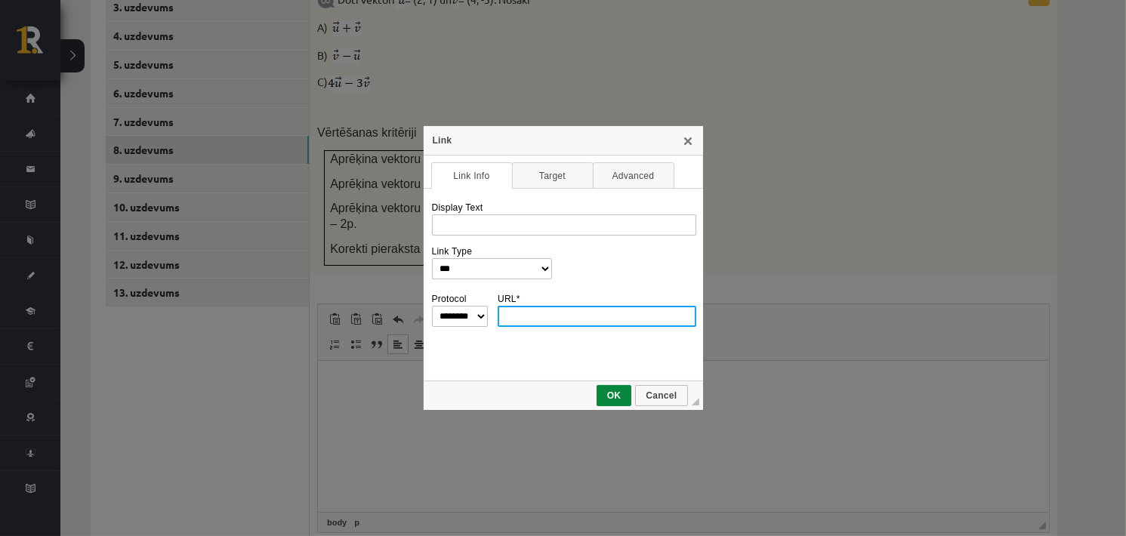
click at [507, 306] on input "URL *" at bounding box center [597, 316] width 199 height 21
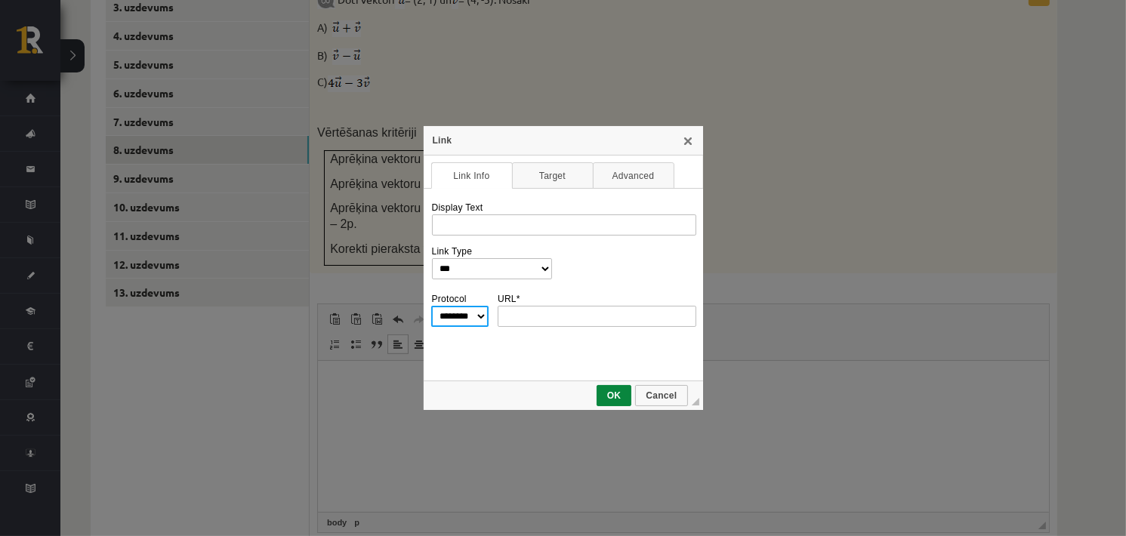
click at [461, 317] on select "******** ********* ******* ******** *******" at bounding box center [459, 316] width 57 height 21
select select
click at [431, 306] on select "******** ********* ******* ******** *******" at bounding box center [459, 316] width 57 height 21
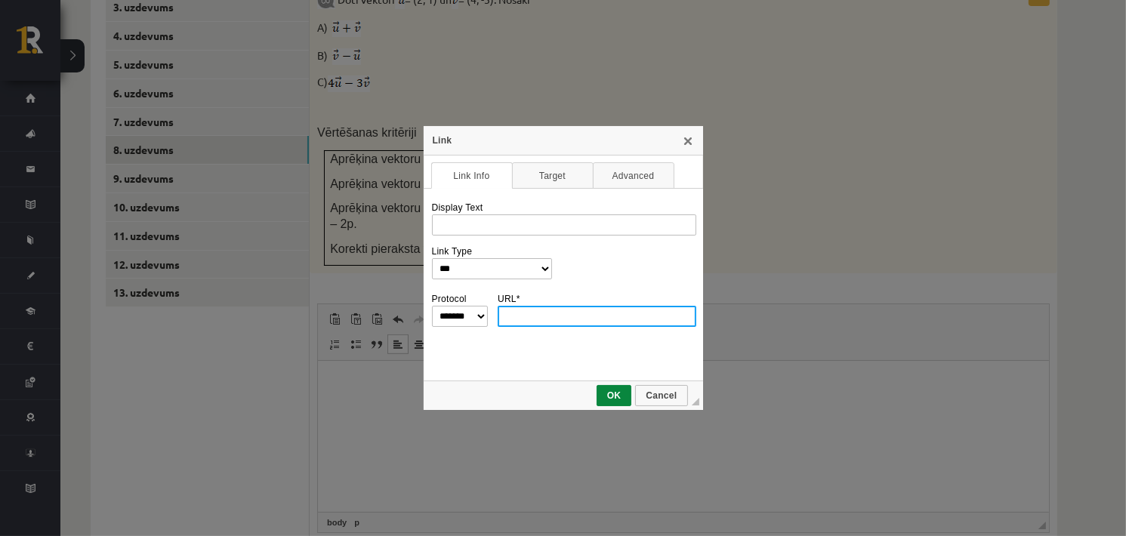
click at [513, 316] on input "URL *" at bounding box center [597, 316] width 199 height 21
click at [656, 390] on span "Cancel" at bounding box center [661, 395] width 49 height 11
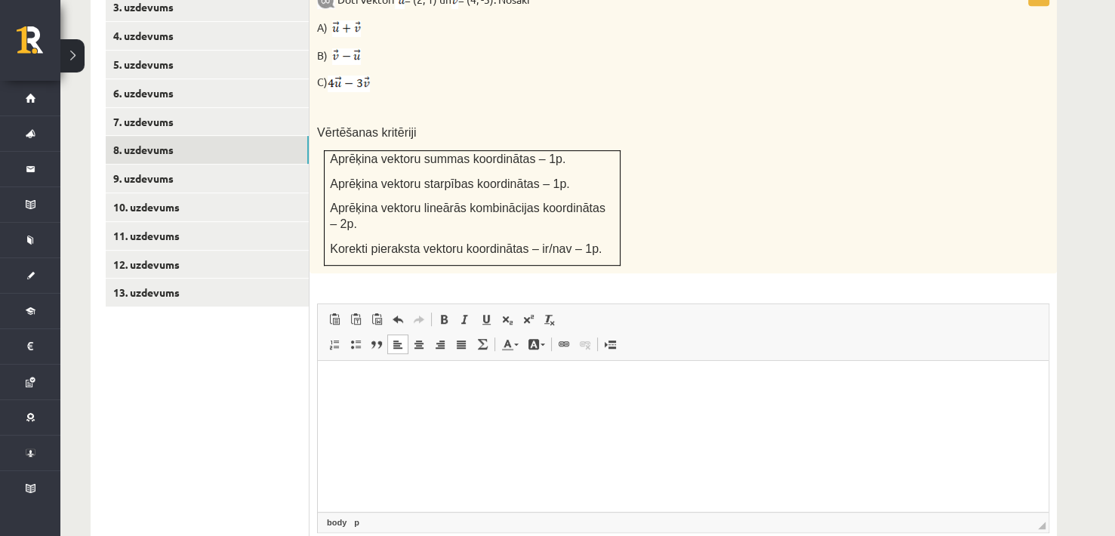
click at [440, 407] on html at bounding box center [683, 384] width 731 height 46
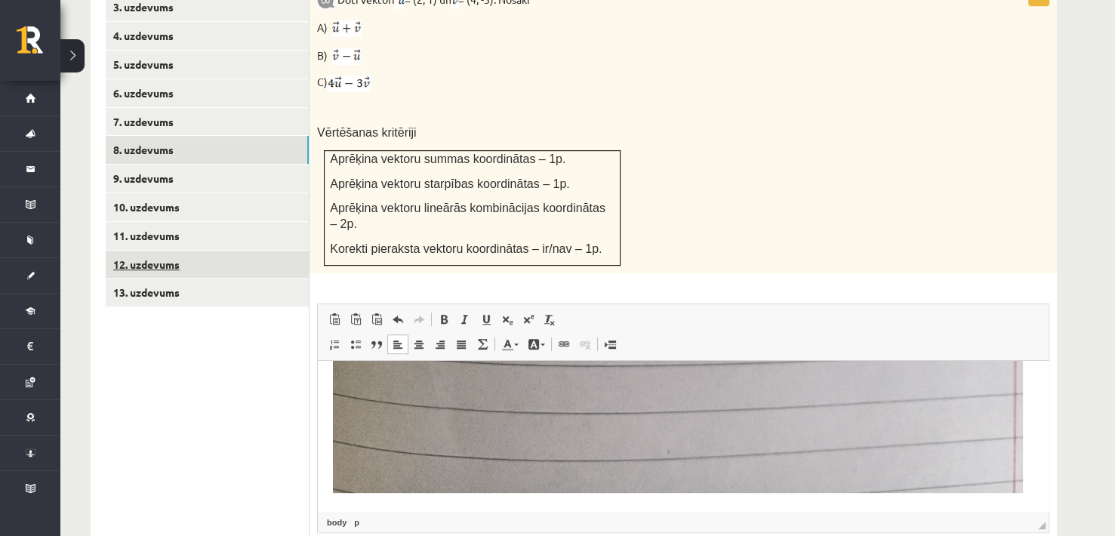
scroll to position [733, 0]
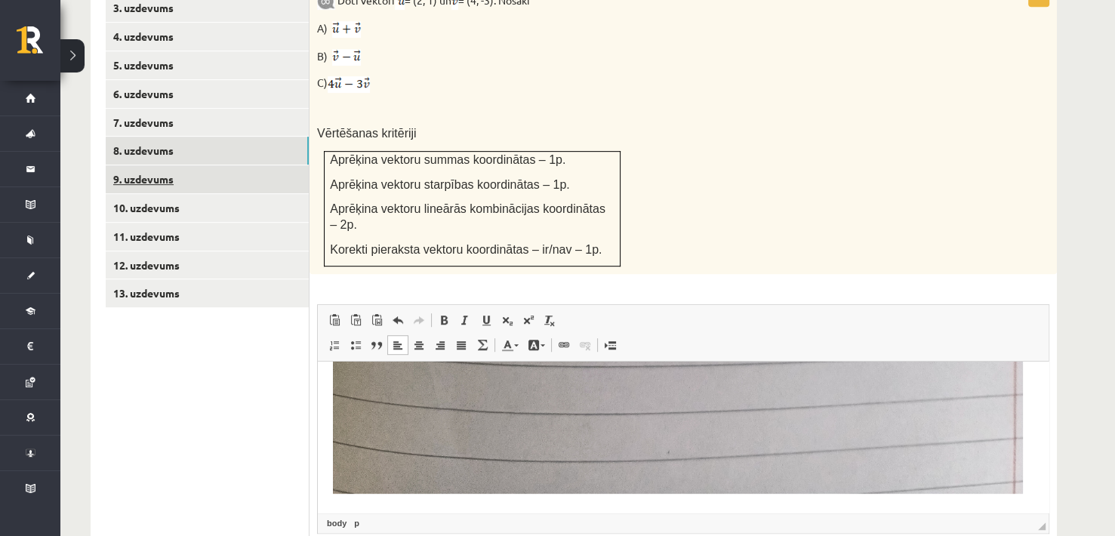
click at [180, 165] on link "9. uzdevums" at bounding box center [207, 179] width 203 height 28
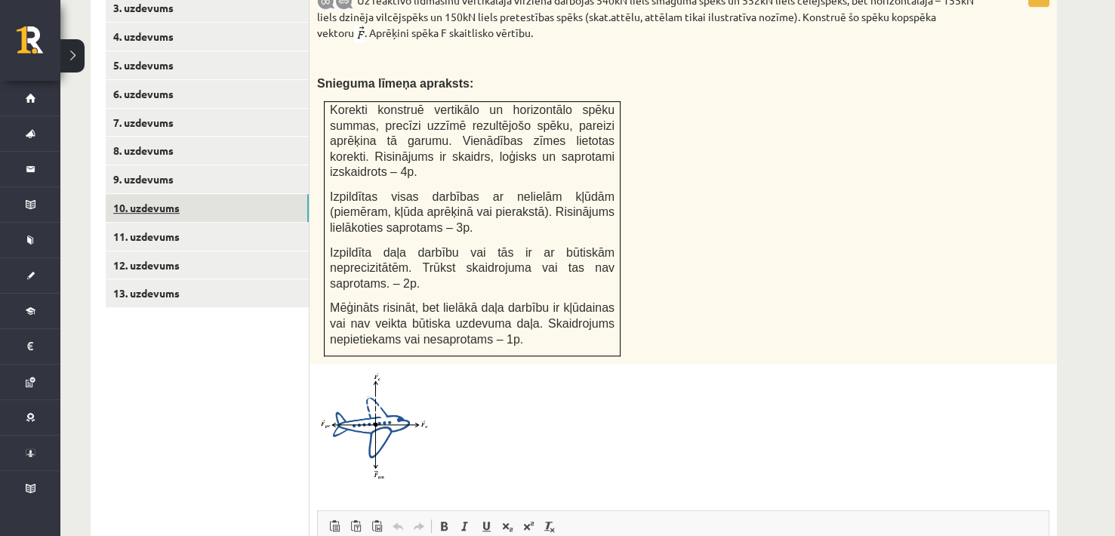
scroll to position [0, 0]
click at [116, 194] on link "10. uzdevums" at bounding box center [207, 208] width 203 height 28
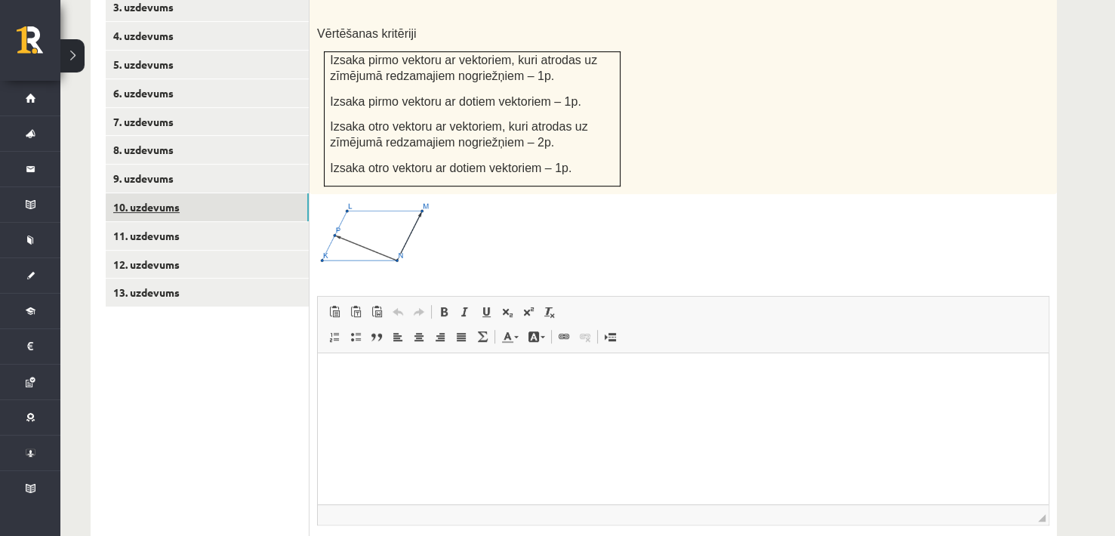
scroll to position [733, 0]
click at [465, 400] on html at bounding box center [683, 377] width 731 height 46
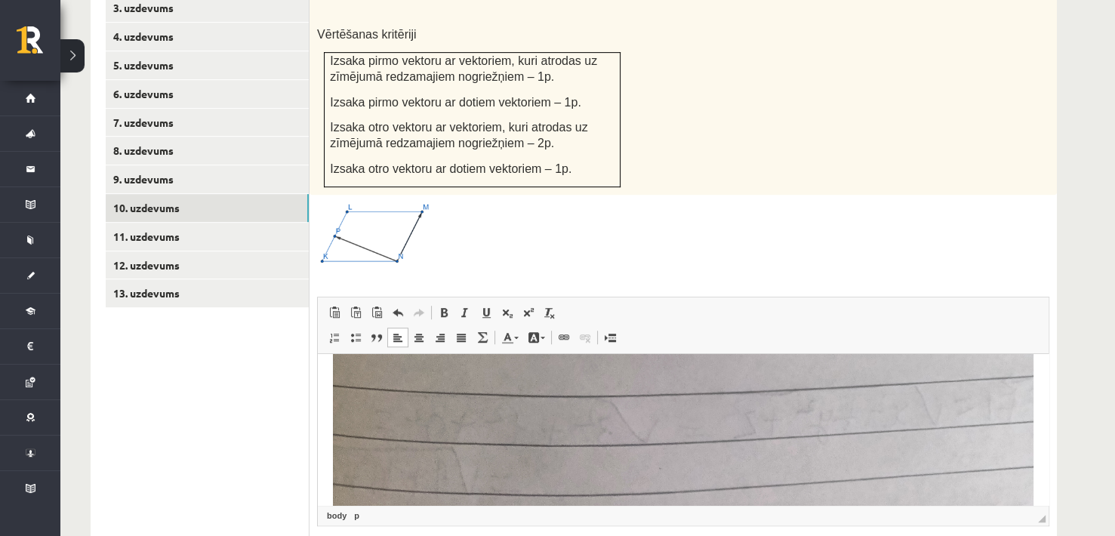
click at [181, 223] on link "11. uzdevums" at bounding box center [207, 237] width 203 height 28
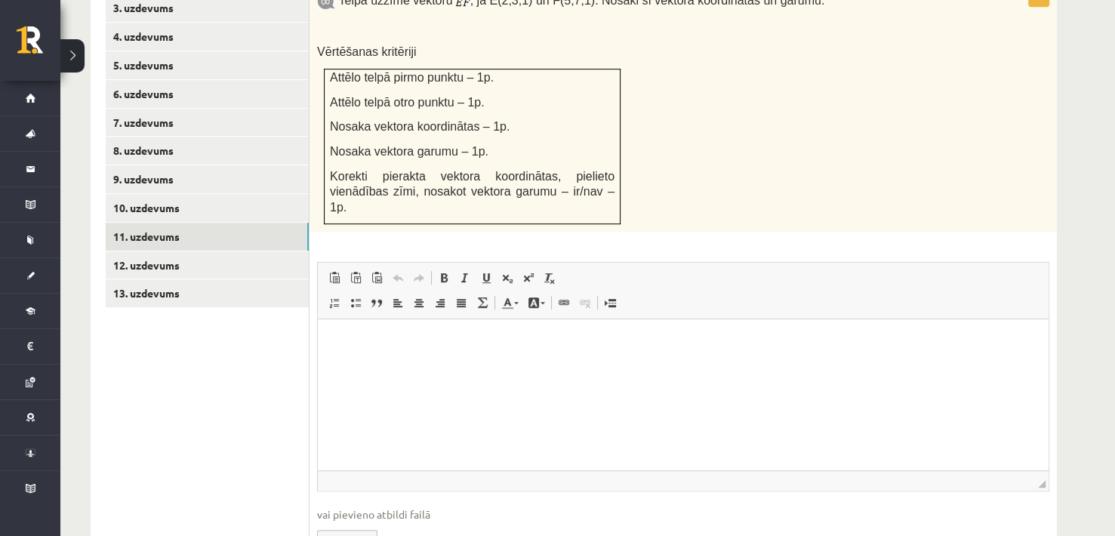
click at [400, 365] on html at bounding box center [683, 342] width 731 height 46
click at [182, 194] on link "10. uzdevums" at bounding box center [207, 208] width 203 height 28
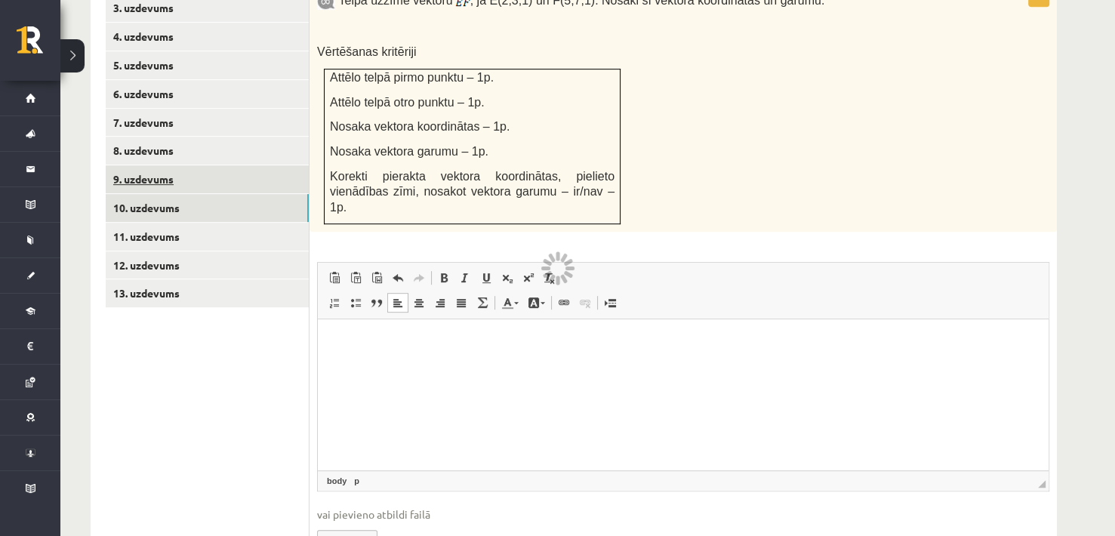
click at [161, 193] on link "9. uzdevums" at bounding box center [207, 179] width 203 height 28
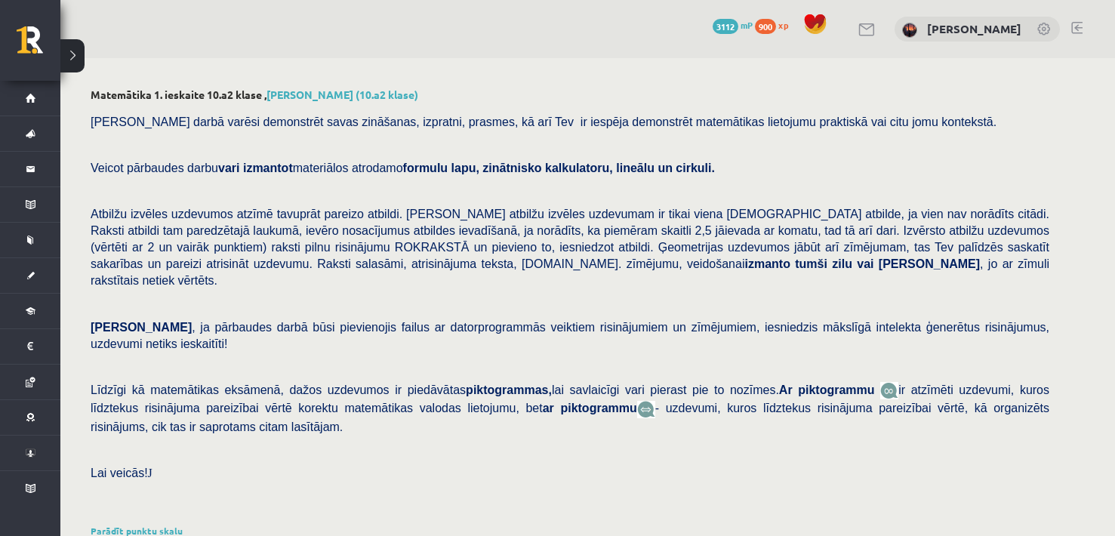
scroll to position [516, 0]
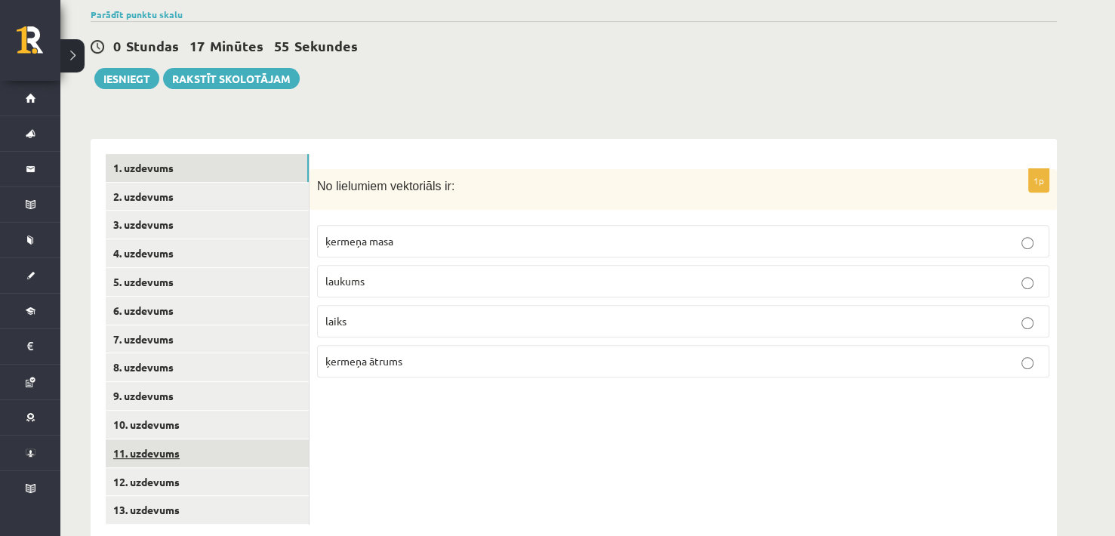
click at [128, 439] on link "11. uzdevums" at bounding box center [207, 453] width 203 height 28
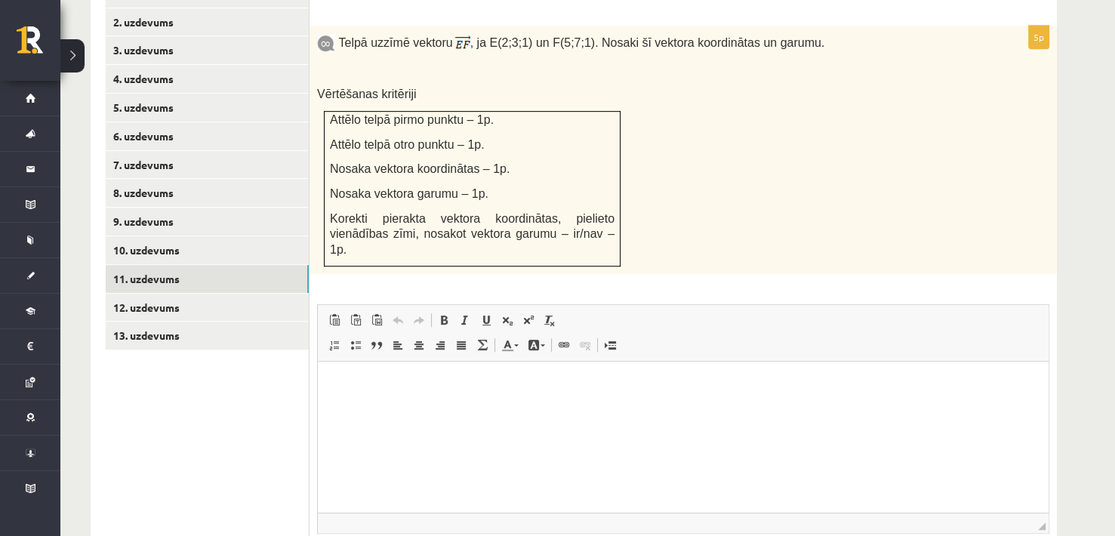
scroll to position [692, 0]
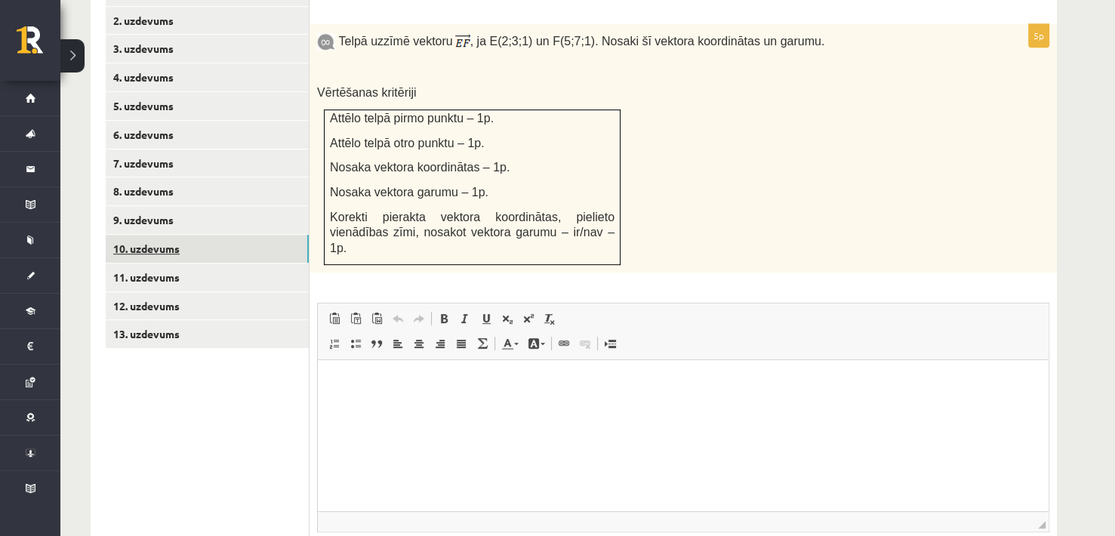
click at [156, 235] on link "10. uzdevums" at bounding box center [207, 249] width 203 height 28
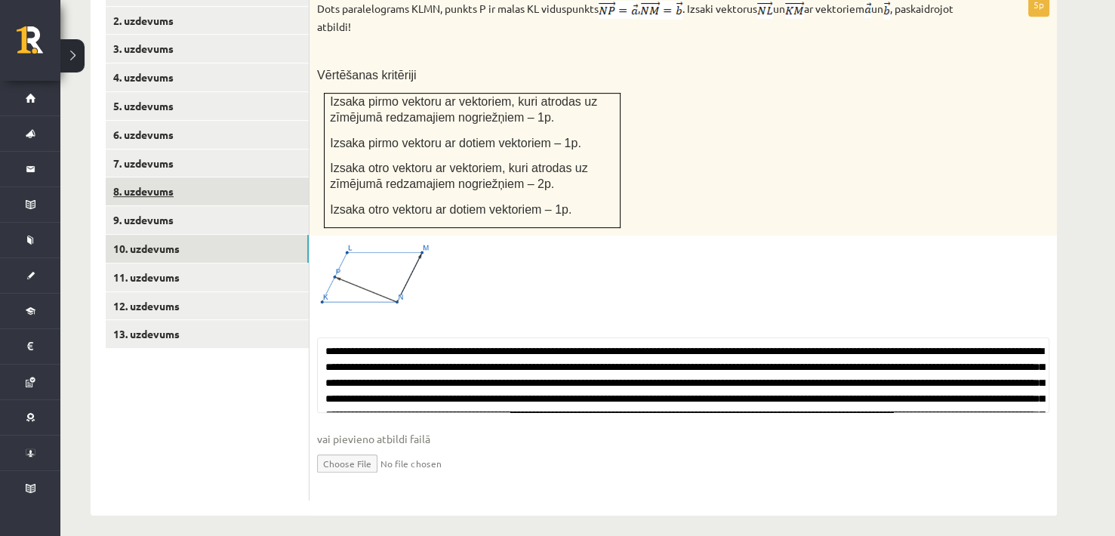
click at [144, 205] on link "8. uzdevums" at bounding box center [207, 191] width 203 height 28
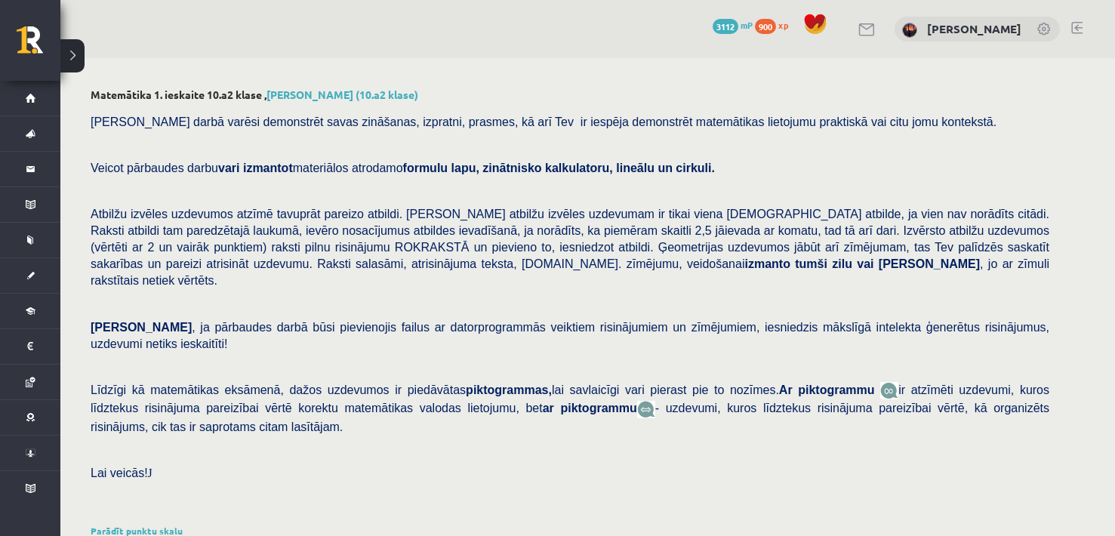
scroll to position [516, 0]
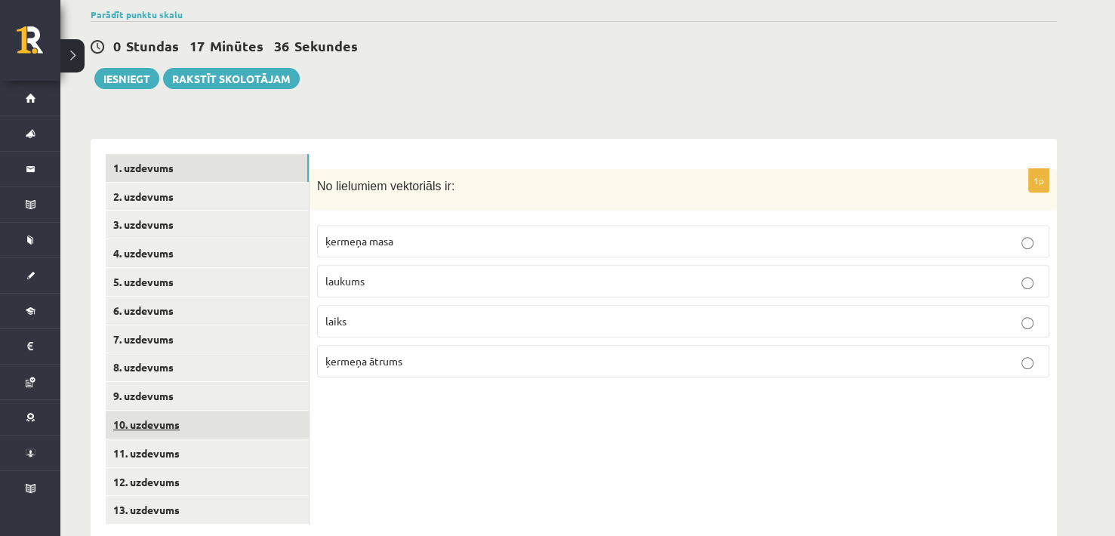
click at [151, 411] on link "10. uzdevums" at bounding box center [207, 425] width 203 height 28
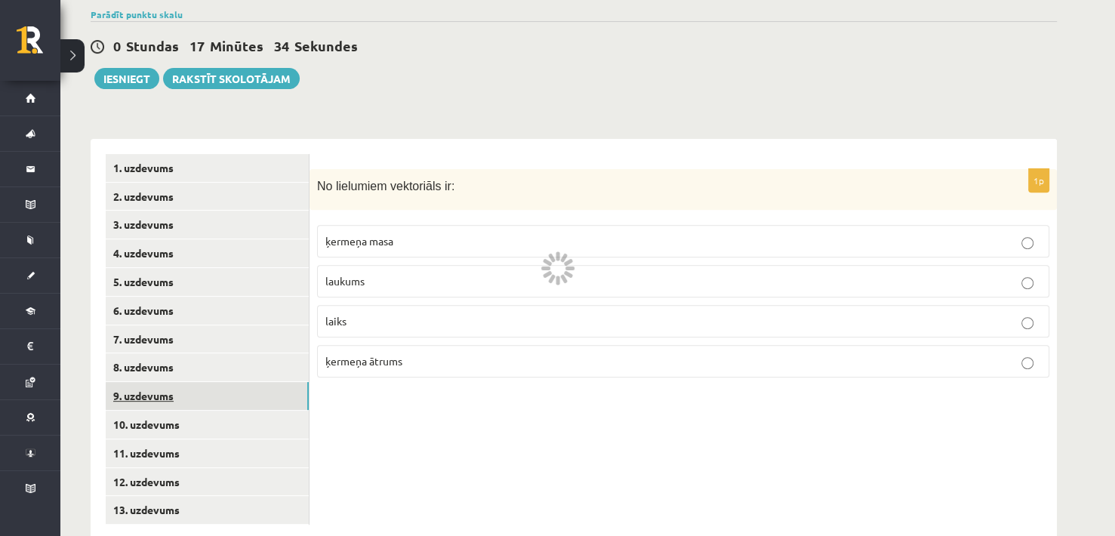
click at [156, 382] on link "9. uzdevums" at bounding box center [207, 396] width 203 height 28
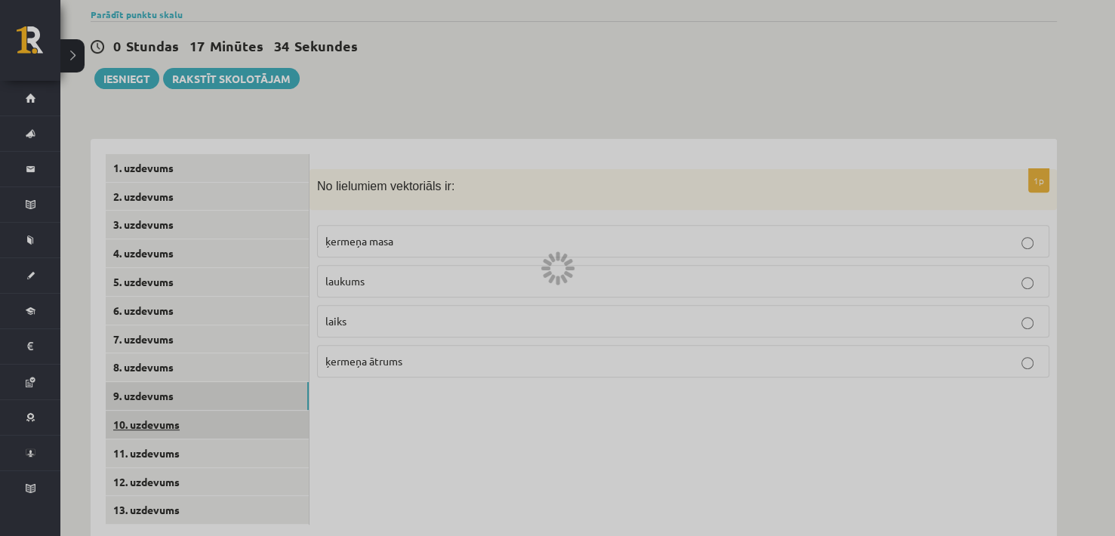
click at [155, 411] on link "10. uzdevums" at bounding box center [207, 425] width 203 height 28
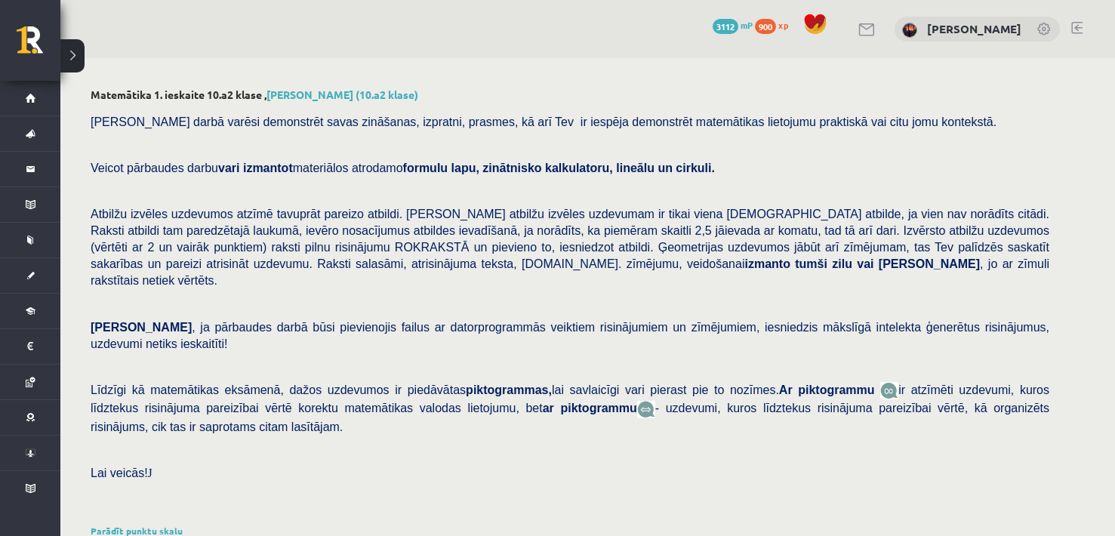
scroll to position [516, 0]
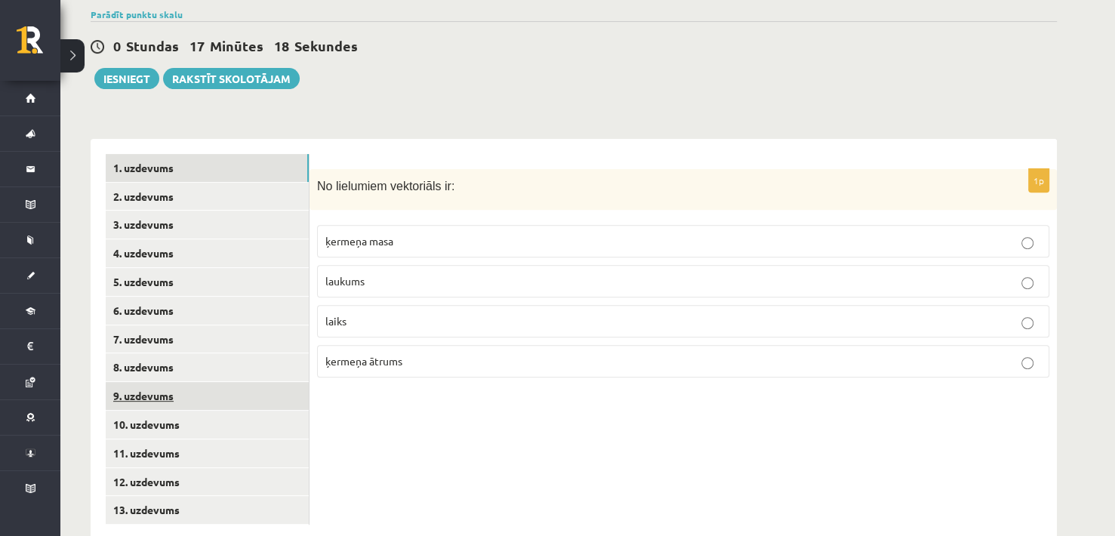
click at [169, 382] on link "9. uzdevums" at bounding box center [207, 396] width 203 height 28
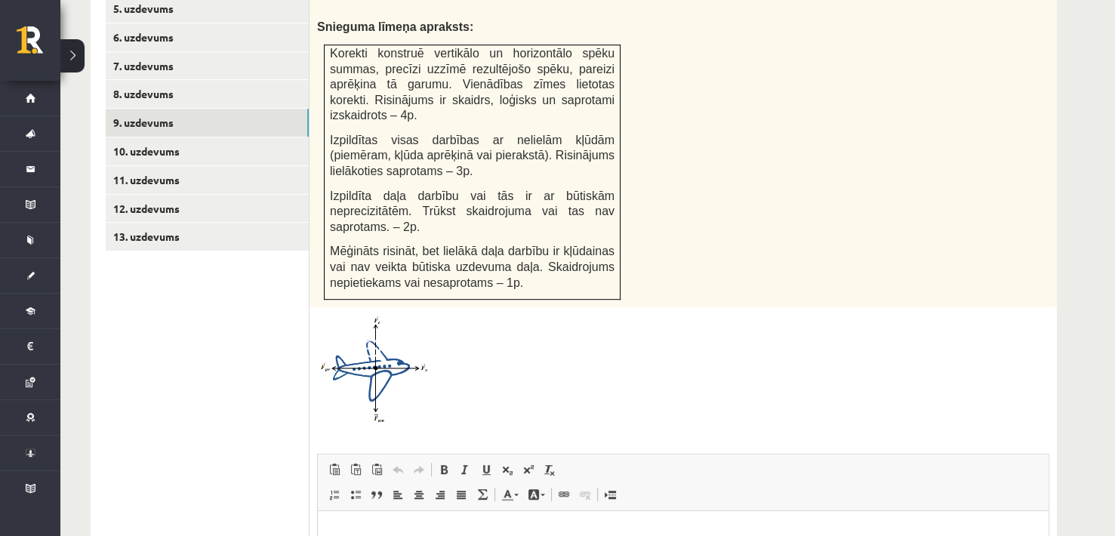
scroll to position [743, 0]
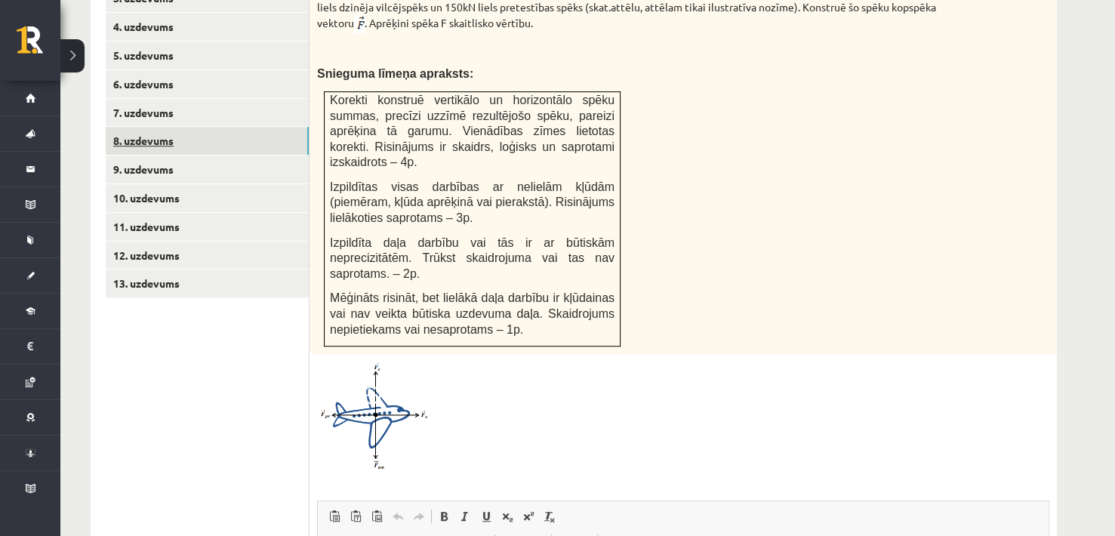
click at [139, 127] on link "8. uzdevums" at bounding box center [207, 141] width 203 height 28
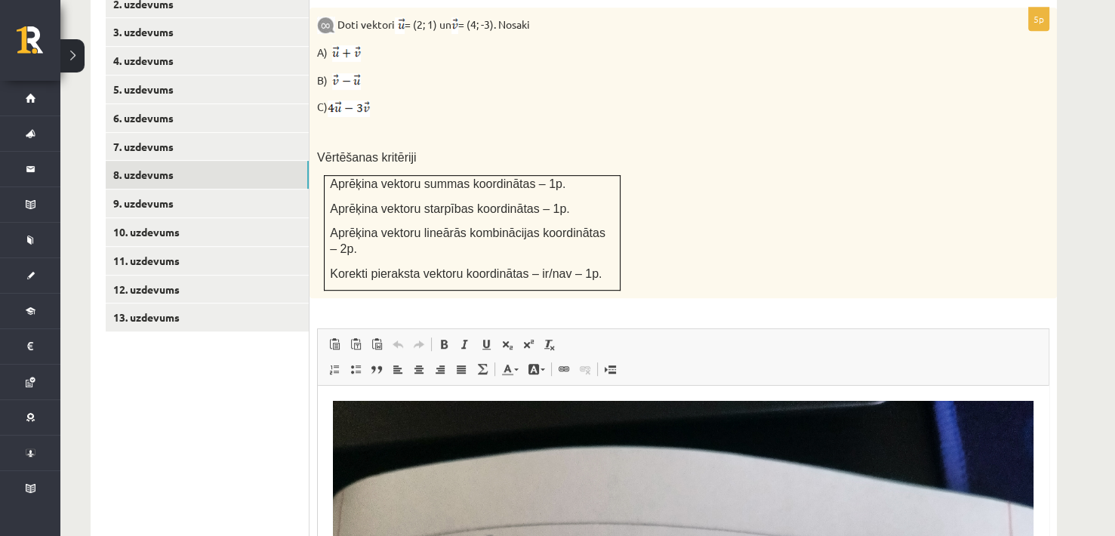
scroll to position [734, 0]
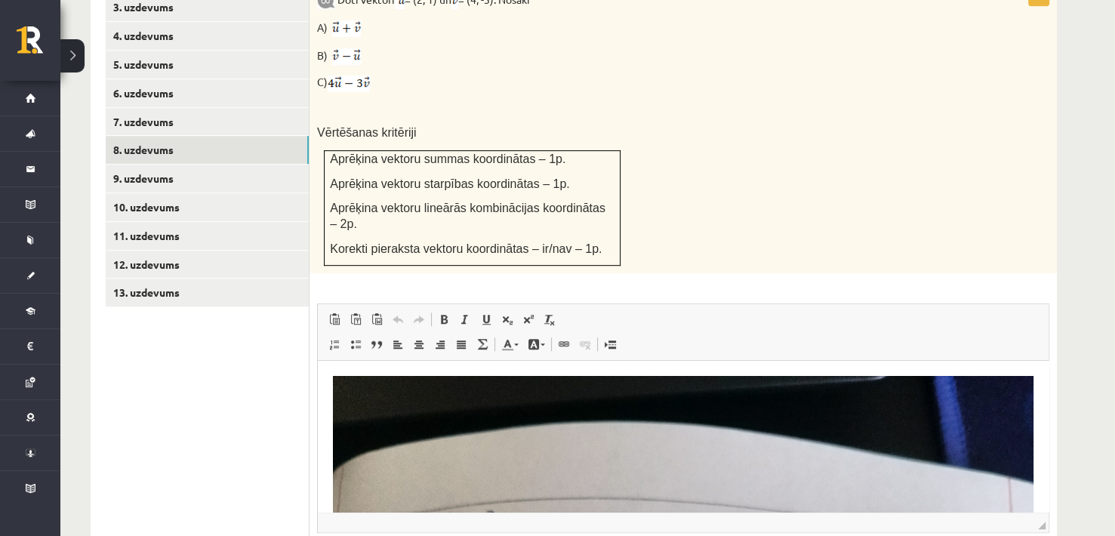
drag, startPoint x: 642, startPoint y: 464, endPoint x: 655, endPoint y: 436, distance: 30.1
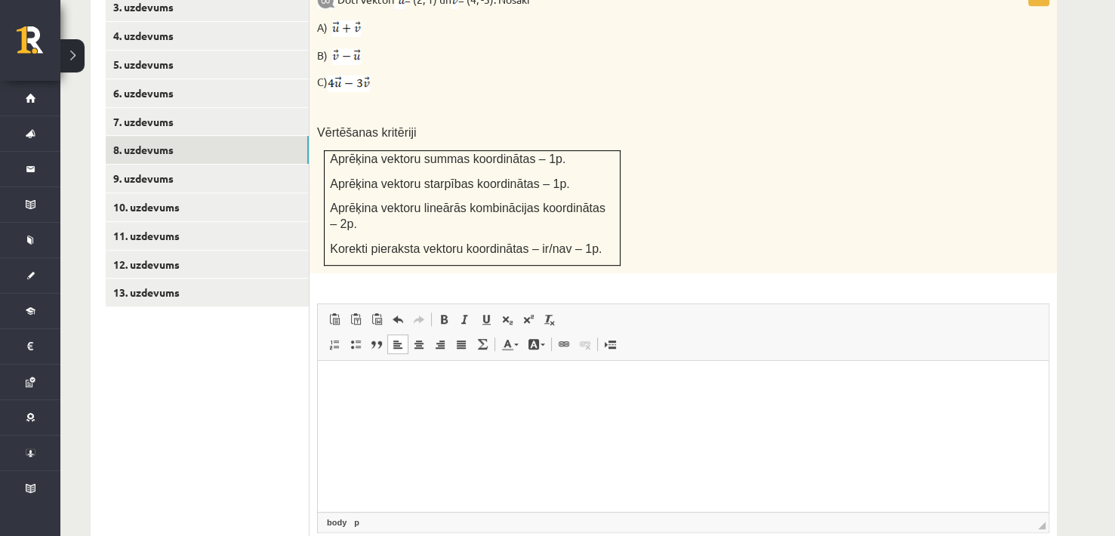
scroll to position [809, 0]
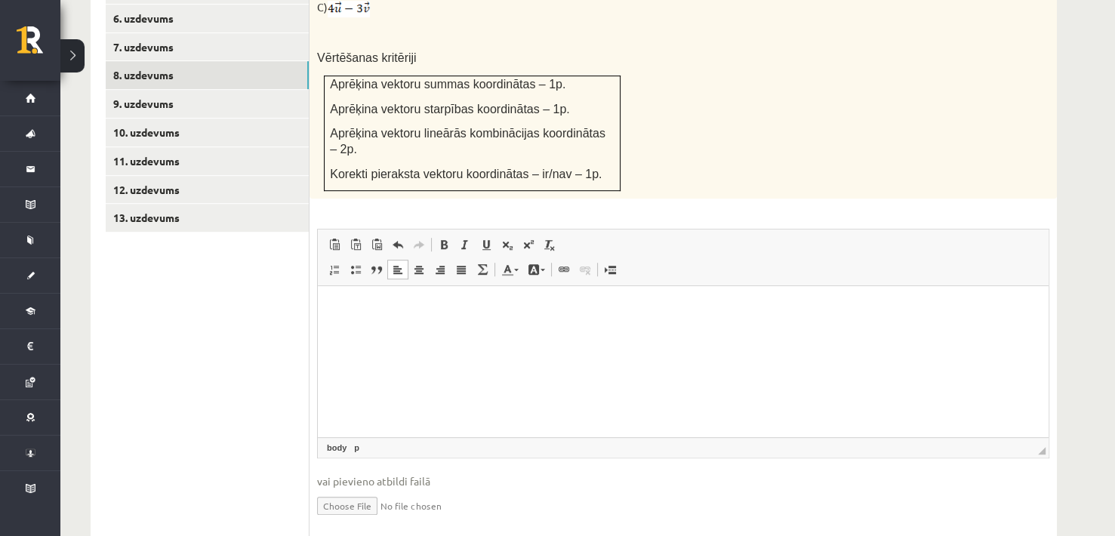
click at [347, 489] on input "file" at bounding box center [683, 504] width 732 height 31
type input "**********"
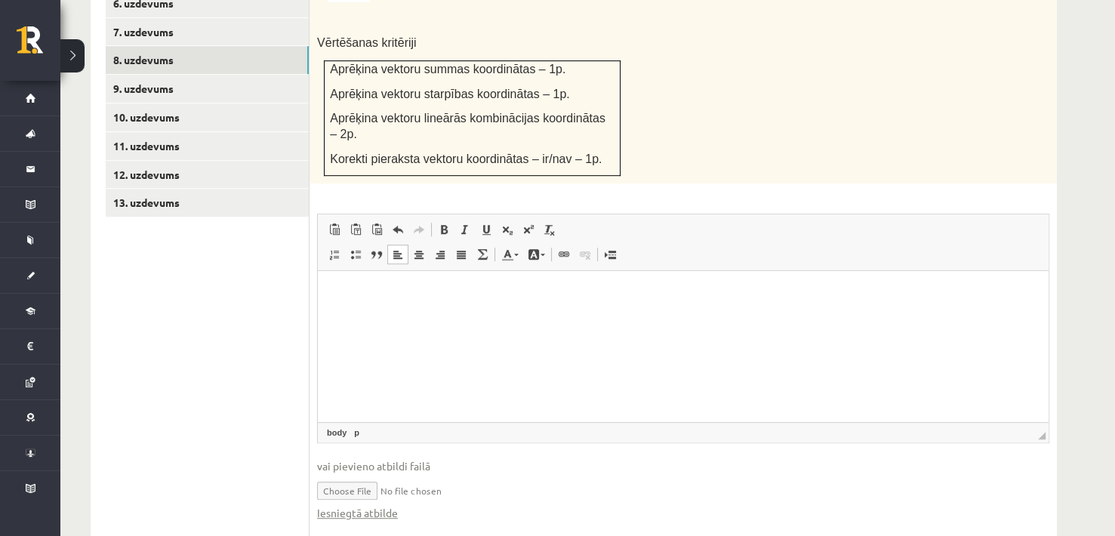
scroll to position [825, 0]
click at [436, 504] on div "Iesniegtā atbilde" at bounding box center [683, 512] width 732 height 16
click at [386, 473] on input "file" at bounding box center [683, 488] width 732 height 31
click at [360, 473] on input "file" at bounding box center [683, 488] width 732 height 31
type input "**********"
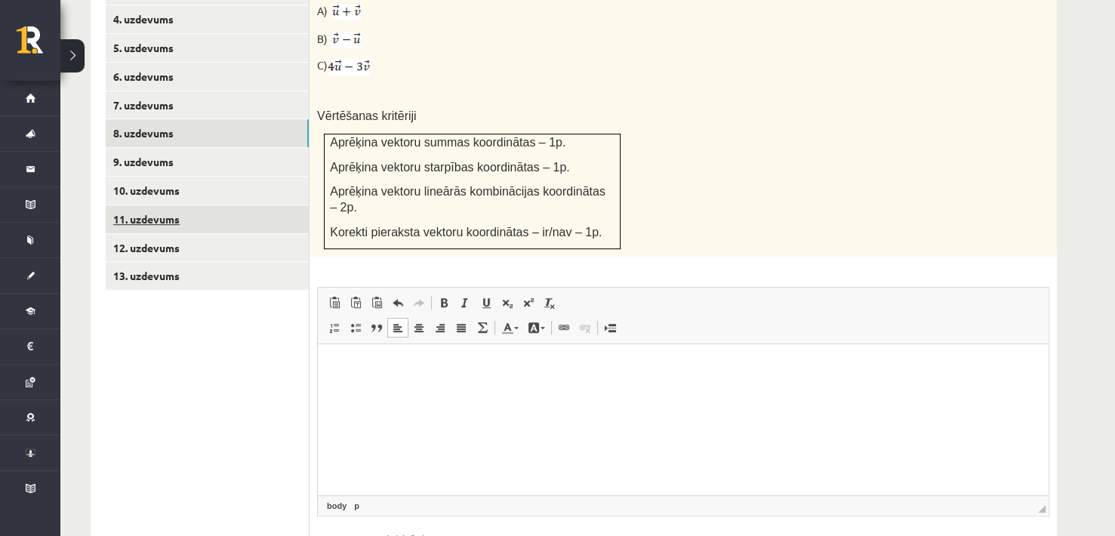
scroll to position [749, 0]
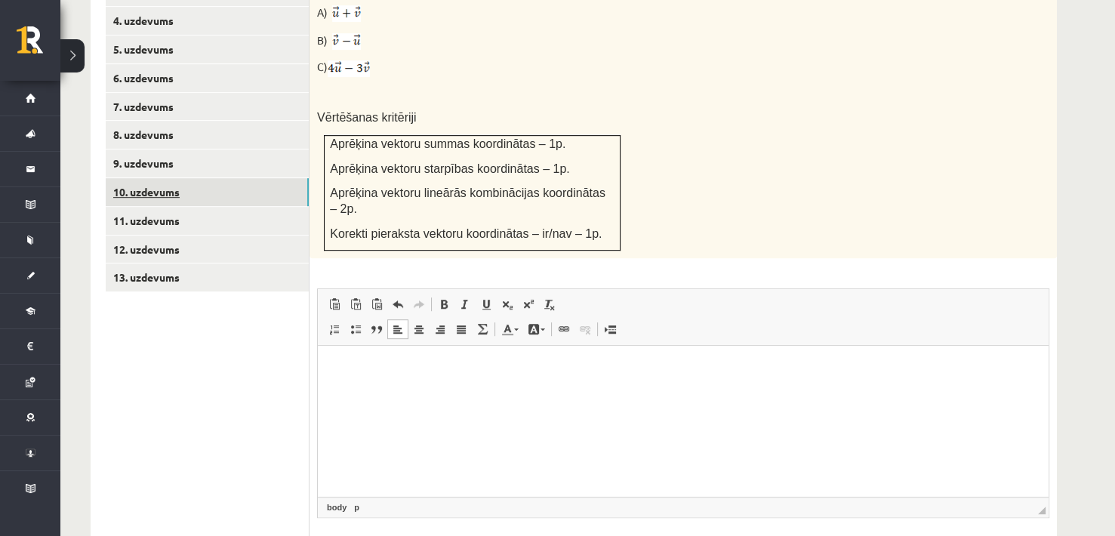
click at [172, 178] on link "10. uzdevums" at bounding box center [207, 192] width 203 height 28
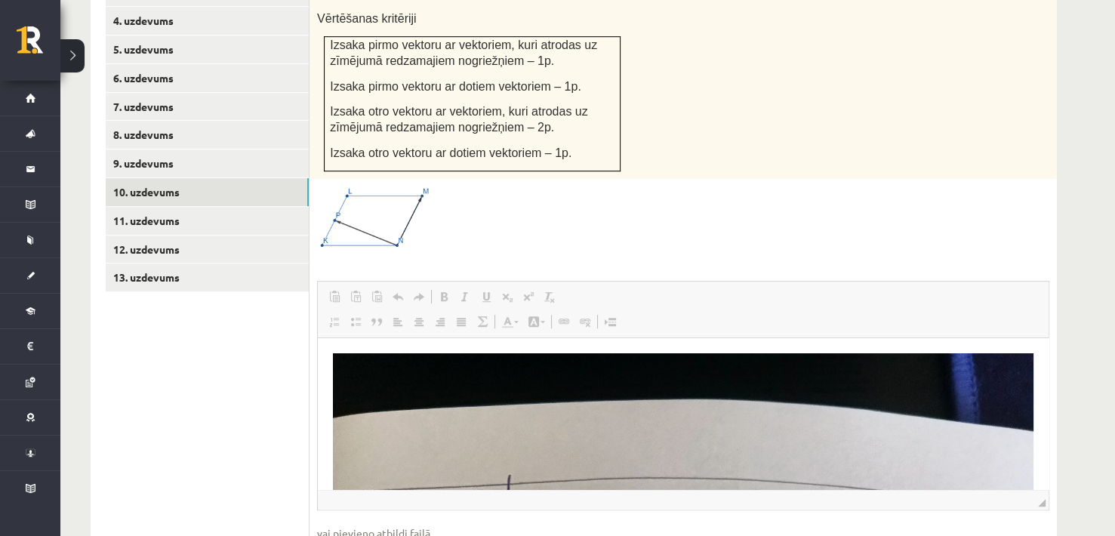
scroll to position [0, 0]
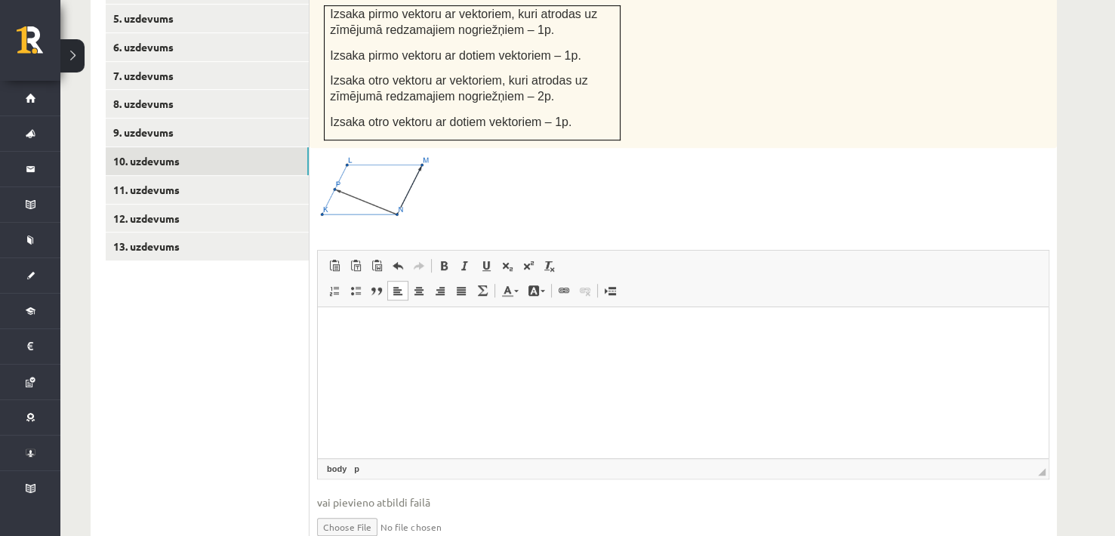
scroll to position [819, 0]
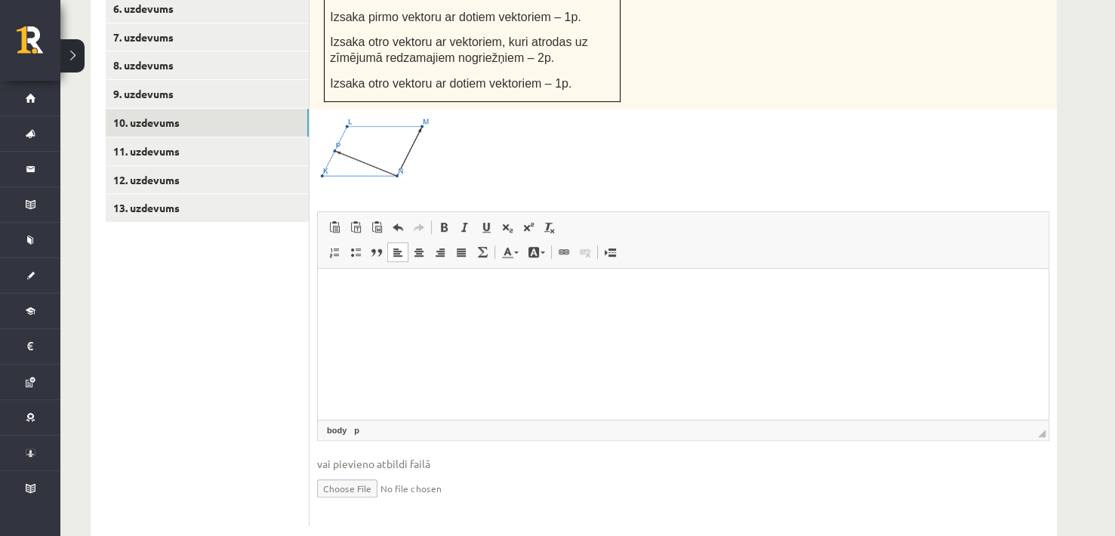
click at [348, 472] on input "file" at bounding box center [683, 487] width 732 height 31
type input "**********"
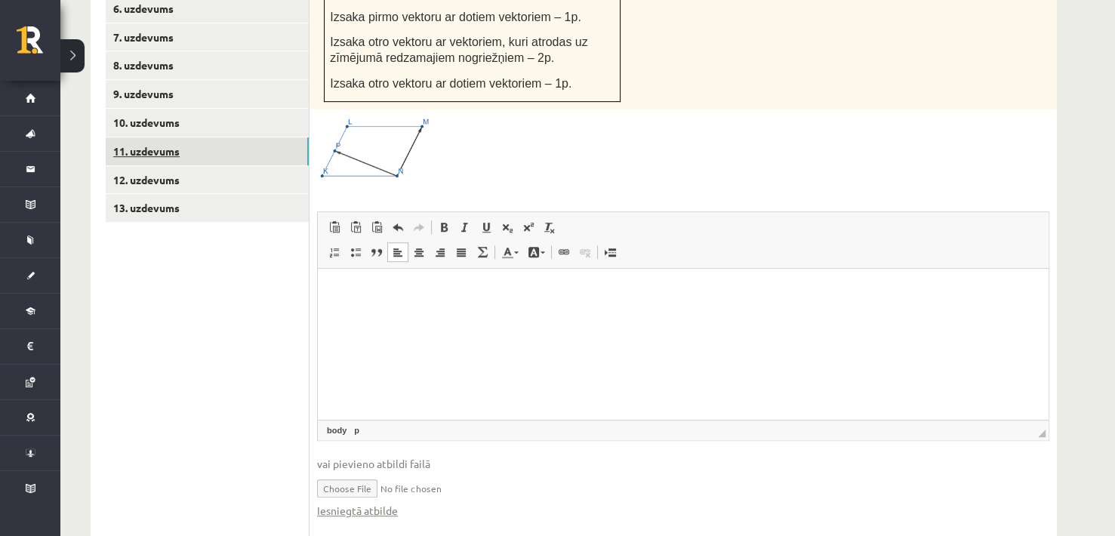
click at [190, 137] on link "11. uzdevums" at bounding box center [207, 151] width 203 height 28
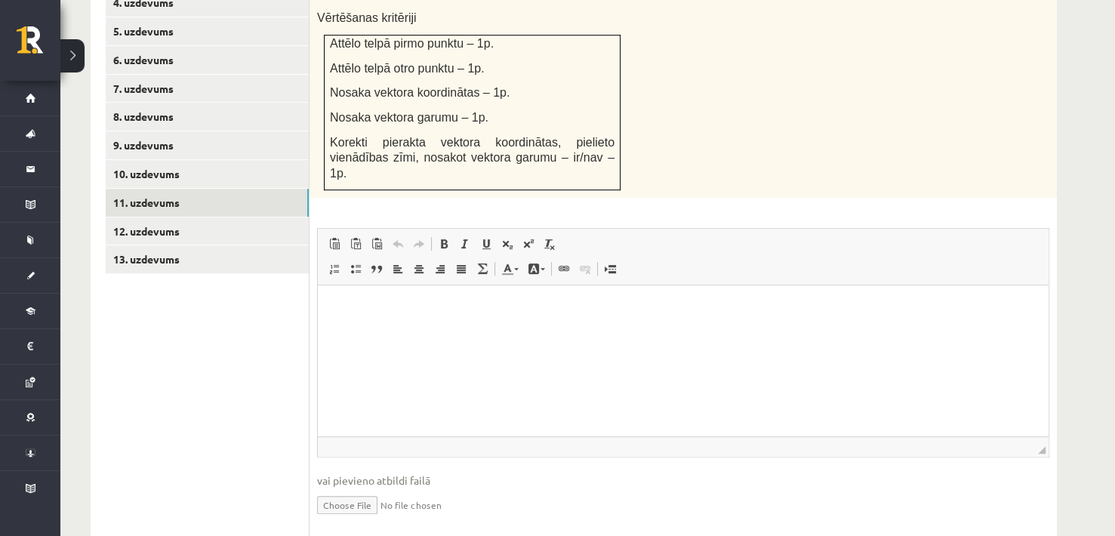
scroll to position [0, 0]
click at [342, 489] on input "file" at bounding box center [683, 504] width 732 height 31
type input "**********"
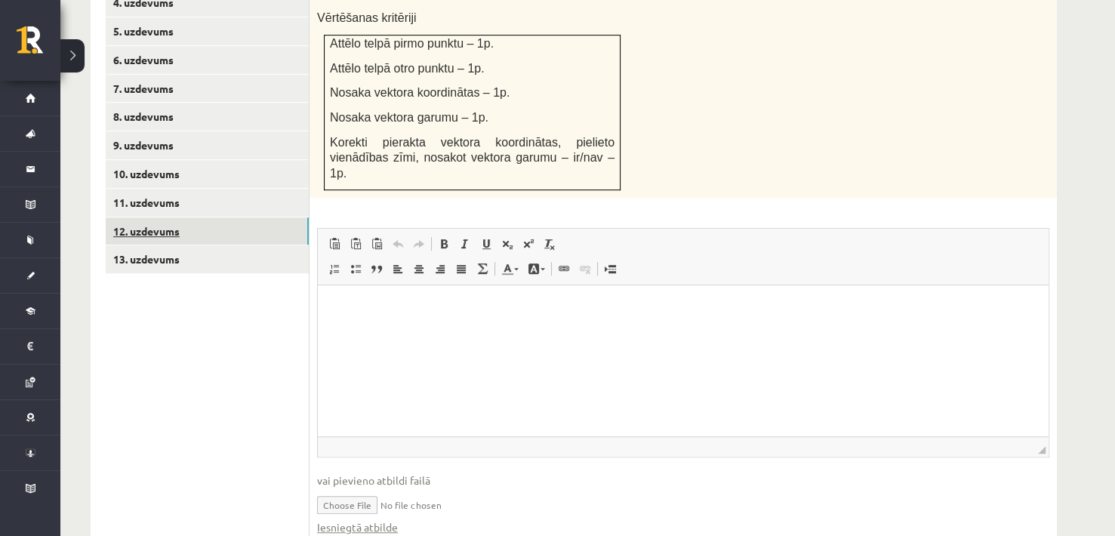
click at [147, 217] on link "12. uzdevums" at bounding box center [207, 231] width 203 height 28
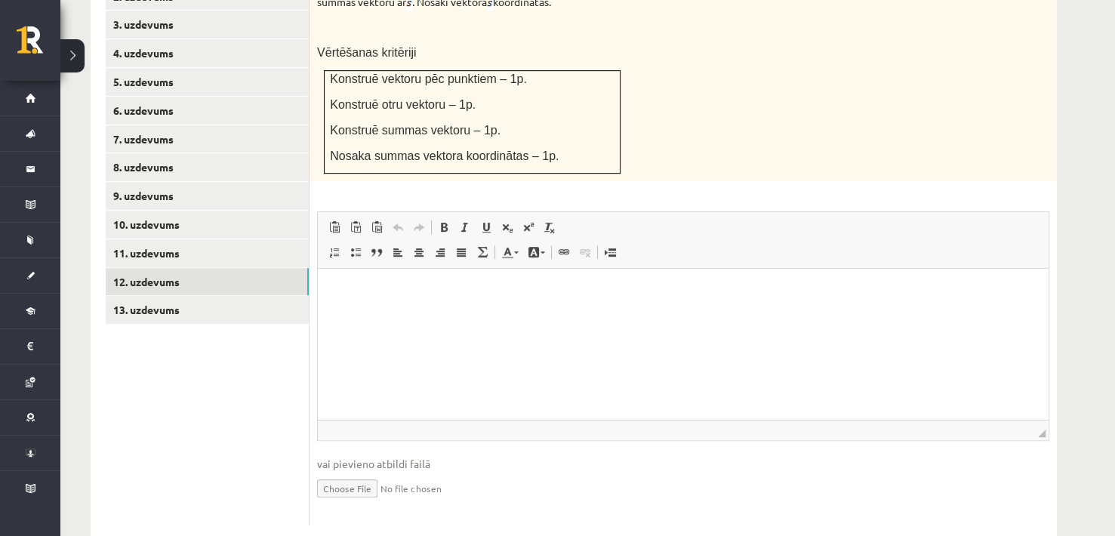
click at [342, 315] on html at bounding box center [683, 292] width 731 height 46
click at [348, 472] on input "file" at bounding box center [683, 487] width 732 height 31
type input "**********"
click at [171, 296] on link "13. uzdevums" at bounding box center [207, 310] width 203 height 28
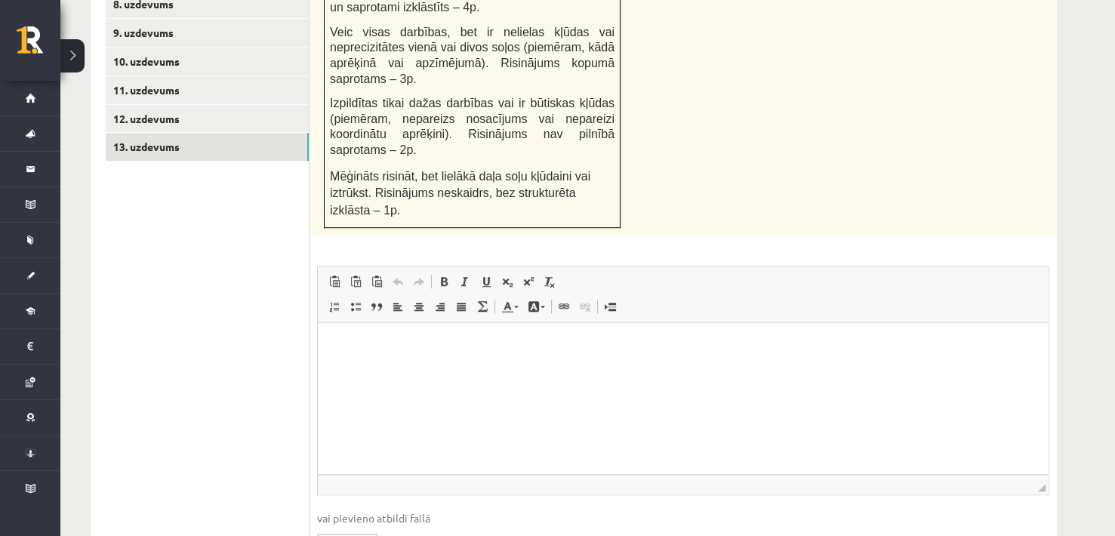
scroll to position [900, 0]
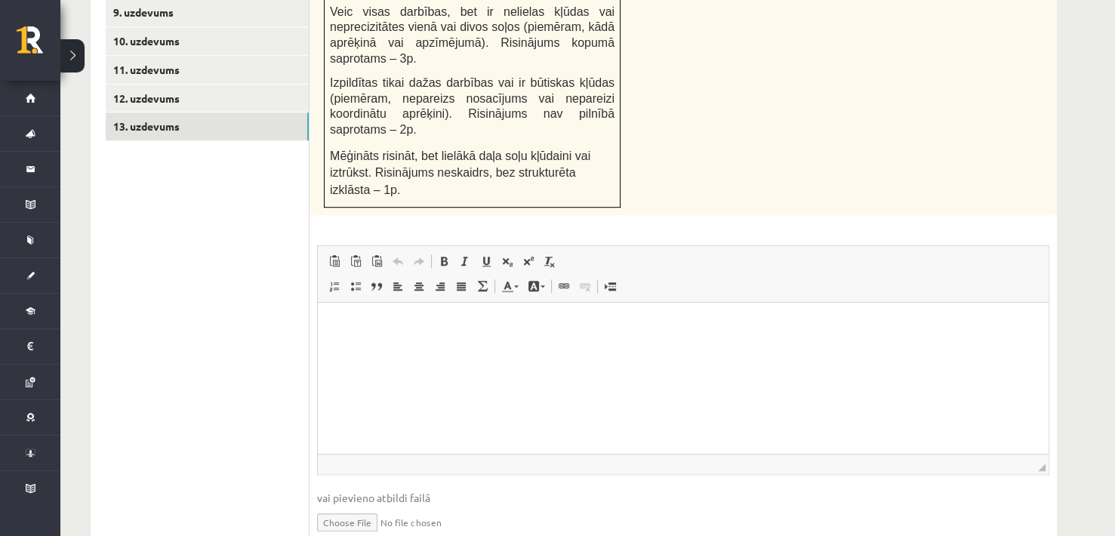
click at [353, 506] on input "file" at bounding box center [683, 521] width 732 height 31
type input "**********"
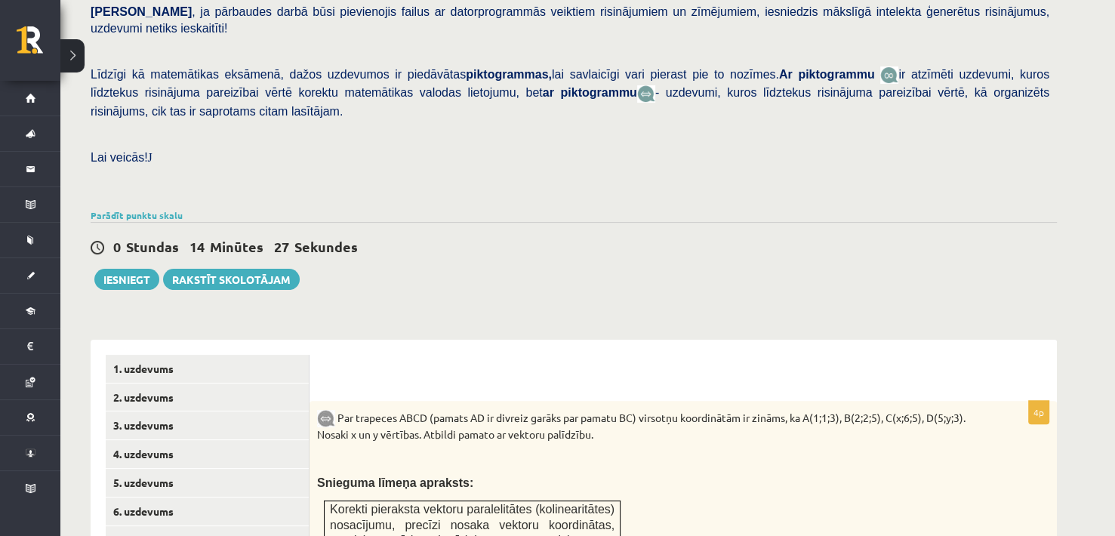
scroll to position [312, 0]
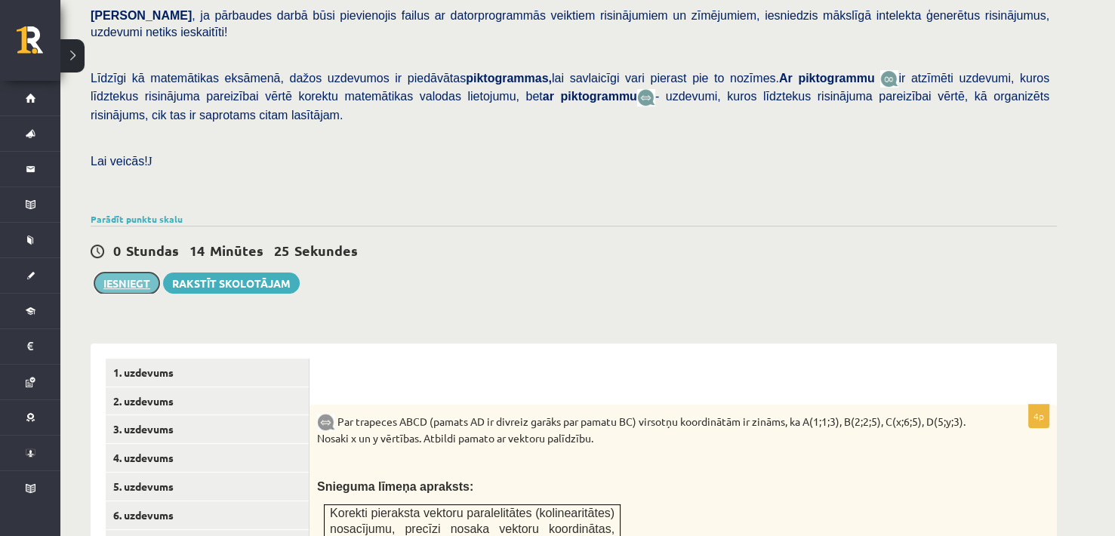
click at [125, 273] on button "Iesniegt" at bounding box center [126, 283] width 65 height 21
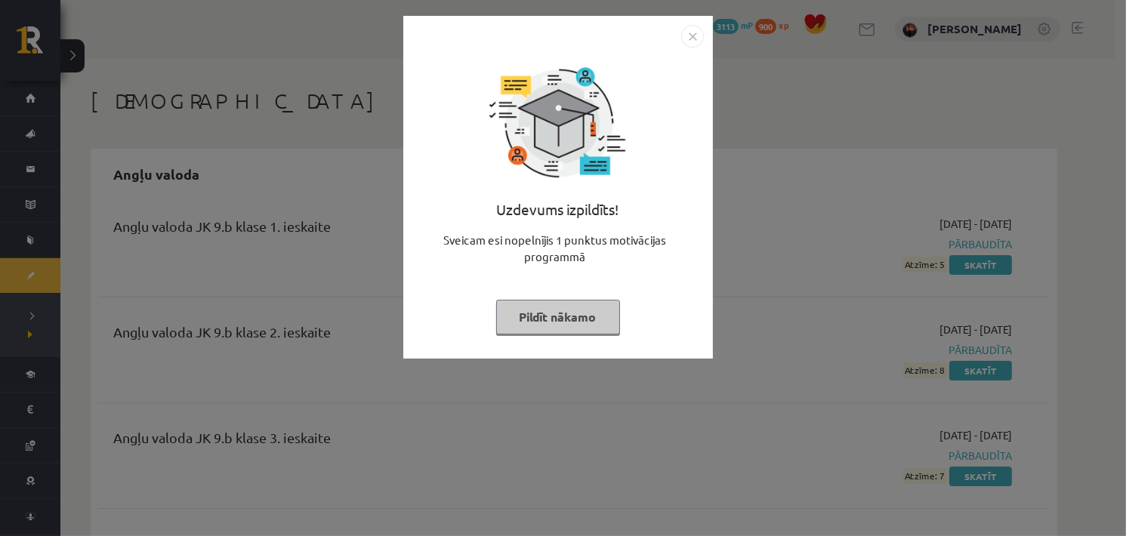
click at [685, 39] on img "Close" at bounding box center [692, 36] width 23 height 23
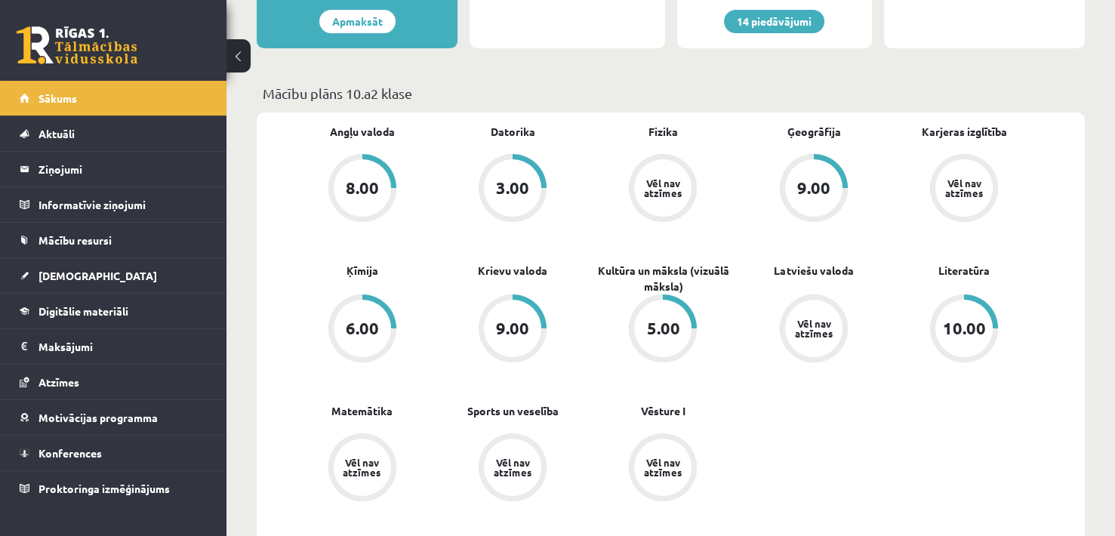
scroll to position [378, 0]
